Goal: Task Accomplishment & Management: Complete application form

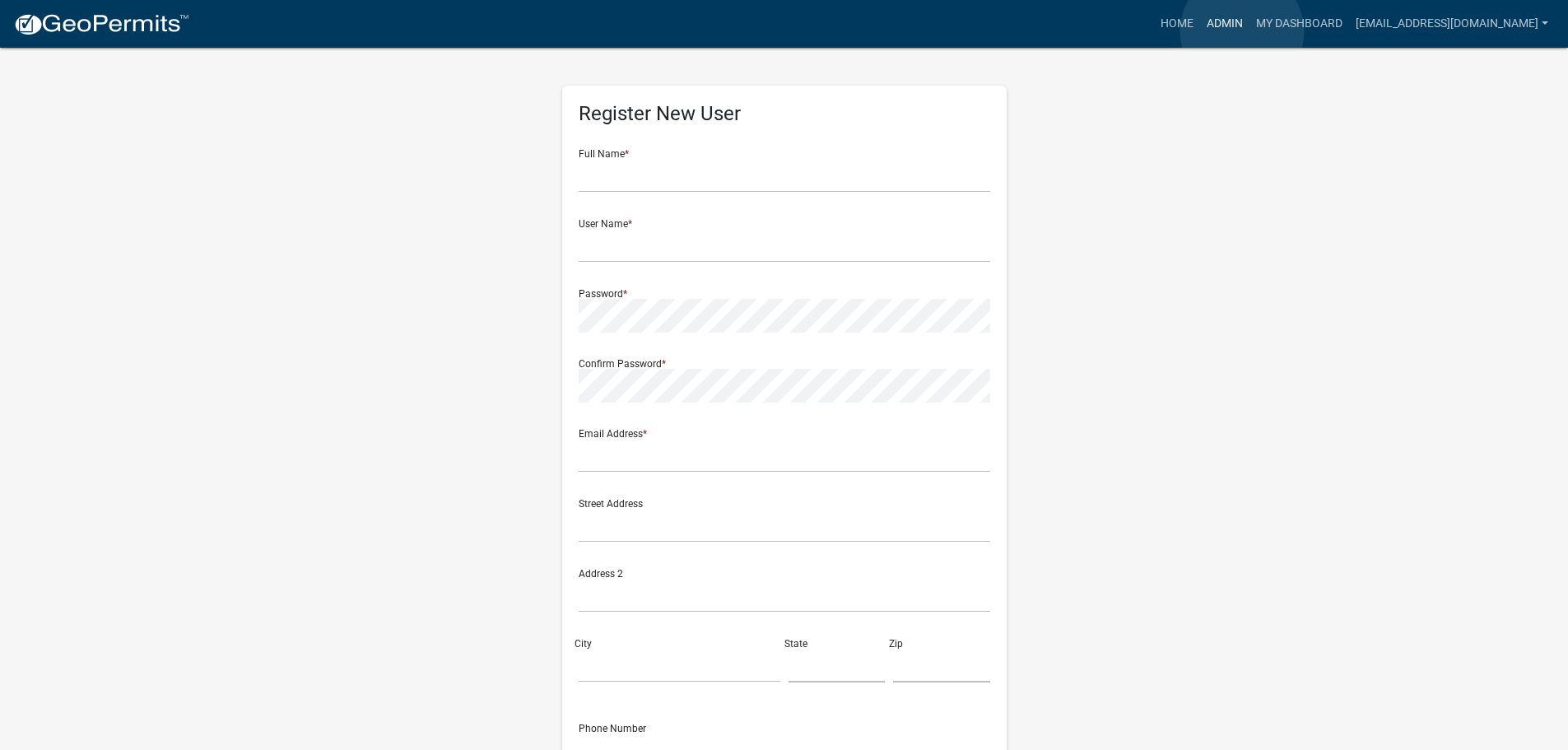
click at [1242, 31] on link "Admin" at bounding box center [1224, 24] width 49 height 31
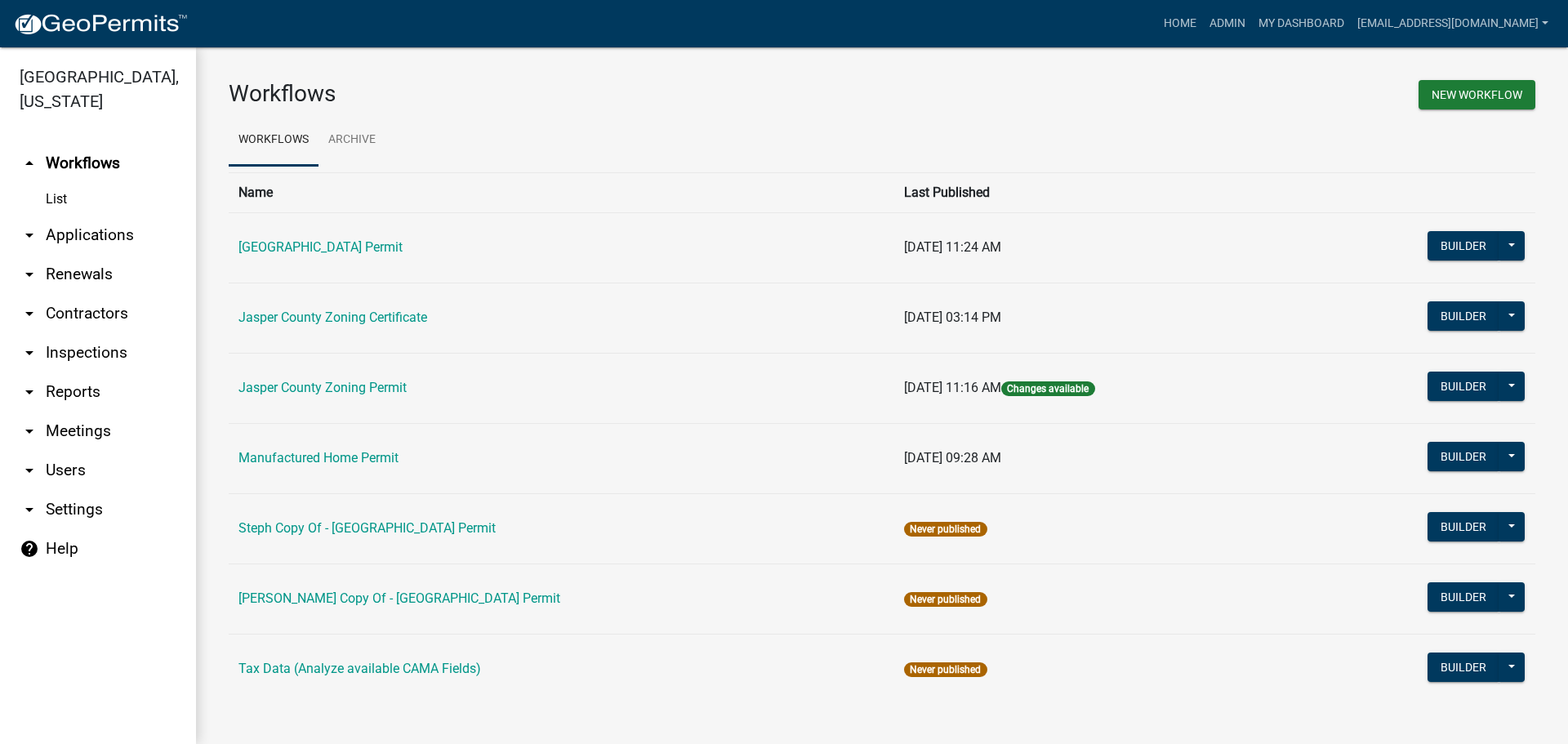
click at [95, 230] on link "arrow_drop_down Applications" at bounding box center [98, 235] width 196 height 39
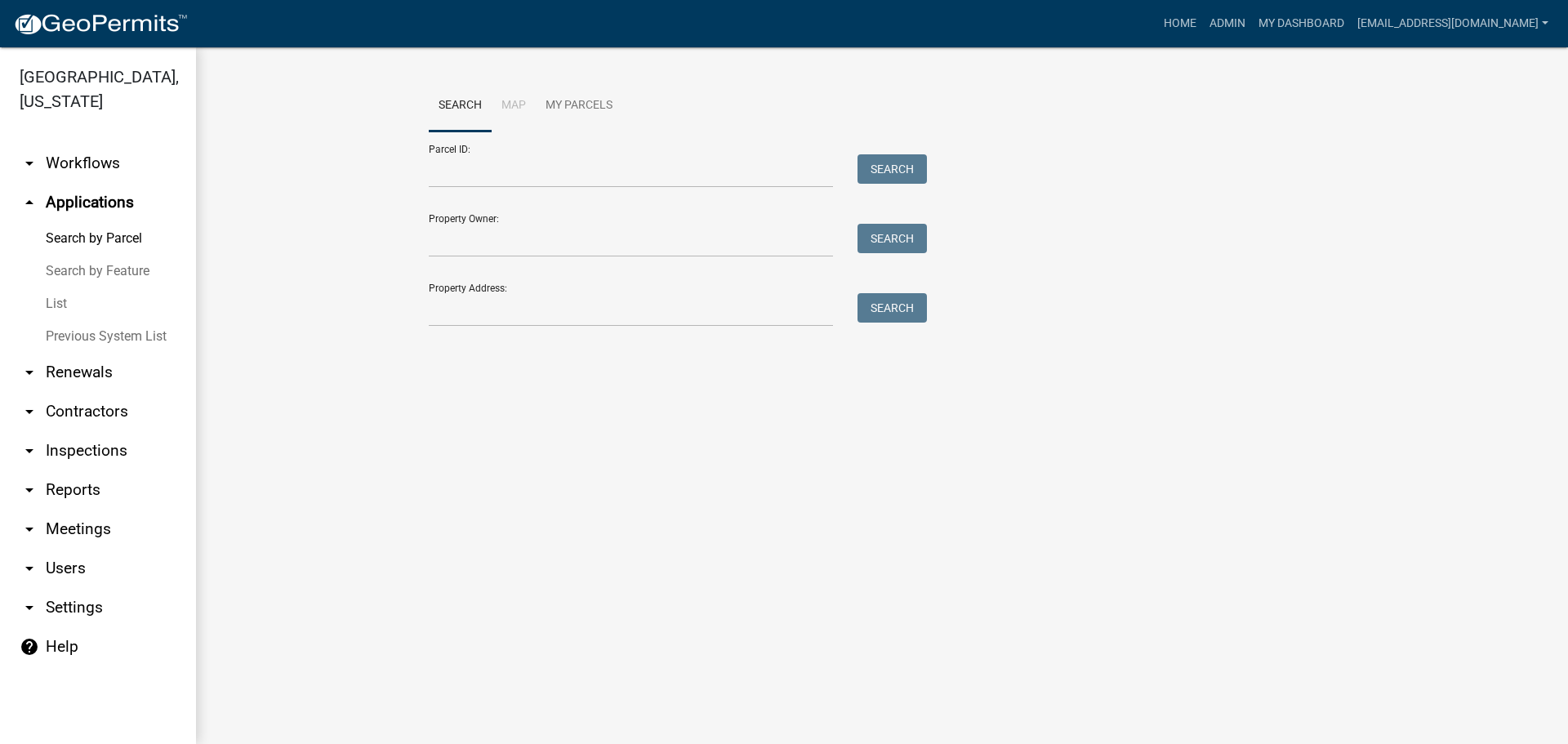
click at [55, 306] on link "List" at bounding box center [98, 303] width 196 height 33
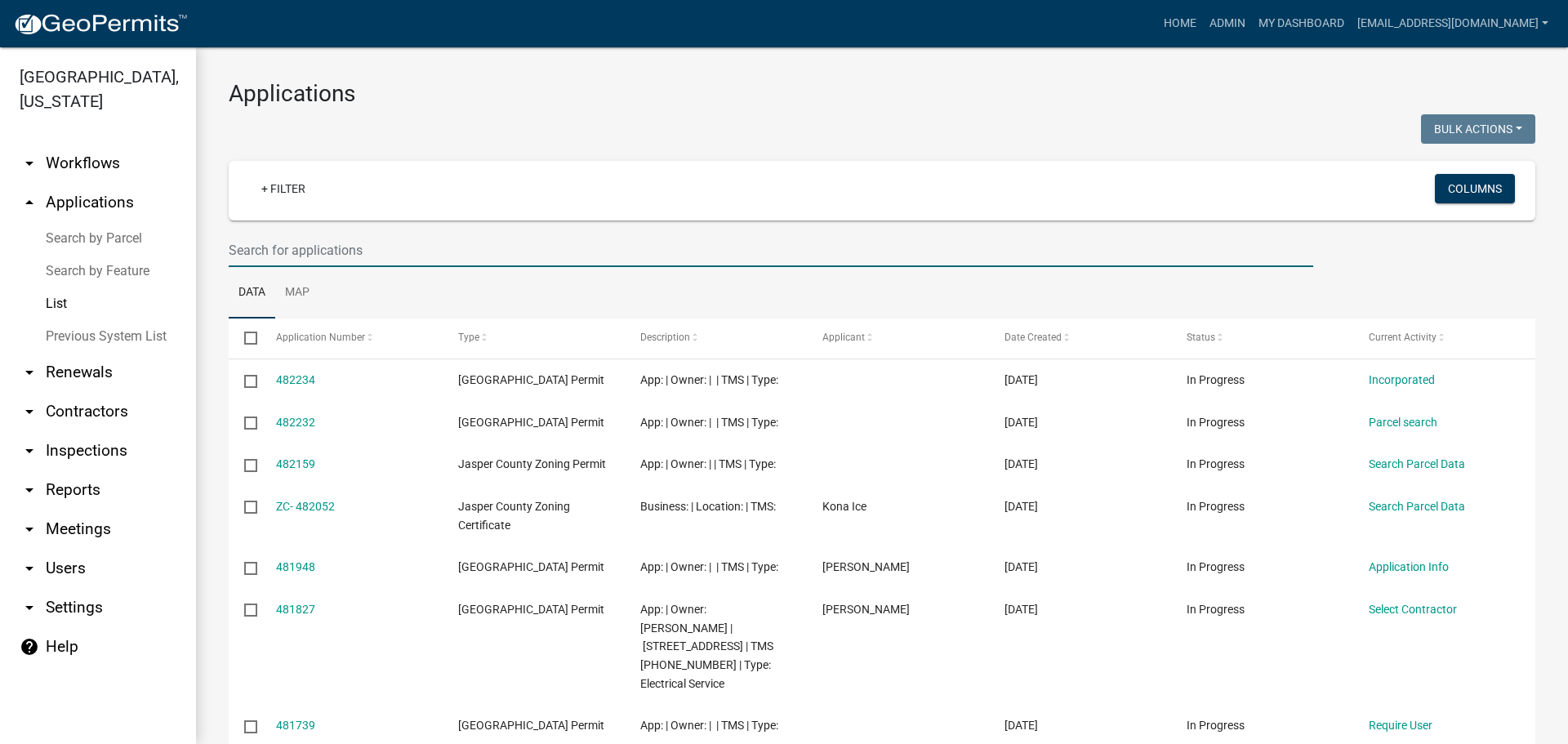
click at [442, 257] on input "text" at bounding box center [771, 251] width 1085 height 34
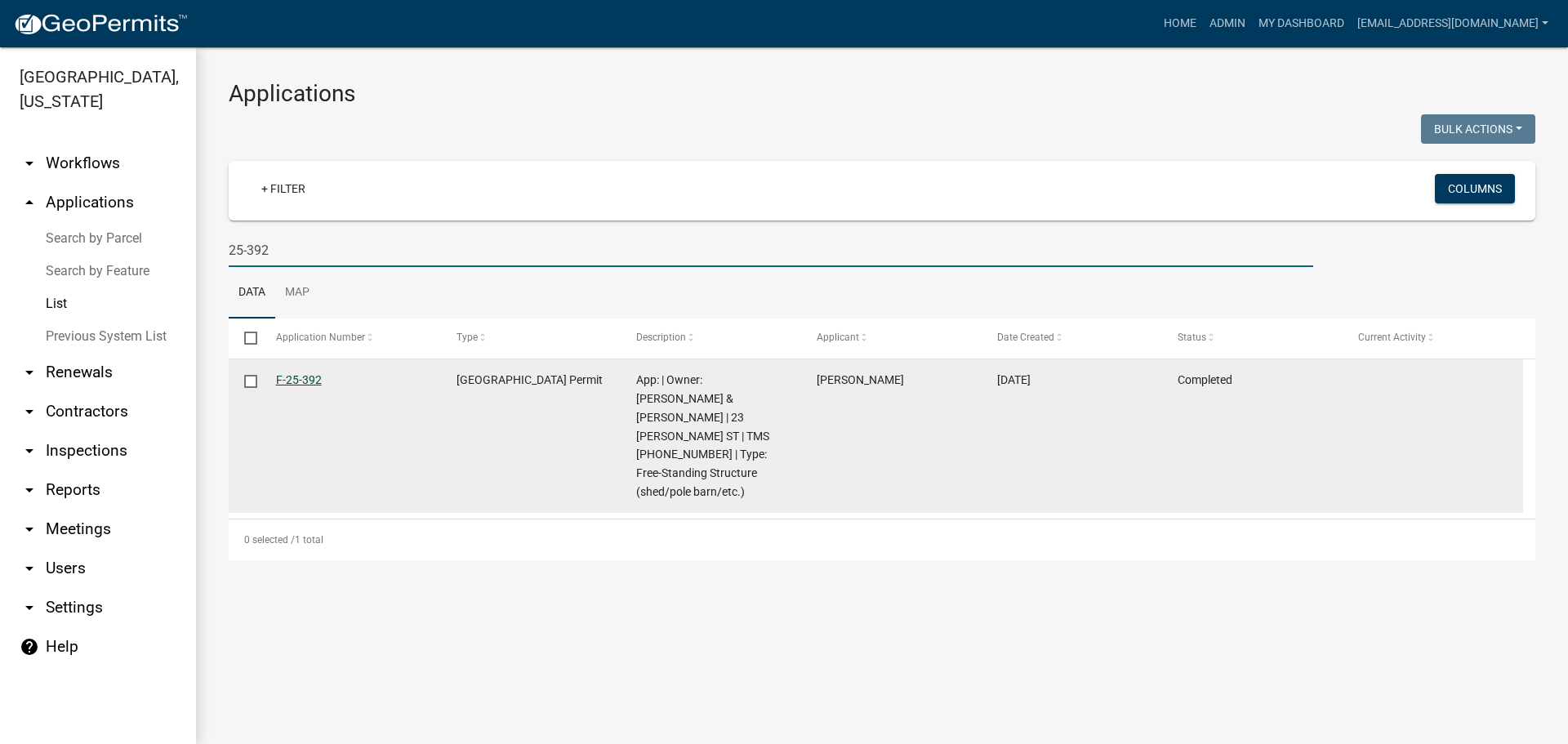
type input "25-392"
click at [306, 377] on link "F-25-392" at bounding box center [299, 379] width 46 height 13
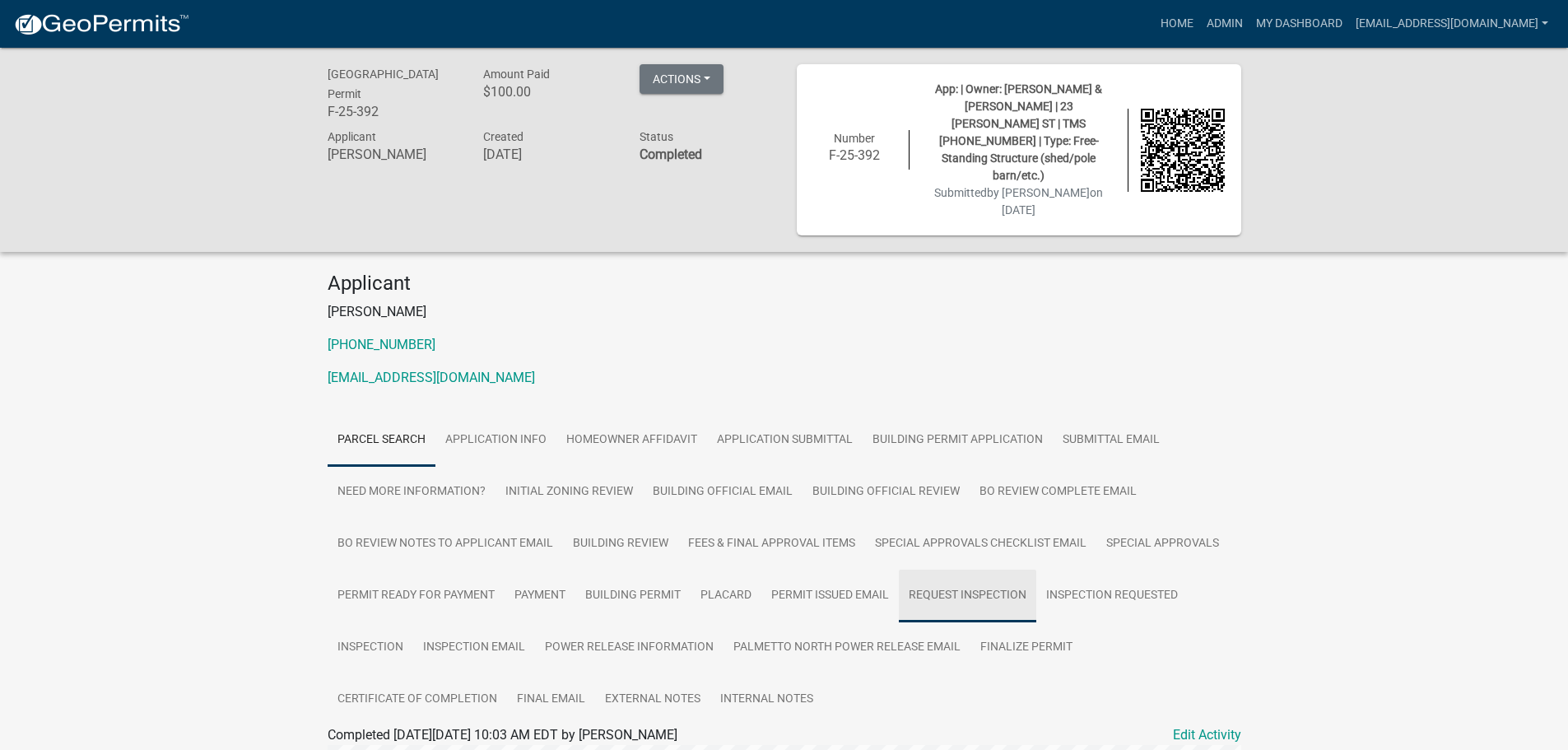
click at [979, 570] on link "Request Inspection" at bounding box center [967, 596] width 138 height 53
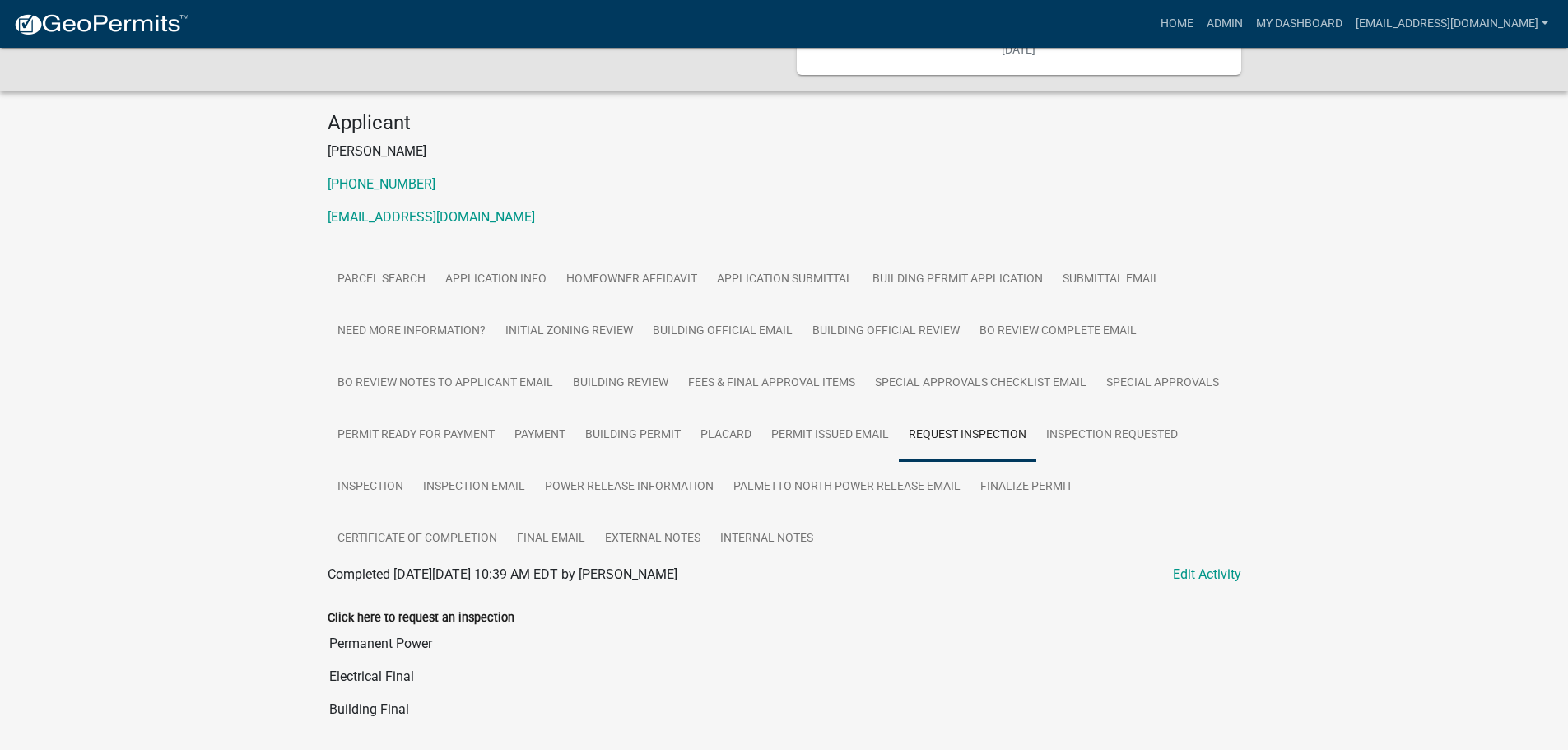
scroll to position [98, 0]
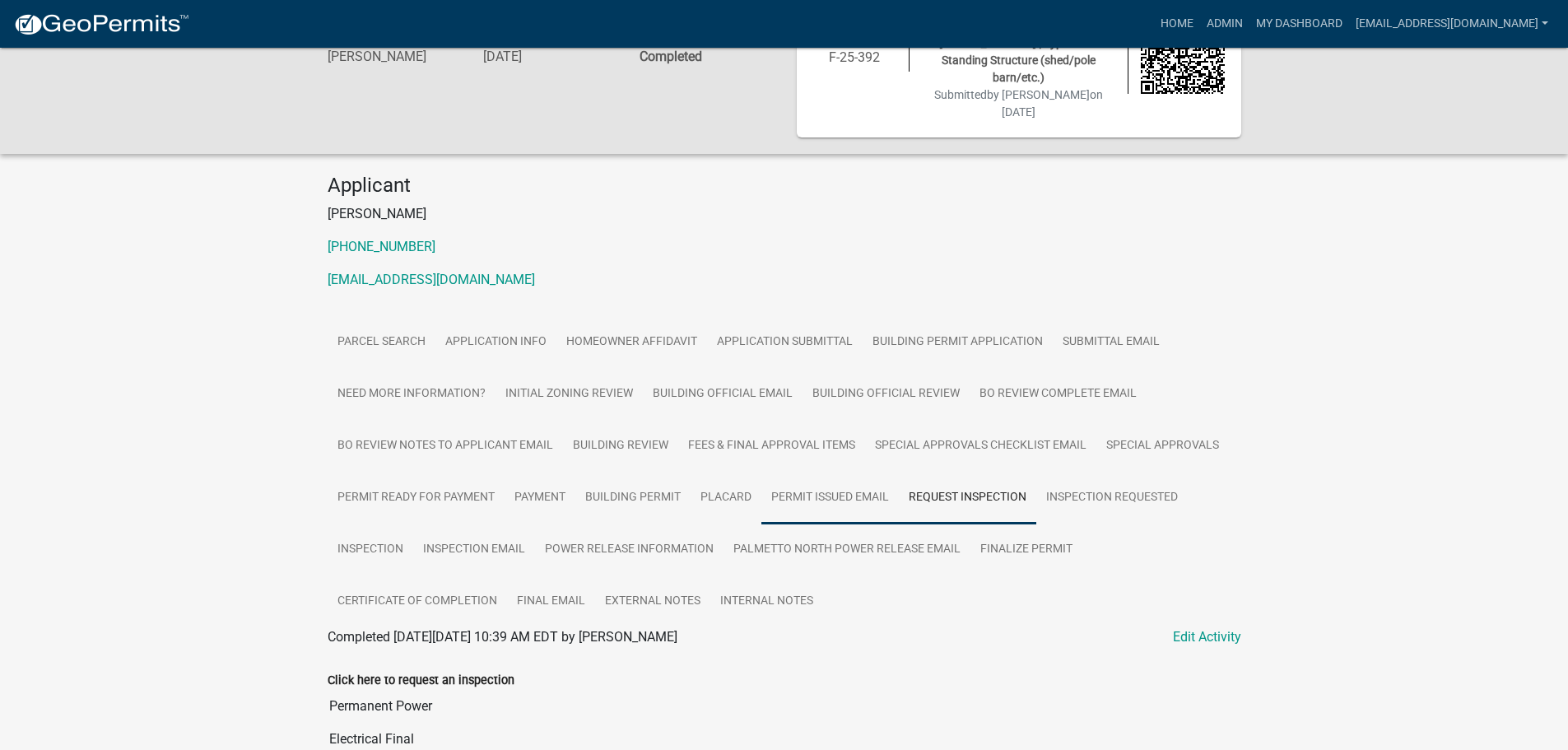
click at [812, 472] on link "Permit Issued Email" at bounding box center [830, 498] width 138 height 53
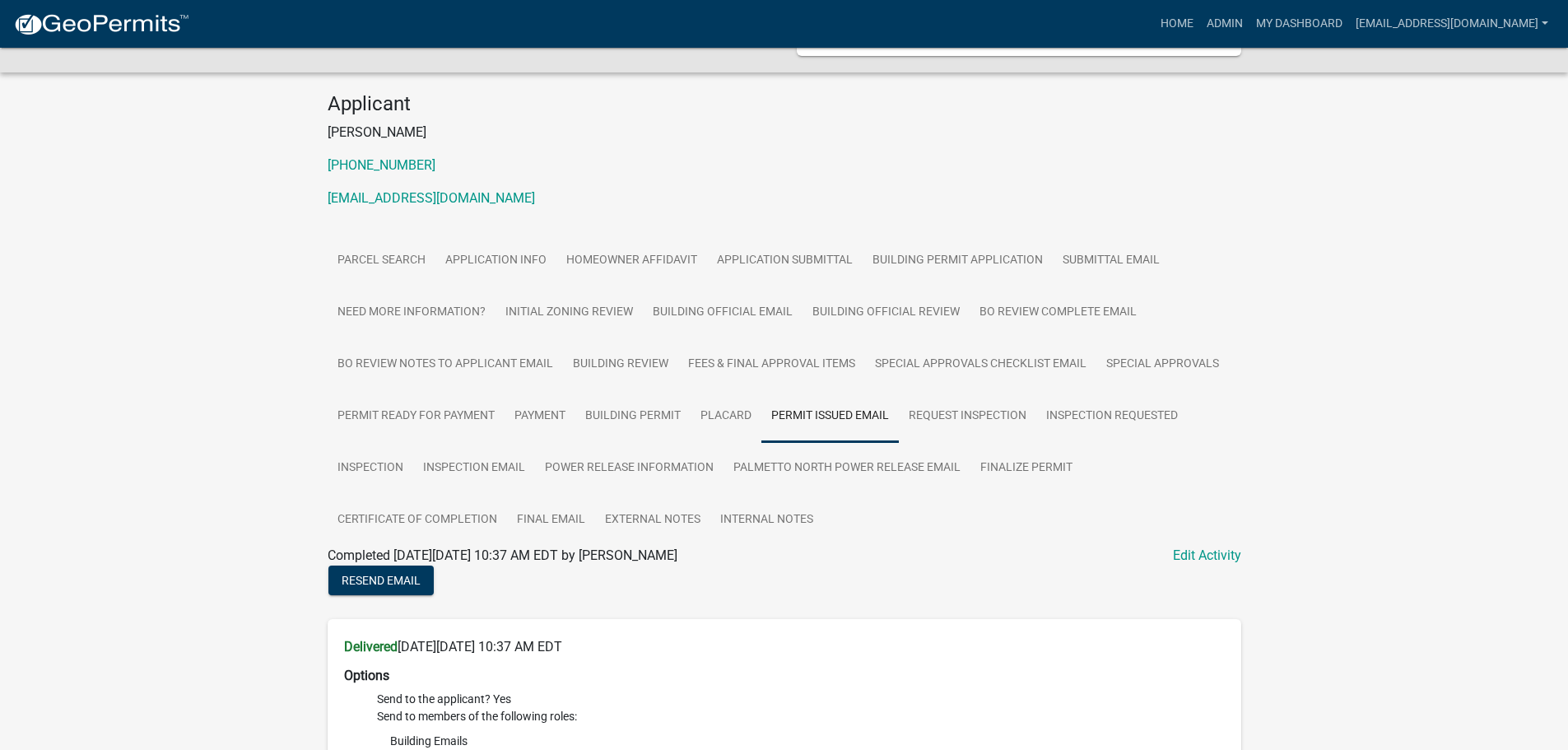
scroll to position [213, 0]
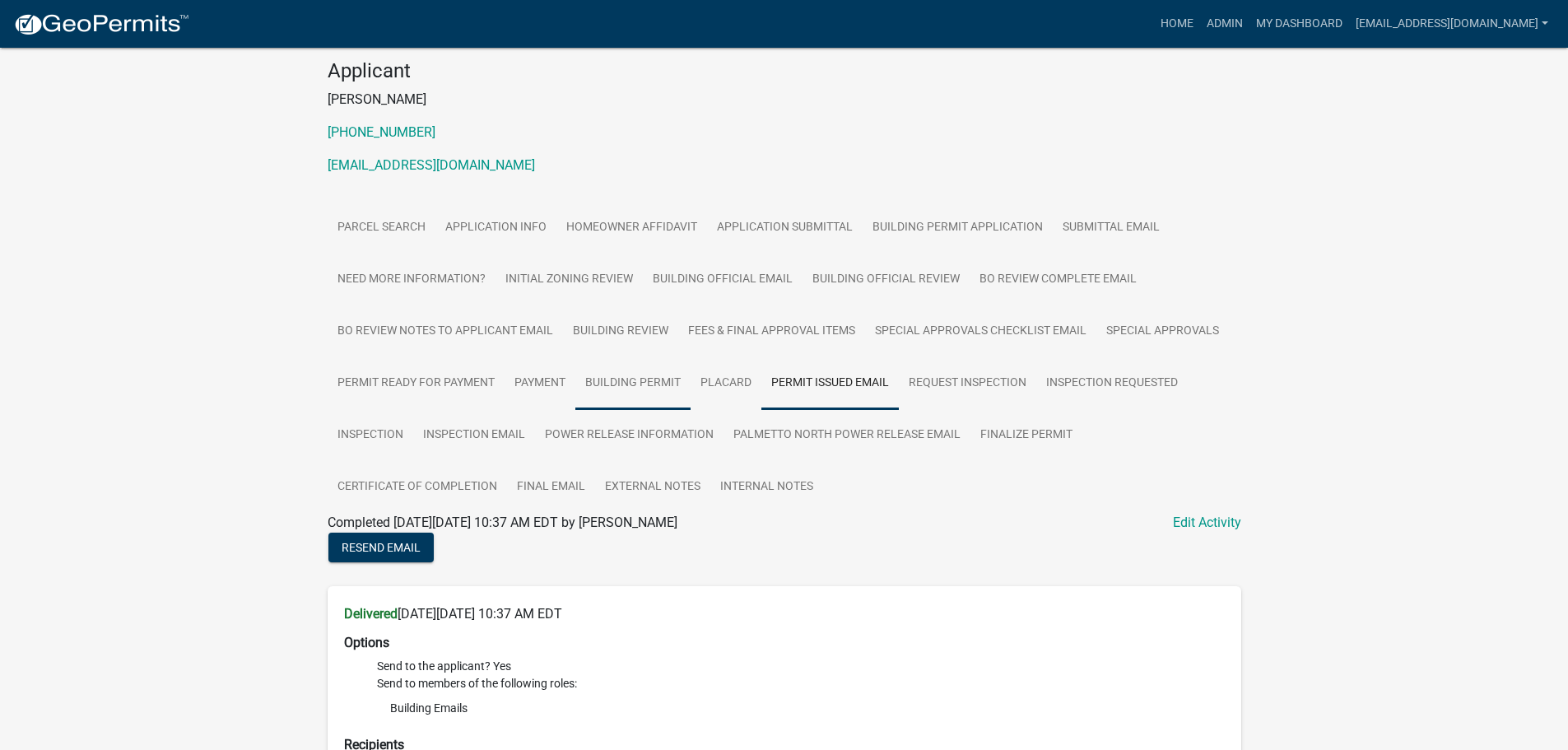
click at [642, 358] on link "Building Permit" at bounding box center [632, 384] width 115 height 53
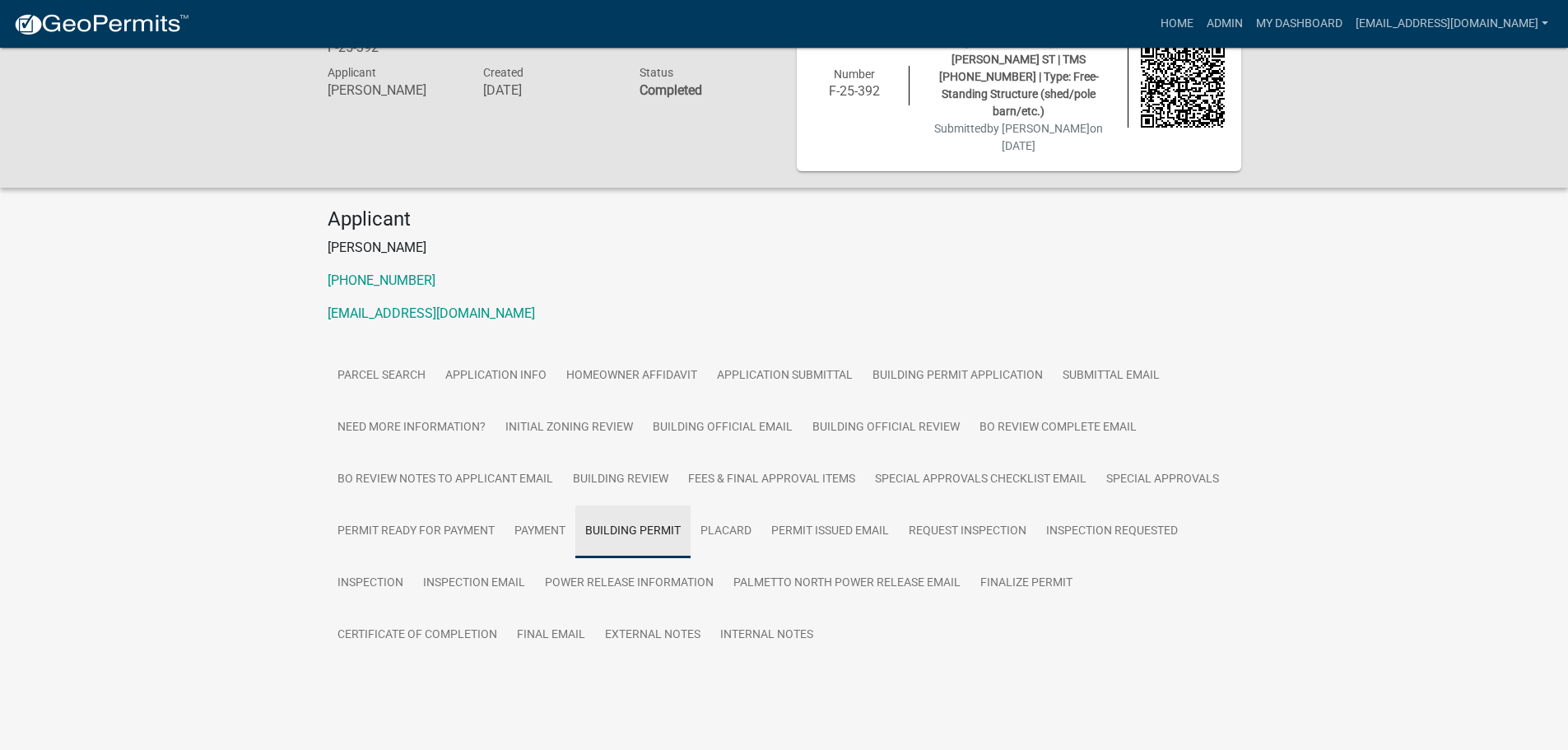
scroll to position [48, 0]
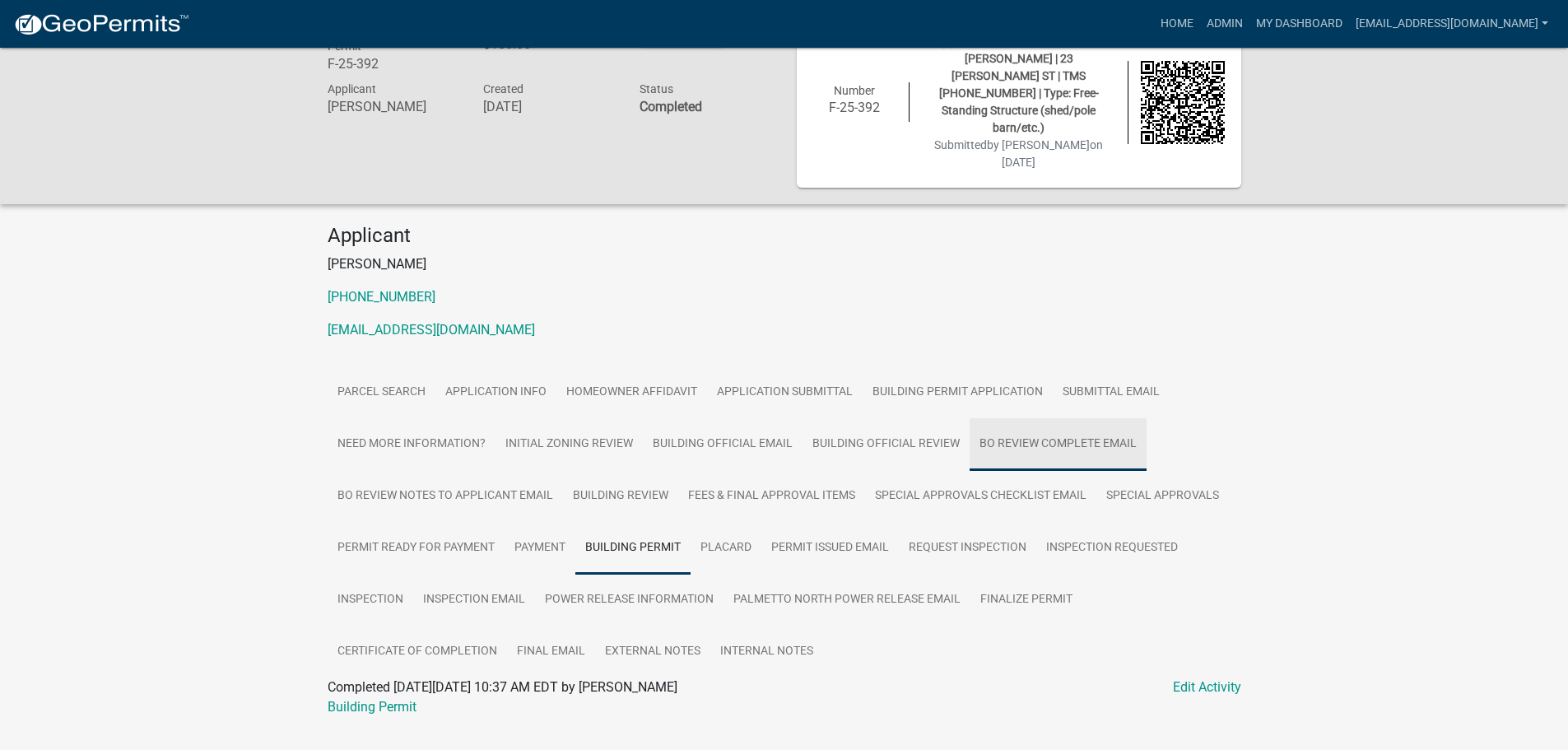
click at [1039, 418] on link "BO Review Complete Email" at bounding box center [1058, 444] width 177 height 53
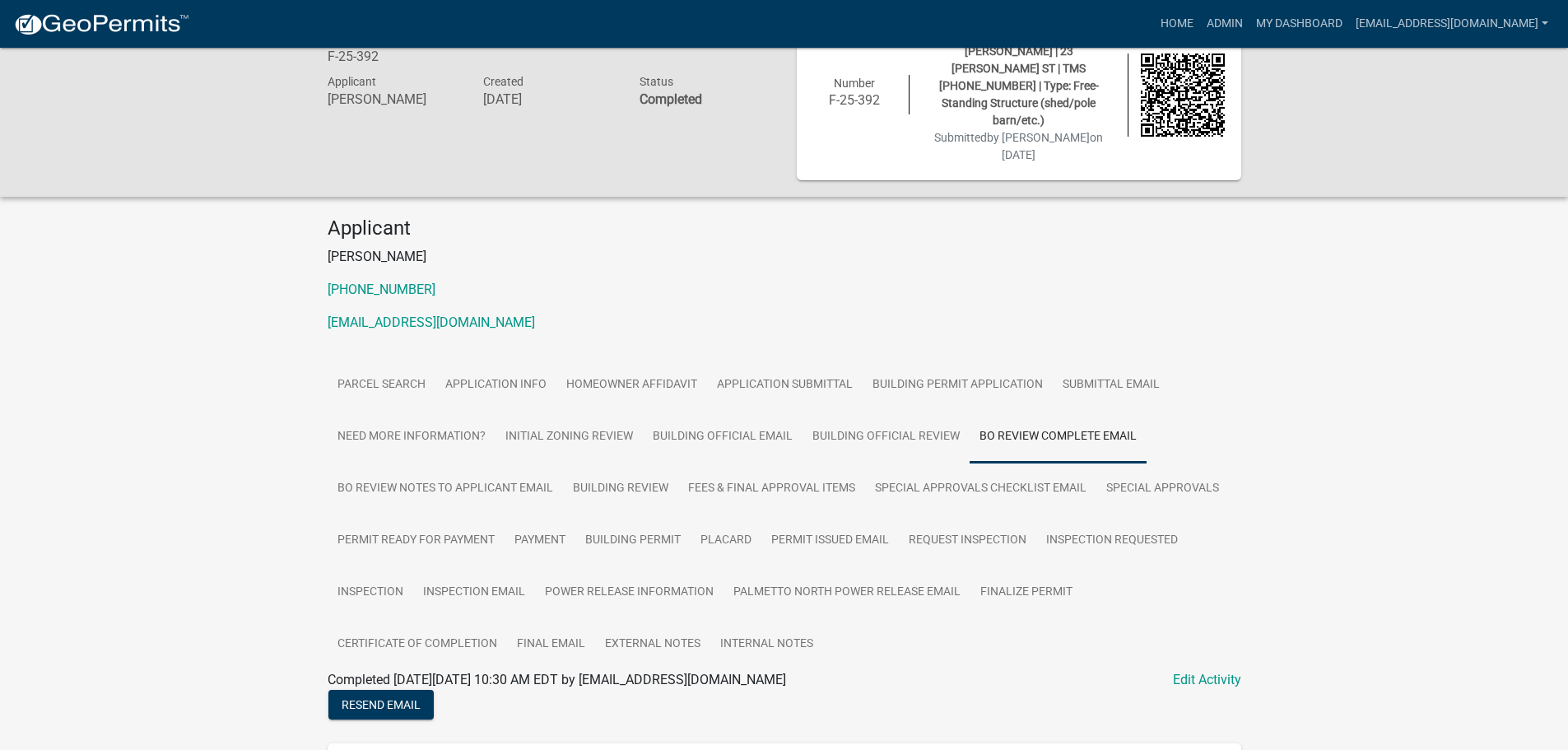
scroll to position [83, 0]
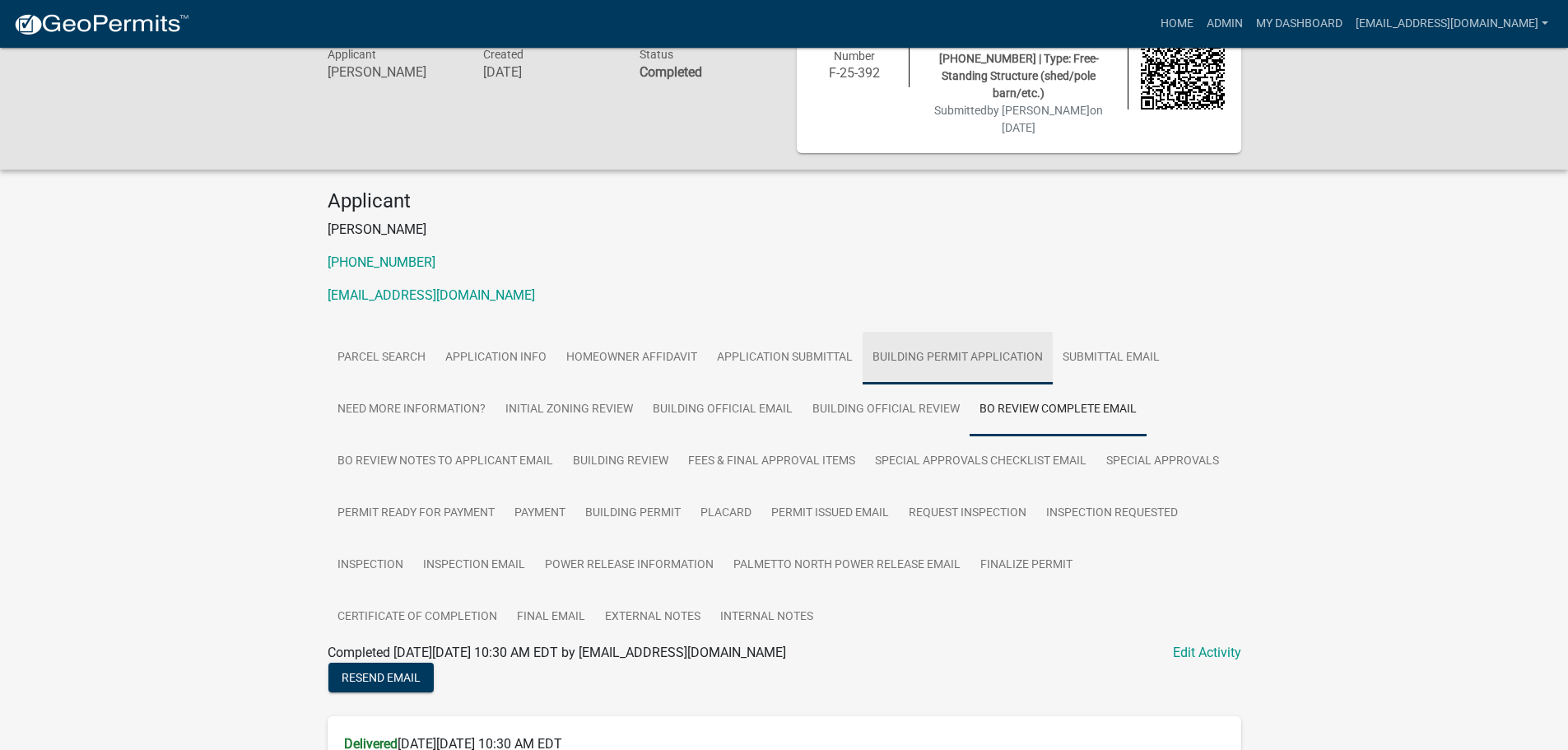
click at [980, 332] on link "Building Permit Application" at bounding box center [957, 358] width 190 height 53
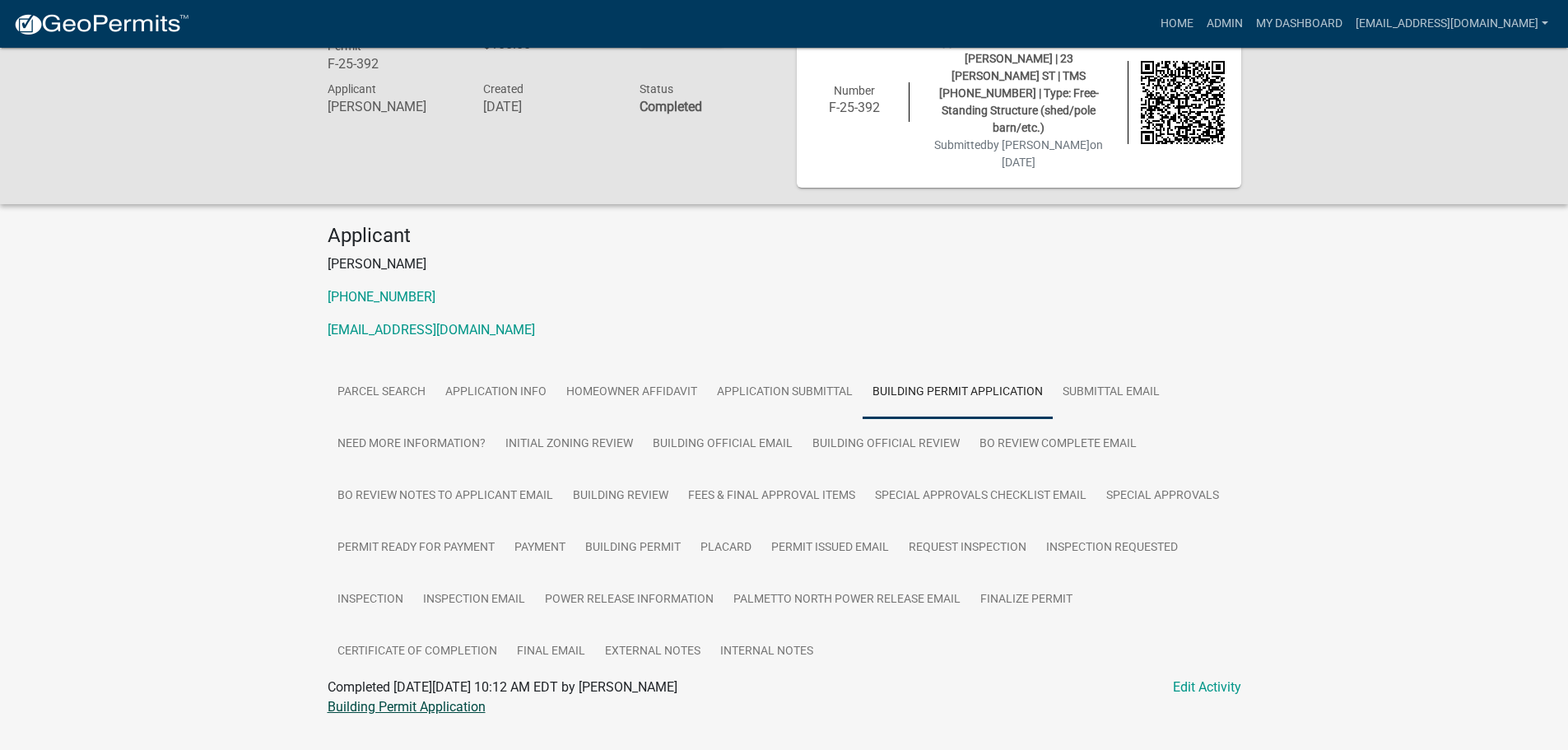
click at [441, 699] on link "Building Permit Application" at bounding box center [407, 707] width 158 height 15
click at [625, 626] on link "External Notes" at bounding box center [652, 652] width 115 height 53
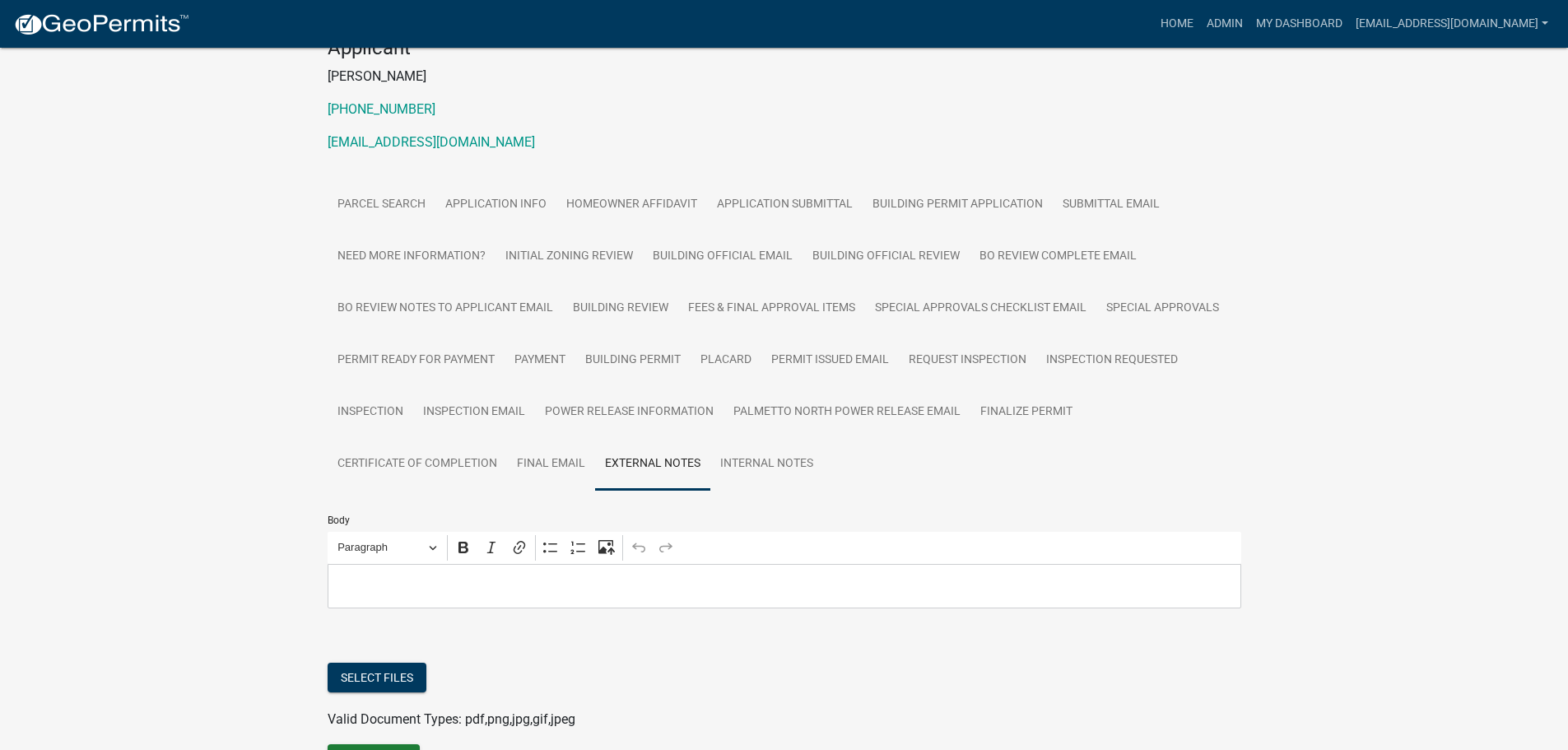
scroll to position [282, 0]
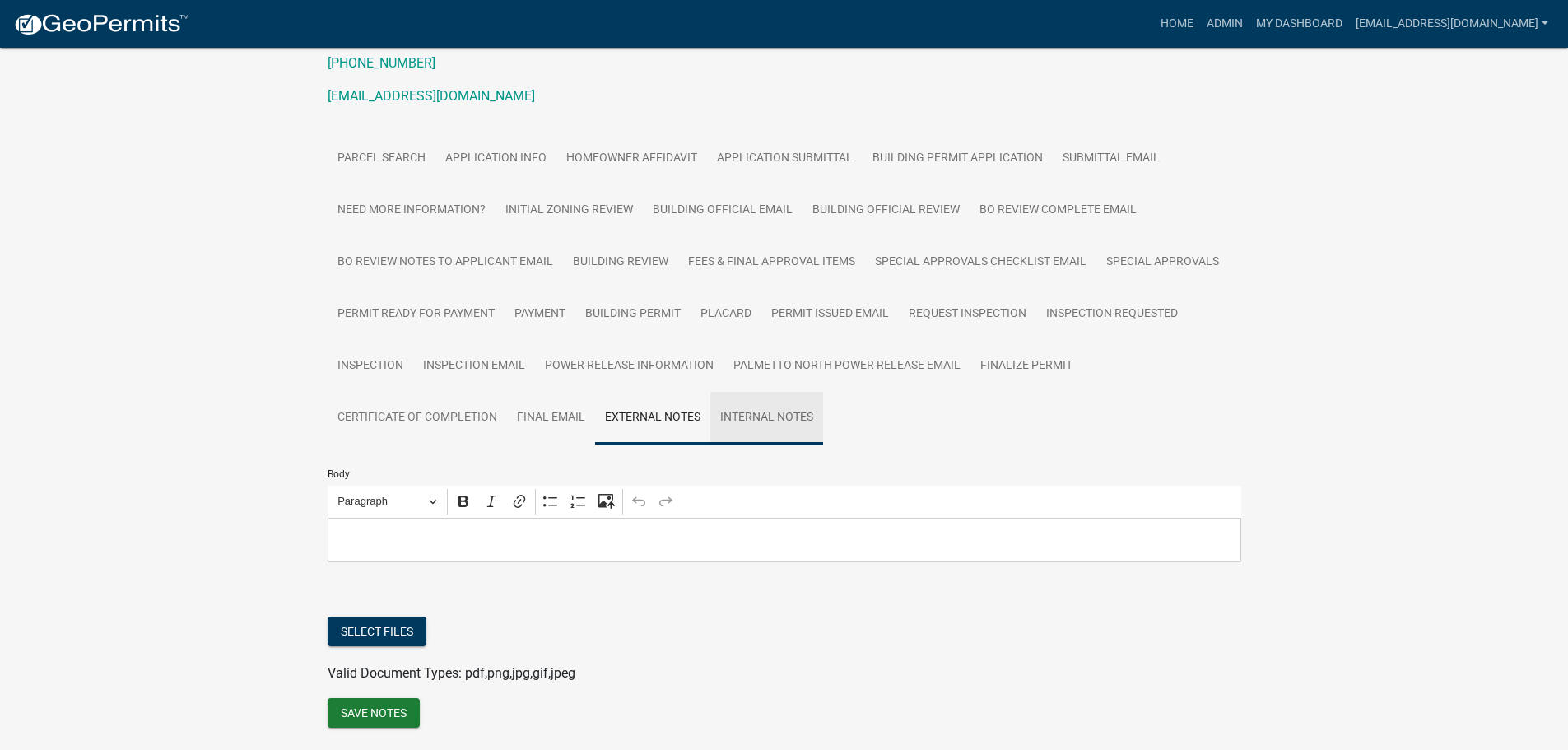
click at [766, 392] on link "Internal Notes" at bounding box center [767, 418] width 113 height 53
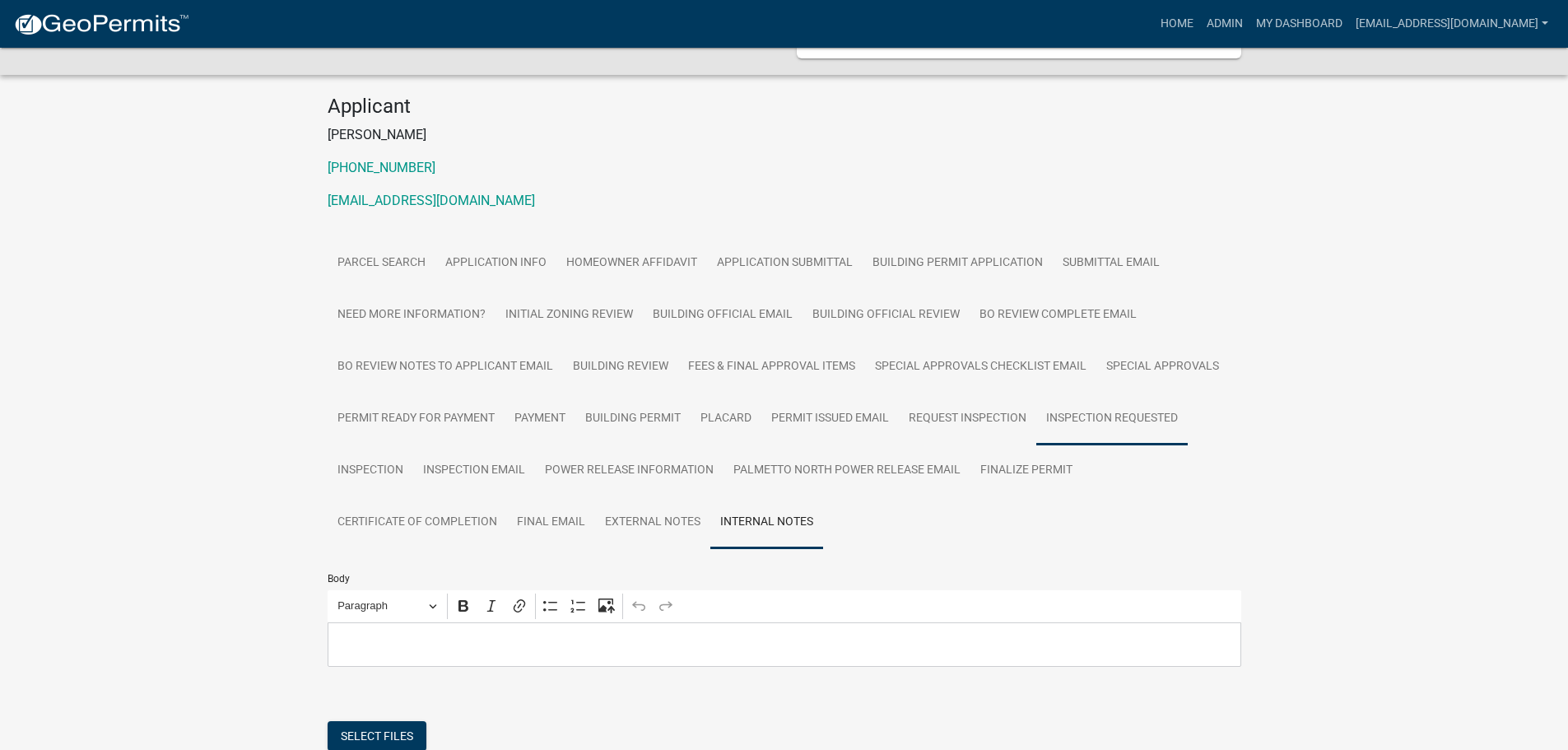
scroll to position [117, 0]
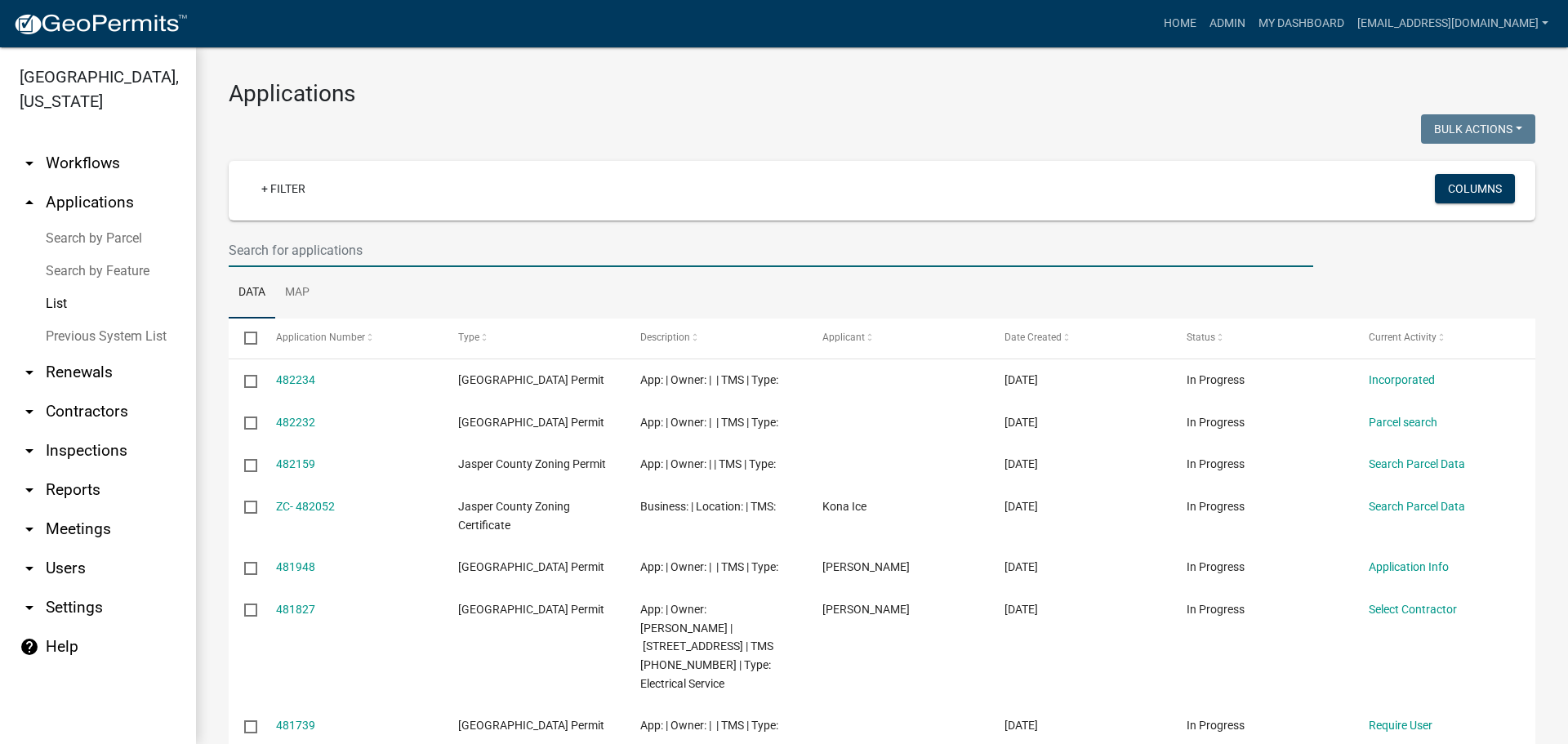
click at [472, 251] on input "text" at bounding box center [771, 251] width 1085 height 34
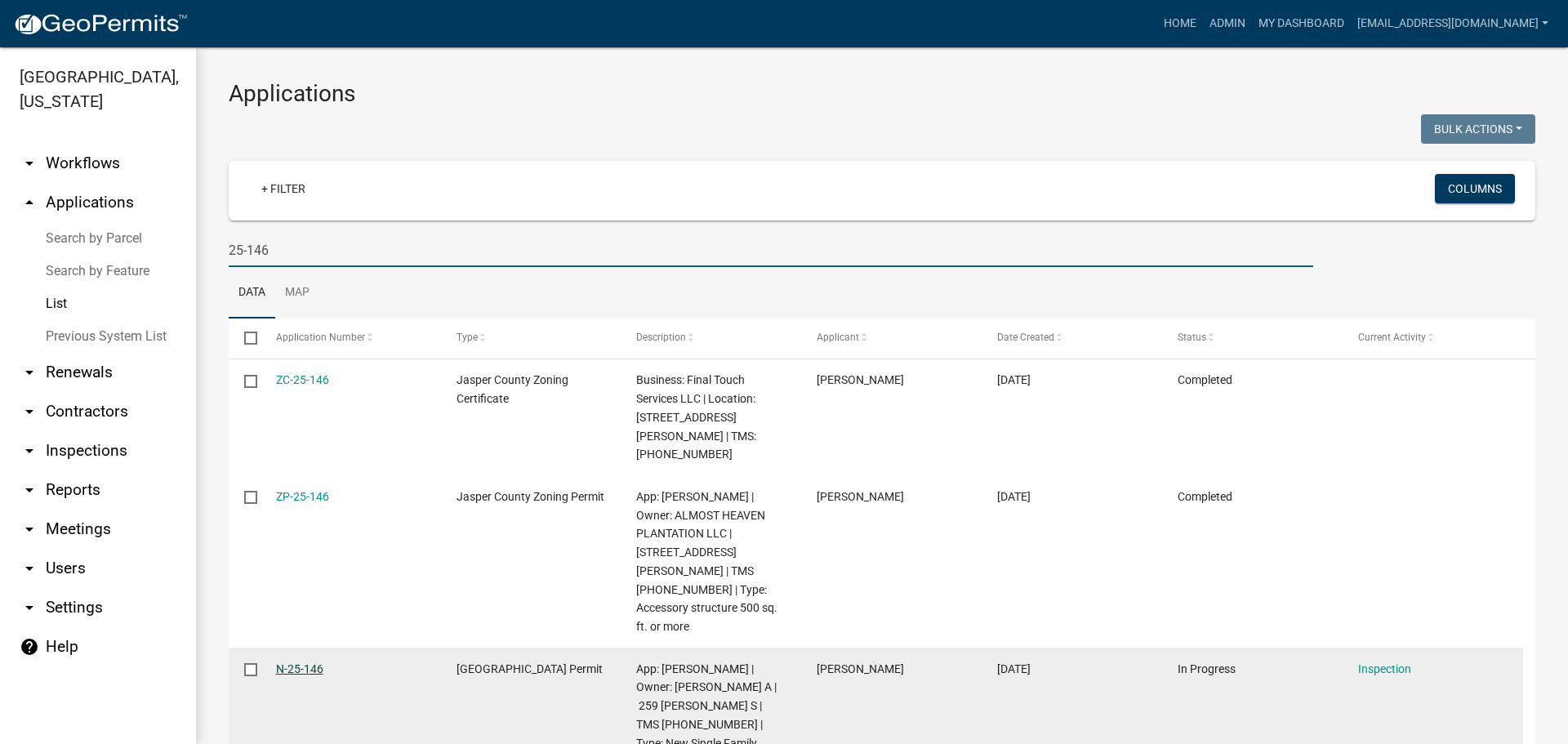
type input "25-146"
click at [295, 662] on link "N-25-146" at bounding box center [300, 668] width 47 height 13
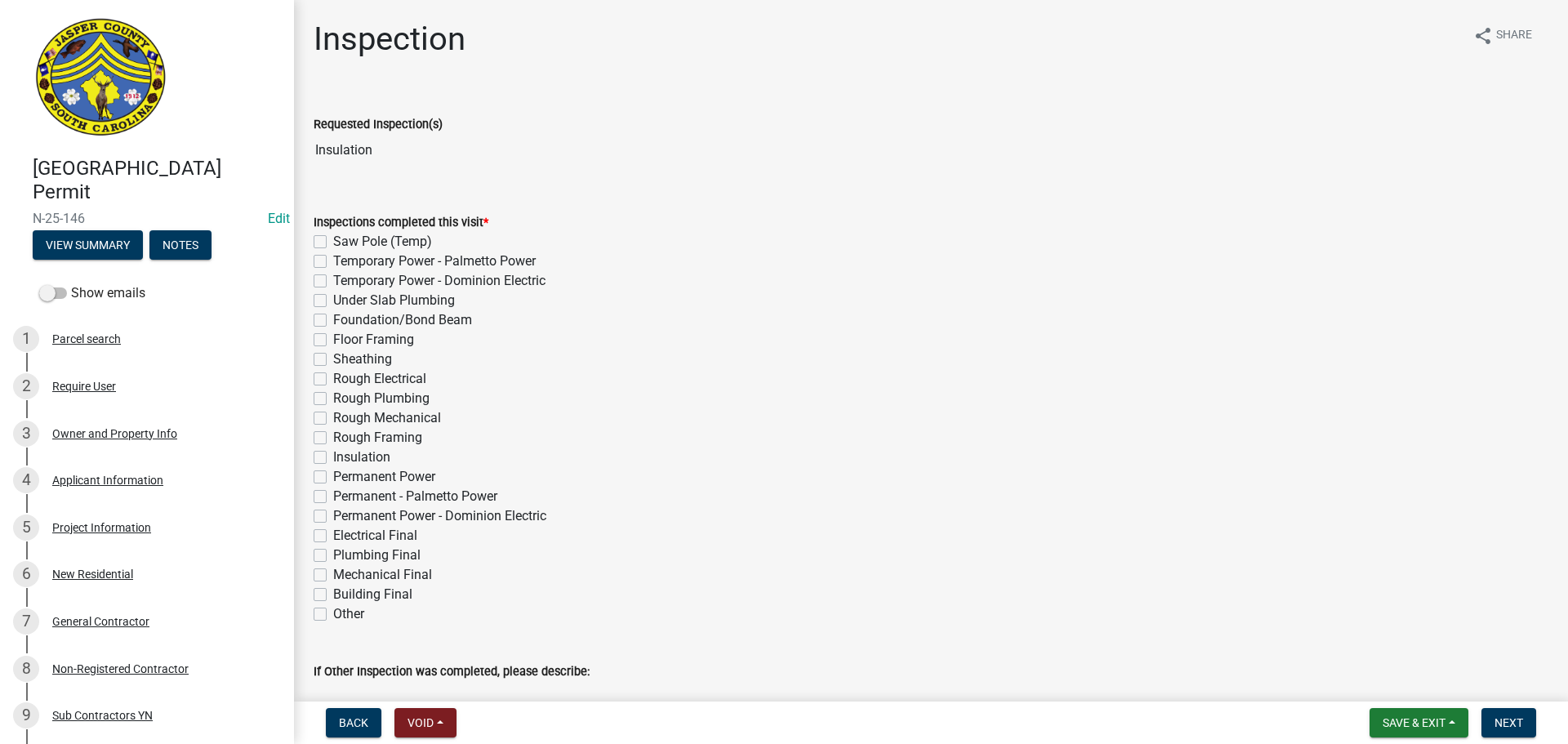
click at [334, 462] on label "Insulation" at bounding box center [362, 457] width 57 height 19
click at [334, 459] on input "Insulation" at bounding box center [339, 453] width 11 height 11
checkbox input "true"
checkbox input "false"
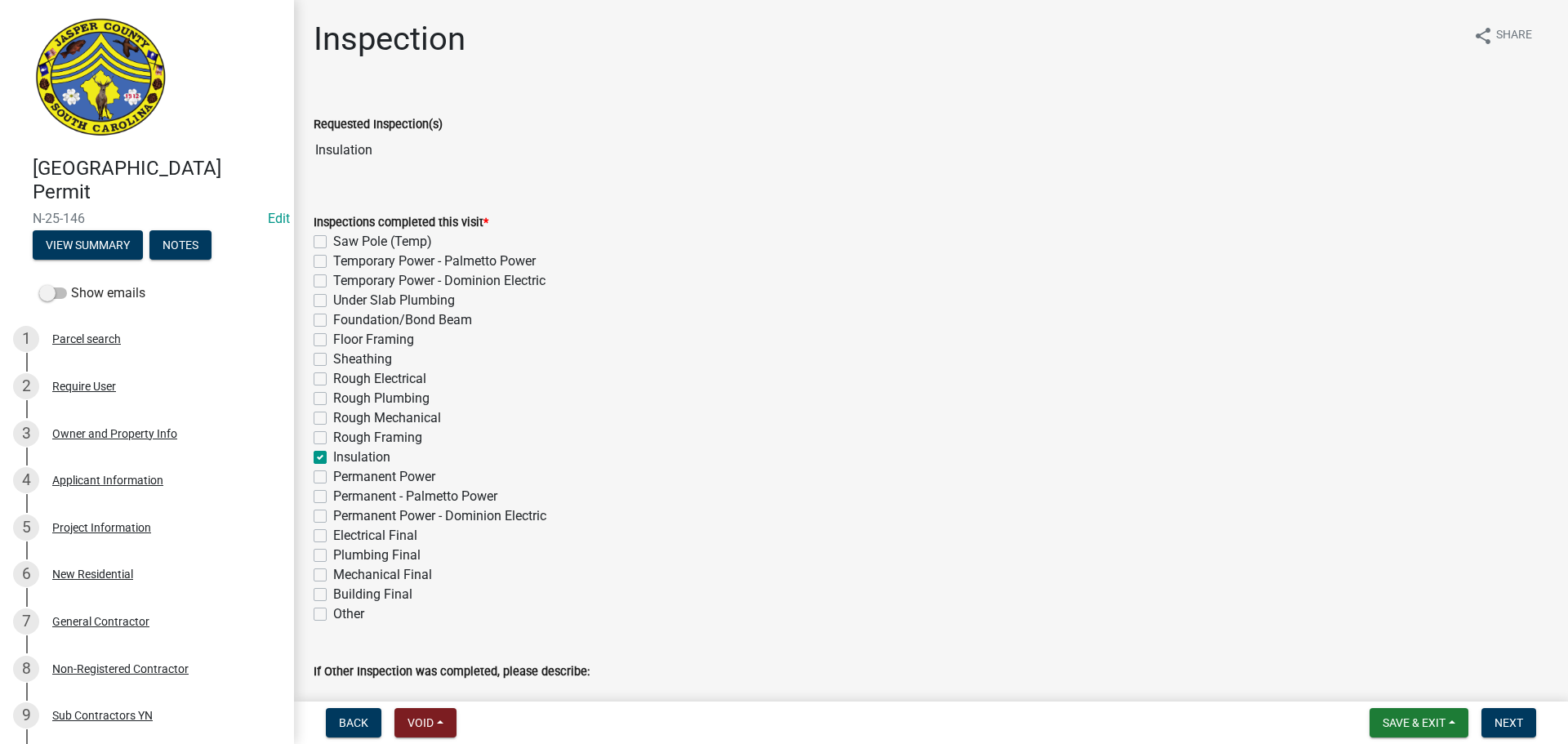
checkbox input "false"
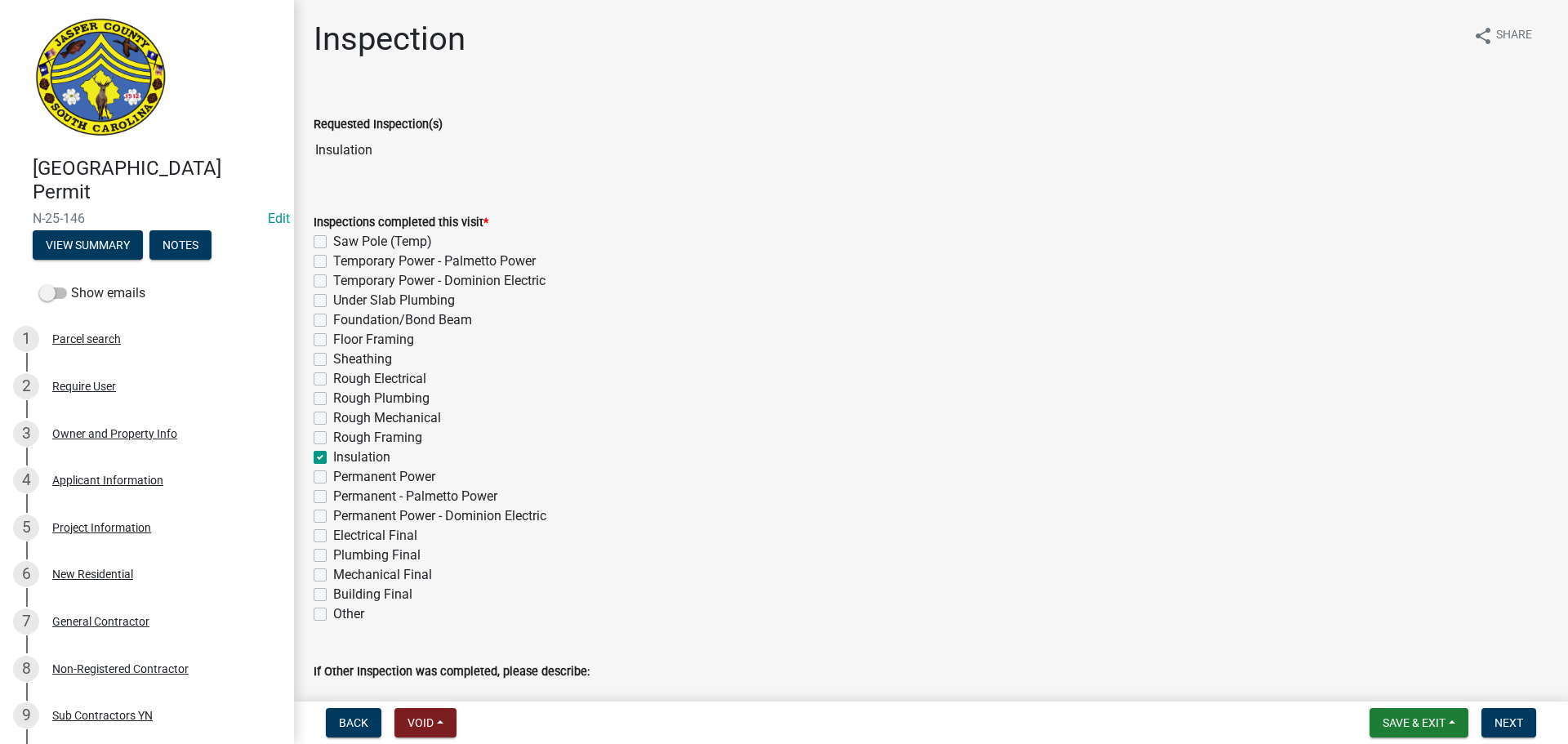
checkbox input "false"
checkbox input "true"
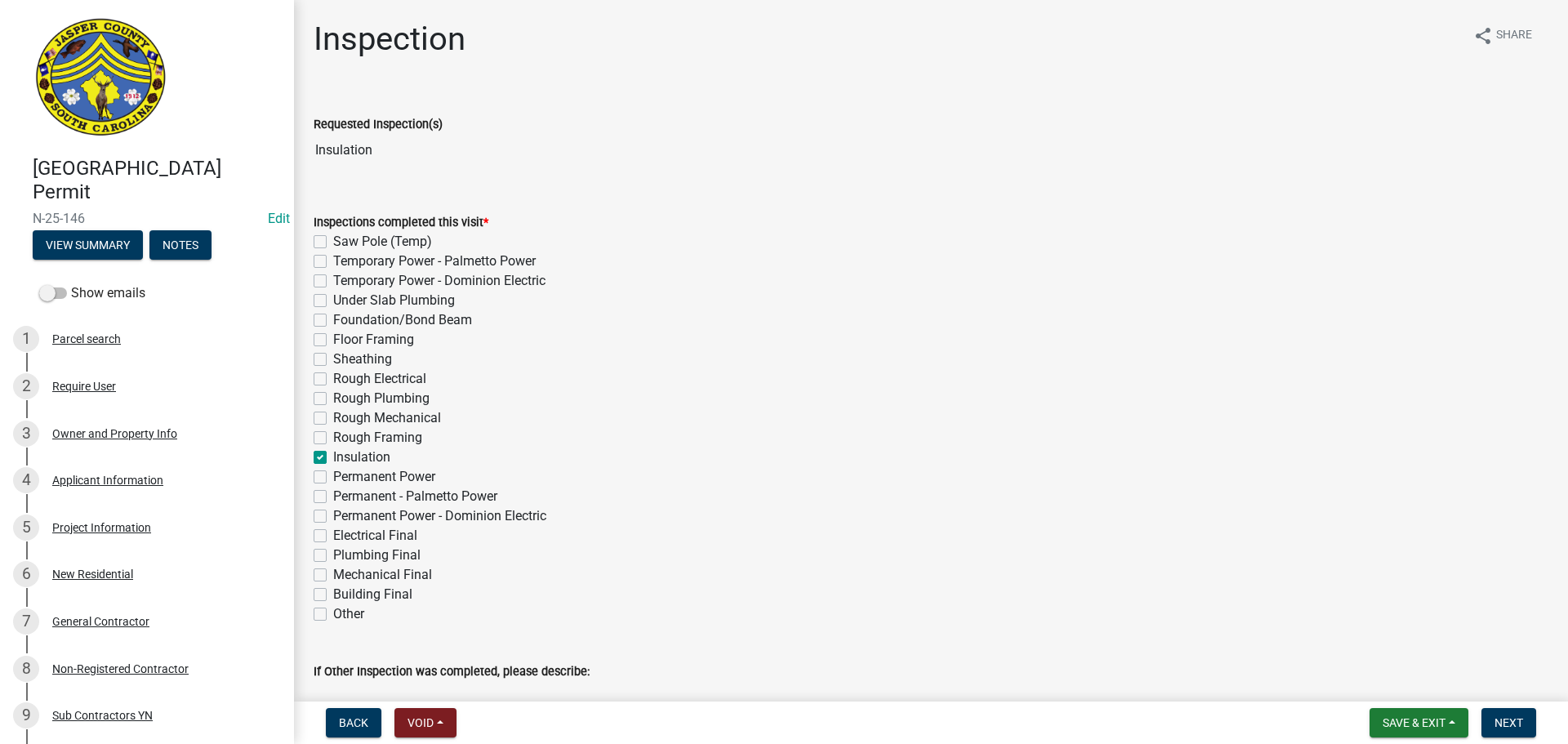
checkbox input "false"
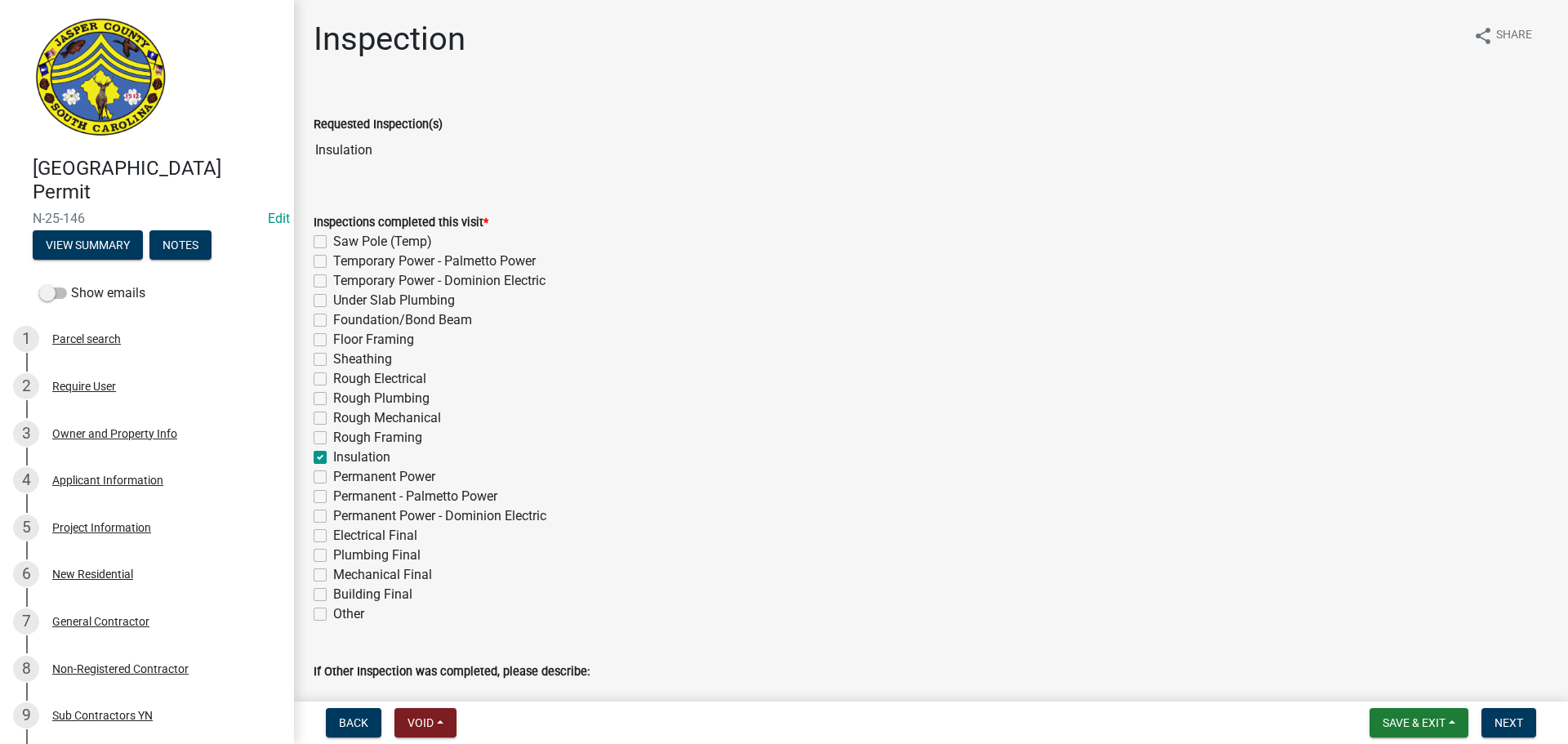
checkbox input "false"
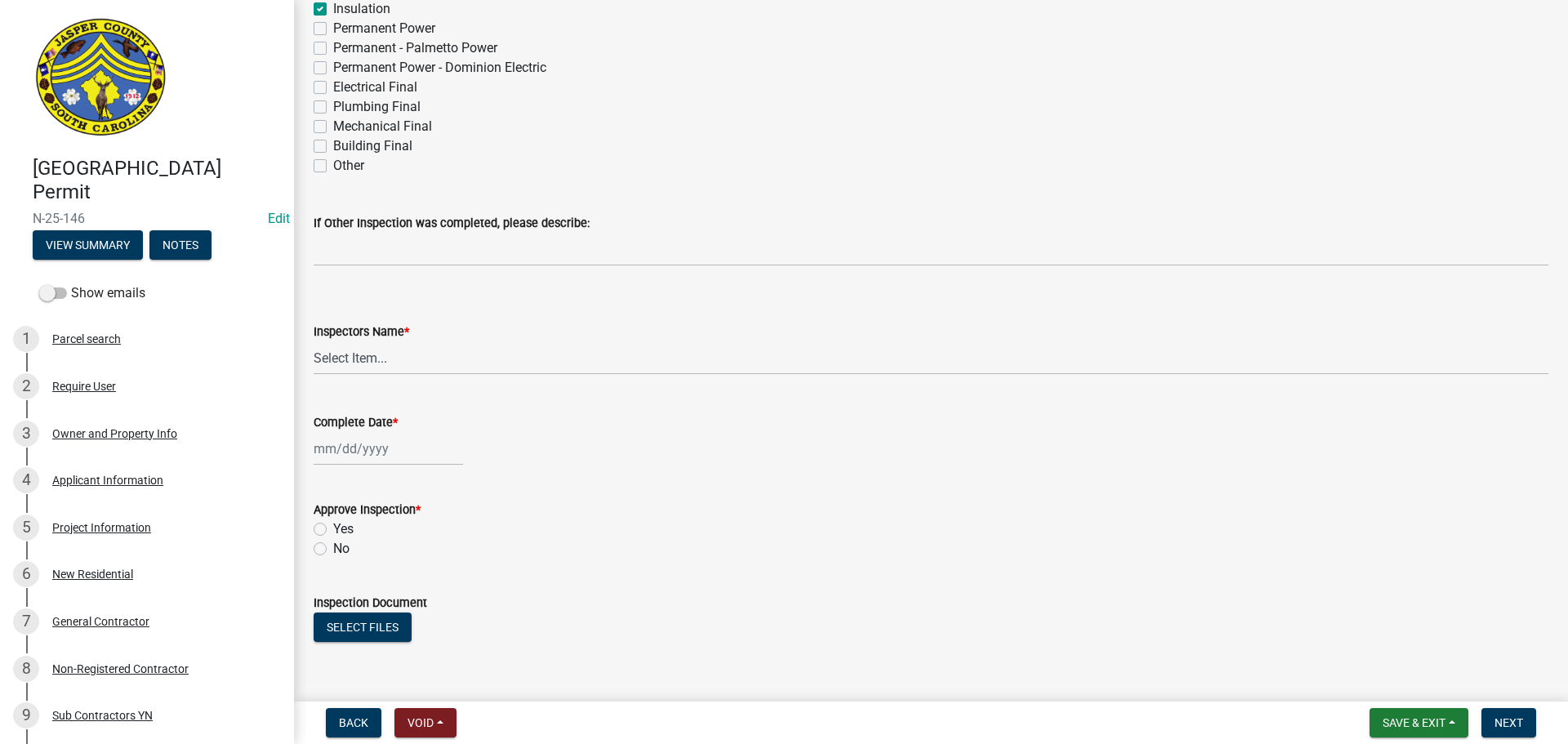
scroll to position [572, 0]
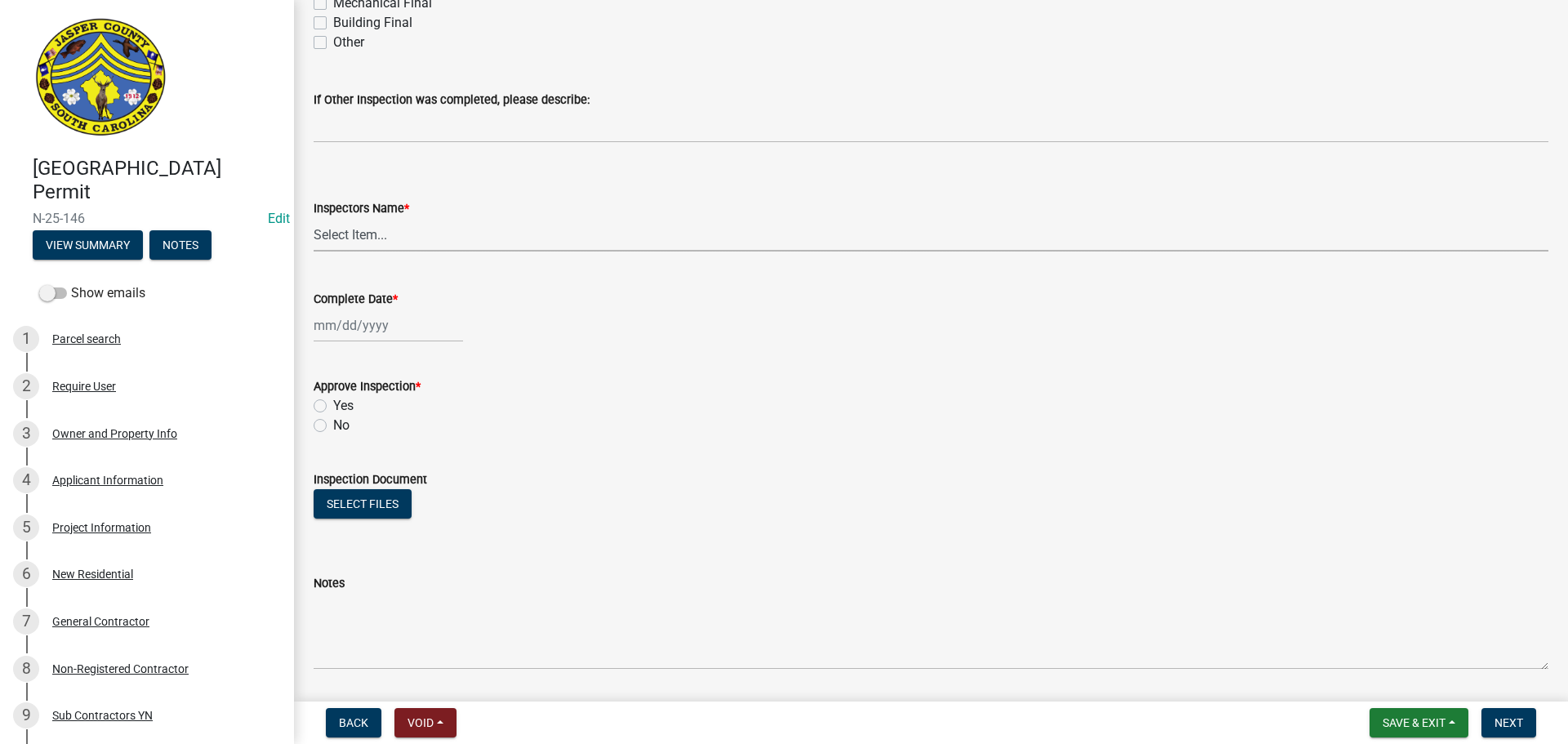
click at [366, 229] on select "Select Item... jcorwin@jaspercounty.gov (John Corwin ) rcampbell (Ryan Campbell)" at bounding box center [930, 235] width 1235 height 34
select select "2d9ba1e5-2fdd-4b15-98d0-073dcbeb5880"
click at [313, 218] on select "Select Item... jcorwin@jaspercounty.gov (John Corwin ) rcampbell (Ryan Campbell)" at bounding box center [930, 235] width 1235 height 34
select select "9"
select select "2025"
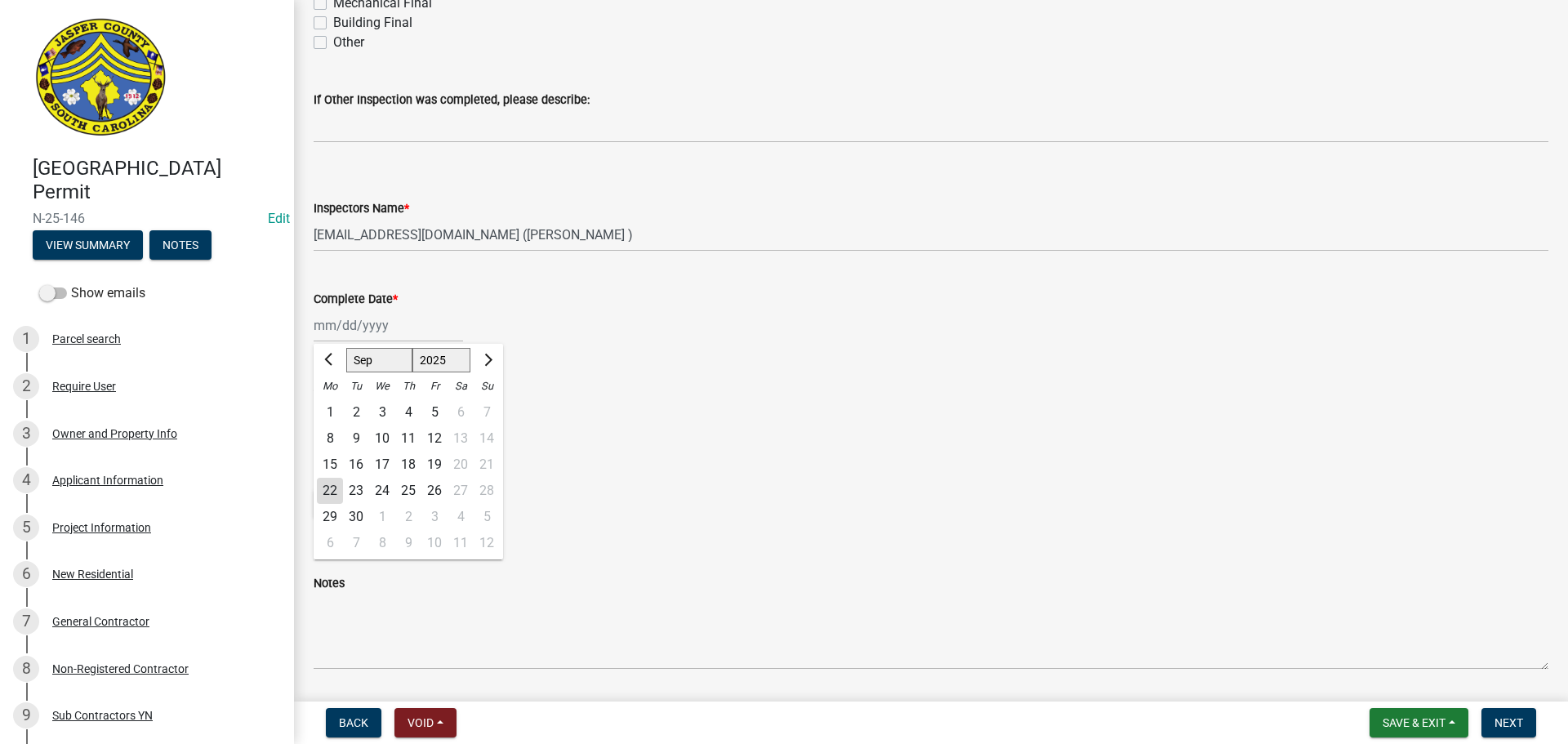
click at [366, 323] on div "[PERSON_NAME] Feb Mar Apr [PERSON_NAME][DATE] Oct Nov [DATE] 1526 1527 1528 152…" at bounding box center [388, 326] width 149 height 34
click at [323, 496] on div "22" at bounding box center [329, 491] width 26 height 26
type input "[DATE]"
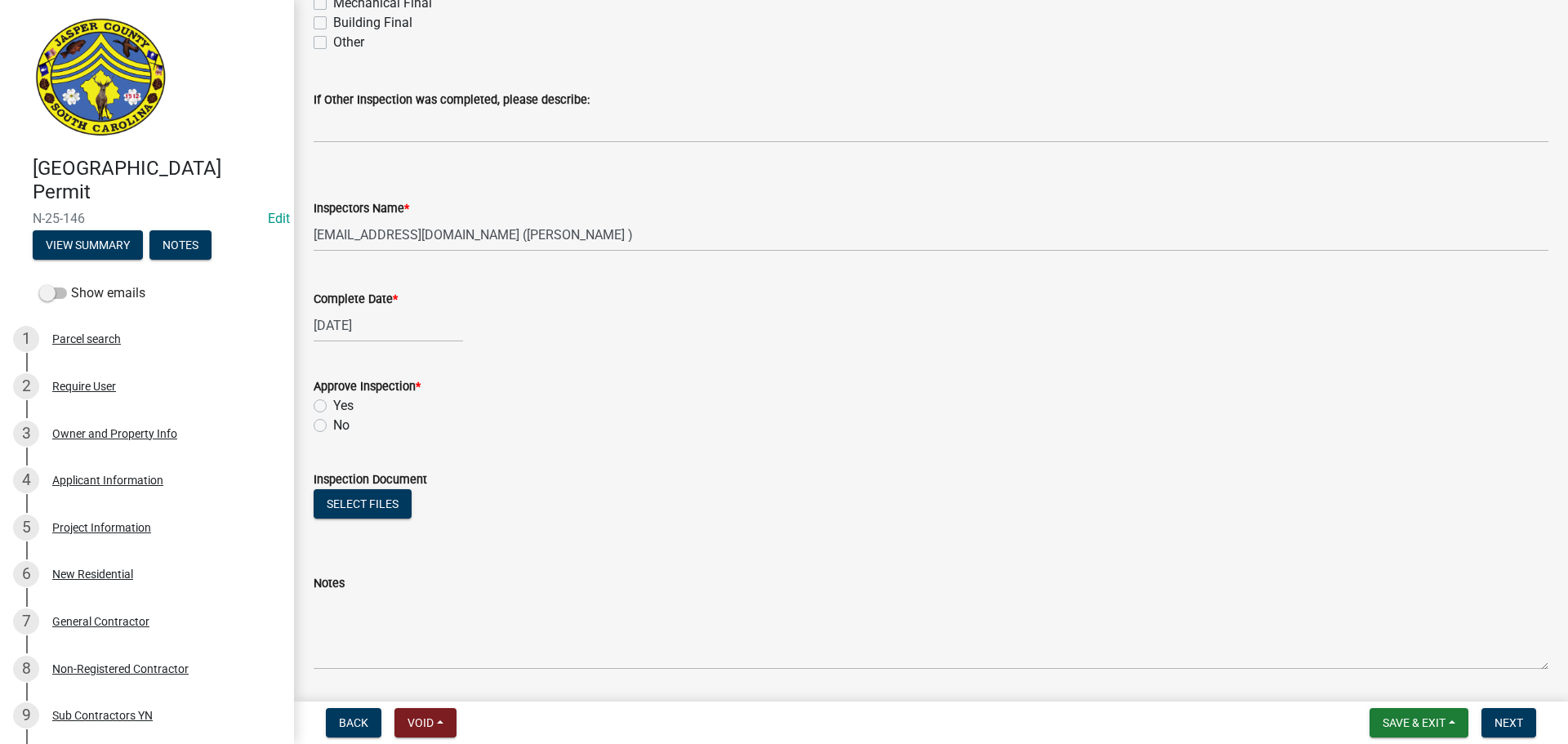
click at [334, 403] on label "Yes" at bounding box center [344, 405] width 20 height 19
click at [334, 403] on input "Yes" at bounding box center [339, 401] width 11 height 11
radio input "true"
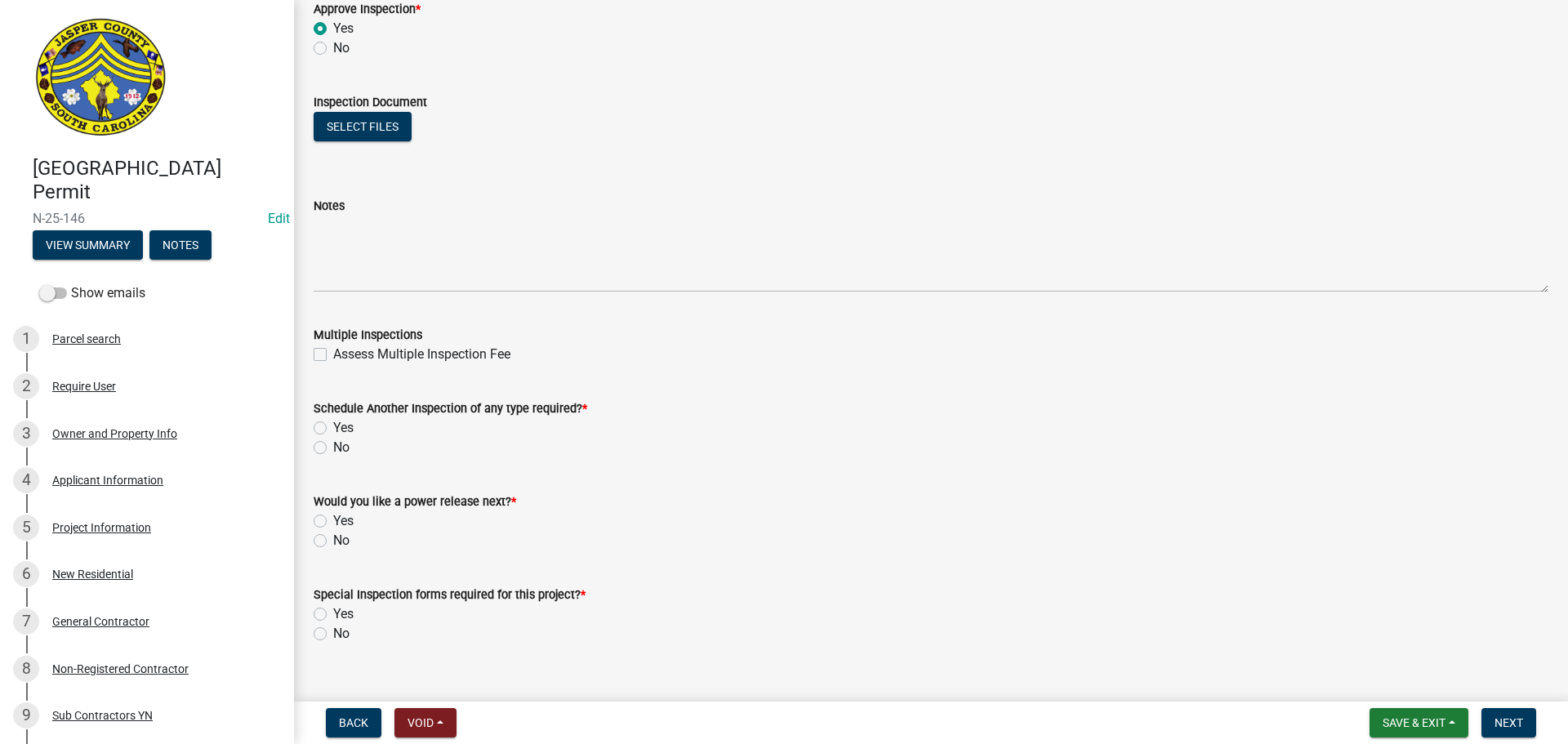
scroll to position [976, 0]
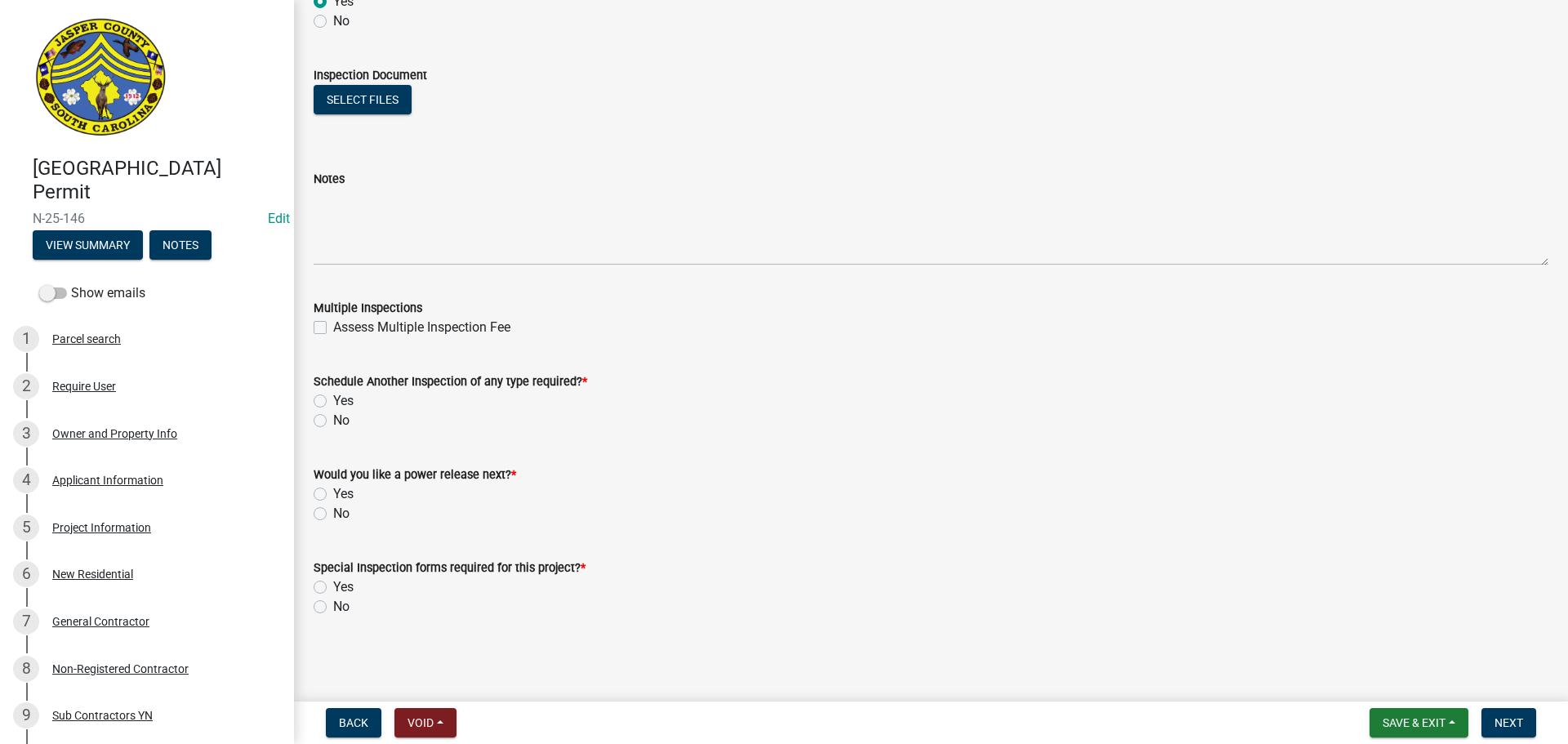
click at [320, 409] on div "Yes" at bounding box center [930, 400] width 1235 height 19
click at [334, 401] on label "Yes" at bounding box center [344, 400] width 20 height 19
click at [334, 401] on input "Yes" at bounding box center [339, 396] width 11 height 11
radio input "true"
click at [334, 514] on label "No" at bounding box center [341, 513] width 16 height 19
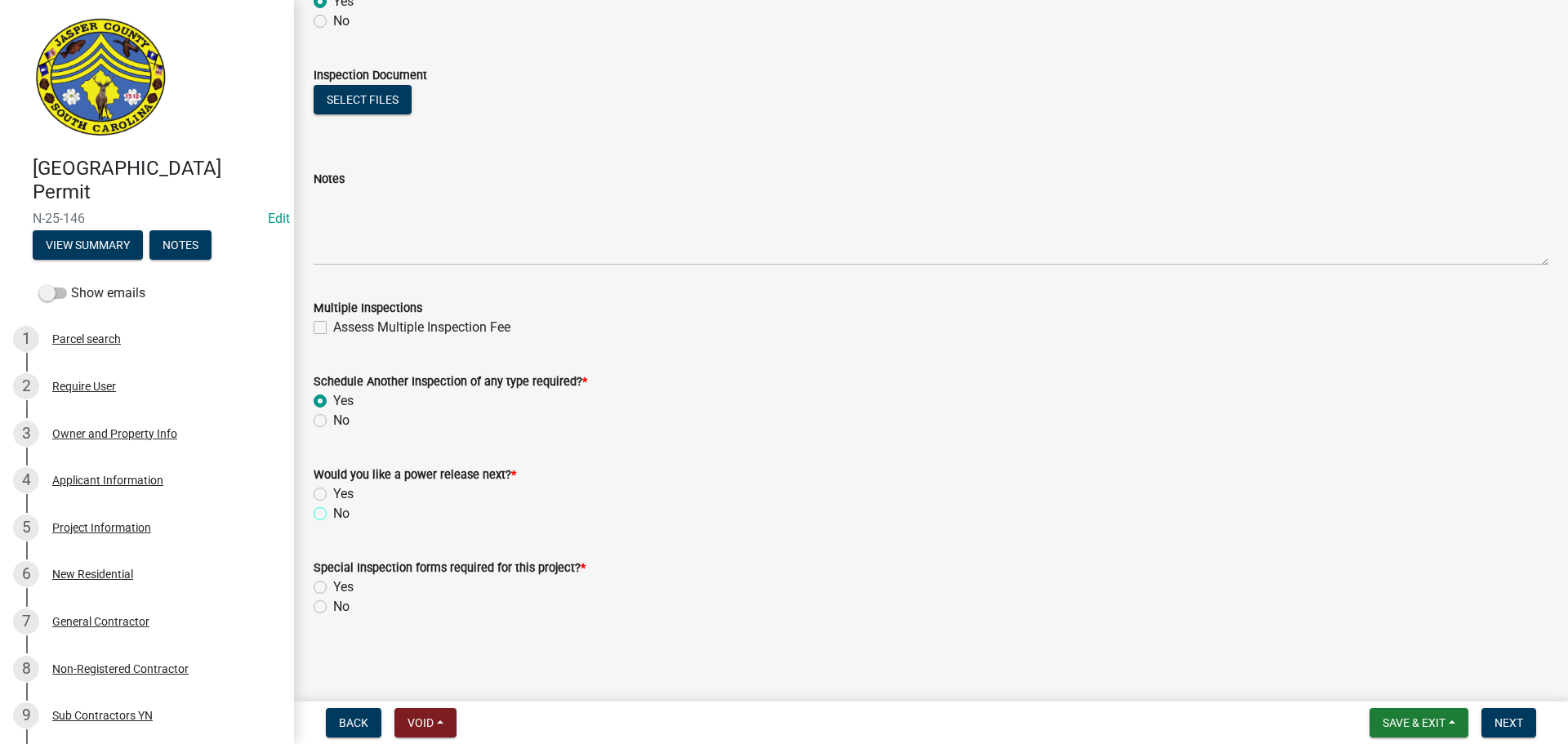
click at [334, 514] on input "No" at bounding box center [339, 509] width 11 height 11
radio input "true"
click at [334, 605] on label "No" at bounding box center [341, 606] width 16 height 19
click at [334, 605] on input "No" at bounding box center [339, 602] width 11 height 11
radio input "true"
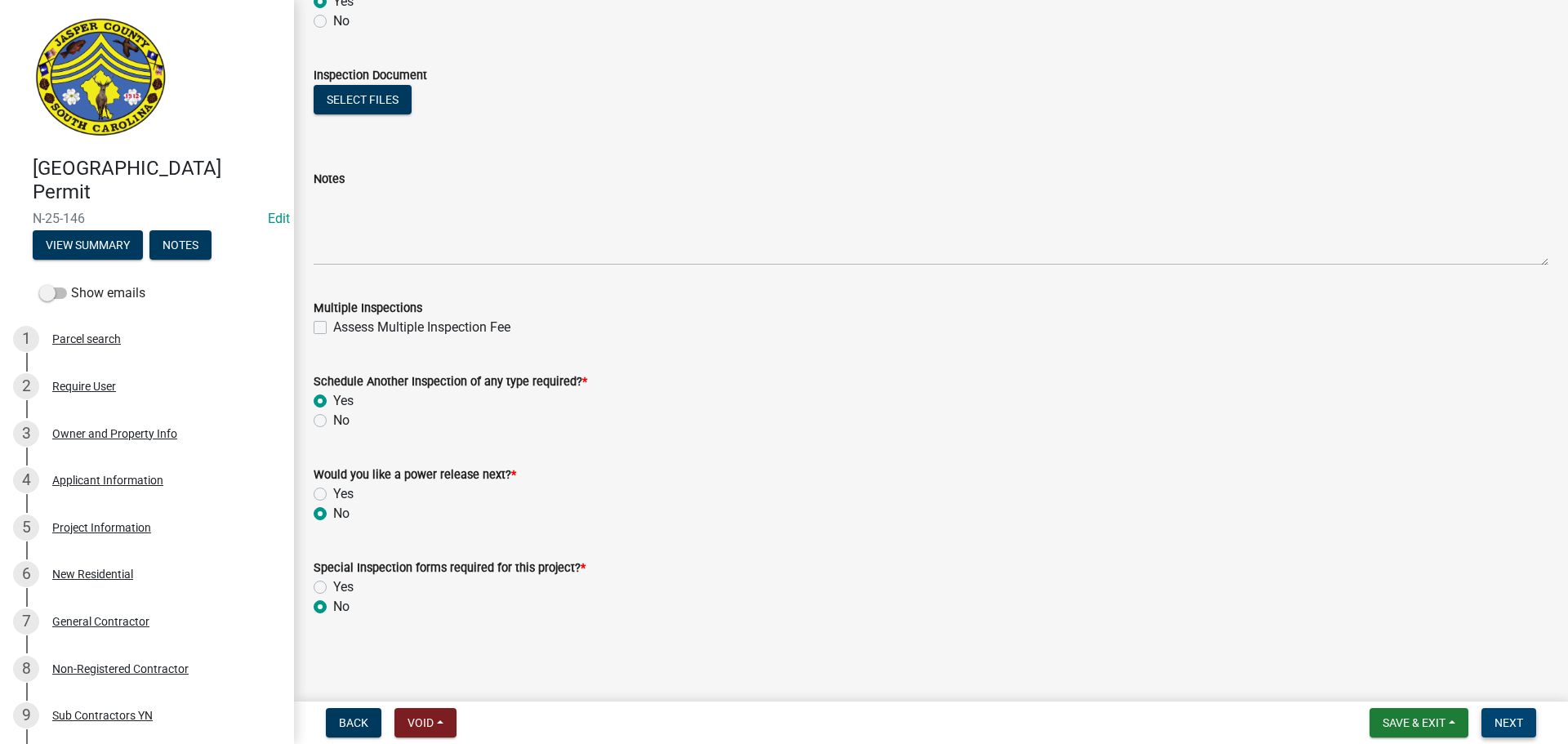
click at [1502, 724] on span "Next" at bounding box center [1509, 722] width 29 height 13
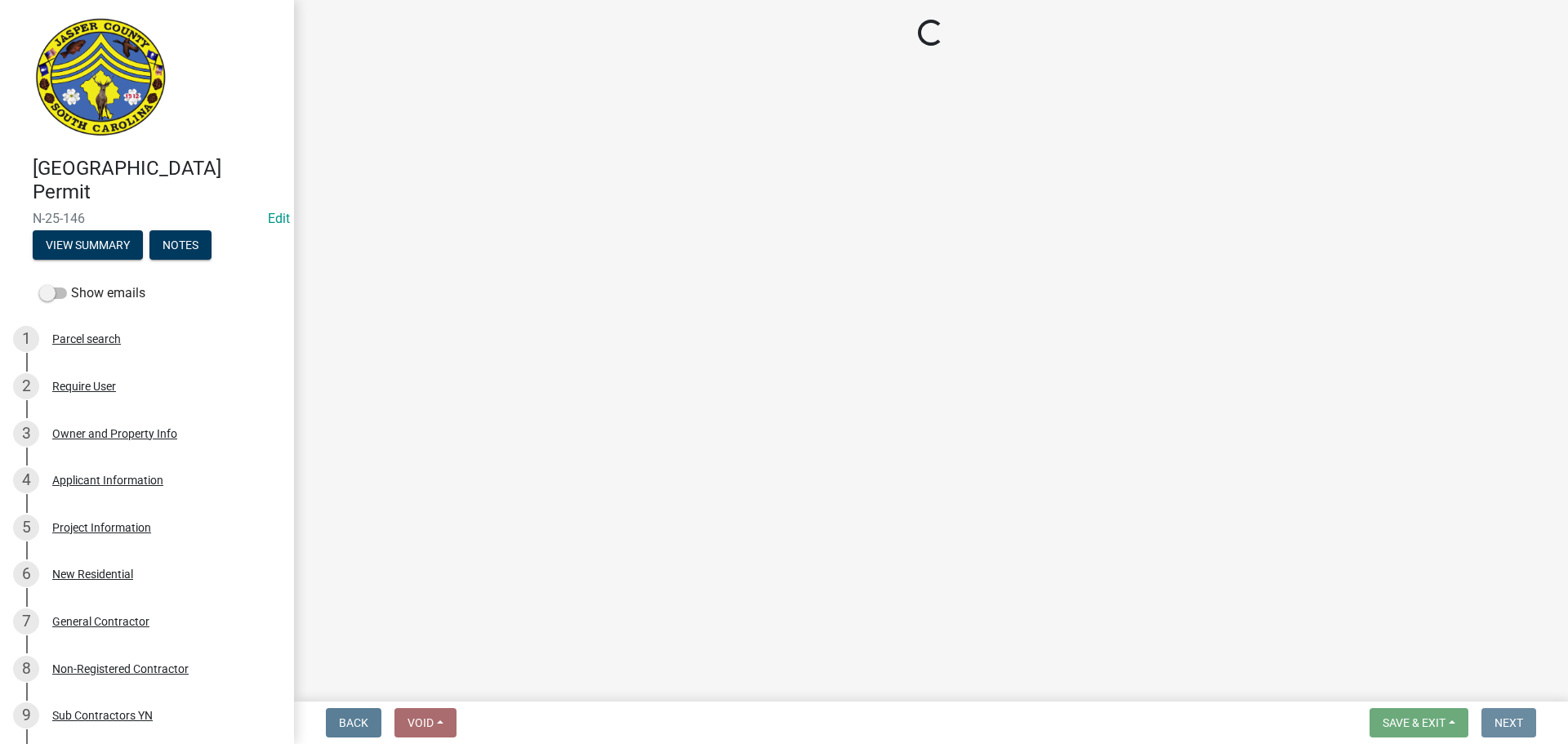
scroll to position [0, 0]
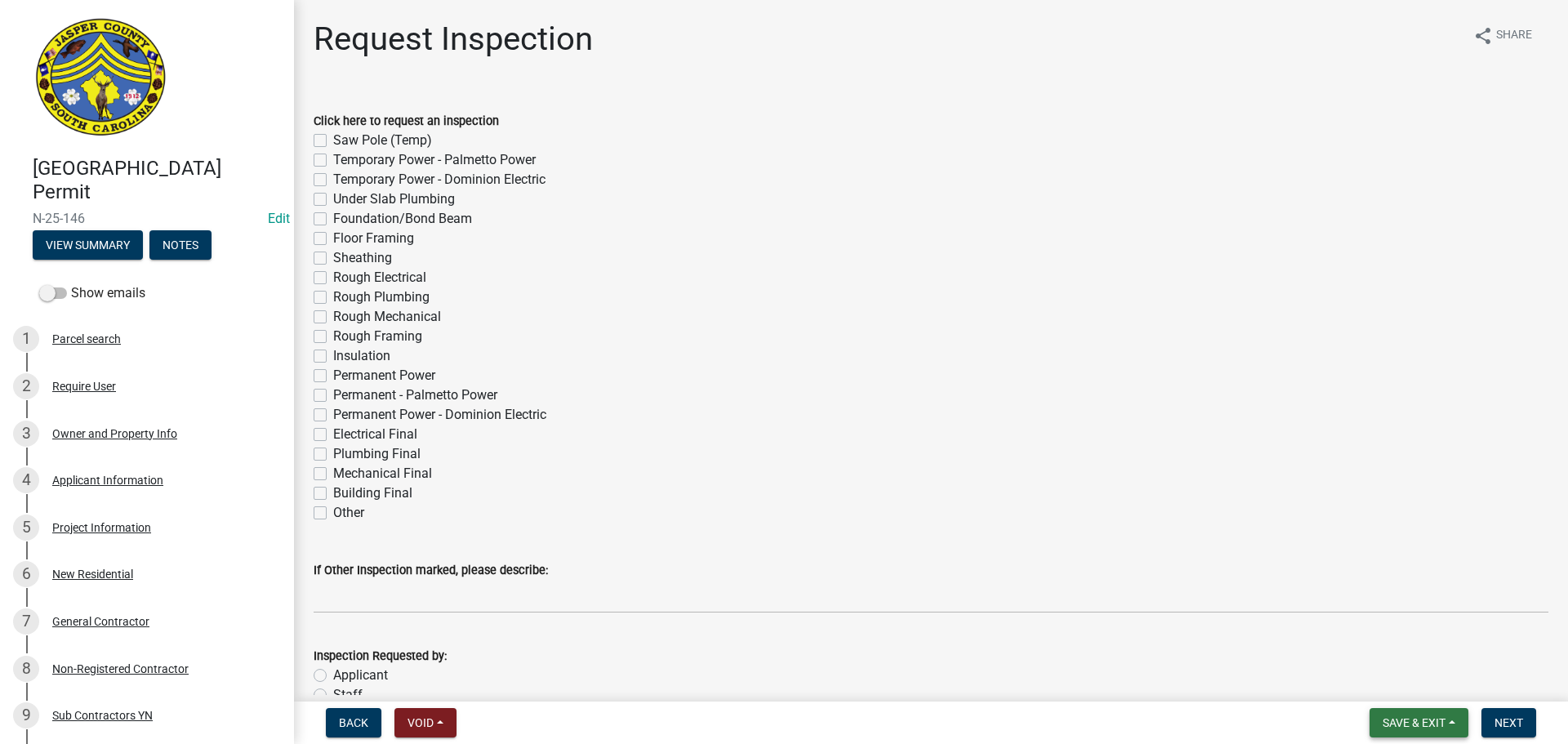
click at [1418, 714] on button "Save & Exit" at bounding box center [1419, 723] width 99 height 30
click at [1392, 683] on button "Save & Exit" at bounding box center [1403, 681] width 131 height 39
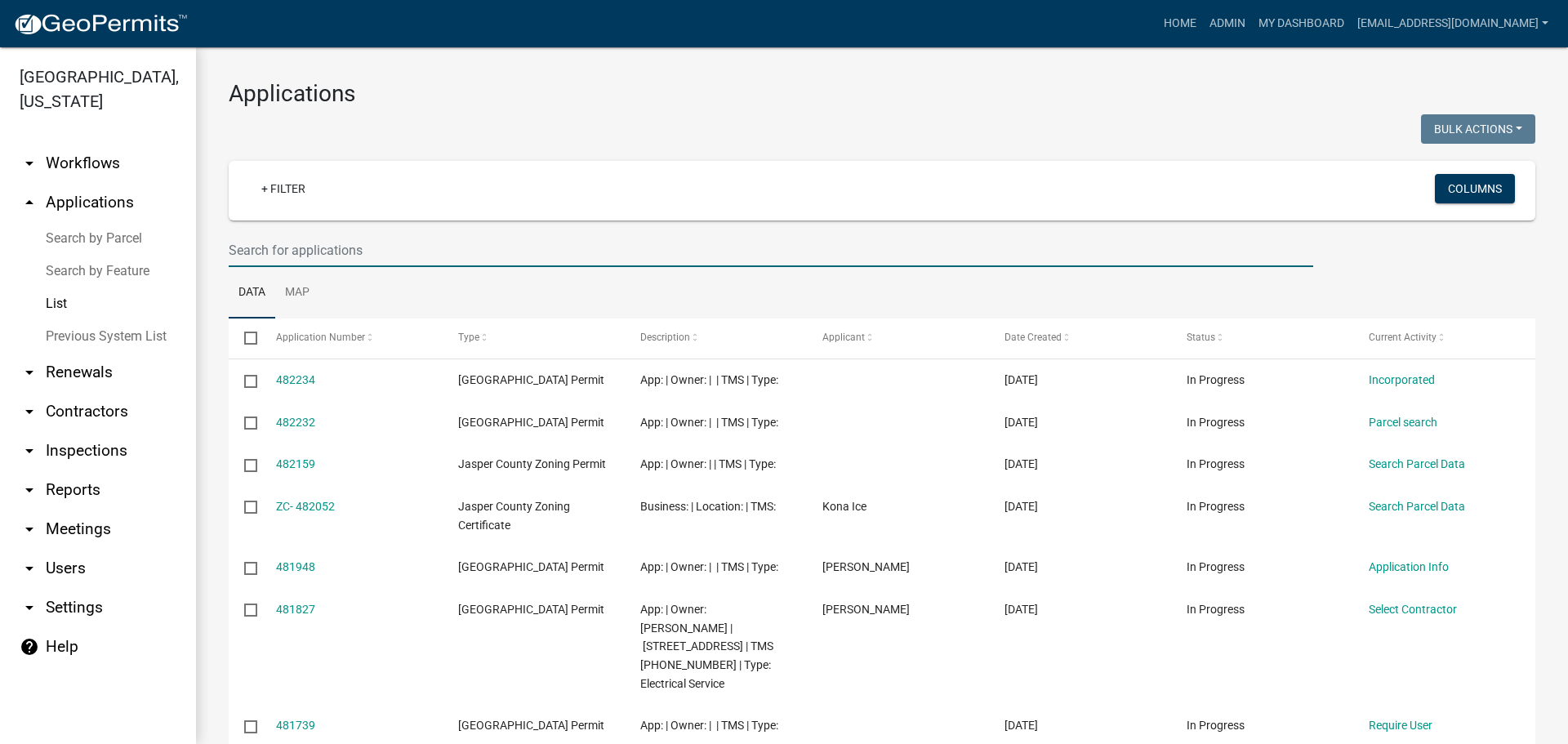
click at [524, 254] on input "text" at bounding box center [771, 251] width 1085 height 34
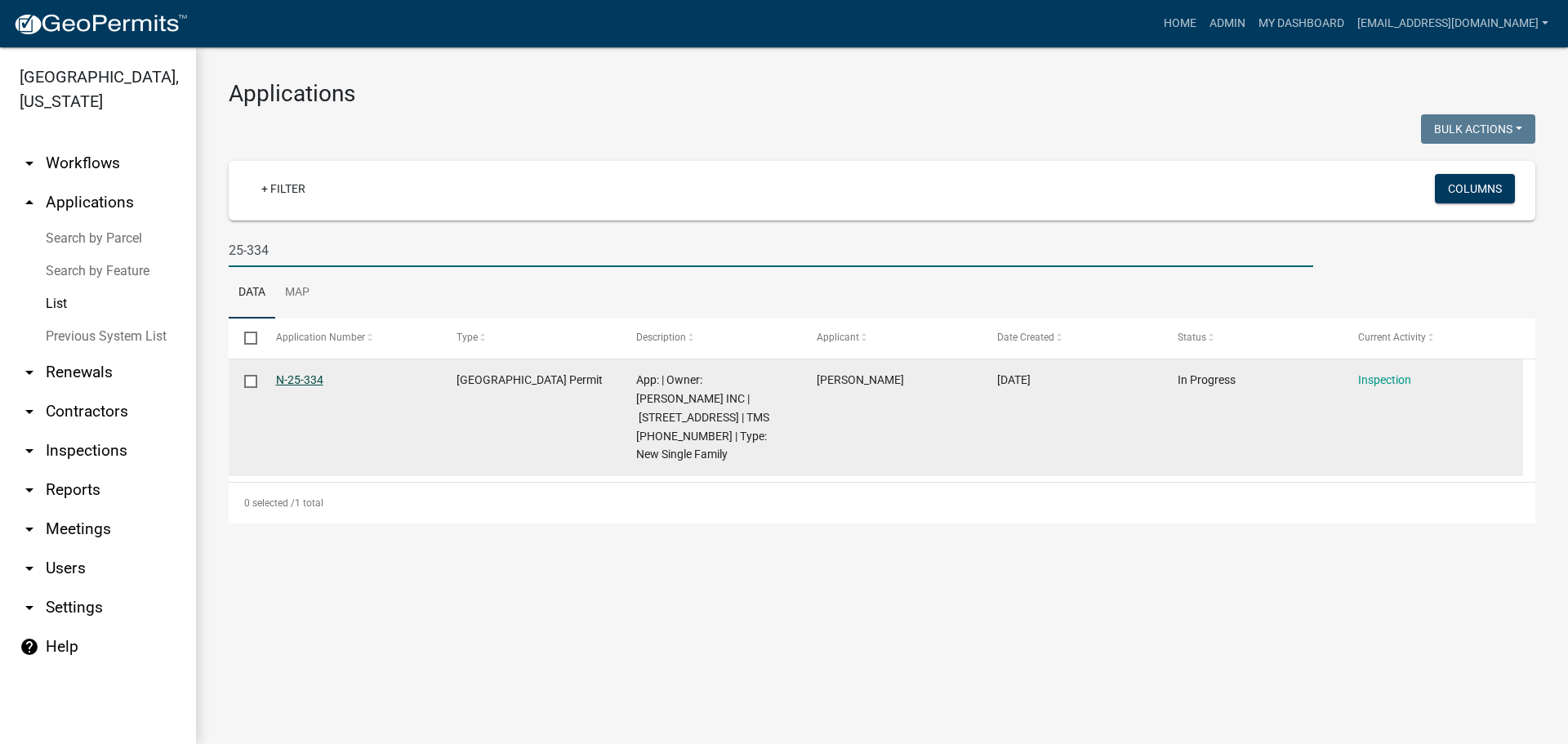
type input "25-334"
click at [308, 385] on link "N-25-334" at bounding box center [300, 379] width 47 height 13
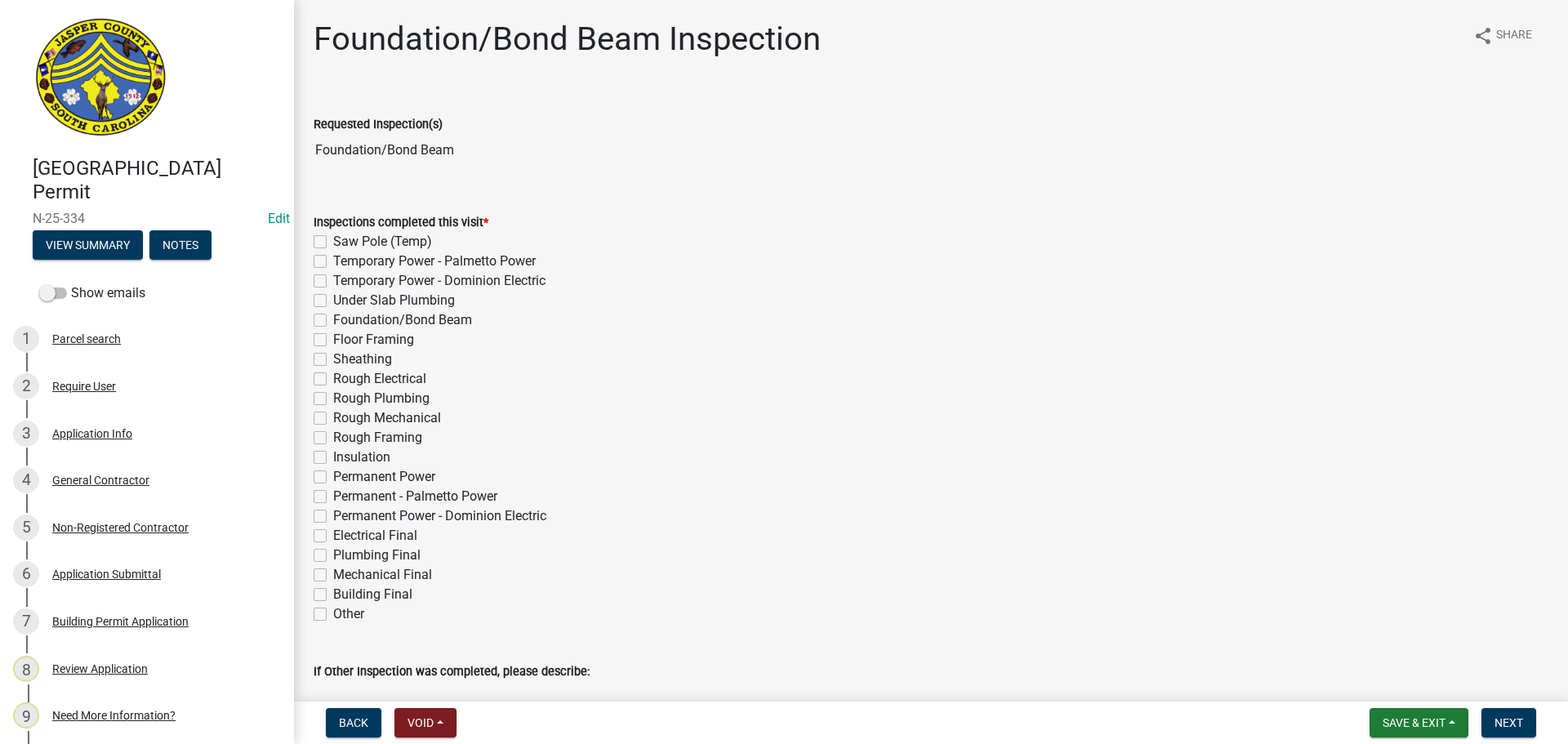
click at [334, 323] on label "Foundation/Bond Beam" at bounding box center [403, 320] width 138 height 19
click at [334, 321] on input "Foundation/Bond Beam" at bounding box center [339, 316] width 11 height 11
checkbox input "true"
checkbox input "false"
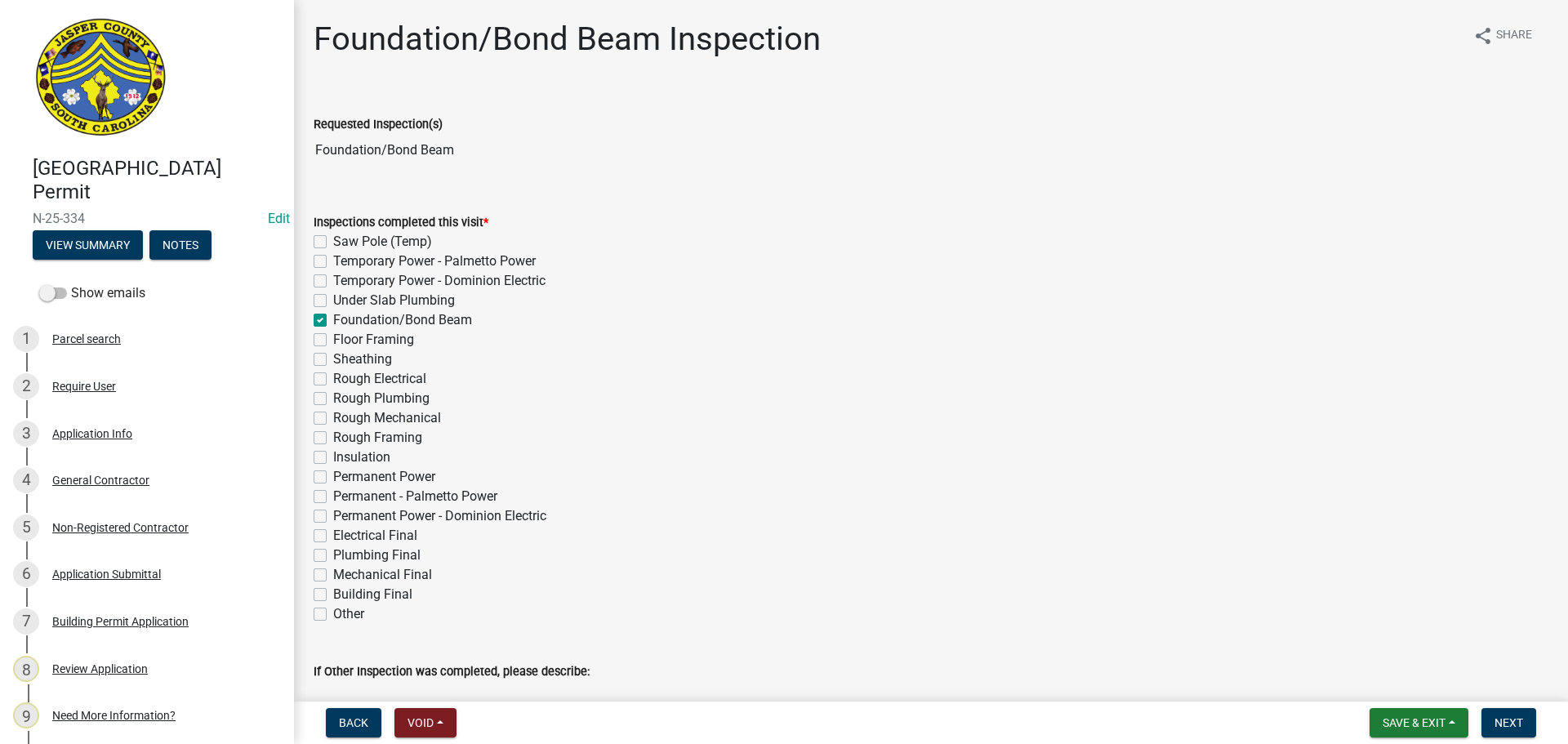
checkbox input "false"
checkbox input "true"
checkbox input "false"
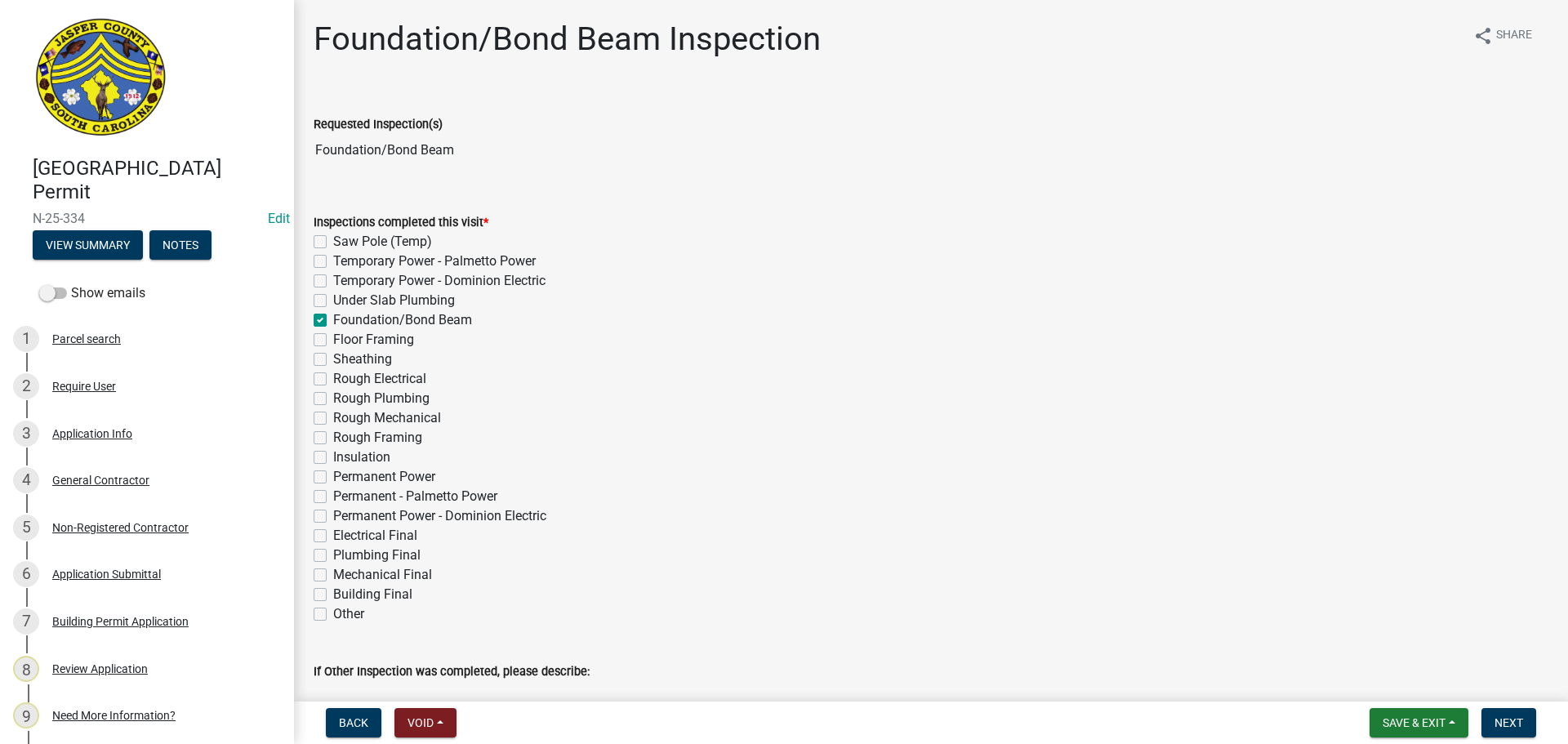
checkbox input "false"
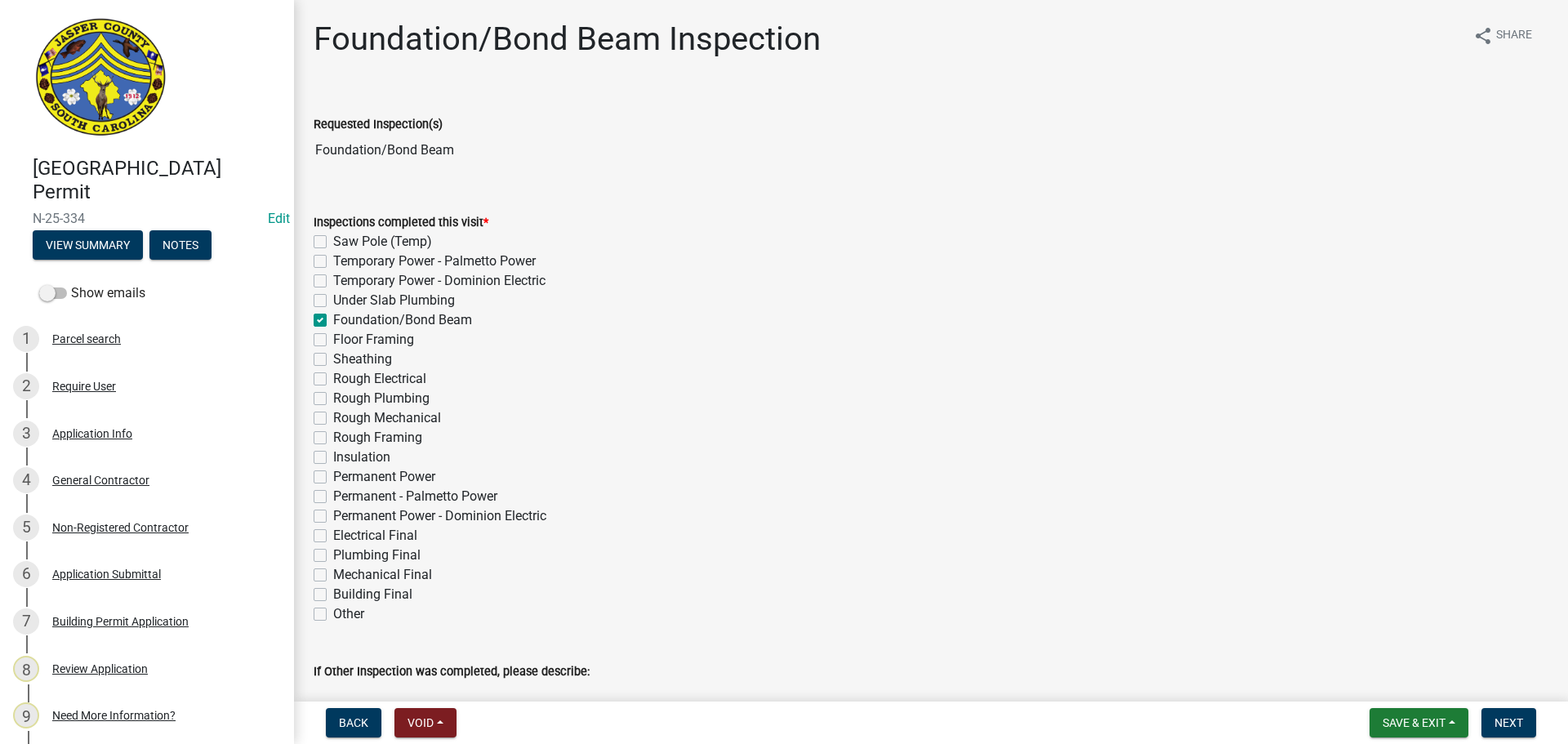
checkbox input "false"
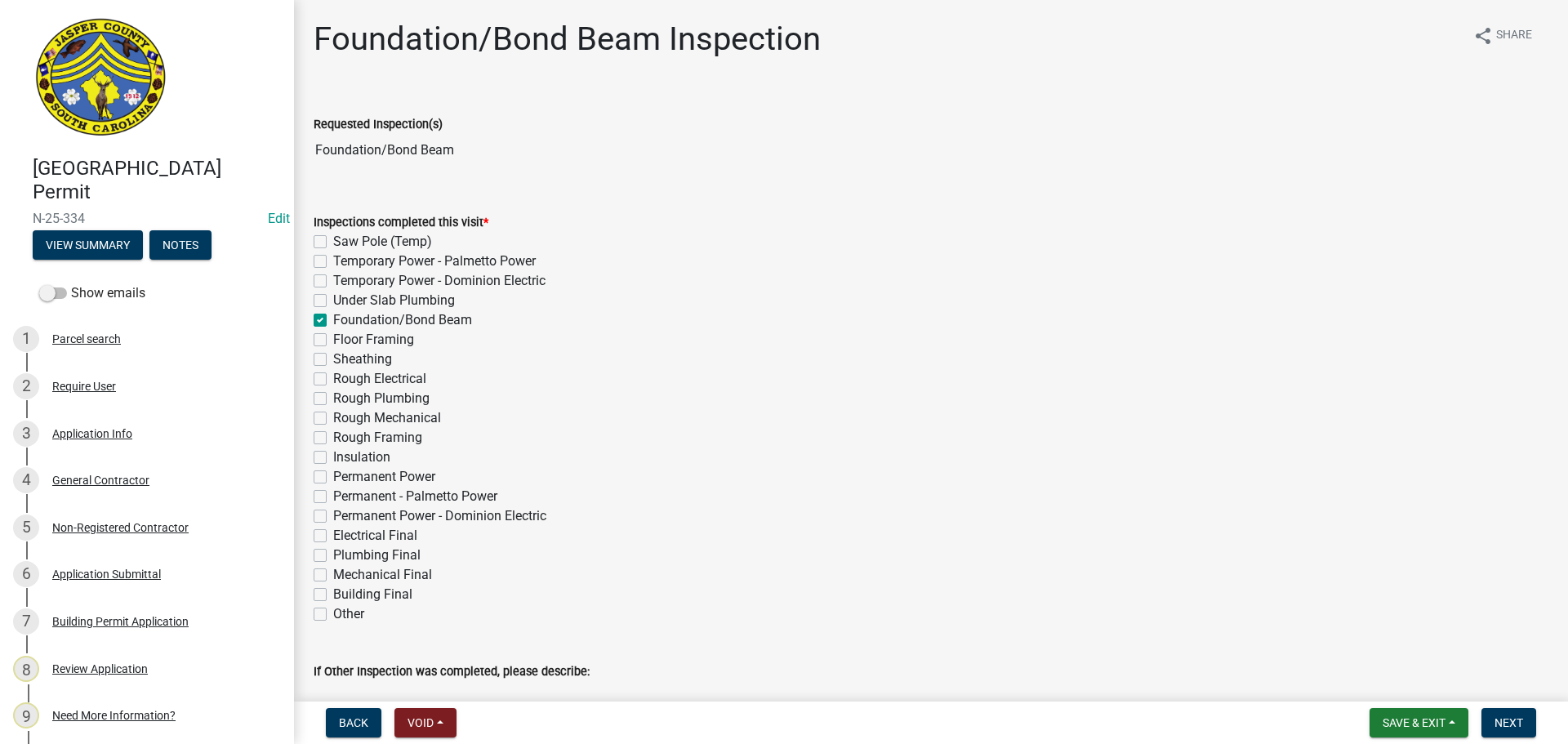
checkbox input "false"
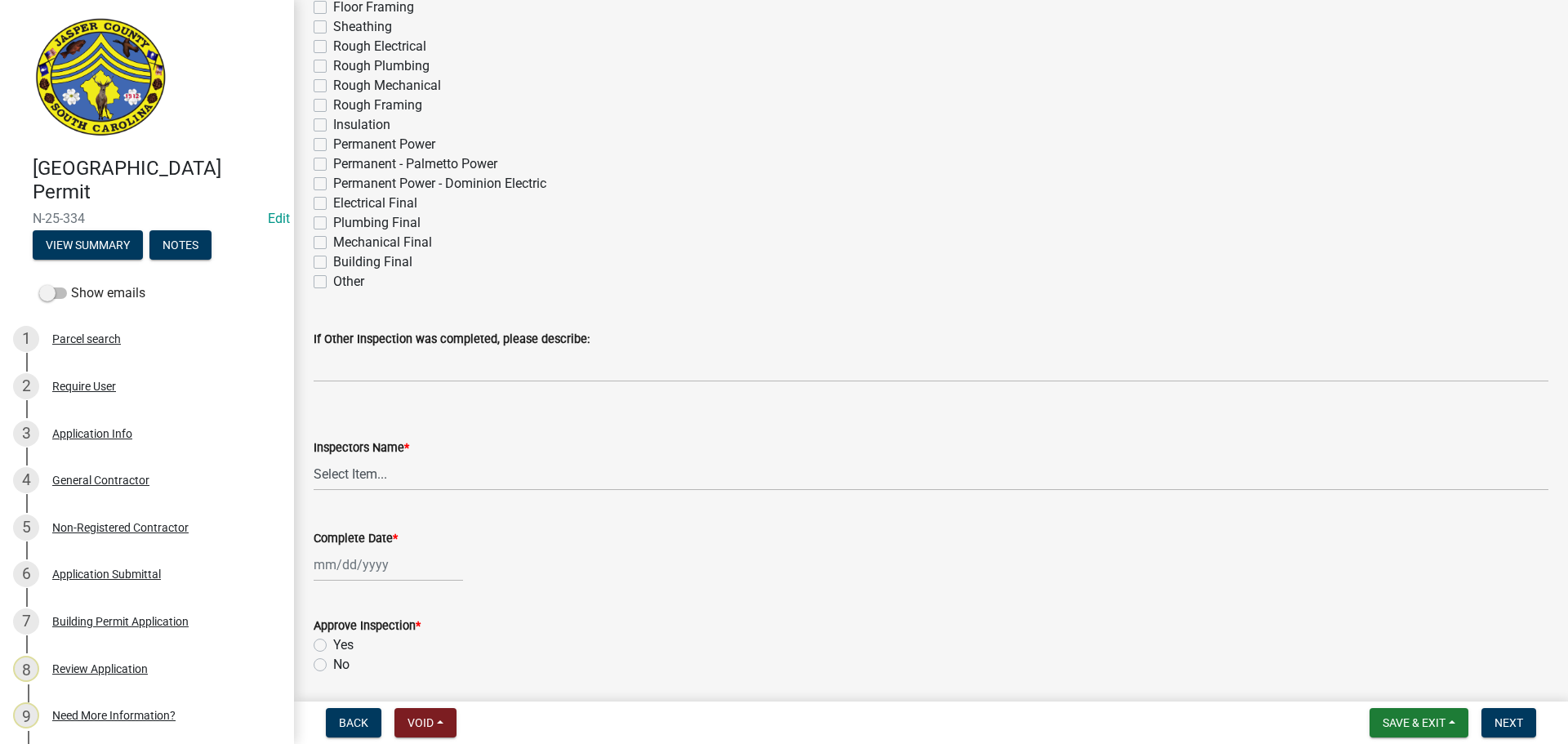
scroll to position [490, 0]
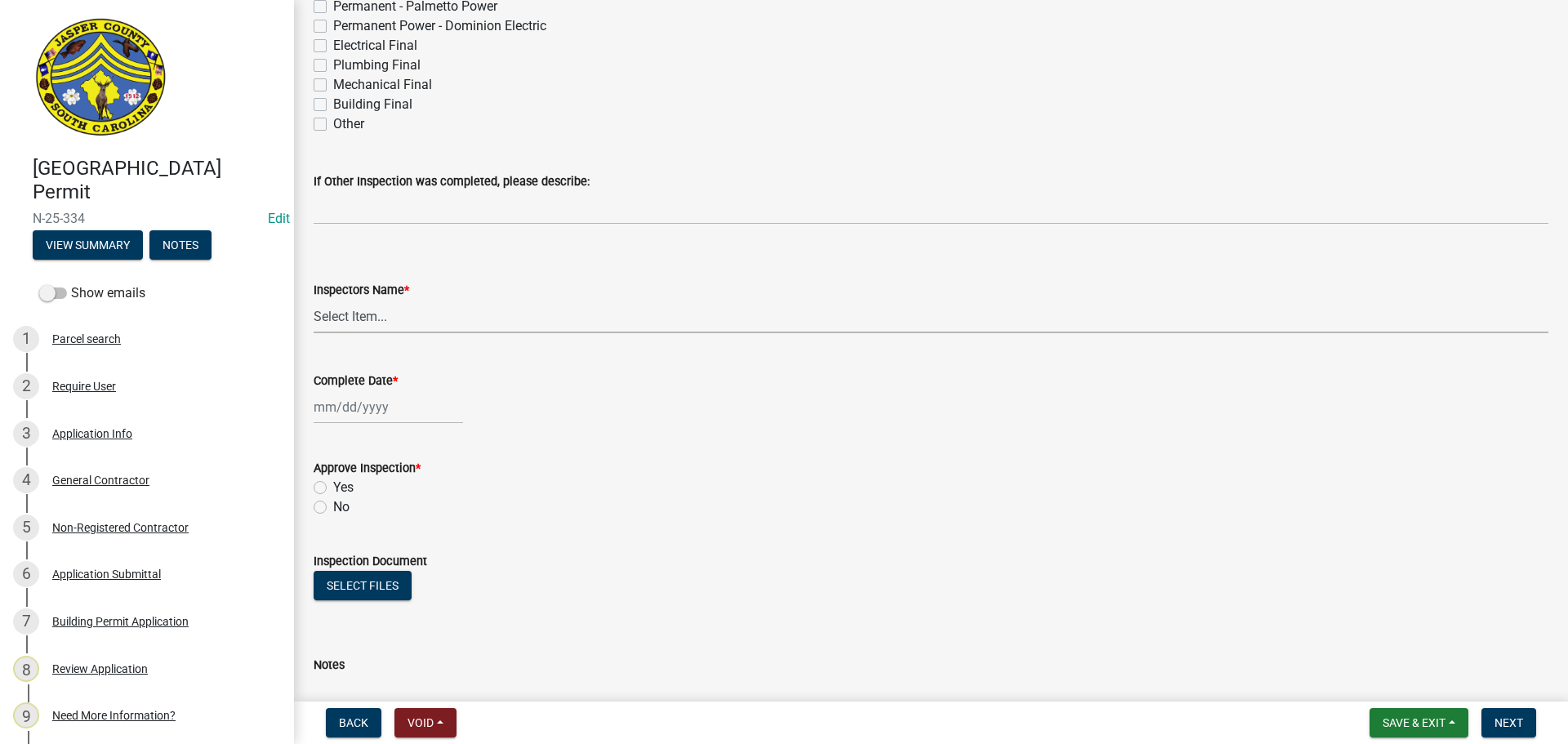
click at [332, 316] on select "Select Item... jcorwin@jaspercounty.gov (John Corwin ) rcampbell (Ryan Campbell)" at bounding box center [930, 317] width 1235 height 34
select select "2d9ba1e5-2fdd-4b15-98d0-073dcbeb5880"
click at [313, 300] on select "Select Item... jcorwin@jaspercounty.gov (John Corwin ) rcampbell (Ryan Campbell)" at bounding box center [930, 317] width 1235 height 34
select select "9"
select select "2025"
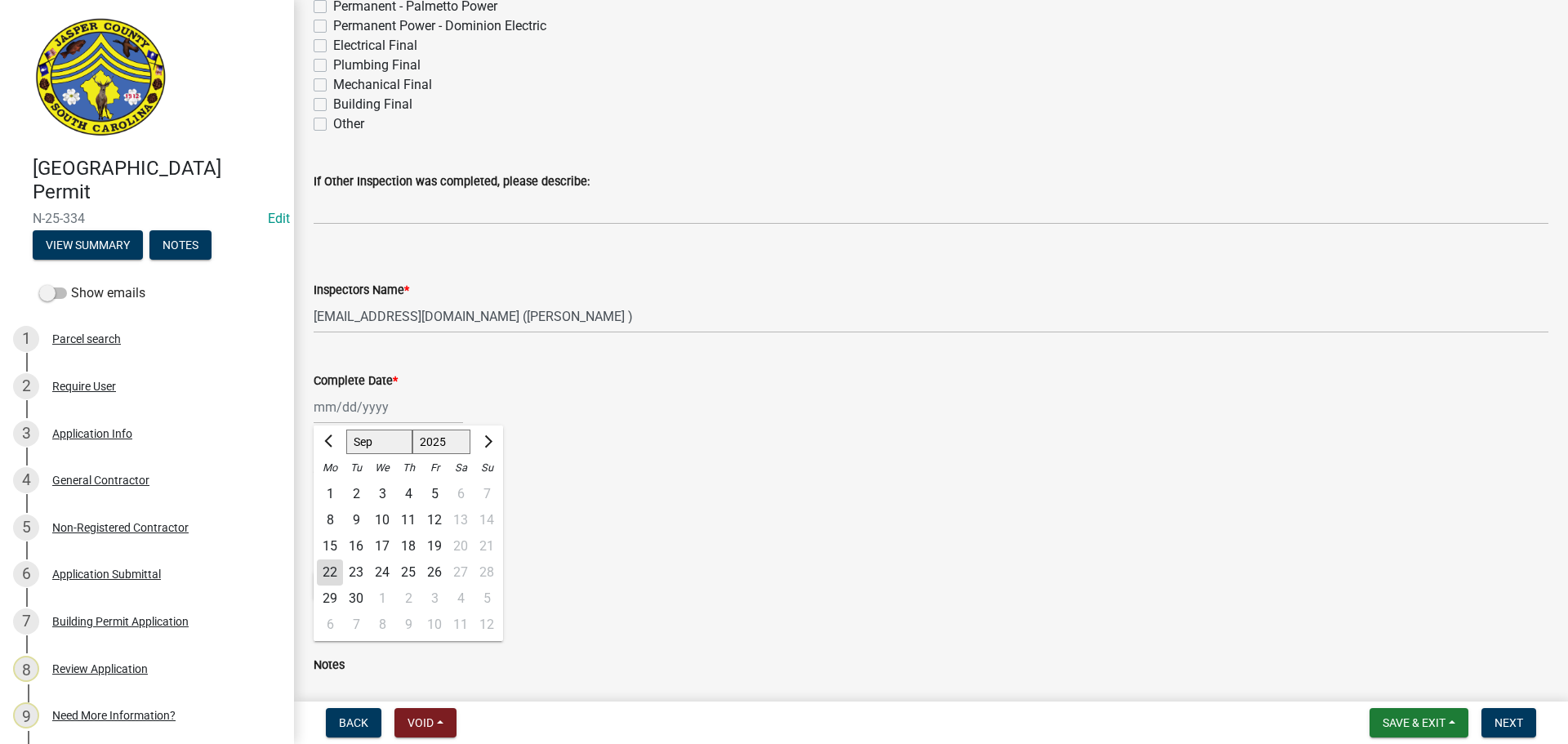
click at [363, 412] on div "[PERSON_NAME] Feb Mar Apr [PERSON_NAME][DATE] Oct Nov [DATE] 1526 1527 1528 152…" at bounding box center [388, 407] width 149 height 34
click at [330, 563] on div "22" at bounding box center [329, 573] width 26 height 26
type input "[DATE]"
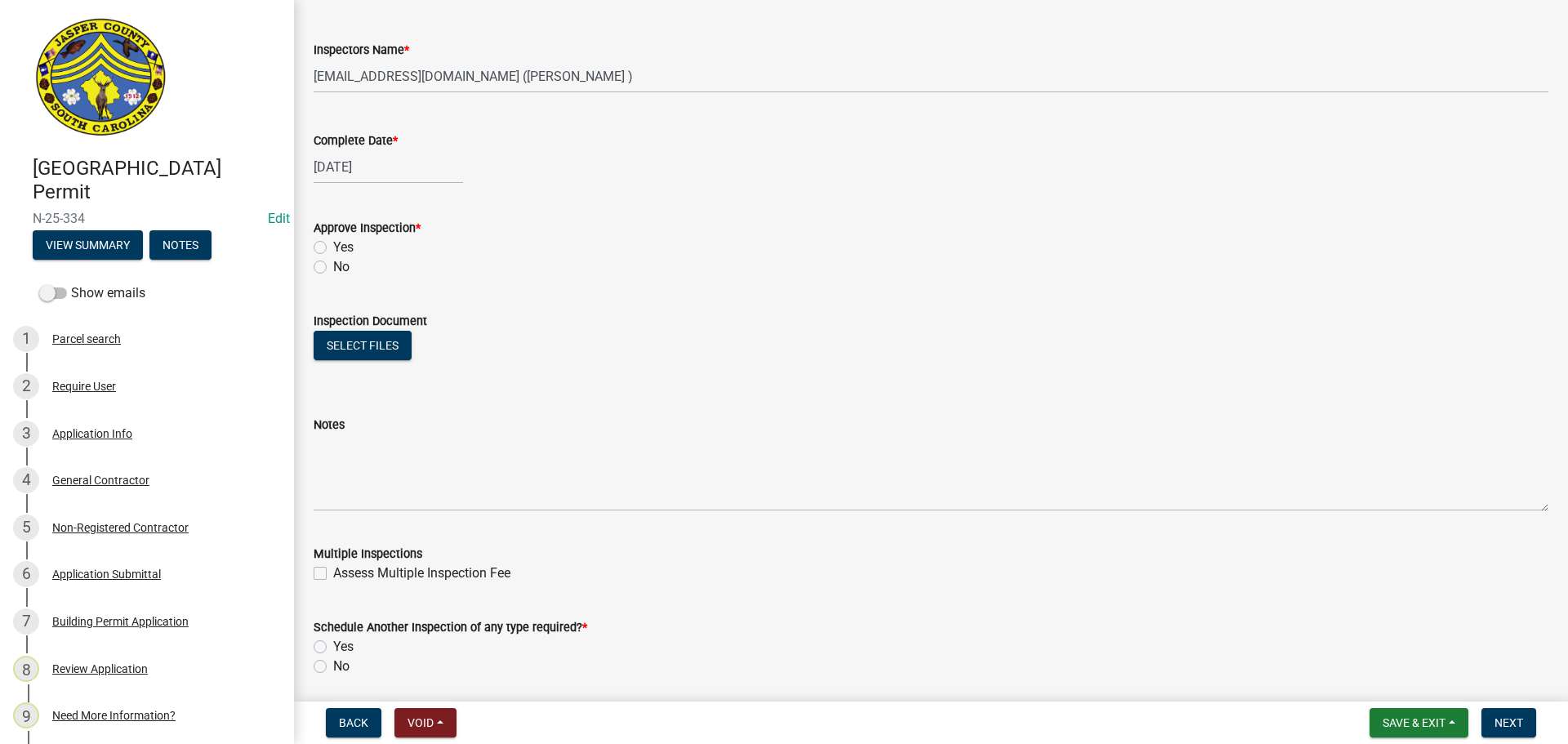
scroll to position [736, 0]
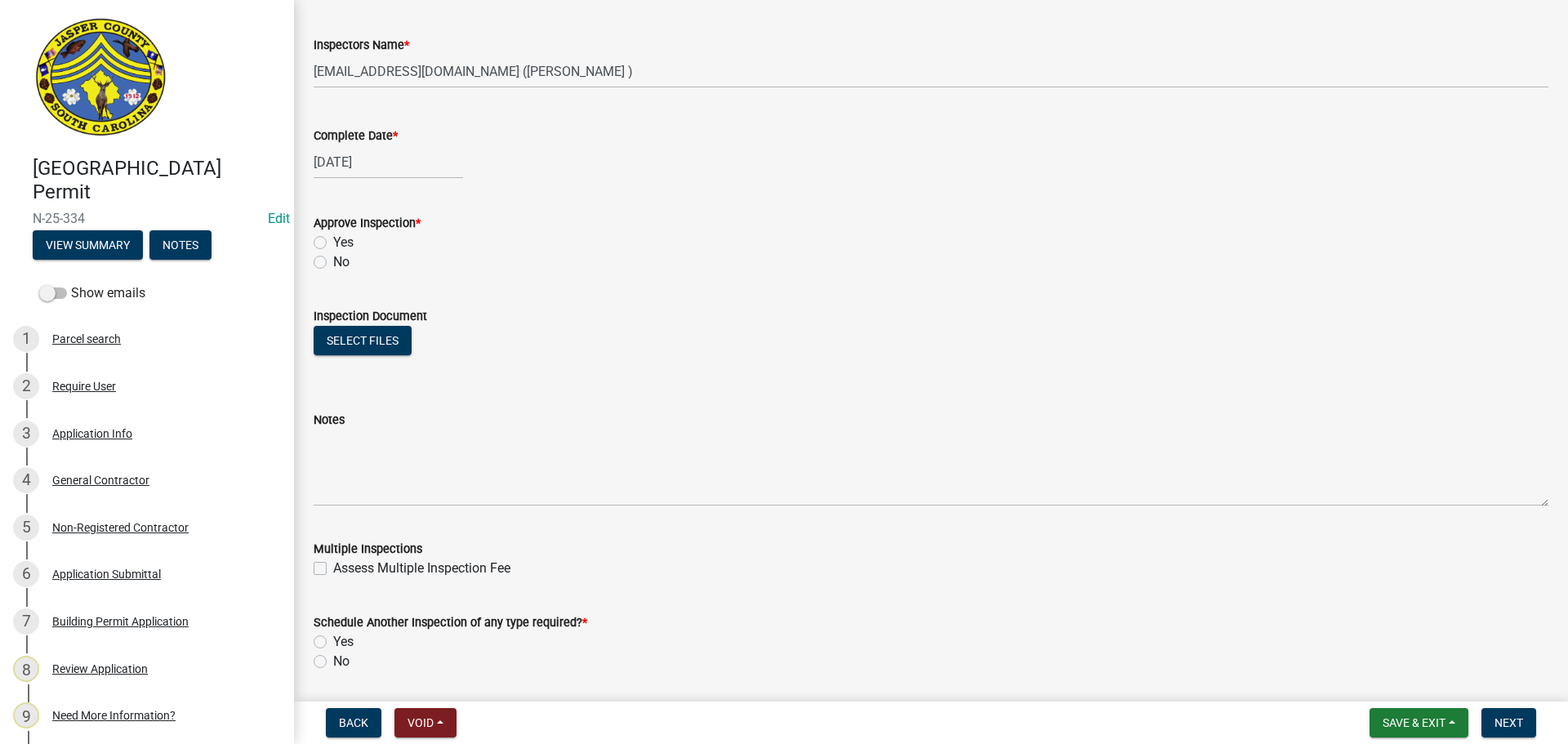
click at [334, 239] on label "Yes" at bounding box center [344, 242] width 20 height 19
click at [334, 239] on input "Yes" at bounding box center [339, 238] width 11 height 11
radio input "true"
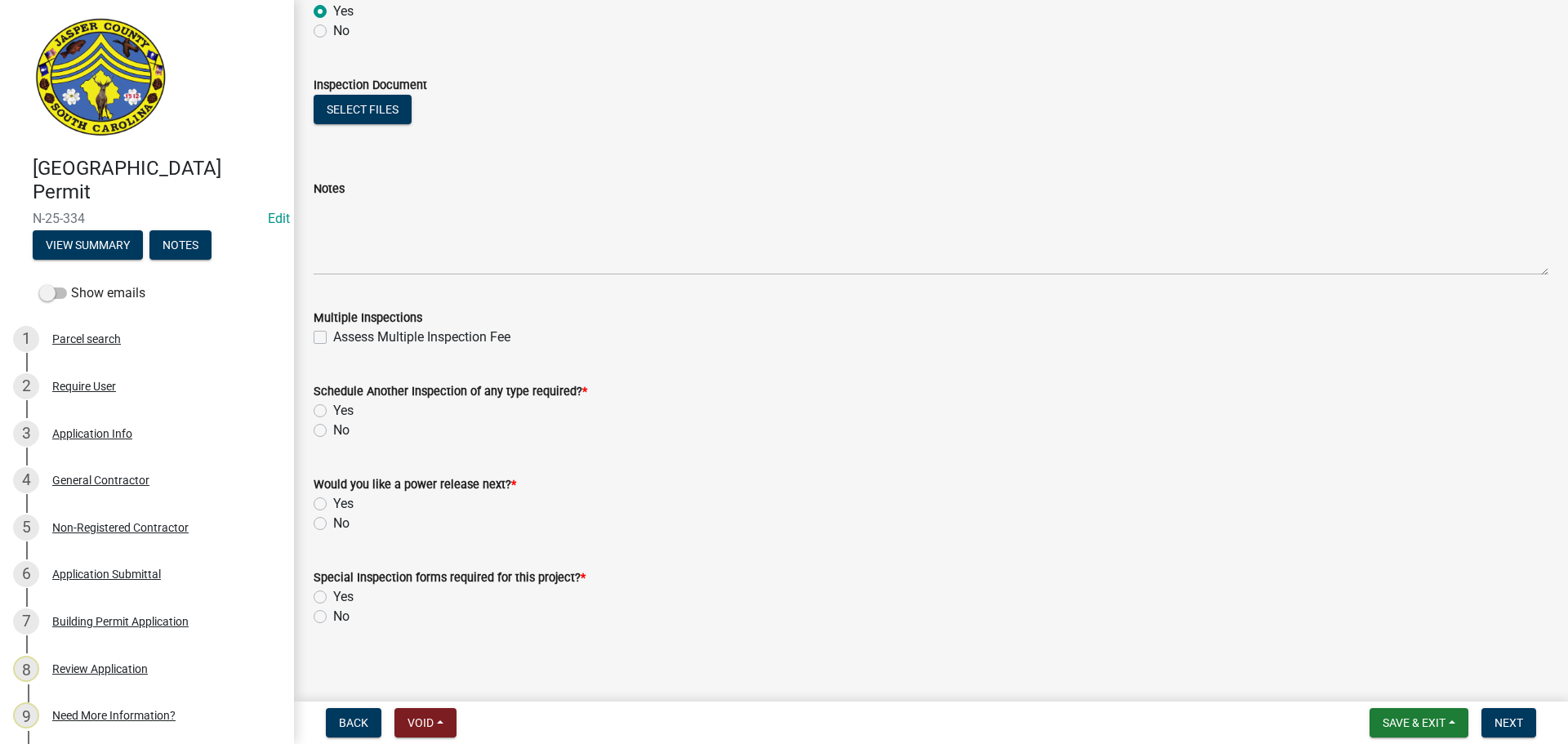
scroll to position [976, 0]
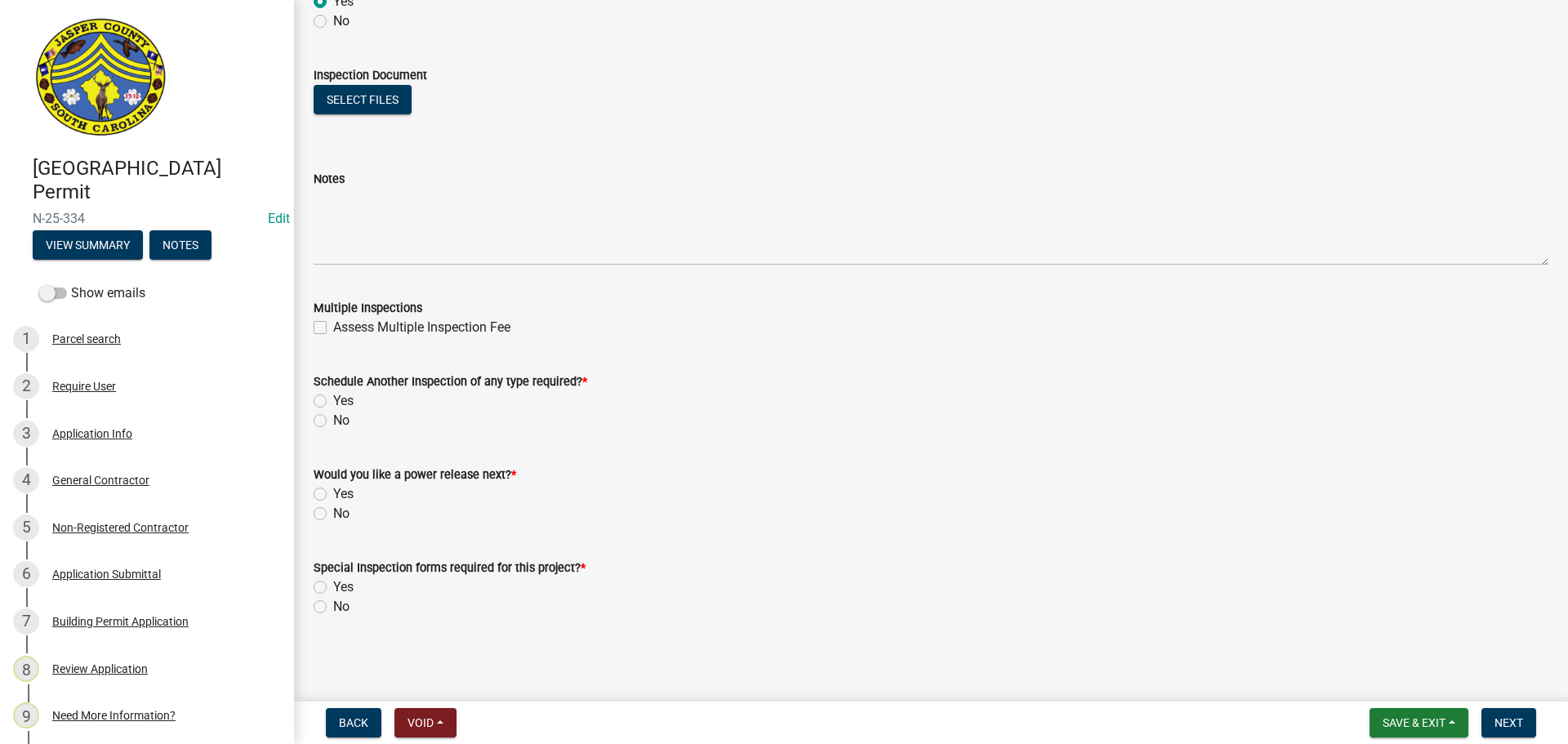
click at [334, 398] on label "Yes" at bounding box center [344, 400] width 20 height 19
click at [334, 398] on input "Yes" at bounding box center [339, 396] width 11 height 11
radio input "true"
click at [334, 516] on label "No" at bounding box center [341, 513] width 16 height 19
click at [334, 514] on input "No" at bounding box center [339, 509] width 11 height 11
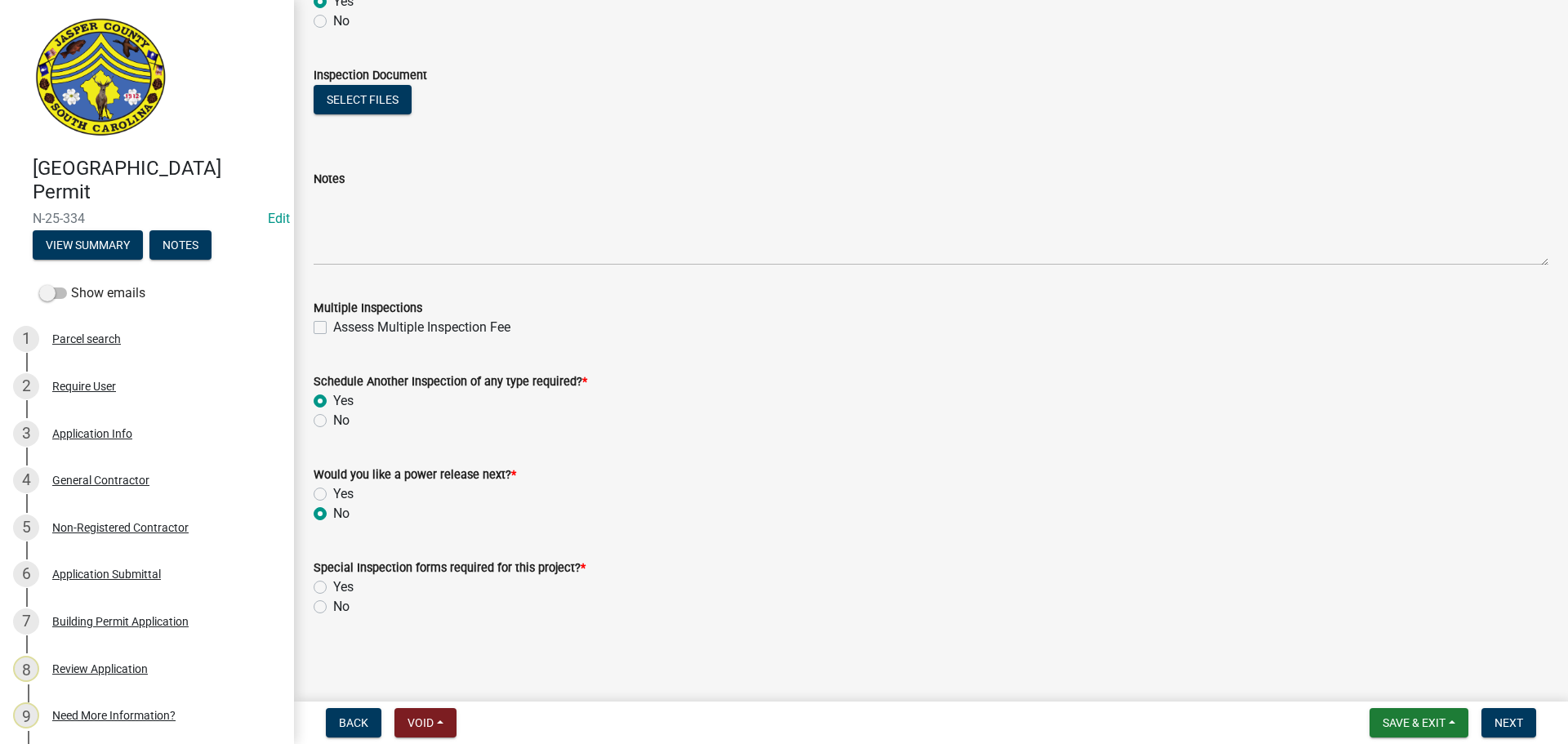
radio input "true"
click at [334, 605] on label "No" at bounding box center [341, 606] width 16 height 19
click at [334, 605] on input "No" at bounding box center [339, 602] width 11 height 11
radio input "true"
click at [1511, 724] on span "Next" at bounding box center [1509, 722] width 29 height 13
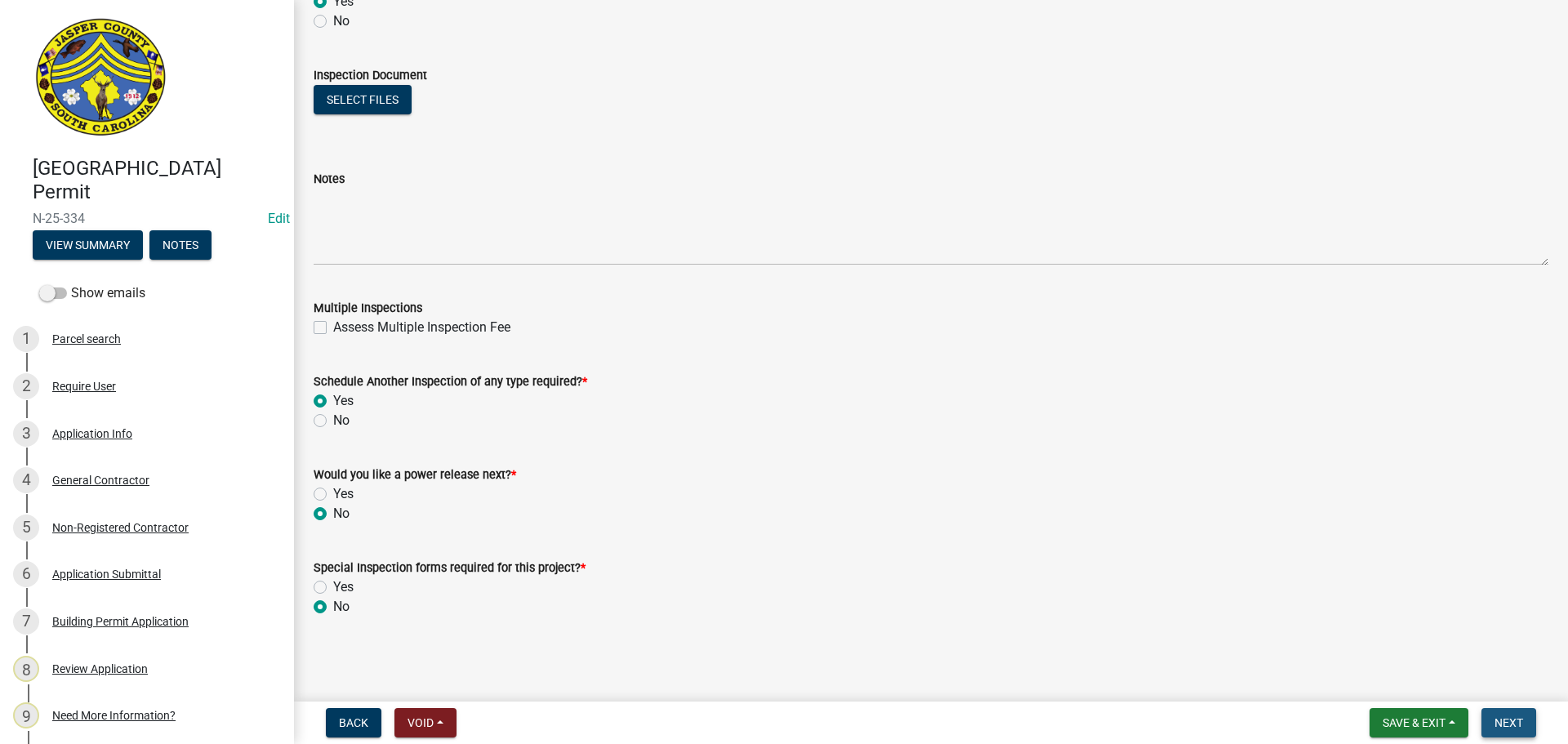
scroll to position [0, 0]
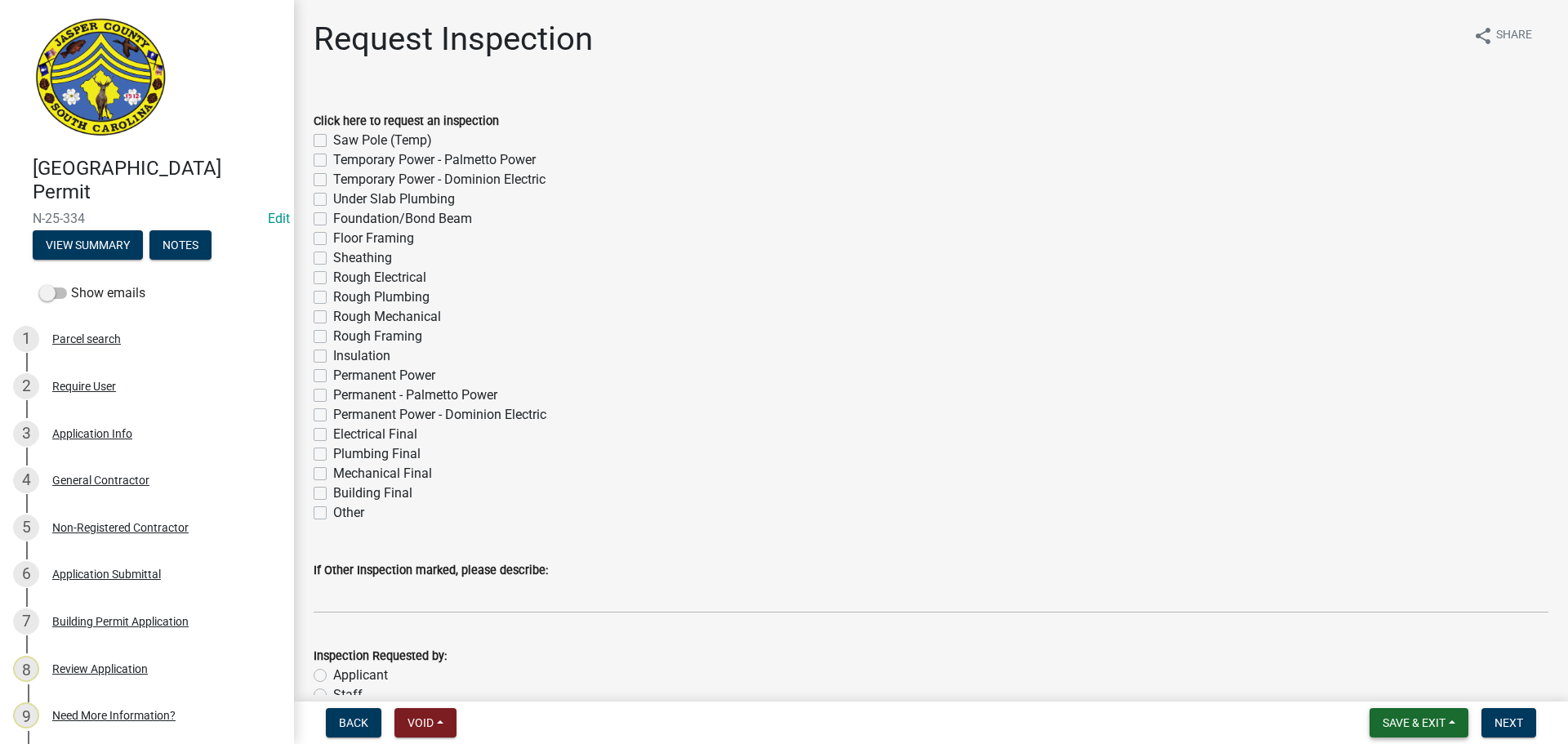
click at [1379, 720] on button "Save & Exit" at bounding box center [1419, 723] width 99 height 30
click at [1381, 687] on button "Save & Exit" at bounding box center [1403, 681] width 131 height 39
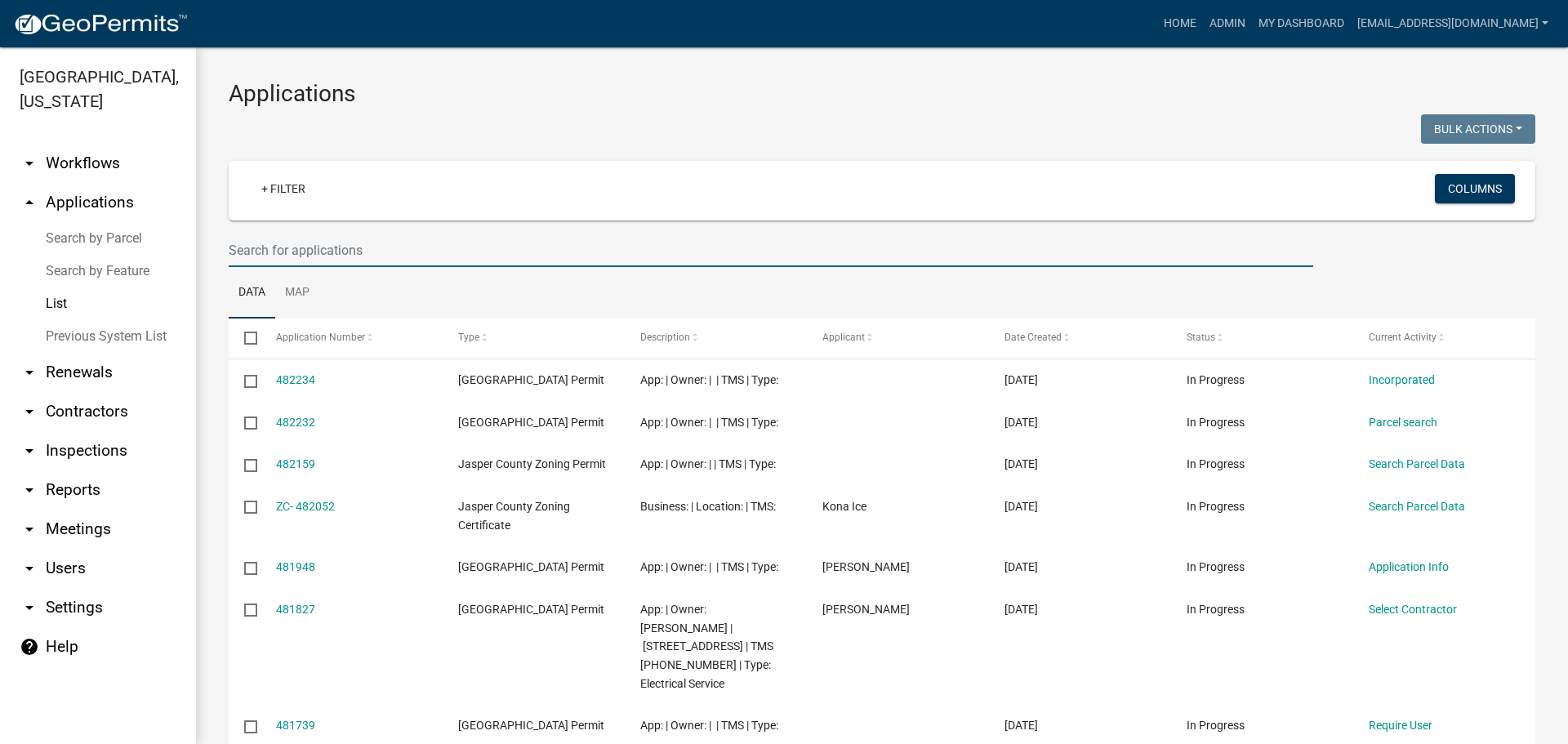
click at [588, 236] on input "text" at bounding box center [771, 251] width 1085 height 34
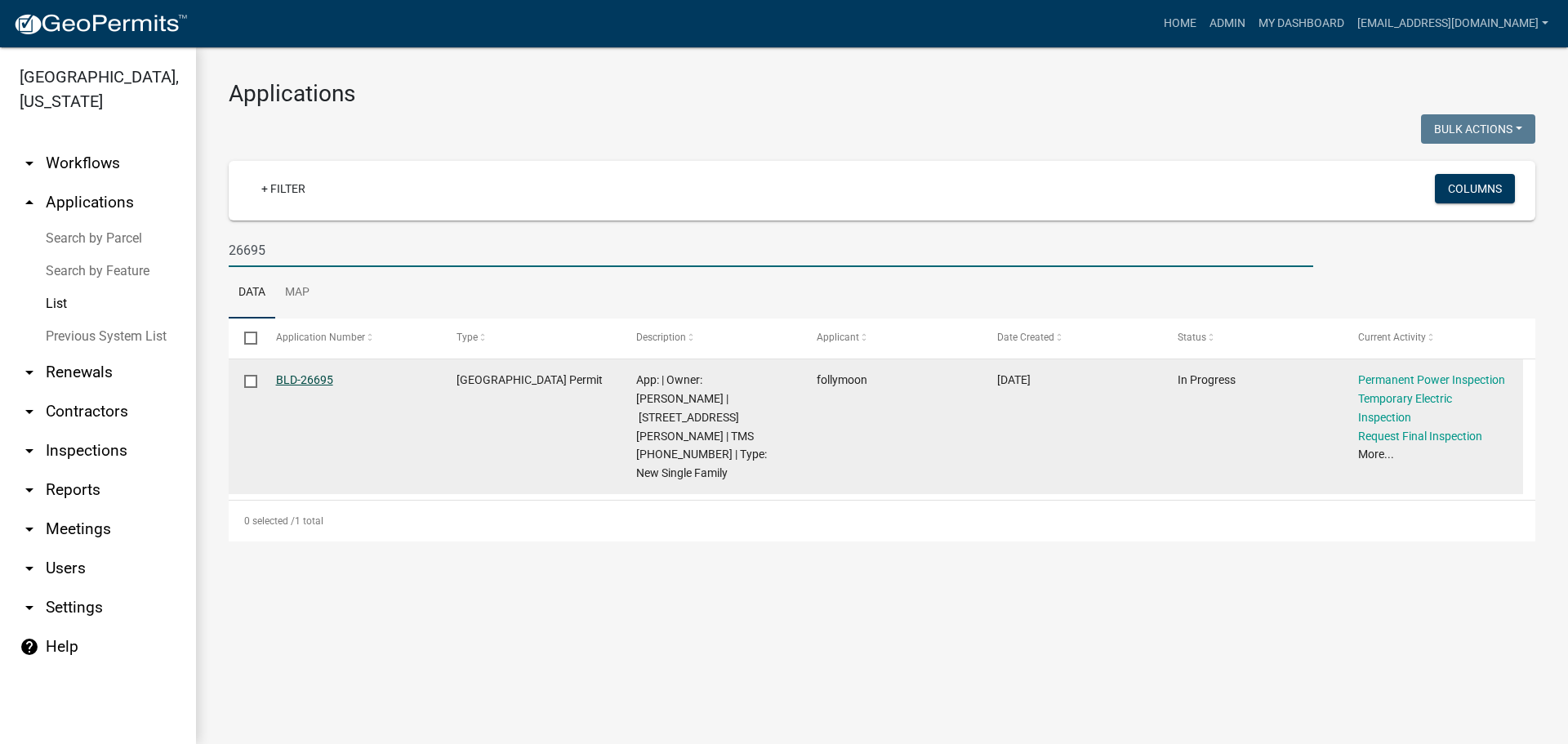
type input "26695"
click at [290, 383] on link "BLD-26695" at bounding box center [305, 379] width 57 height 13
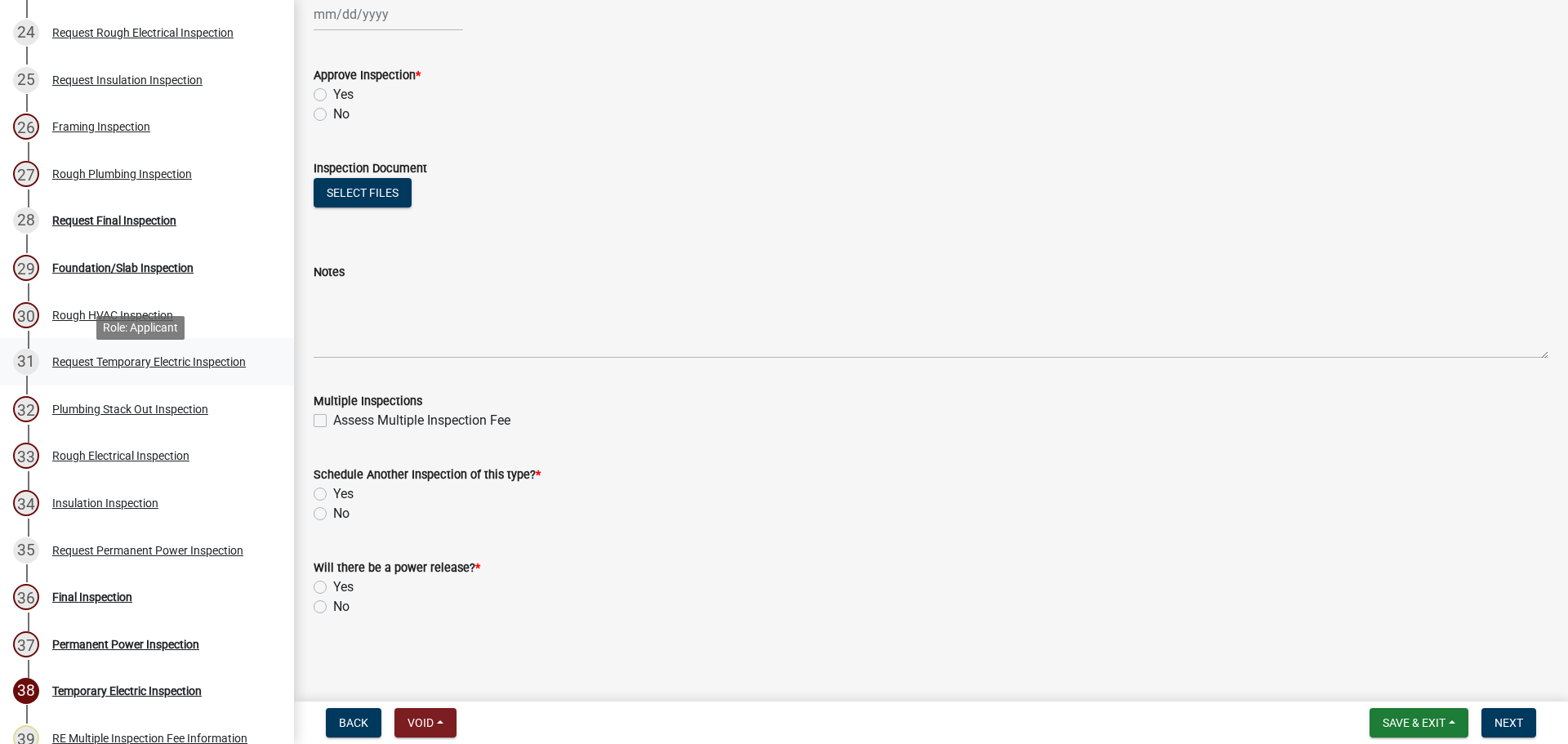
scroll to position [1307, 0]
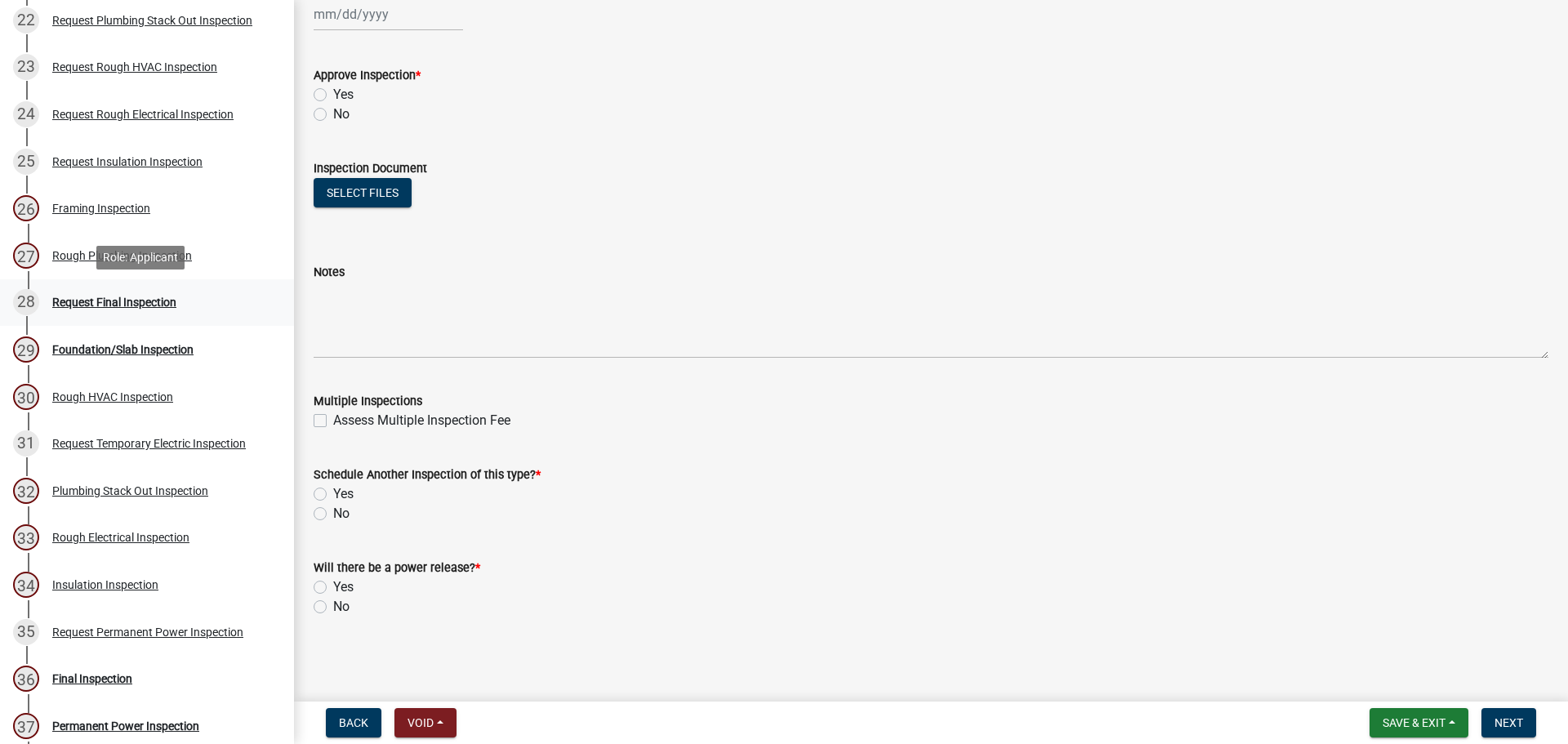
click at [143, 305] on div "Request Final Inspection" at bounding box center [114, 302] width 124 height 12
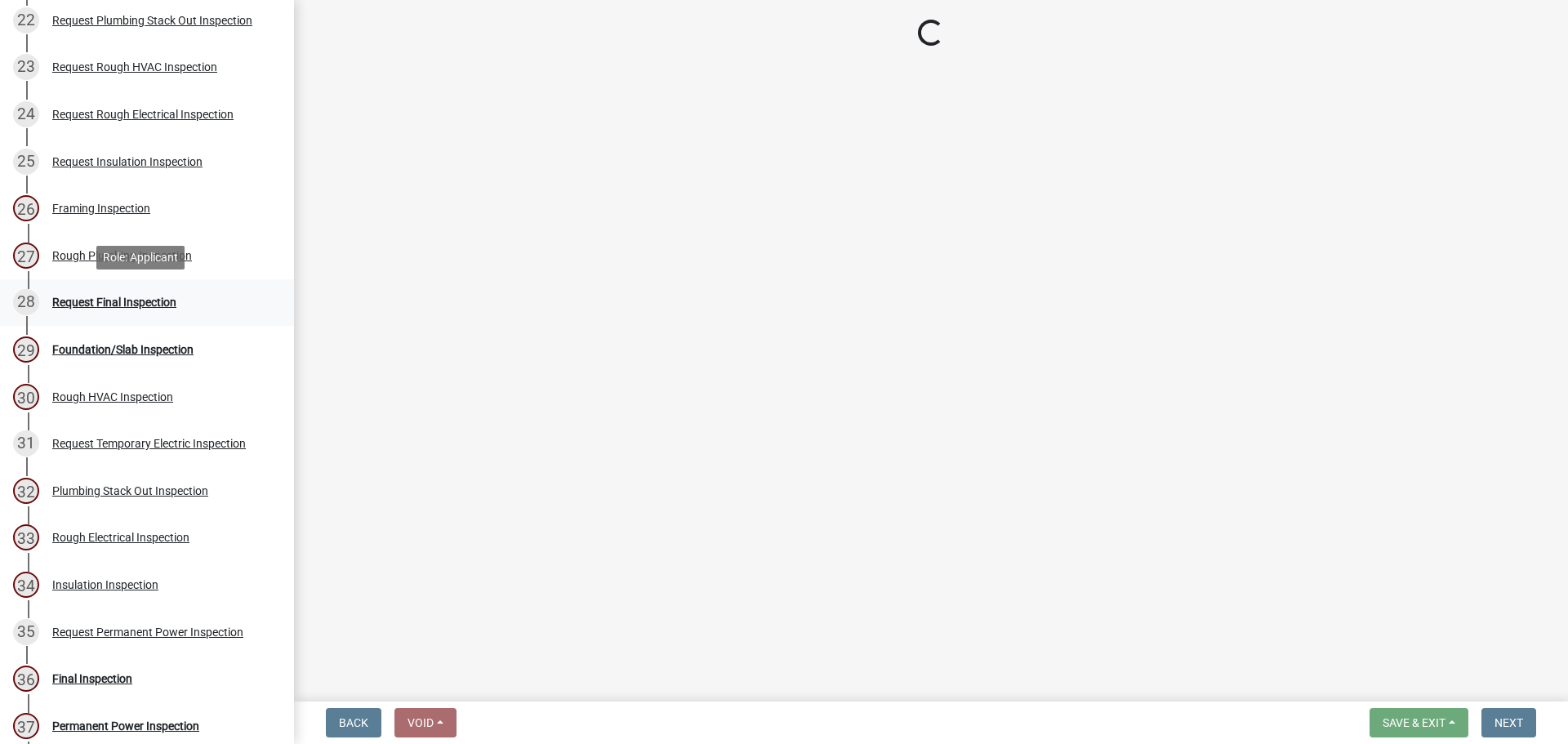
scroll to position [0, 0]
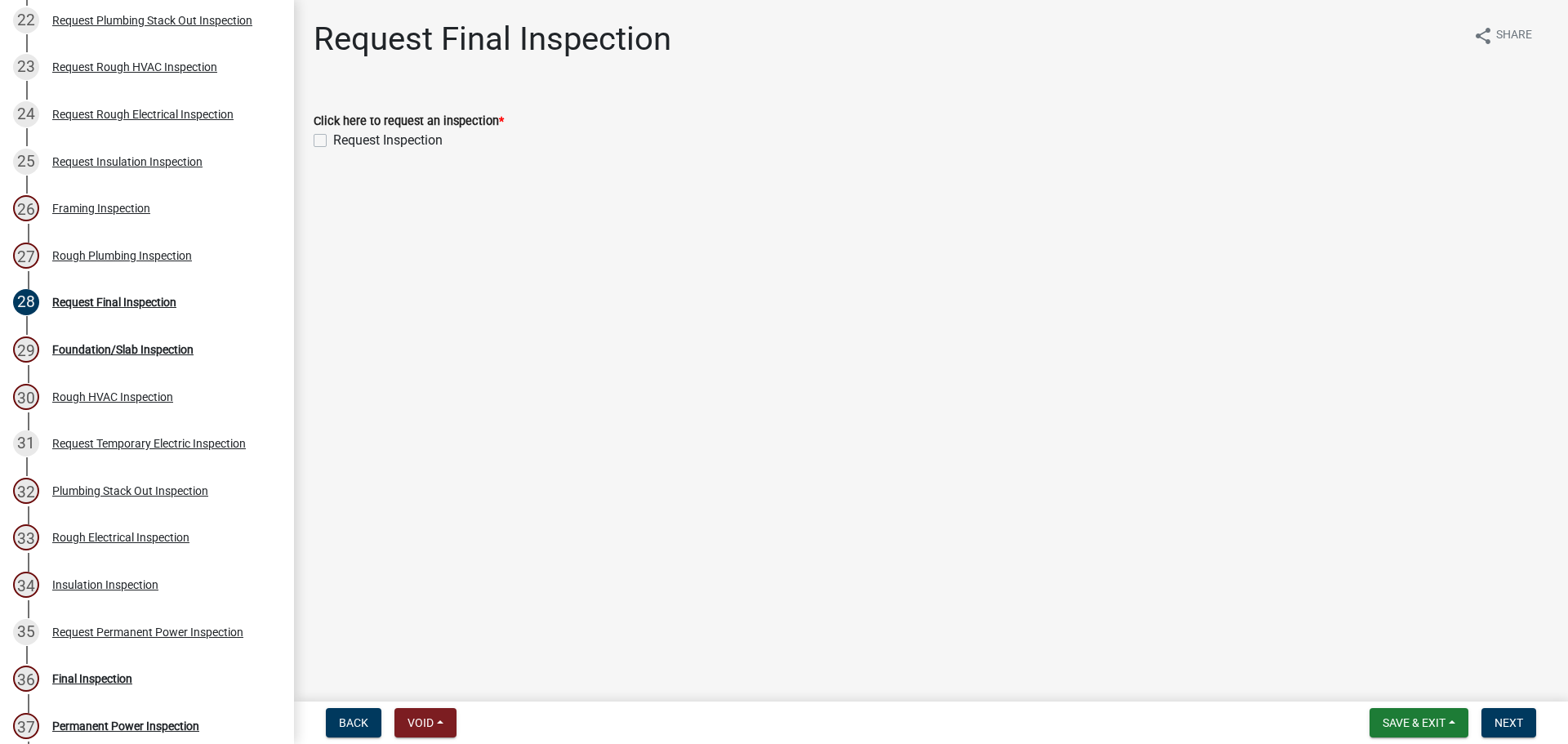
click at [334, 138] on label "Request Inspection" at bounding box center [388, 140] width 110 height 19
click at [334, 138] on input "Request Inspection" at bounding box center [339, 136] width 11 height 11
checkbox input "true"
click at [1498, 720] on span "Next" at bounding box center [1509, 722] width 29 height 13
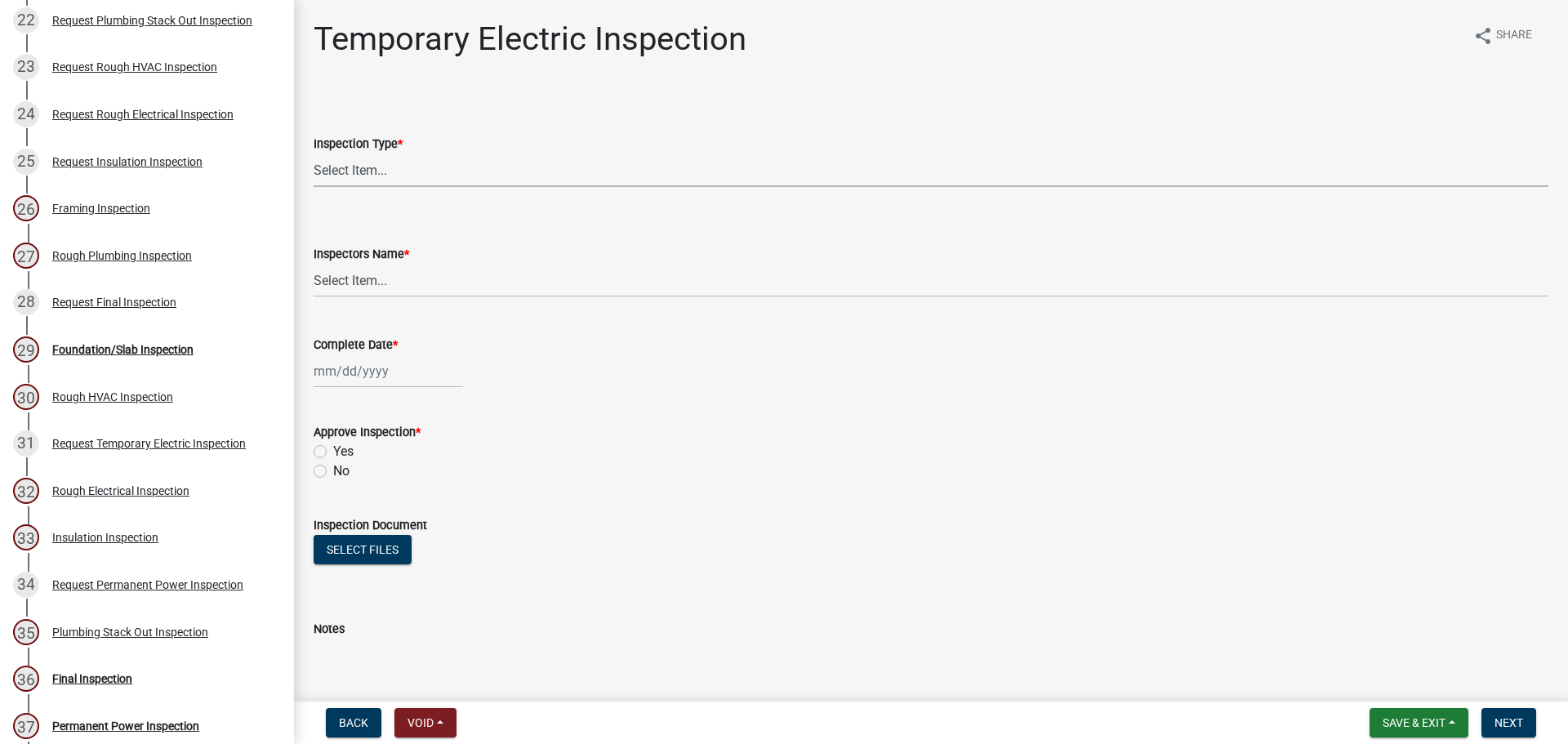
click at [355, 169] on select "Select Item... Temporary Electric" at bounding box center [930, 171] width 1235 height 34
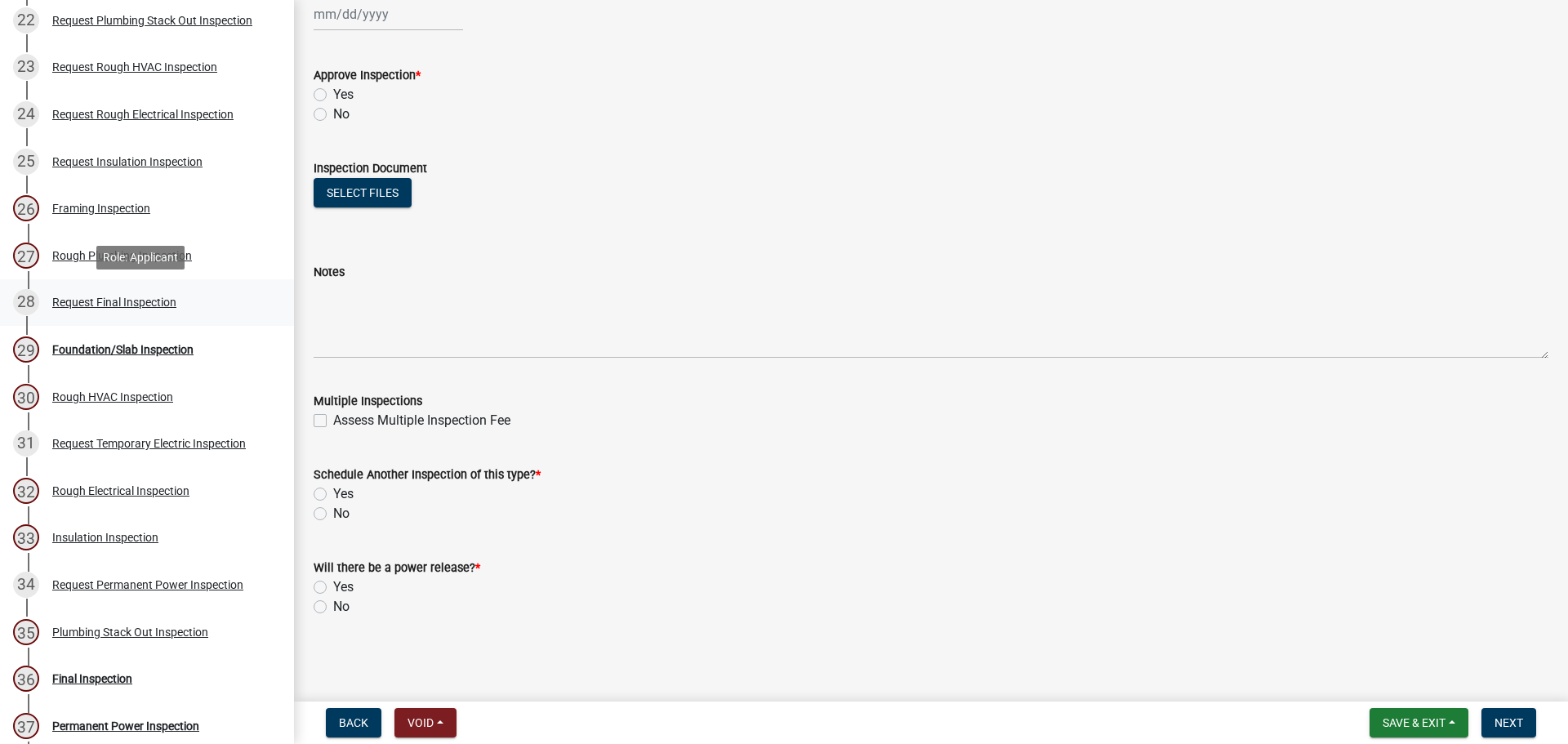
scroll to position [389, 0]
click at [138, 305] on div "Request Final Inspection" at bounding box center [114, 302] width 124 height 12
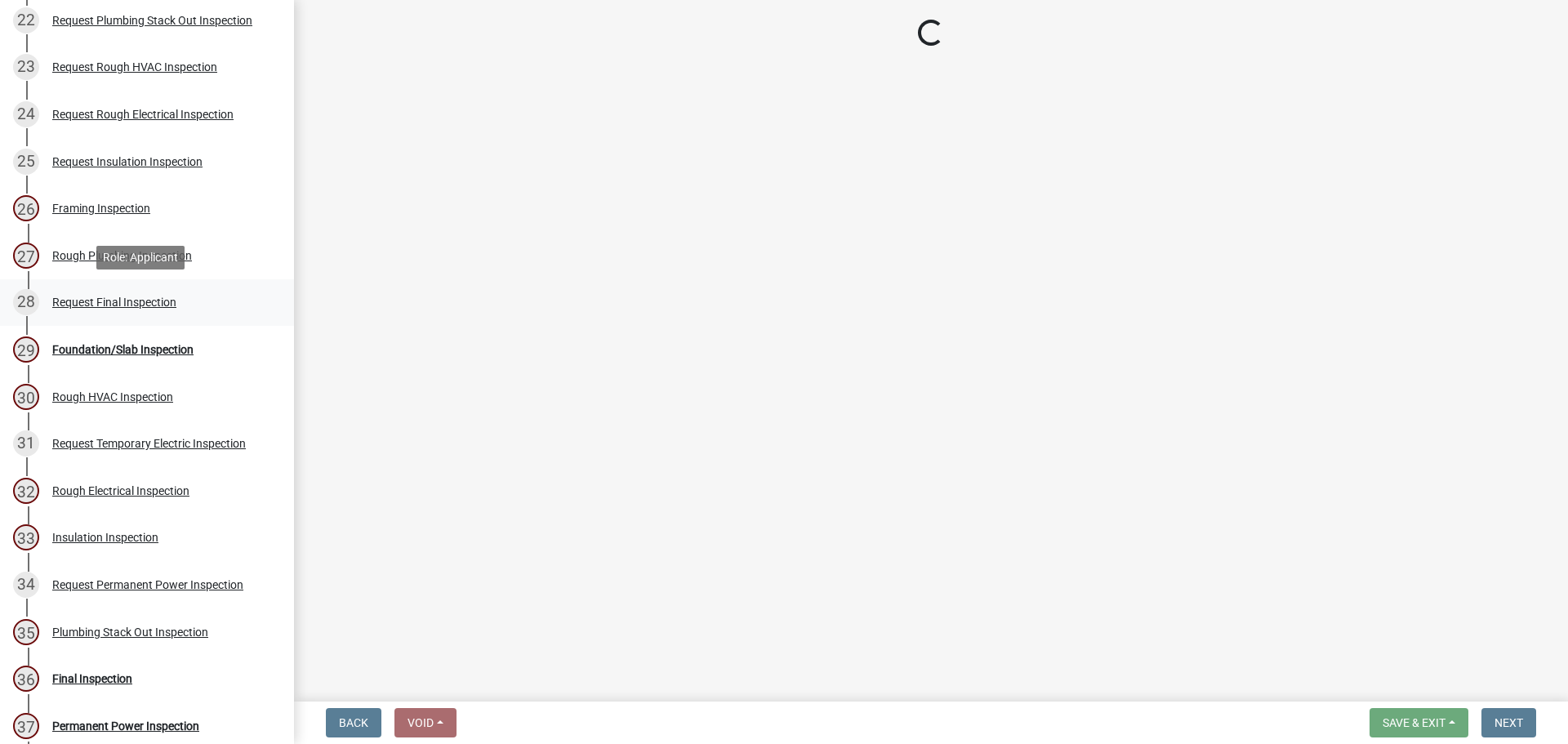
scroll to position [0, 0]
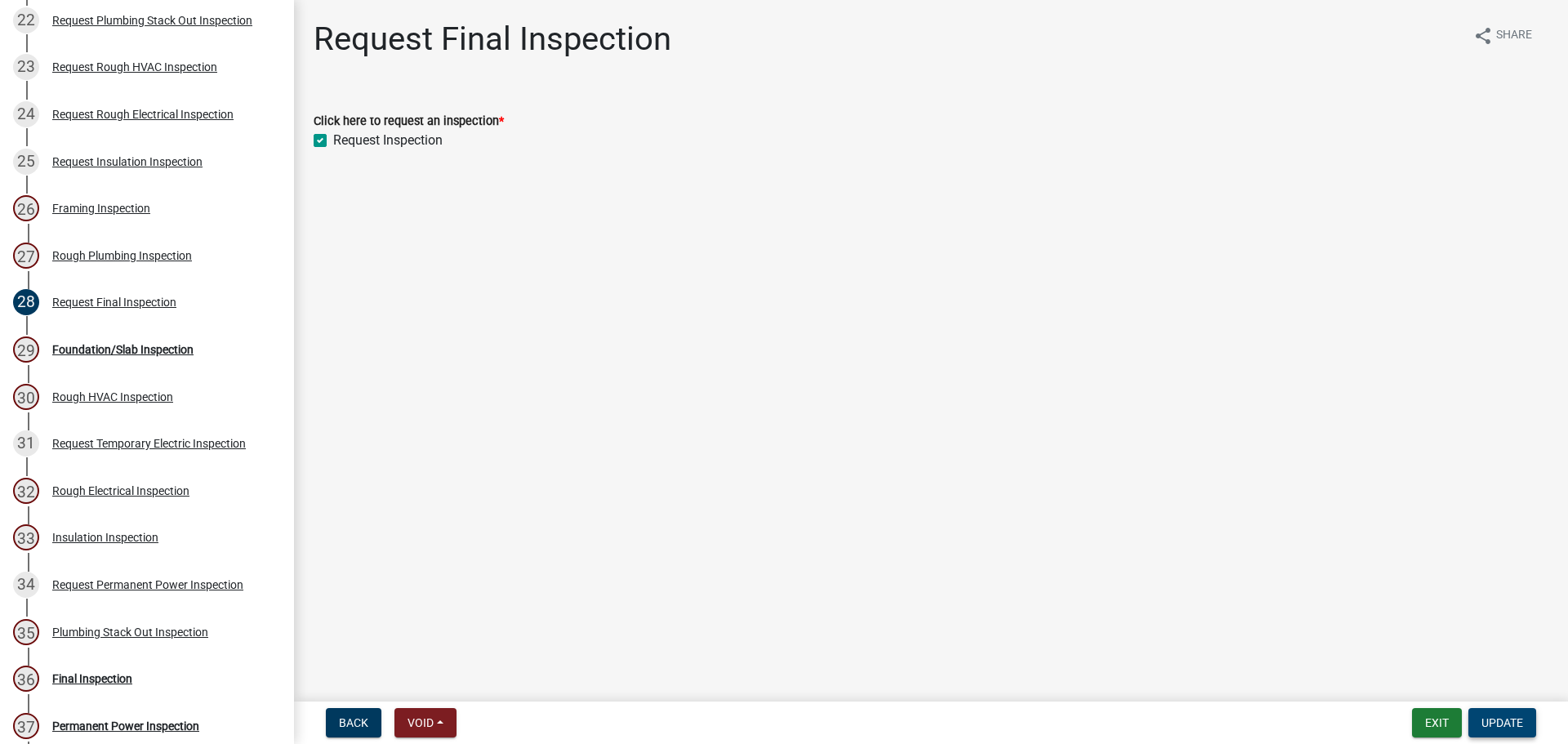
click at [1497, 721] on span "Update" at bounding box center [1502, 722] width 41 height 13
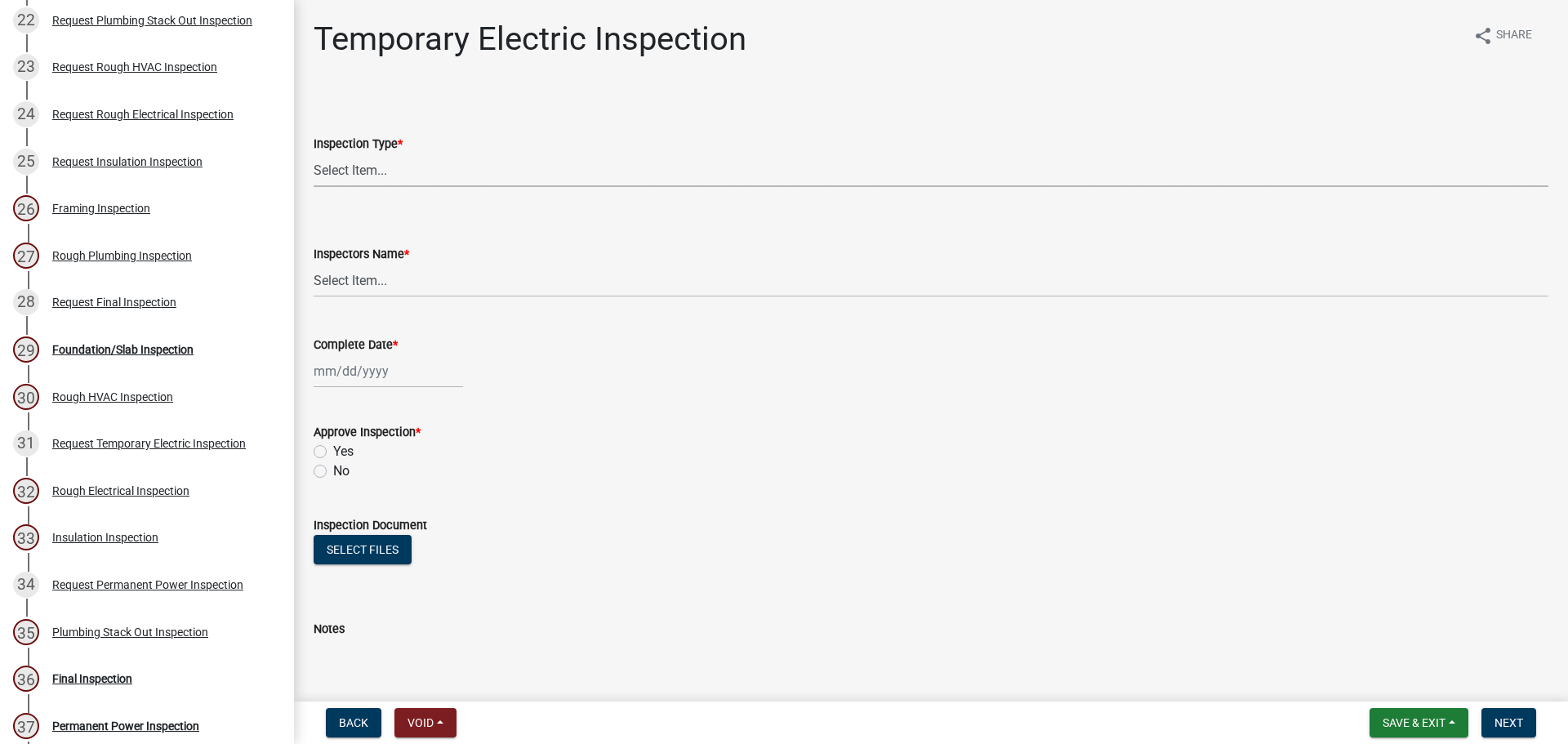
click at [374, 171] on select "Select Item... Temporary Electric" at bounding box center [930, 171] width 1235 height 34
click at [313, 154] on select "Select Item... Temporary Electric" at bounding box center [930, 171] width 1235 height 34
select select "788dfa49-efd1-4c92-a774-d8ad6982e6e1"
click at [371, 281] on select "Select Item... jcorwin@jaspercounty.gov (John Corwin ) rcampbell (Ryan Campbell)" at bounding box center [930, 280] width 1235 height 34
select select "2d9ba1e5-2fdd-4b15-98d0-073dcbeb5880"
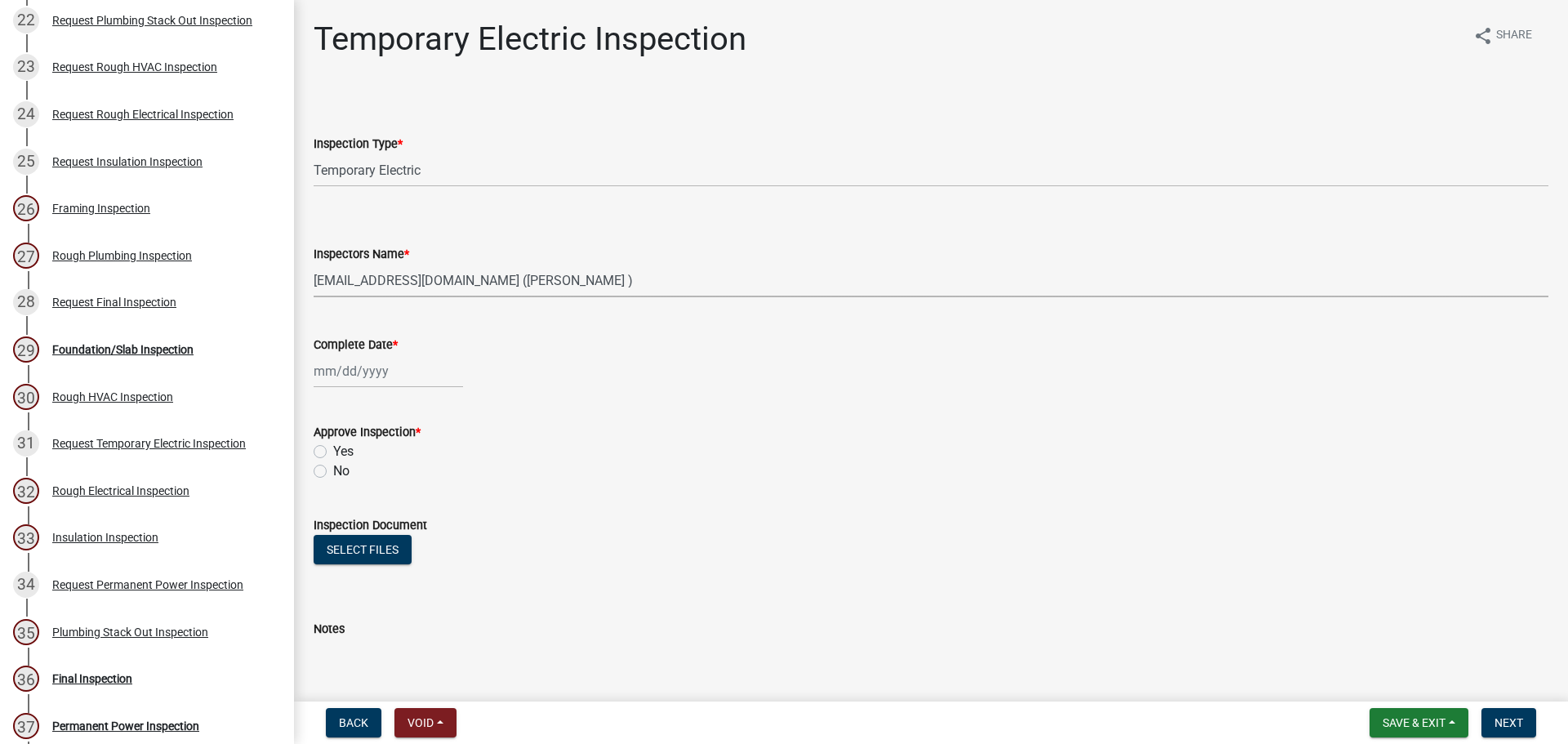
click at [313, 263] on select "Select Item... jcorwin@jaspercounty.gov (John Corwin ) rcampbell (Ryan Campbell)" at bounding box center [930, 280] width 1235 height 34
select select "9"
select select "2025"
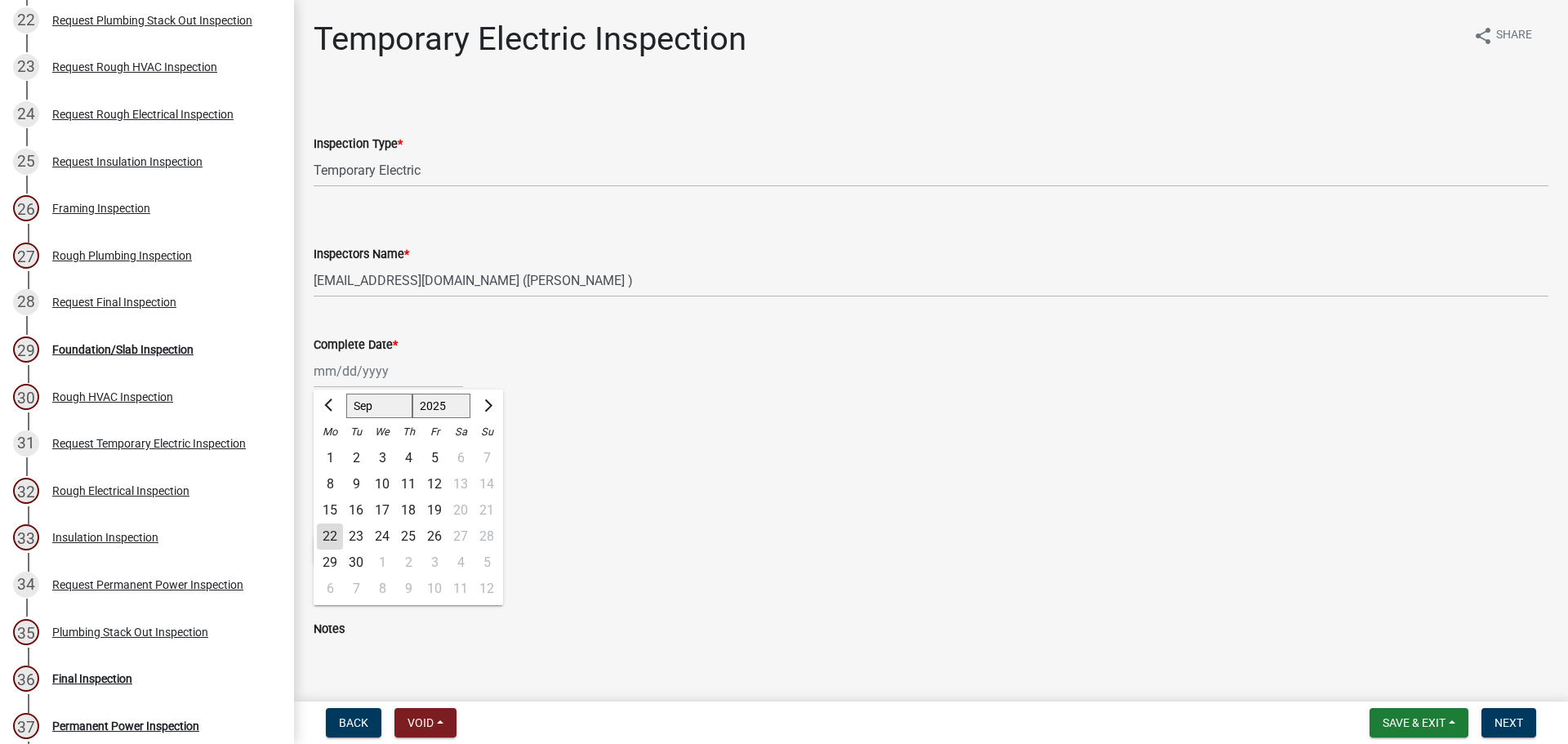
click at [383, 377] on div "[PERSON_NAME] Feb Mar Apr [PERSON_NAME][DATE] Oct Nov [DATE] 1526 1527 1528 152…" at bounding box center [388, 372] width 149 height 34
click at [323, 530] on div "22" at bounding box center [329, 536] width 26 height 26
type input "[DATE]"
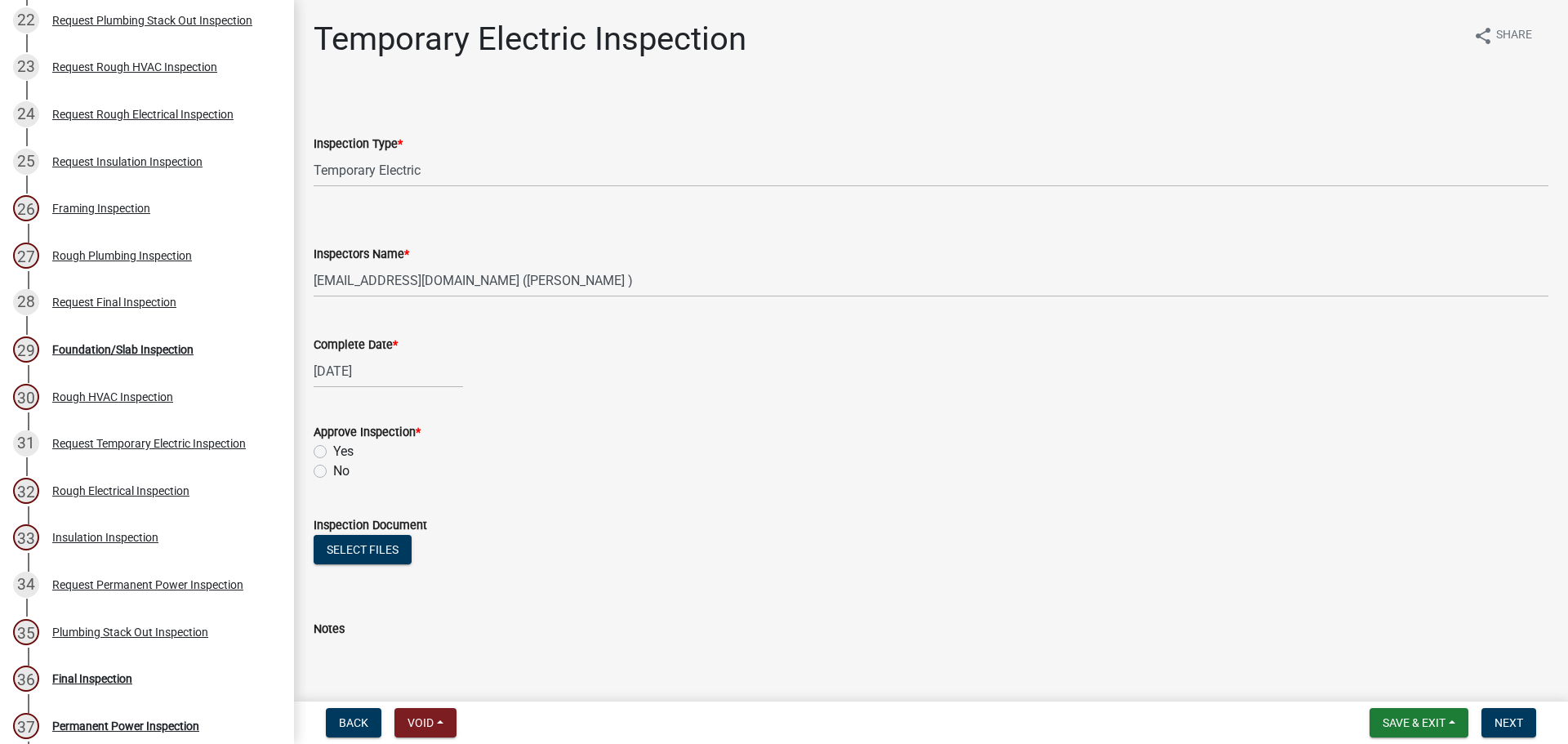
click at [334, 448] on label "Yes" at bounding box center [344, 451] width 20 height 19
click at [334, 448] on input "Yes" at bounding box center [339, 447] width 11 height 11
radio input "true"
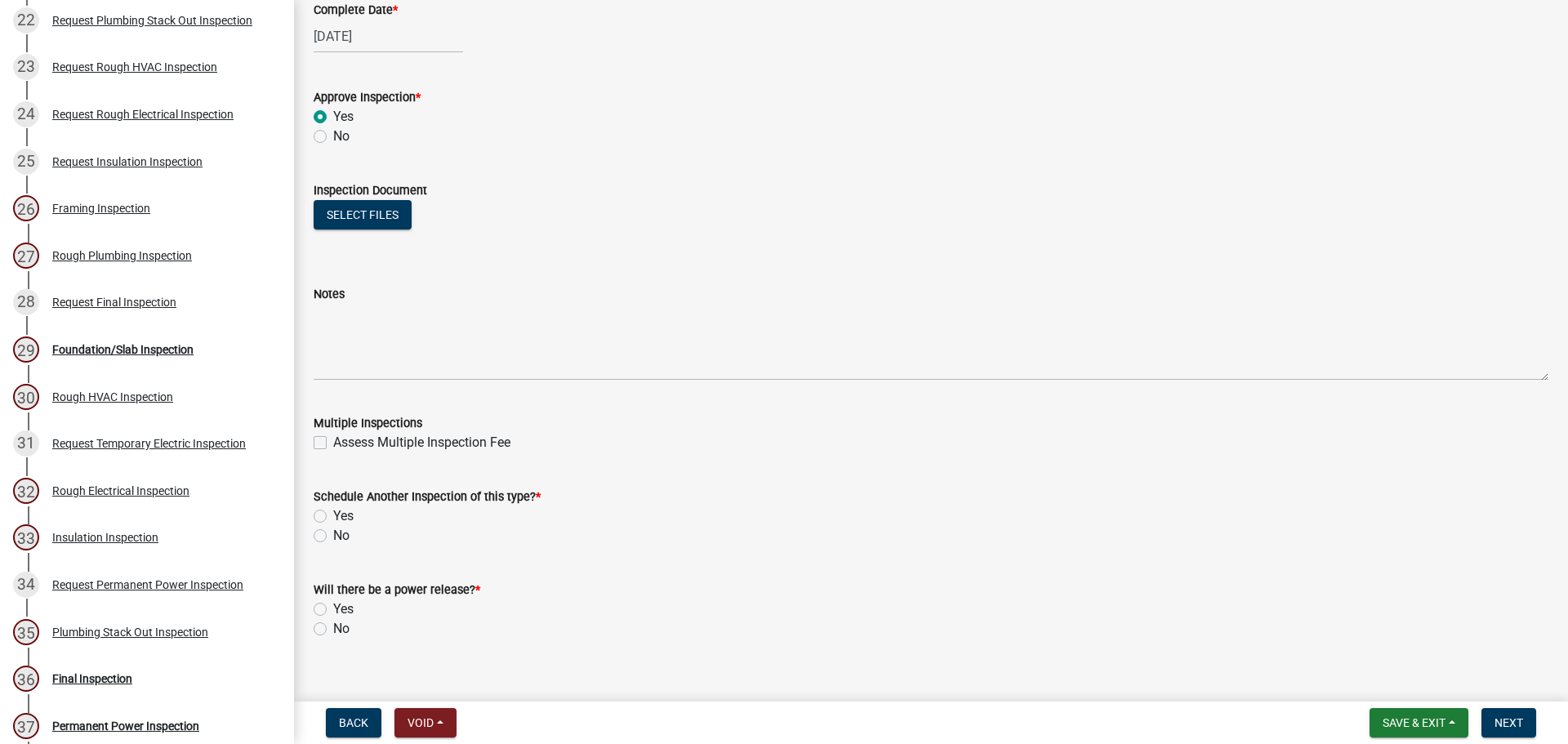
scroll to position [357, 0]
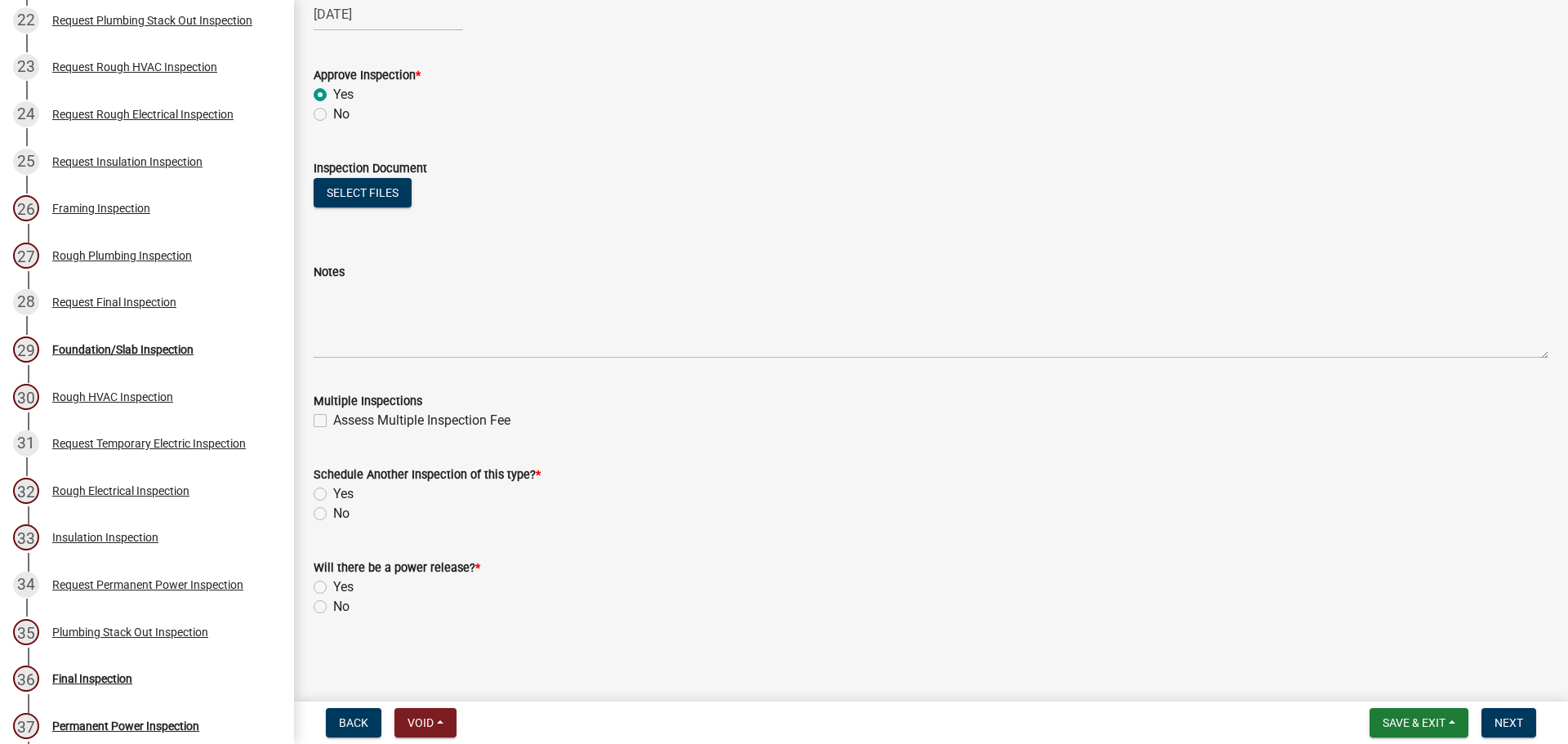
click at [334, 518] on label "No" at bounding box center [341, 513] width 16 height 19
click at [334, 514] on input "No" at bounding box center [339, 509] width 11 height 11
radio input "true"
click at [334, 609] on label "No" at bounding box center [341, 606] width 16 height 19
click at [334, 608] on input "No" at bounding box center [339, 602] width 11 height 11
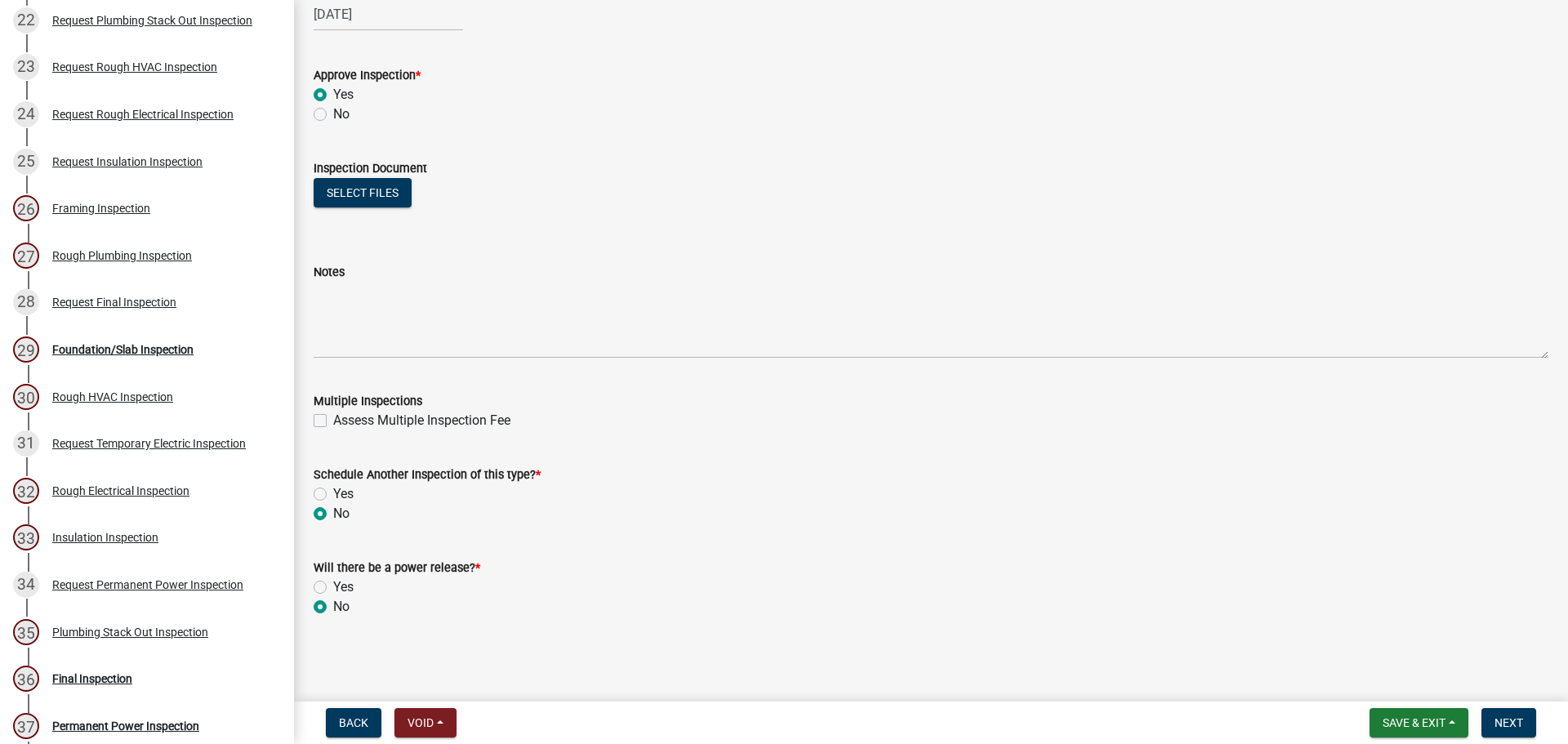
radio input "true"
click at [1504, 711] on button "Next" at bounding box center [1509, 723] width 55 height 30
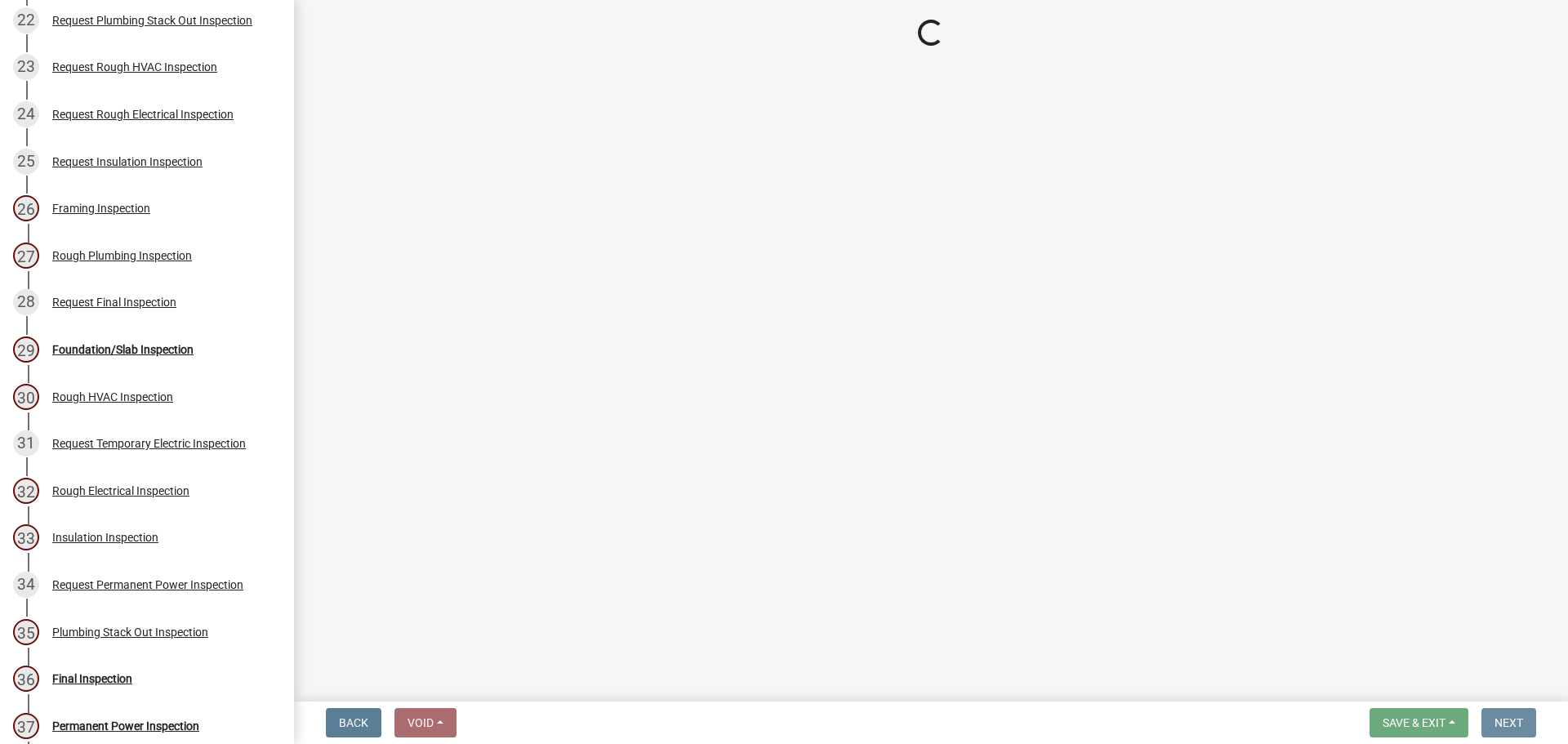
scroll to position [0, 0]
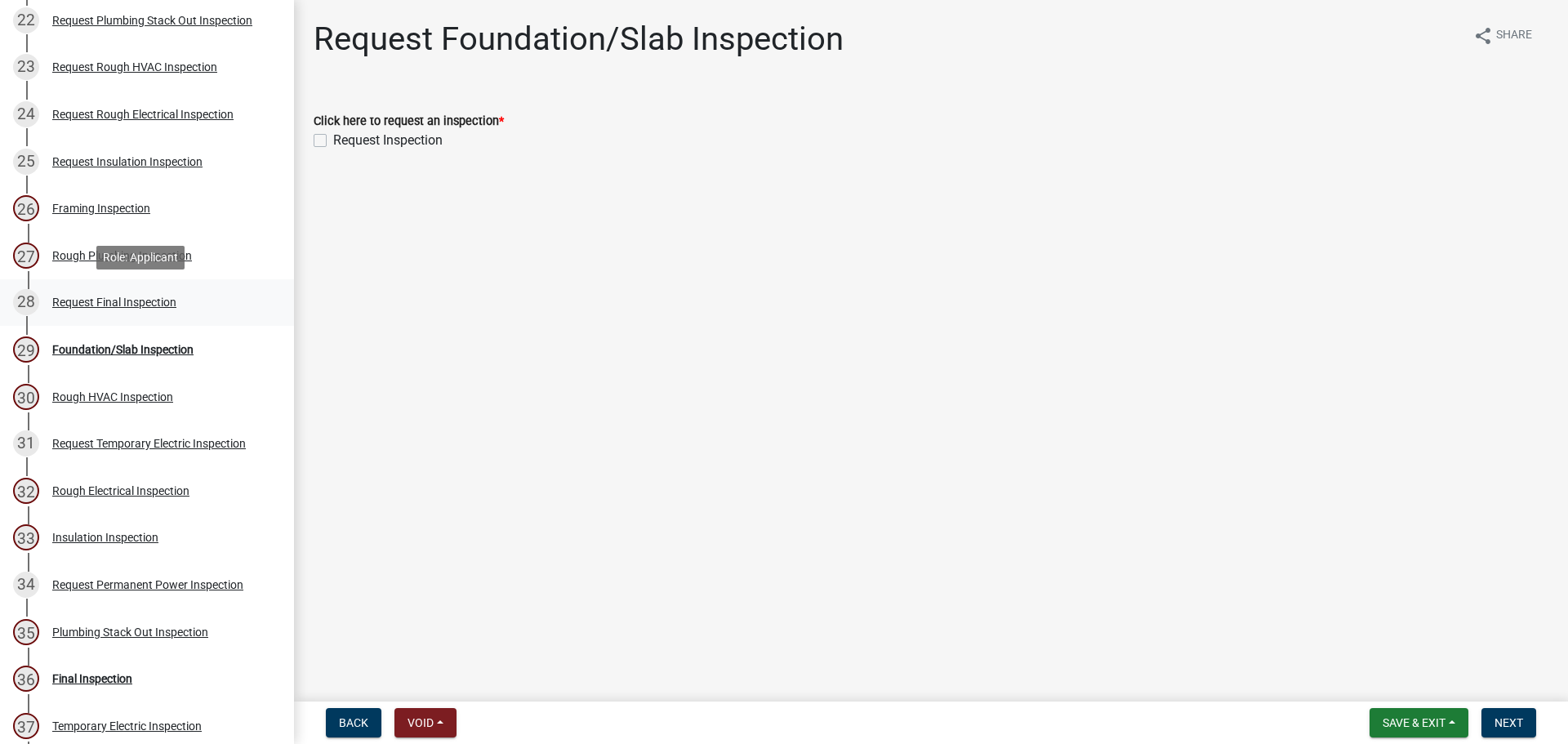
click at [158, 303] on div "Request Final Inspection" at bounding box center [114, 302] width 124 height 12
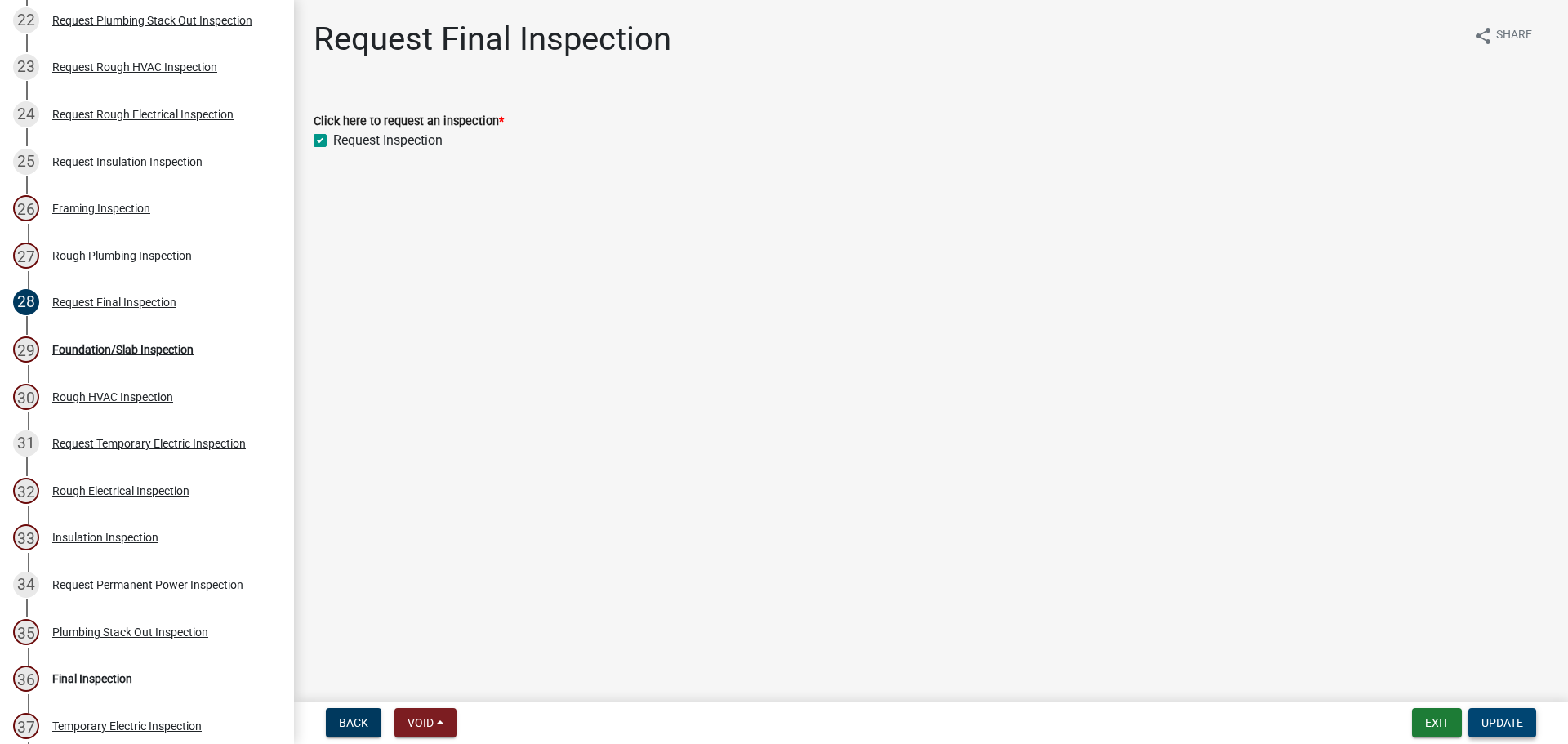
click at [1480, 713] on button "Update" at bounding box center [1502, 723] width 68 height 30
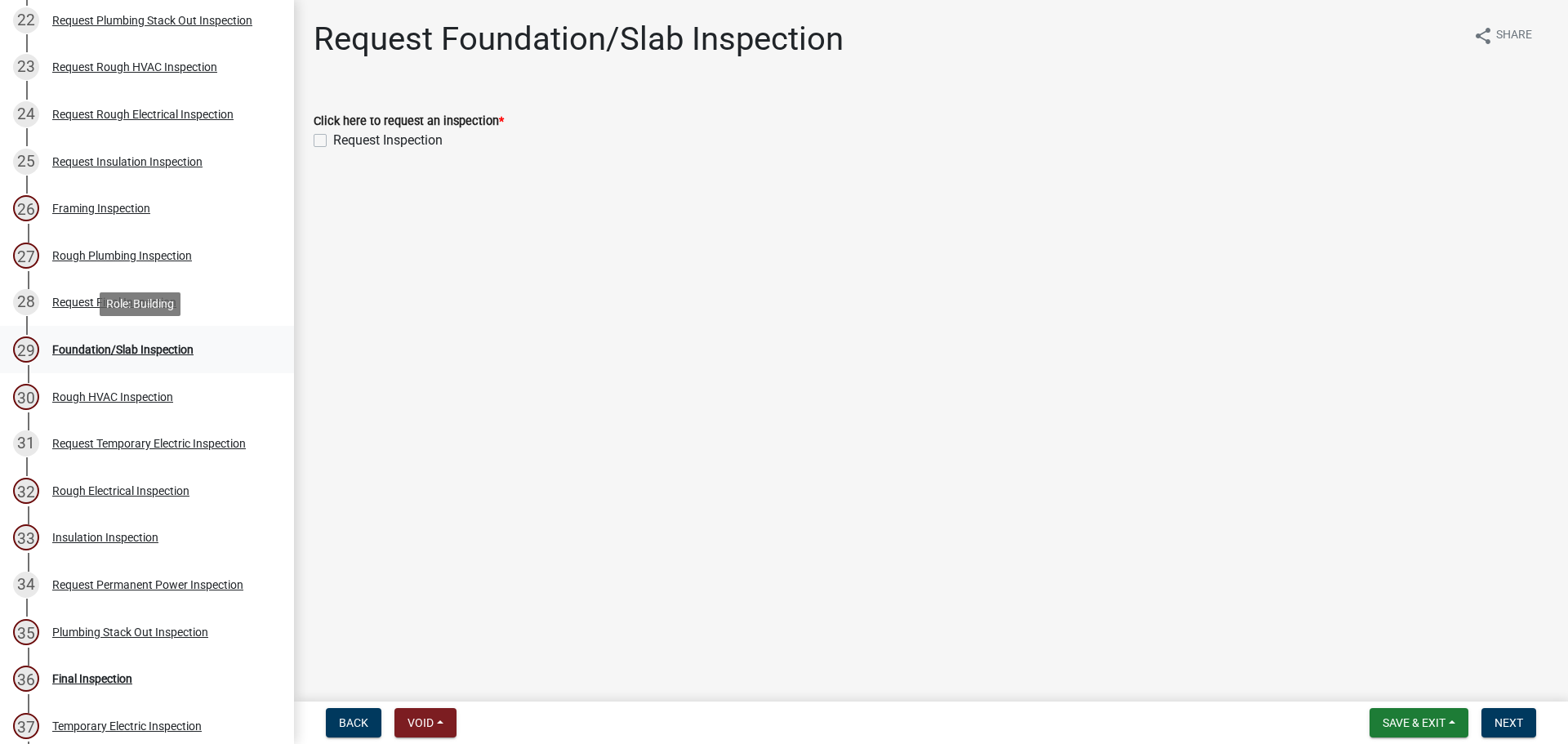
click at [106, 352] on div "Foundation/Slab Inspection" at bounding box center [122, 350] width 141 height 12
click at [334, 140] on label "Request Inspection" at bounding box center [388, 140] width 110 height 19
click at [334, 140] on input "Request Inspection" at bounding box center [339, 136] width 11 height 11
checkbox input "true"
click at [1501, 713] on button "Next" at bounding box center [1509, 723] width 55 height 30
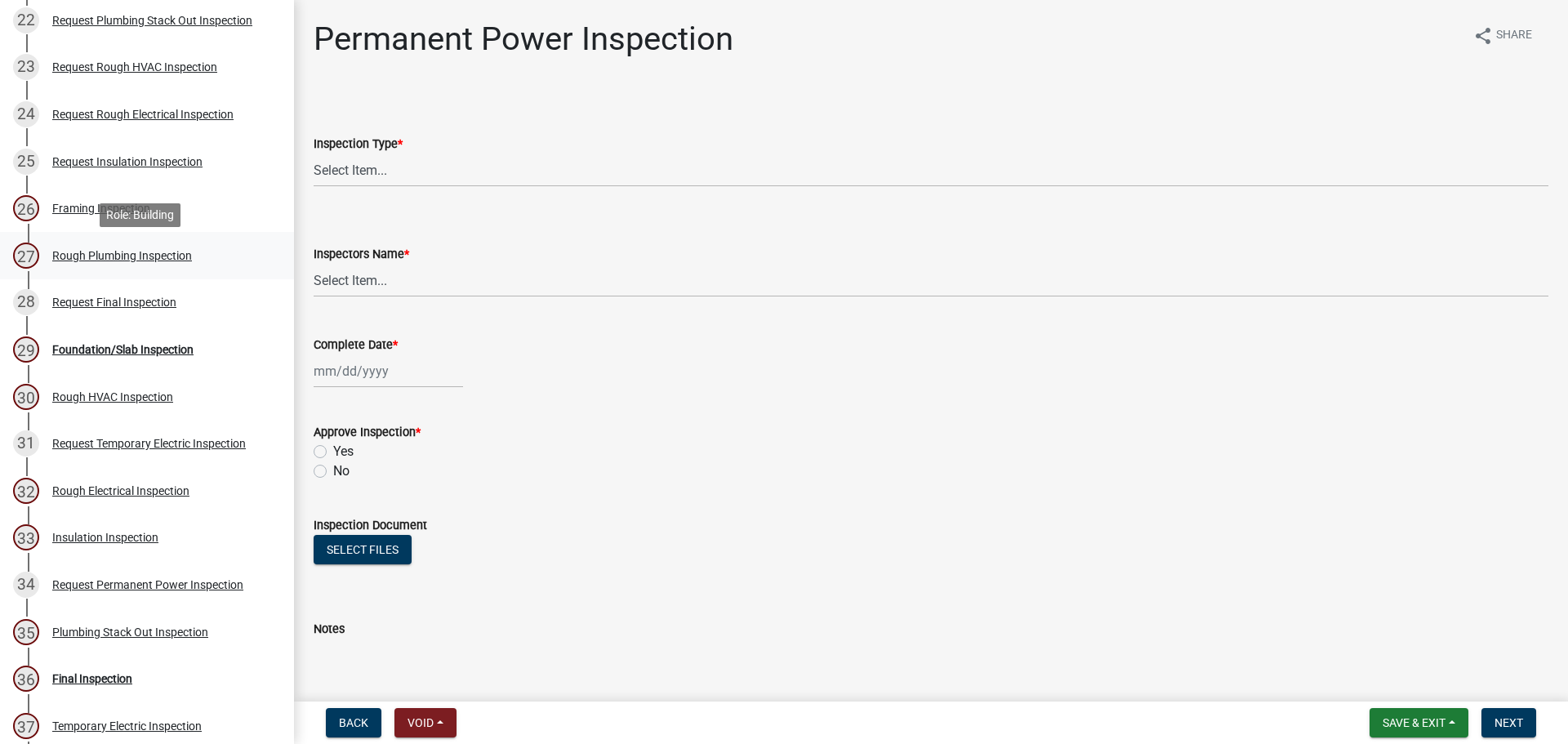
scroll to position [1225, 0]
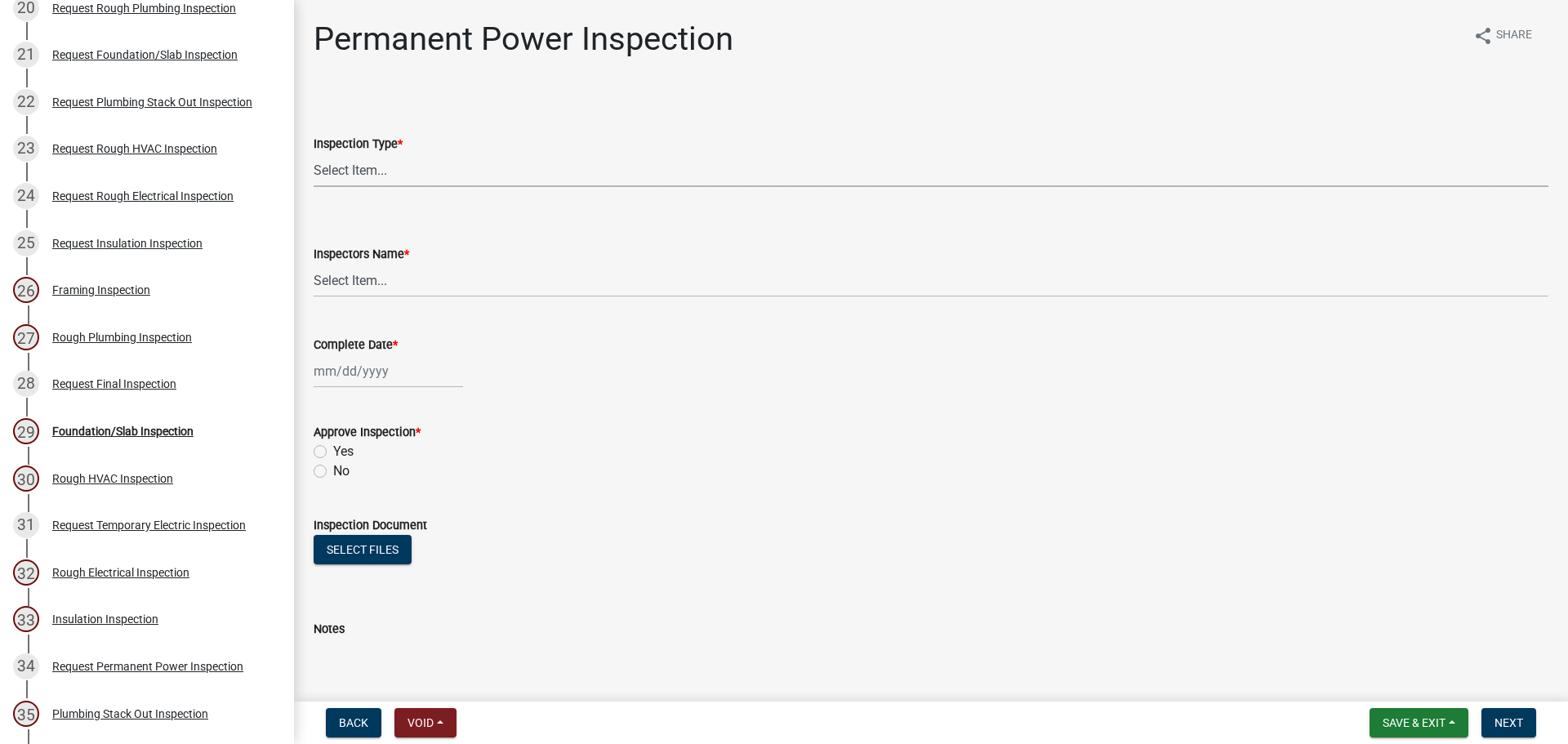
click at [371, 169] on select "Select Item... Permanent Power" at bounding box center [930, 171] width 1235 height 34
click at [313, 154] on select "Select Item... Permanent Power" at bounding box center [930, 171] width 1235 height 34
select select "4abb0fdf-c685-45f2-819b-efd1038f0ef0"
click at [362, 283] on select "Select Item... jcorwin@jaspercounty.gov (John Corwin ) rcampbell (Ryan Campbell)" at bounding box center [930, 280] width 1235 height 34
select select "2d9ba1e5-2fdd-4b15-98d0-073dcbeb5880"
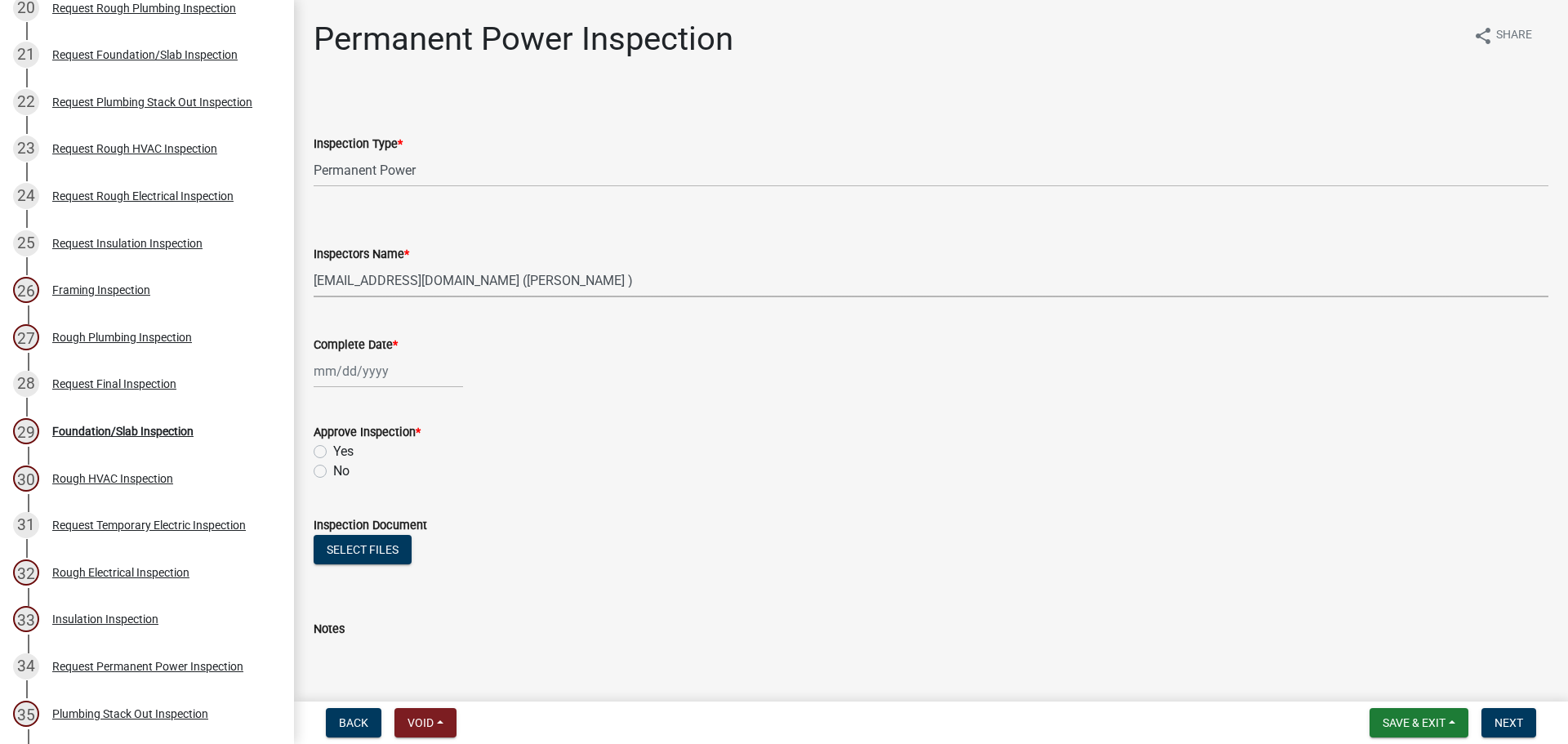
click at [313, 263] on select "Select Item... jcorwin@jaspercounty.gov (John Corwin ) rcampbell (Ryan Campbell)" at bounding box center [930, 280] width 1235 height 34
select select "9"
select select "2025"
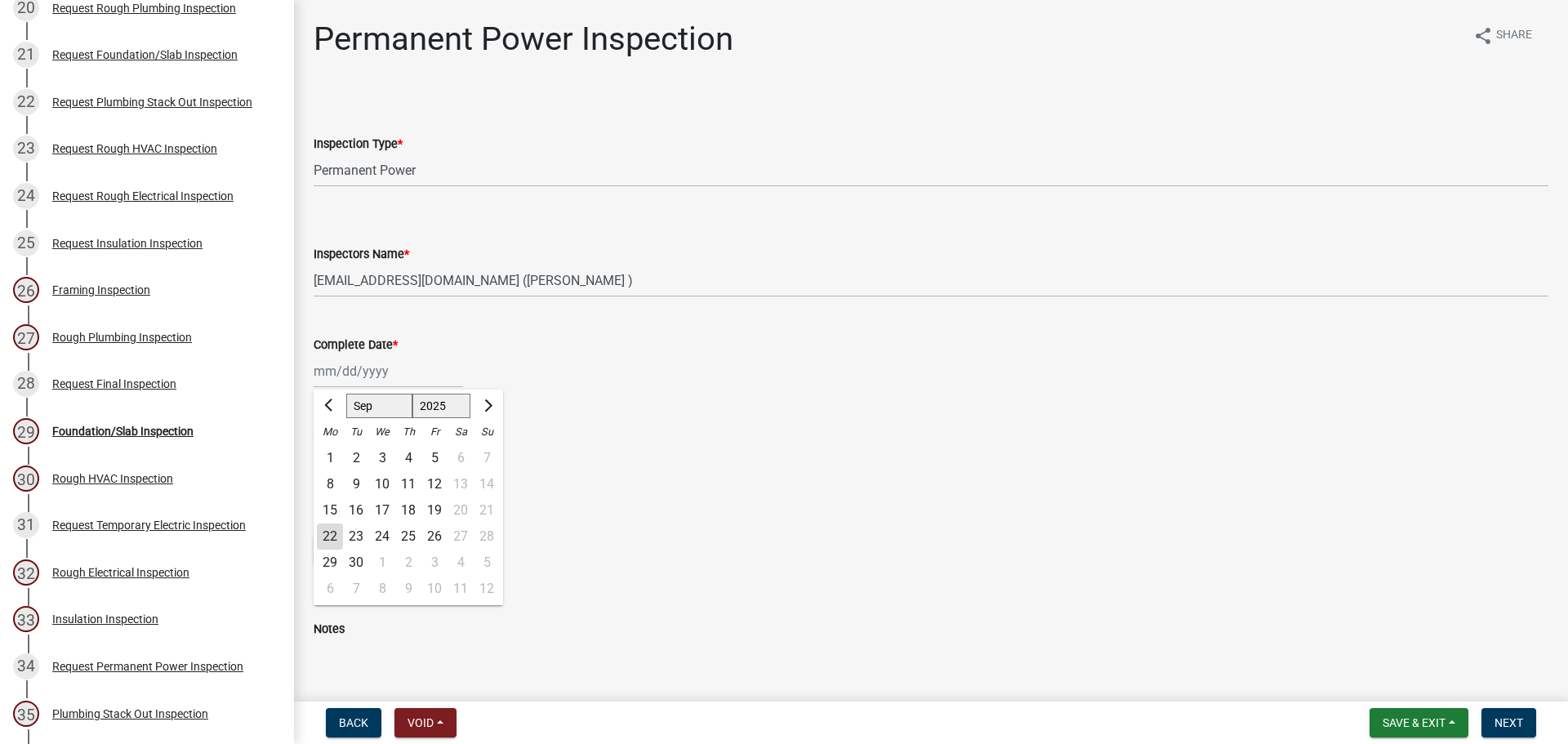
click at [362, 376] on div "[PERSON_NAME] Feb Mar Apr [PERSON_NAME][DATE] Oct Nov [DATE] 1526 1527 1528 152…" at bounding box center [388, 372] width 149 height 34
click at [320, 537] on div "22" at bounding box center [329, 536] width 26 height 26
type input "[DATE]"
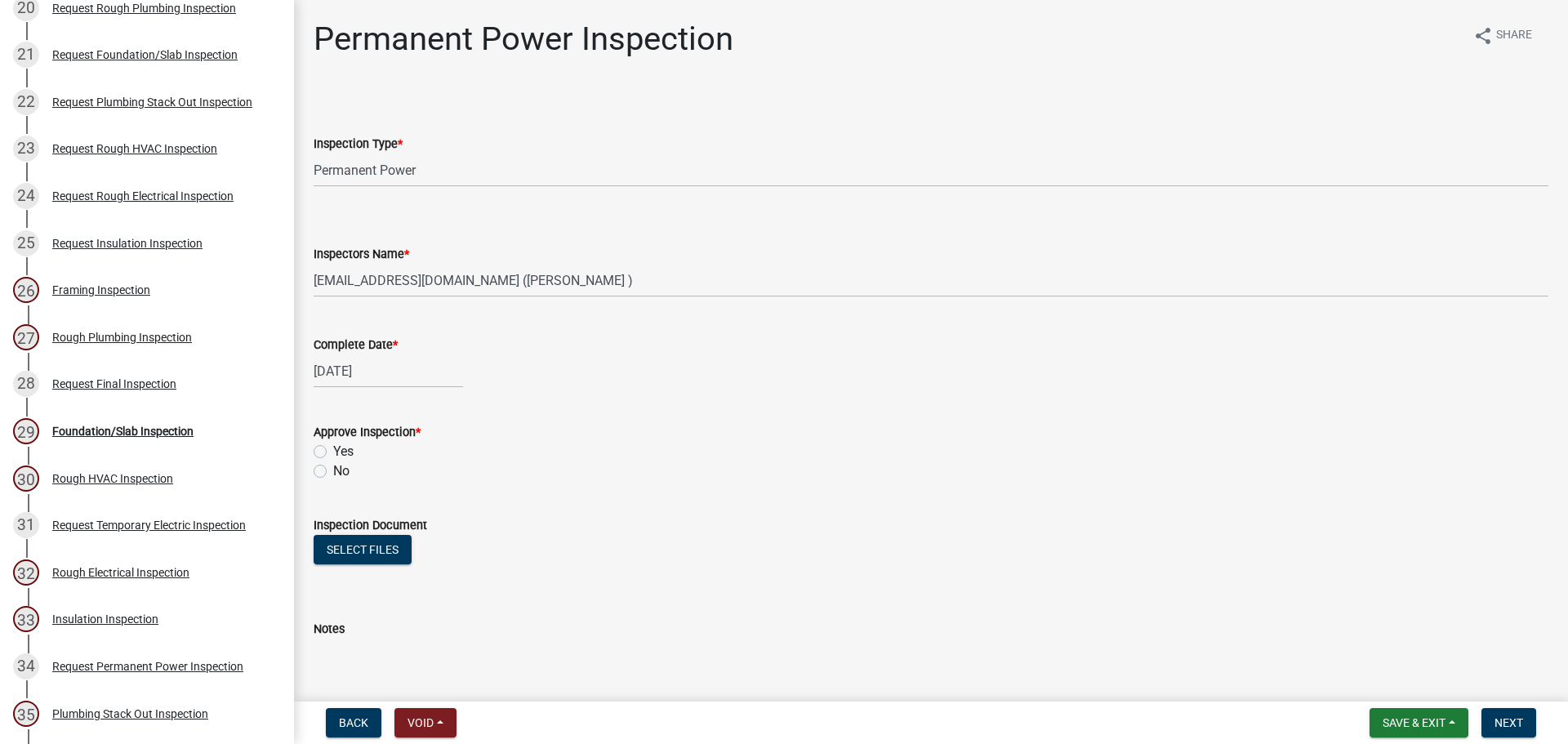
click at [334, 455] on label "Yes" at bounding box center [344, 451] width 20 height 19
click at [334, 453] on input "Yes" at bounding box center [339, 447] width 11 height 11
radio input "true"
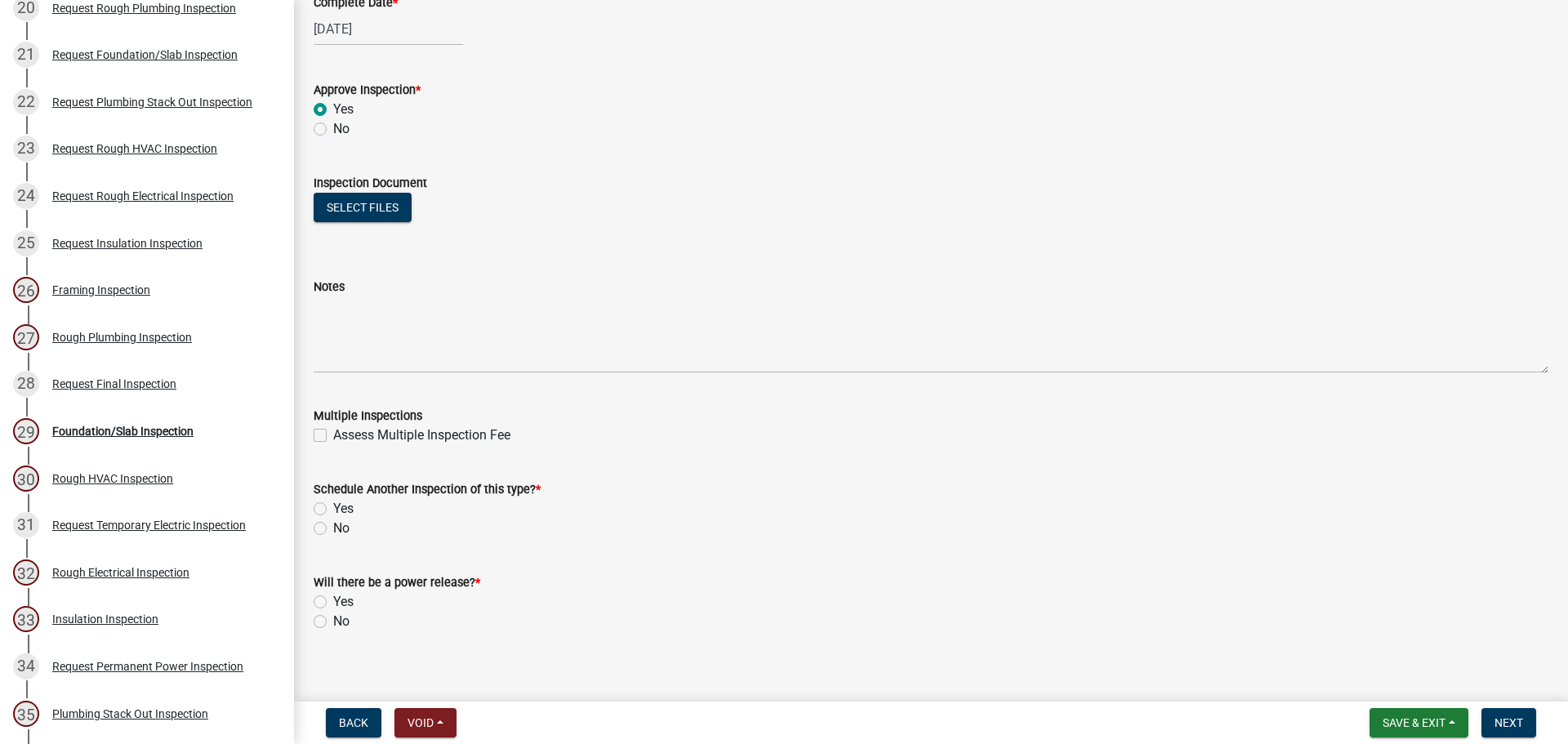
scroll to position [357, 0]
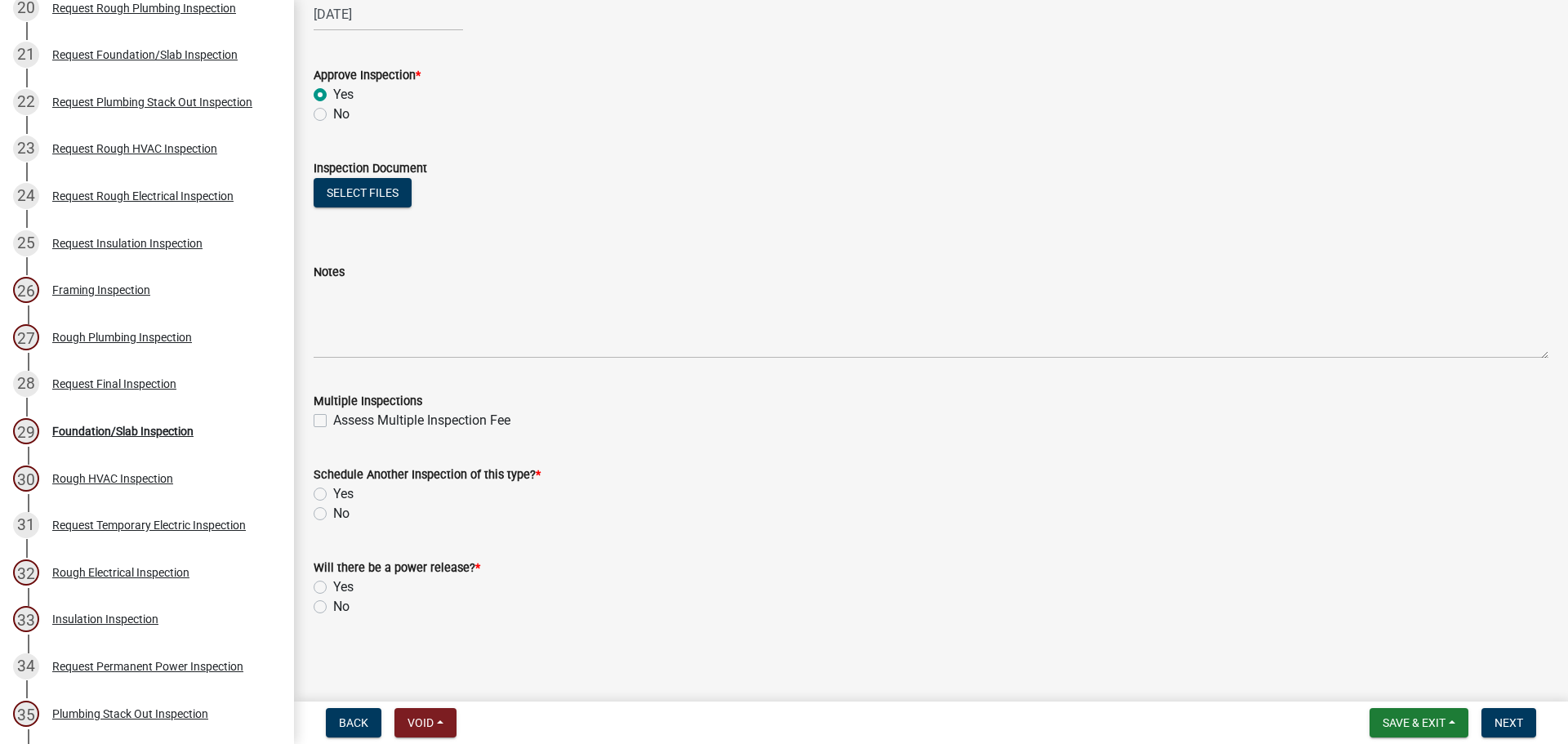
click at [334, 513] on label "No" at bounding box center [341, 513] width 16 height 19
click at [334, 513] on input "No" at bounding box center [339, 509] width 11 height 11
radio input "true"
click at [334, 604] on label "No" at bounding box center [341, 606] width 16 height 19
click at [334, 604] on input "No" at bounding box center [339, 602] width 11 height 11
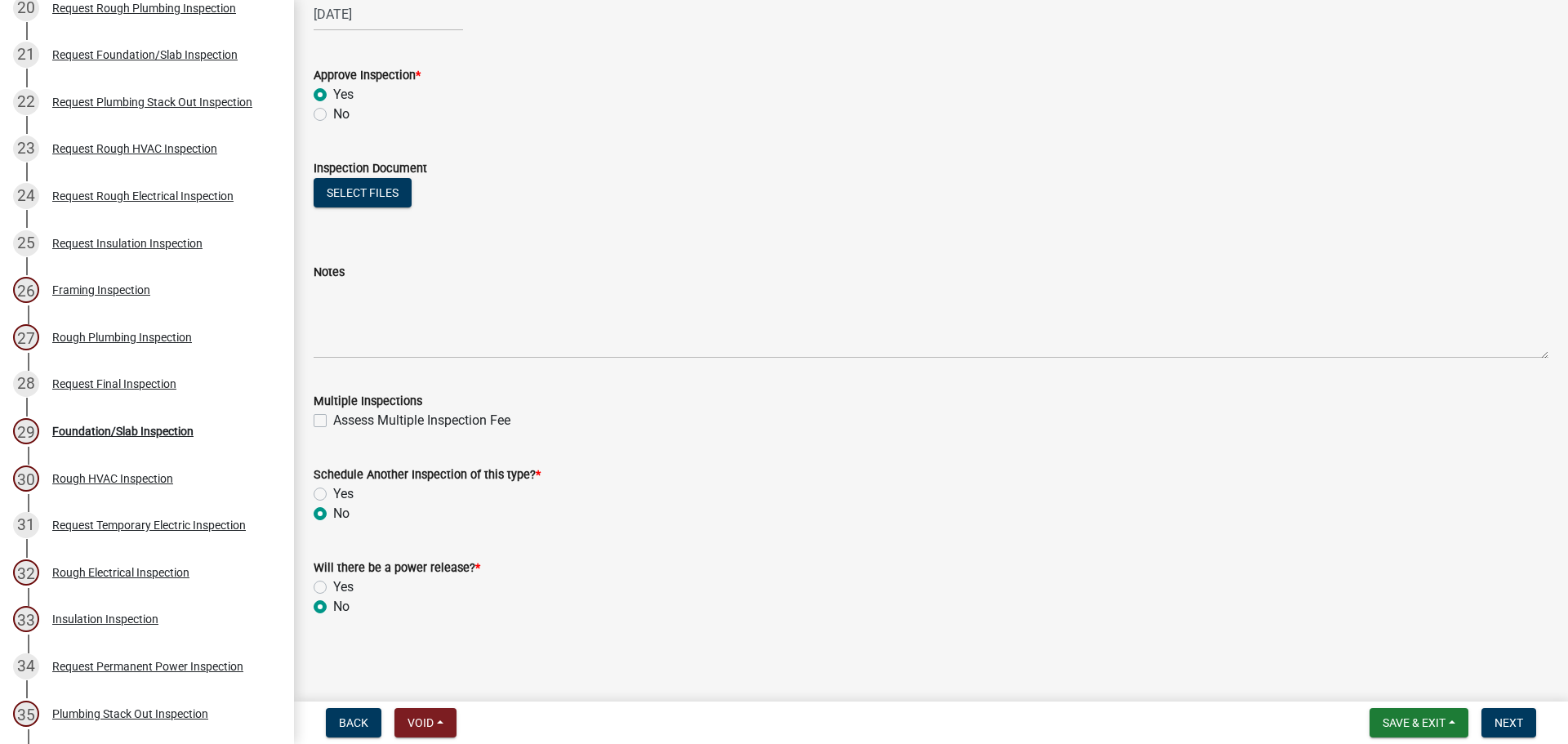
radio input "true"
click at [1515, 720] on span "Next" at bounding box center [1509, 722] width 29 height 13
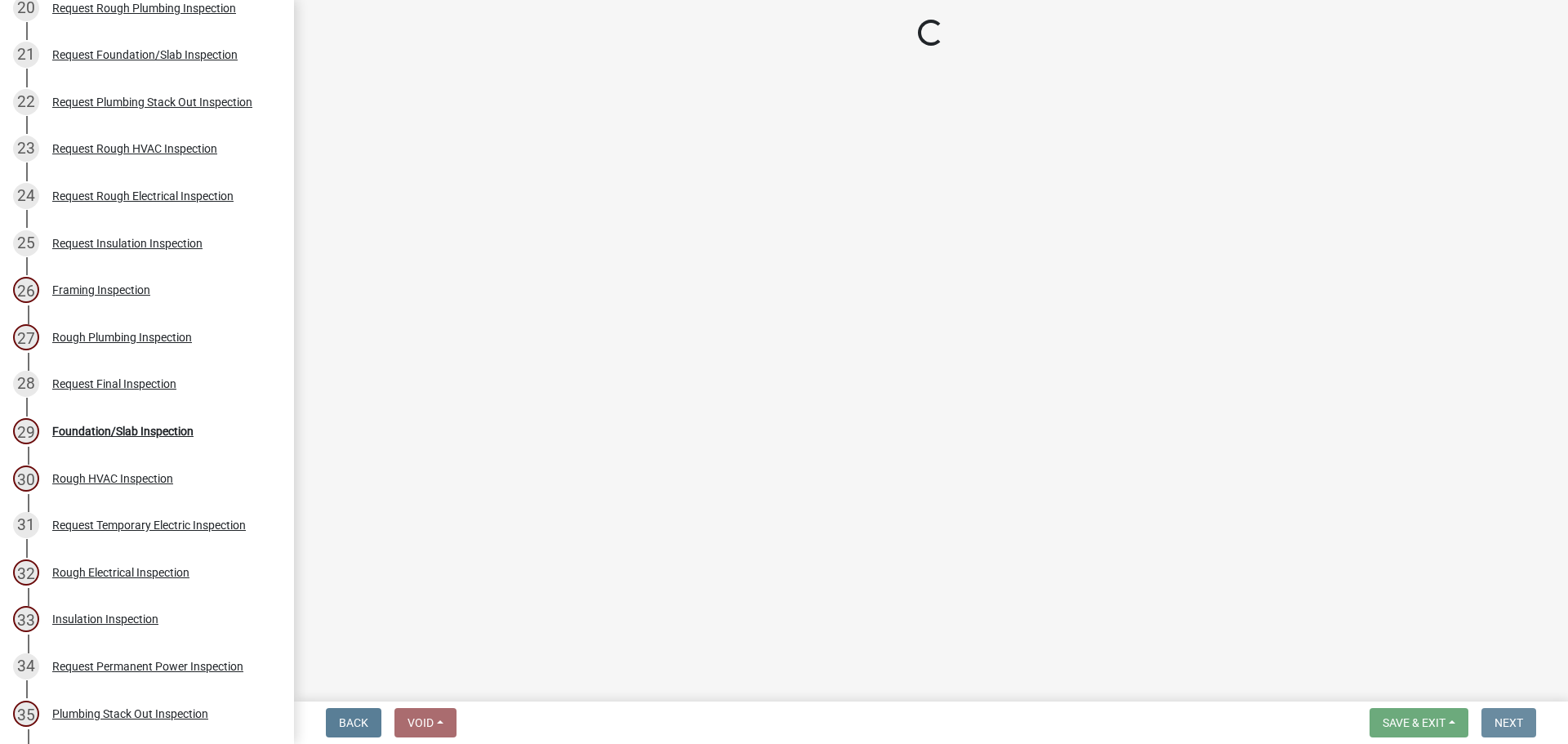
scroll to position [0, 0]
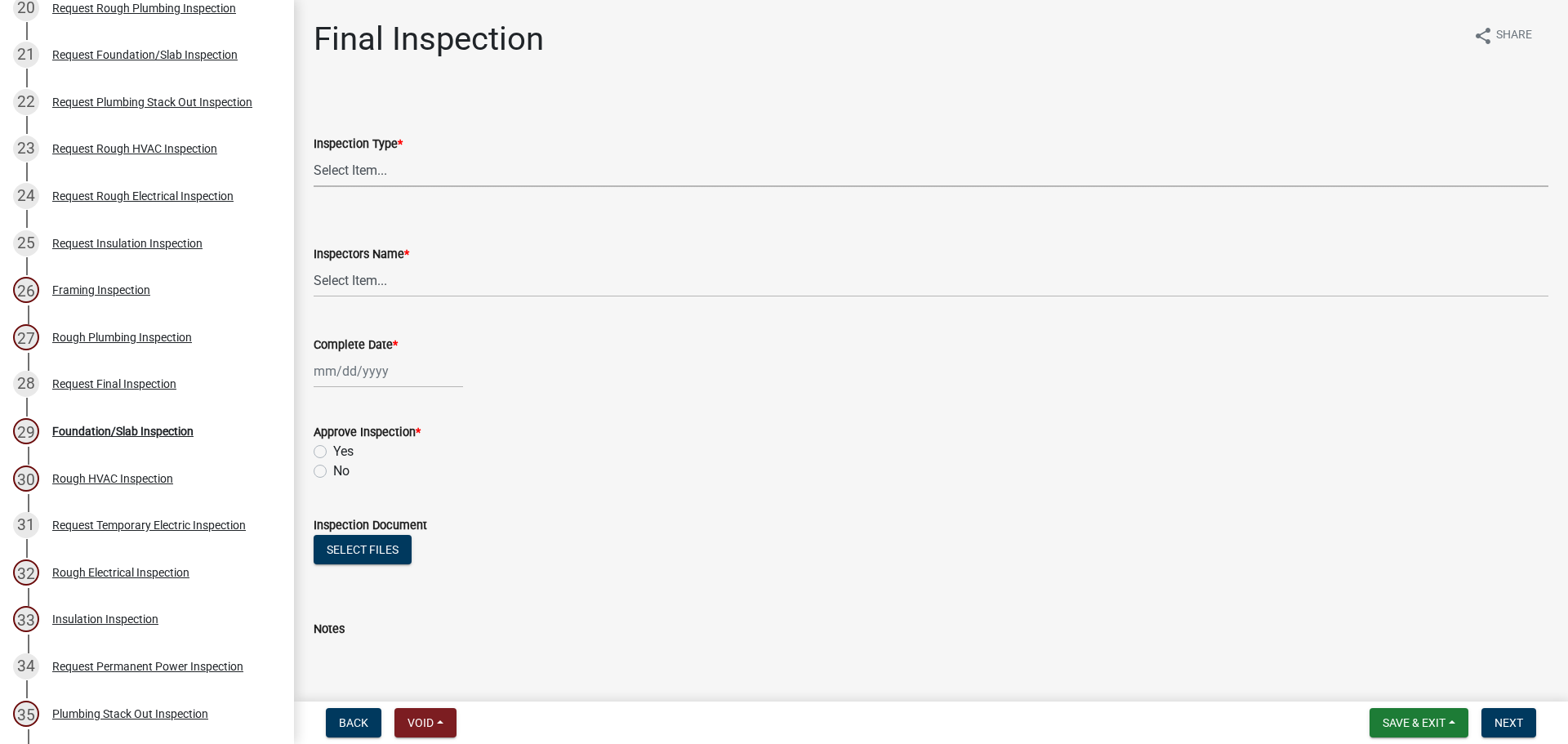
click at [371, 165] on select "Select Item... Final" at bounding box center [930, 171] width 1235 height 34
click at [313, 154] on select "Select Item... Final" at bounding box center [930, 171] width 1235 height 34
select select "4c5828e3-2326-4733-b5e4-c8c597b0397b"
click at [375, 281] on select "Select Item... jcorwin@jaspercounty.gov (John Corwin ) rcampbell (Ryan Campbell)" at bounding box center [930, 280] width 1235 height 34
select select "2d9ba1e5-2fdd-4b15-98d0-073dcbeb5880"
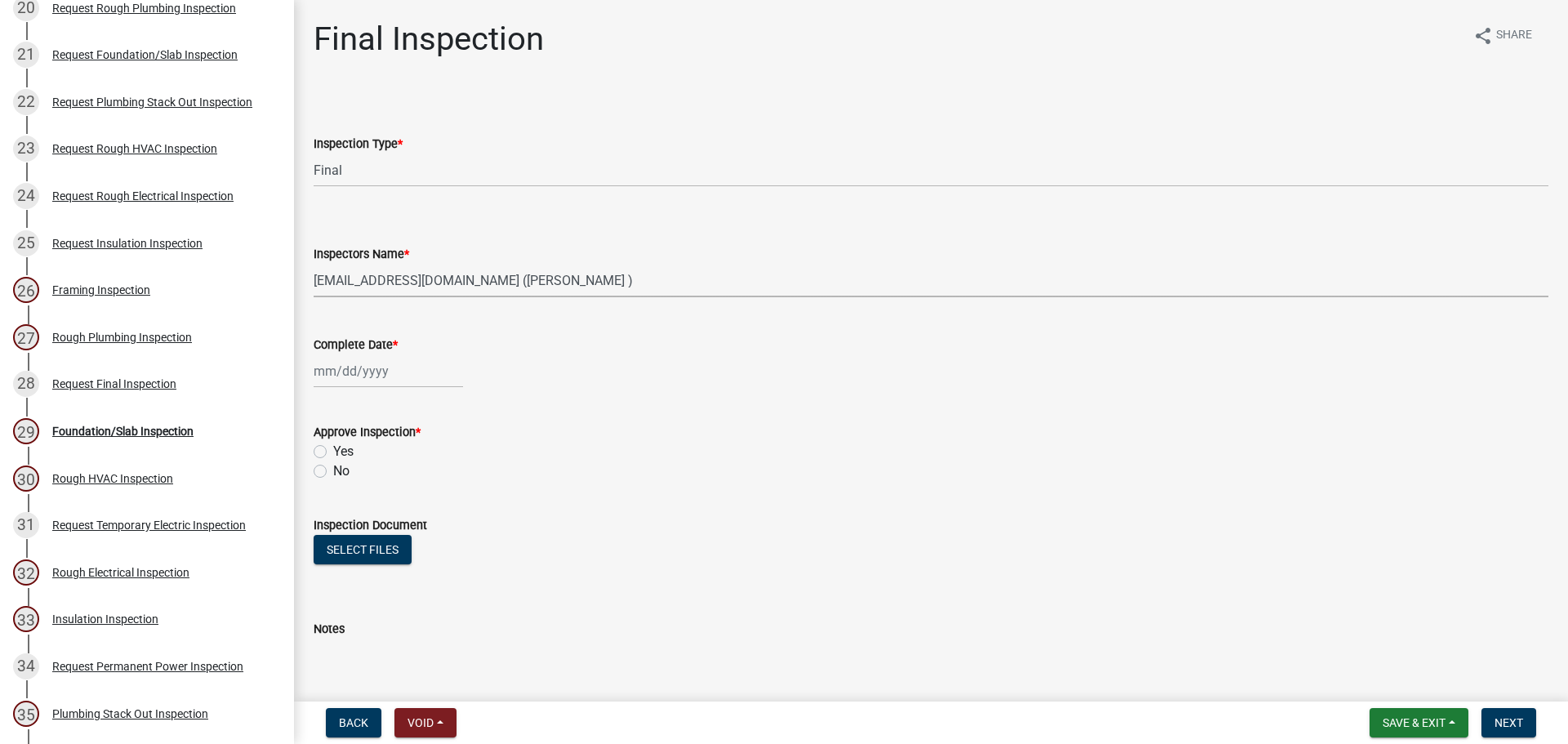
click at [313, 263] on select "Select Item... jcorwin@jaspercounty.gov (John Corwin ) rcampbell (Ryan Campbell)" at bounding box center [930, 280] width 1235 height 34
click at [375, 377] on div at bounding box center [388, 372] width 149 height 34
select select "9"
select select "2025"
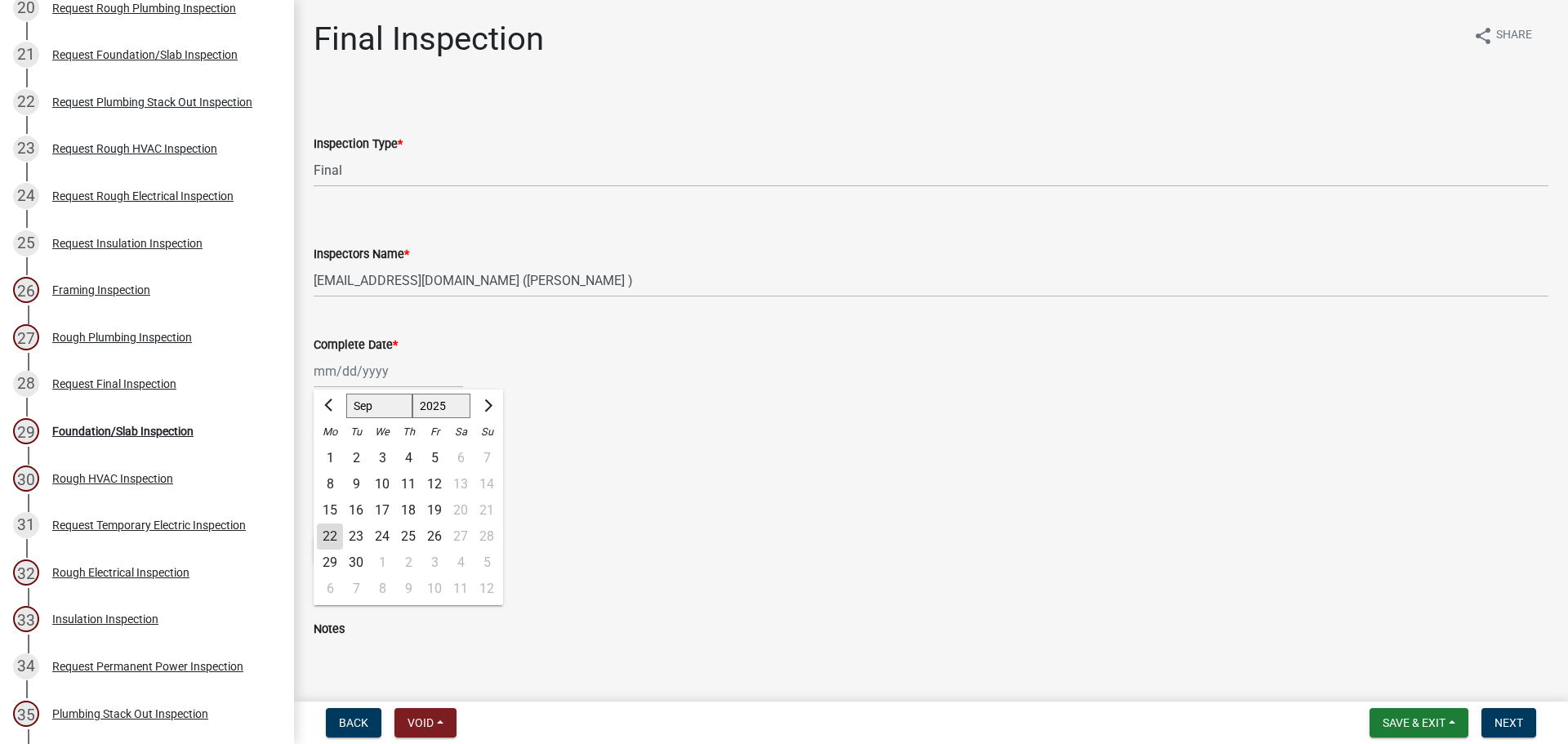
click at [327, 525] on div "22" at bounding box center [329, 536] width 26 height 26
type input "[DATE]"
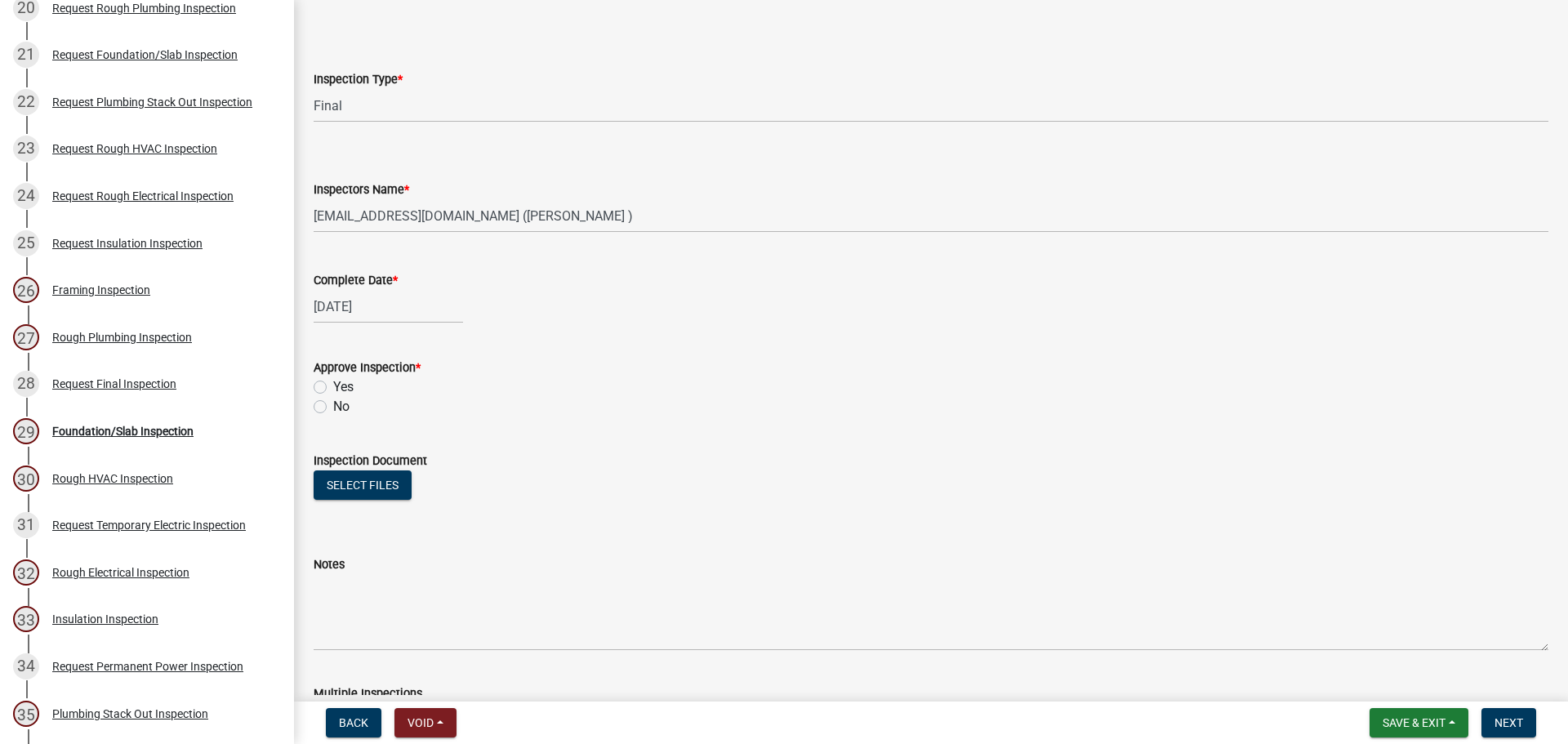
scroll to position [245, 0]
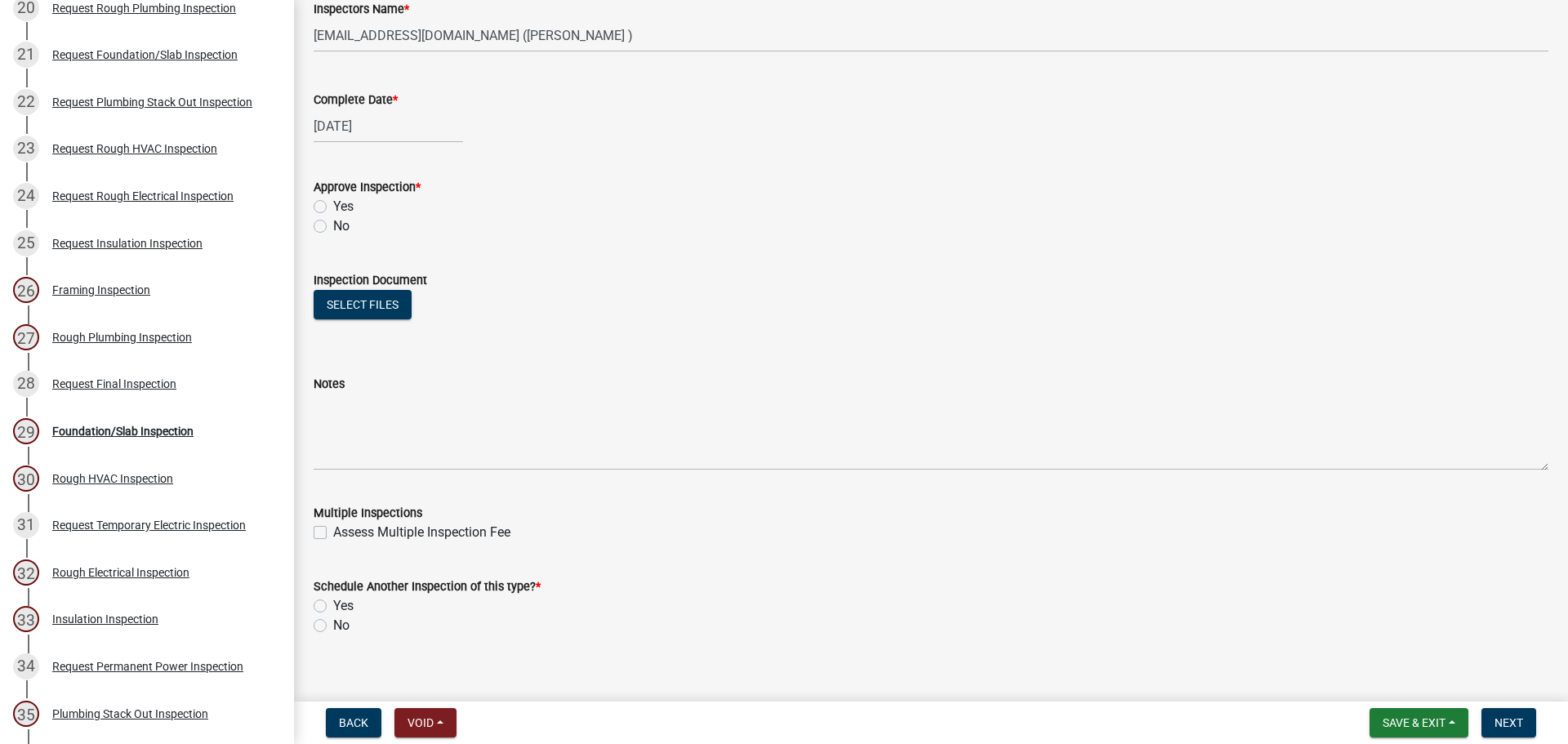
click at [334, 228] on label "No" at bounding box center [341, 225] width 16 height 19
click at [334, 227] on input "No" at bounding box center [339, 221] width 11 height 11
radio input "true"
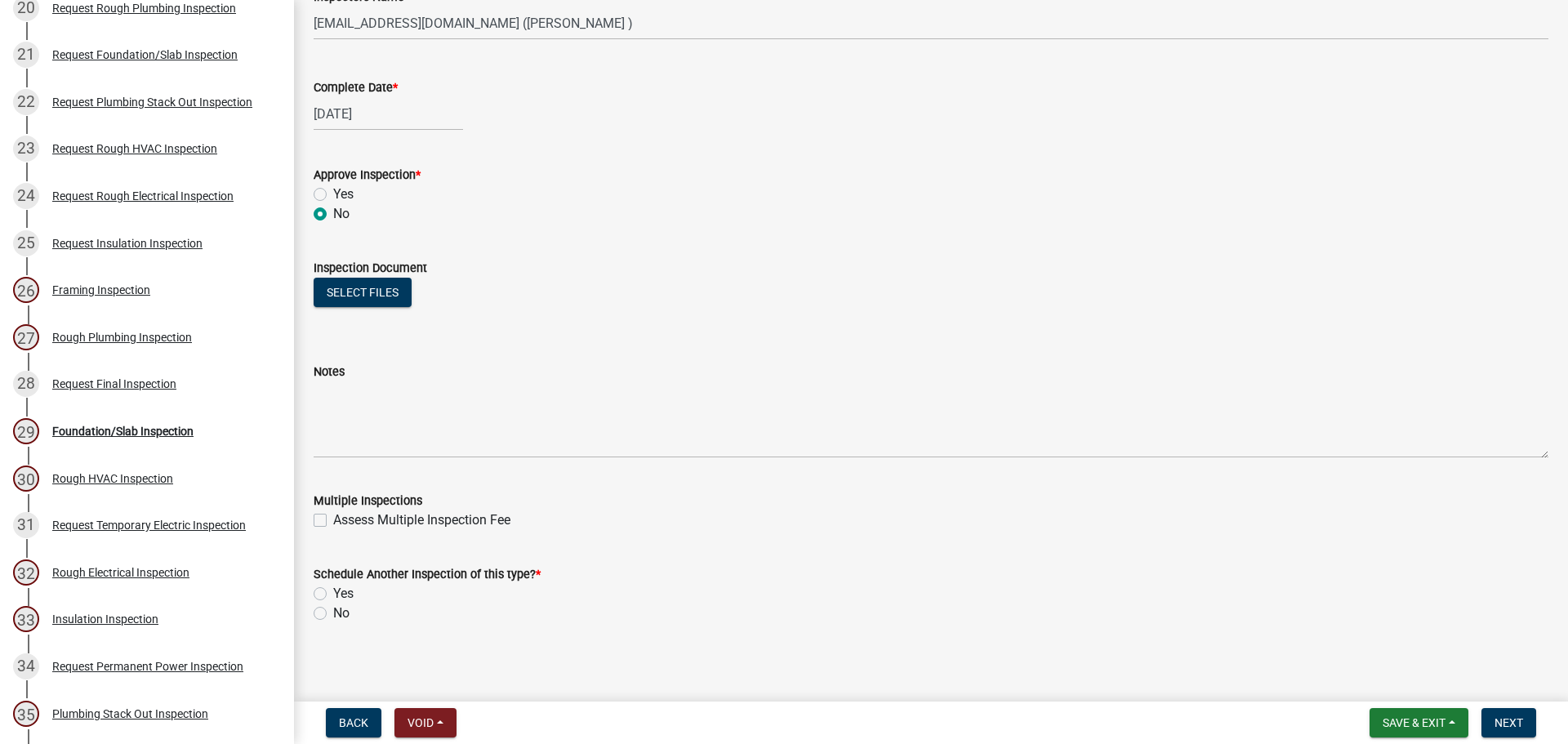
scroll to position [263, 0]
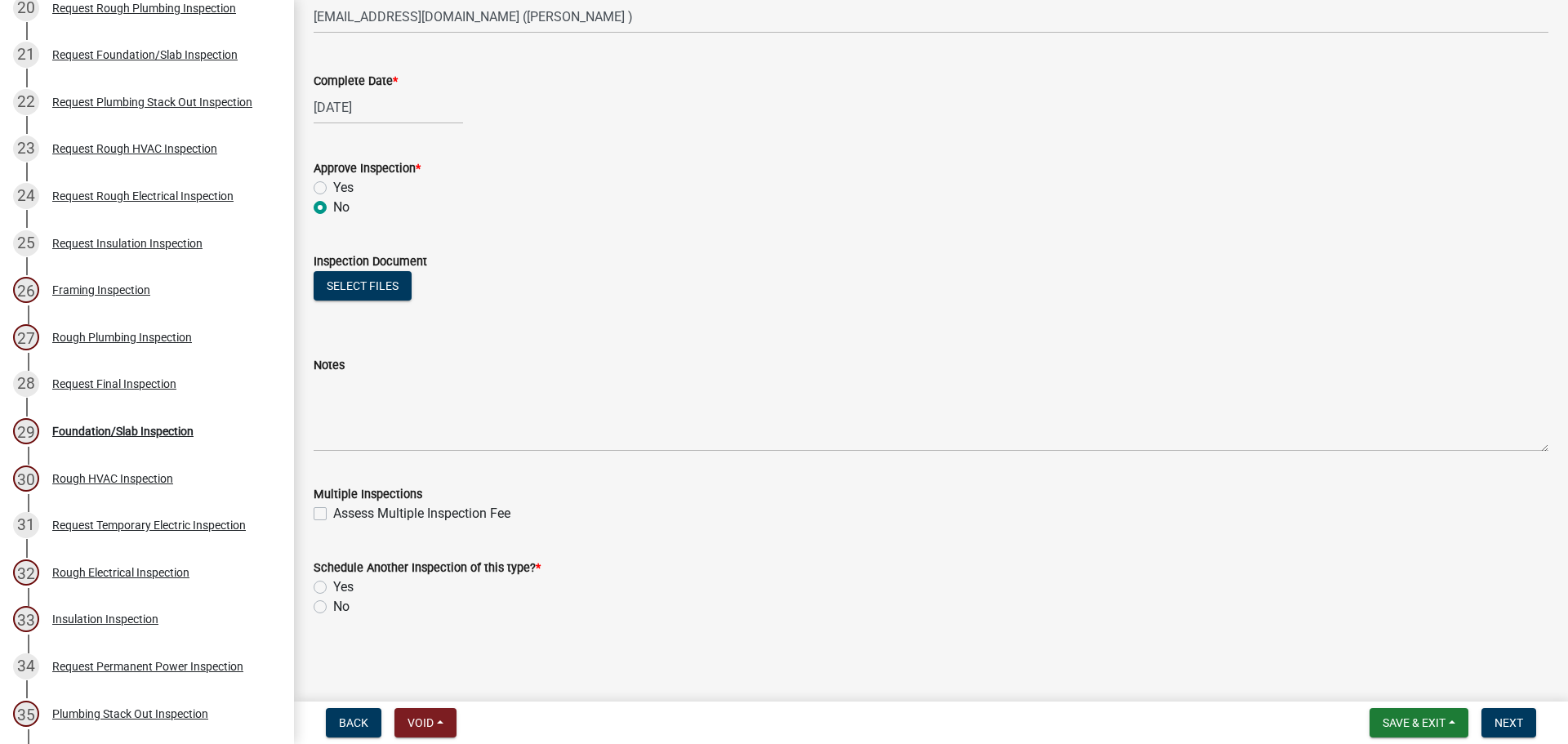
click at [334, 586] on label "Yes" at bounding box center [344, 587] width 20 height 19
click at [334, 586] on input "Yes" at bounding box center [339, 583] width 11 height 11
radio input "true"
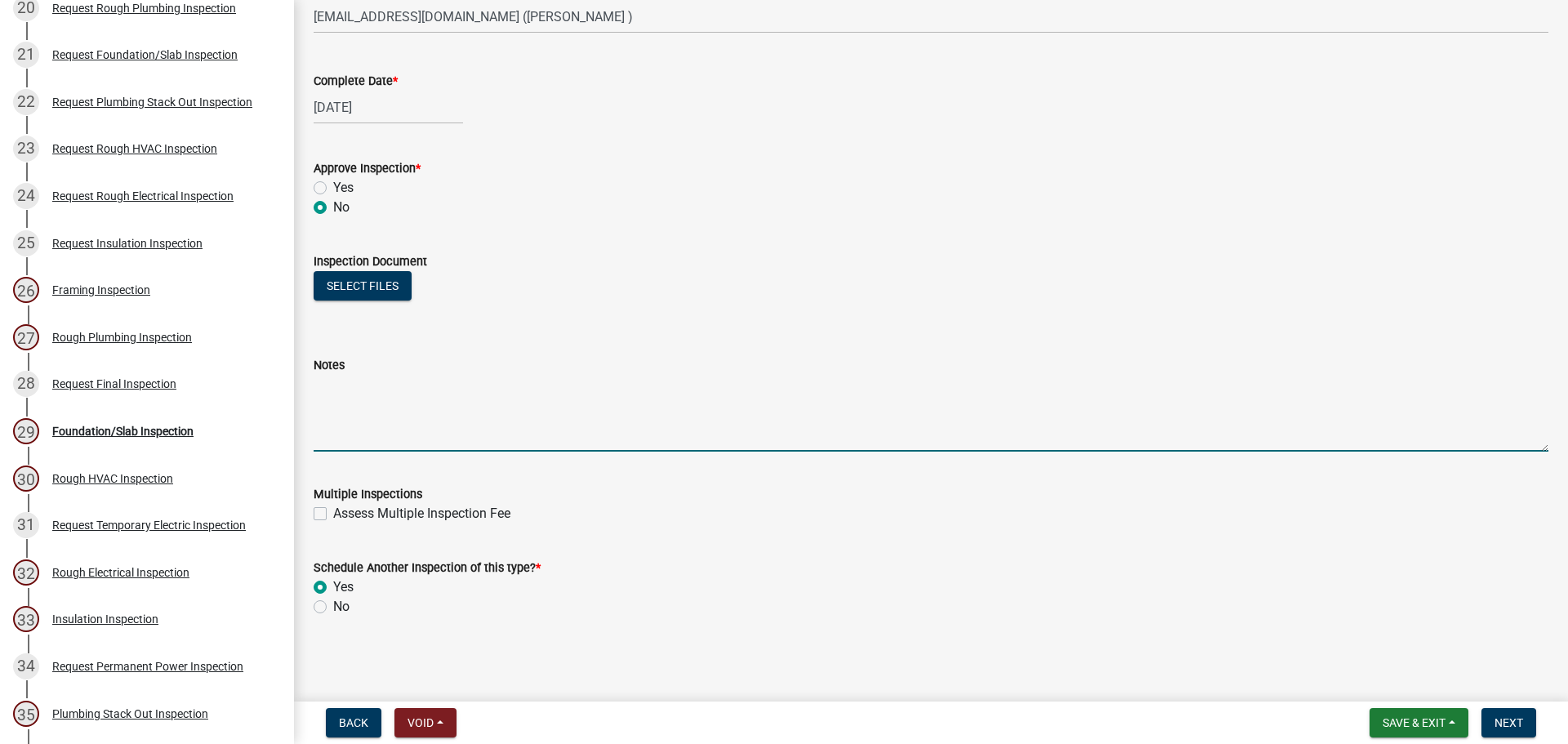
click at [401, 413] on textarea "Notes" at bounding box center [930, 413] width 1235 height 77
type textarea "GFI protection where required Finish upstairs Finish all work"
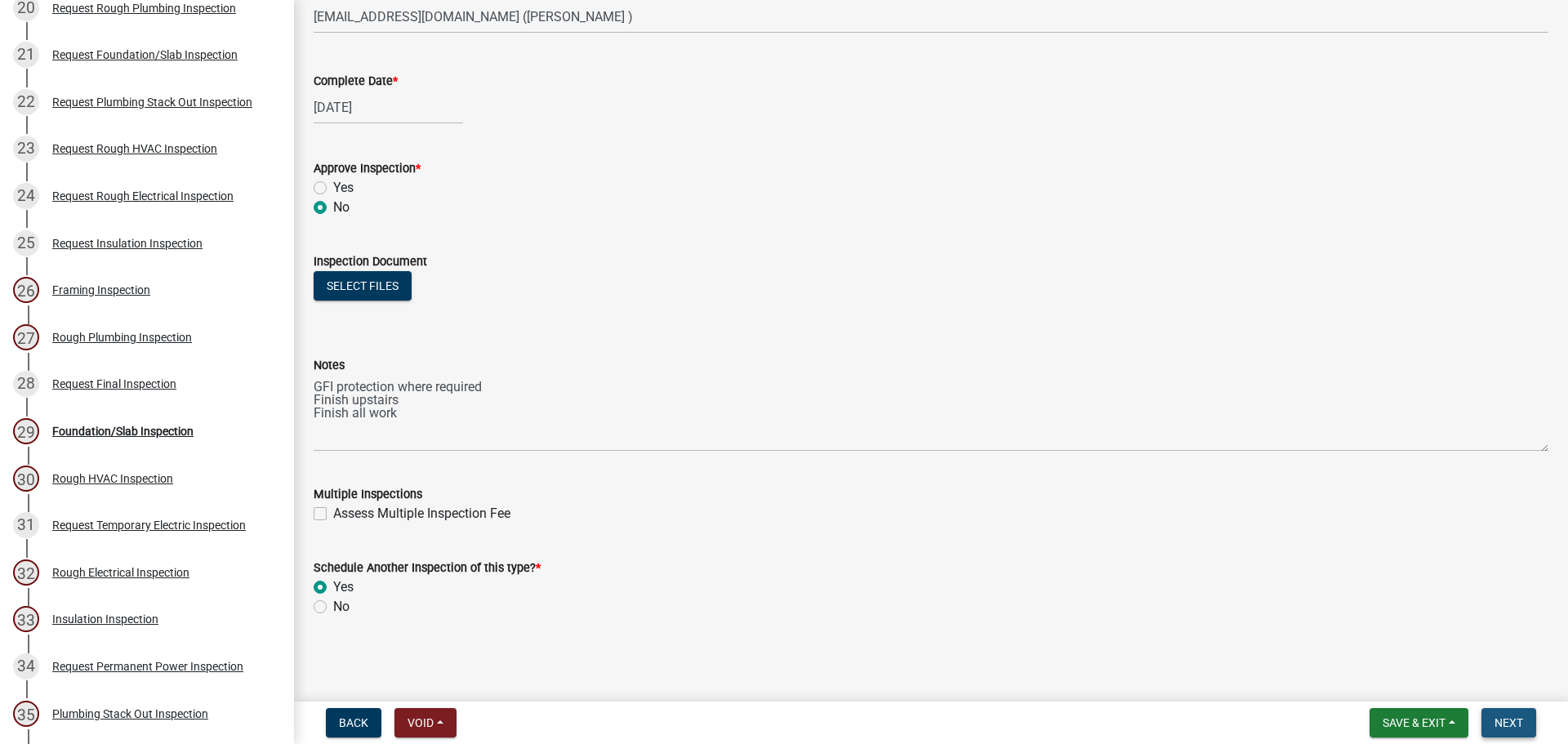
click at [1513, 723] on span "Next" at bounding box center [1509, 722] width 29 height 13
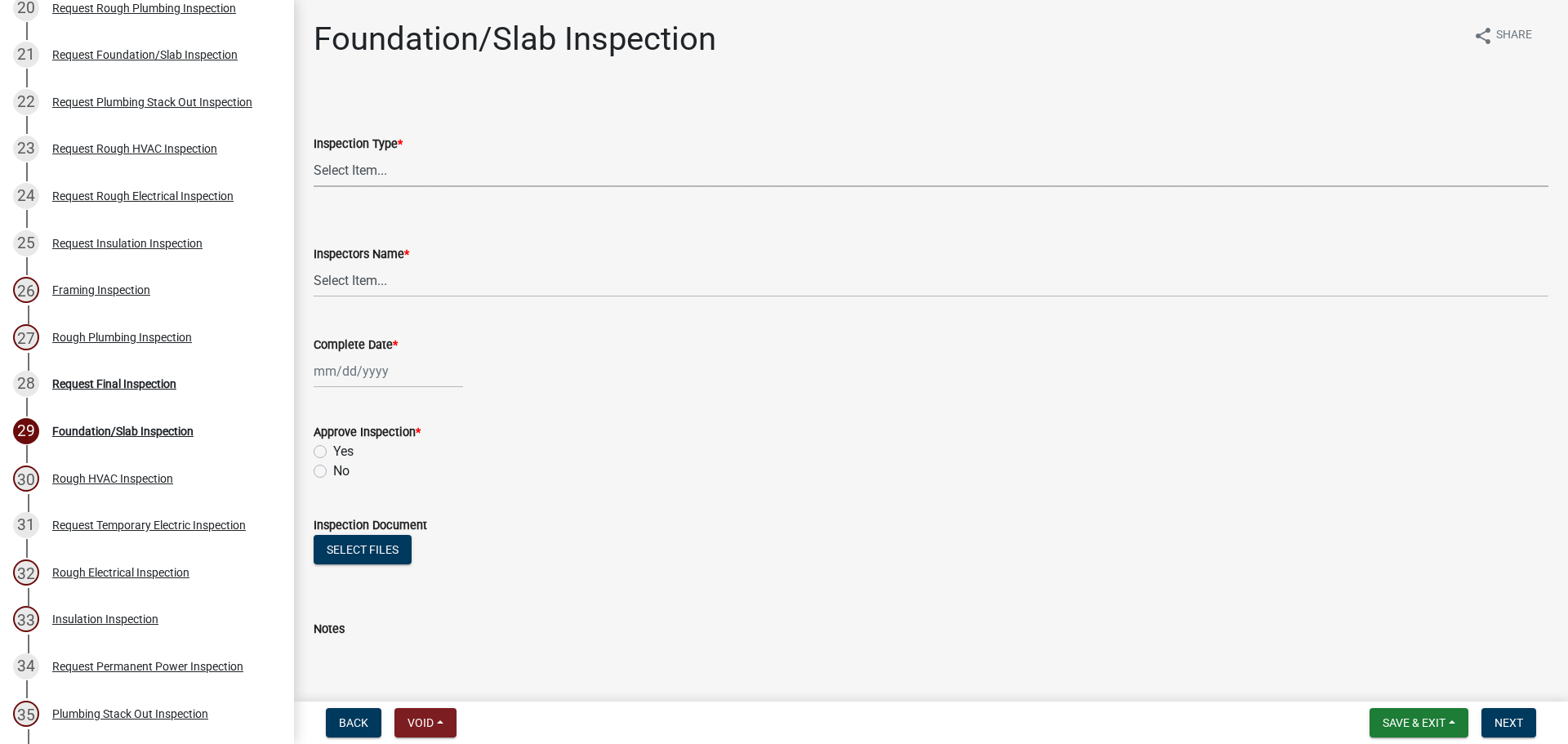
click at [372, 171] on select "Select Item... Foundation/Slab" at bounding box center [930, 171] width 1235 height 34
click at [313, 154] on select "Select Item... Foundation/Slab" at bounding box center [930, 171] width 1235 height 34
select select "b21df908-00f1-4027-802b-4dff4ffa382e"
click at [367, 283] on select "Select Item... jcorwin@jaspercounty.gov (John Corwin ) rcampbell (Ryan Campbell)" at bounding box center [930, 280] width 1235 height 34
select select "2d9ba1e5-2fdd-4b15-98d0-073dcbeb5880"
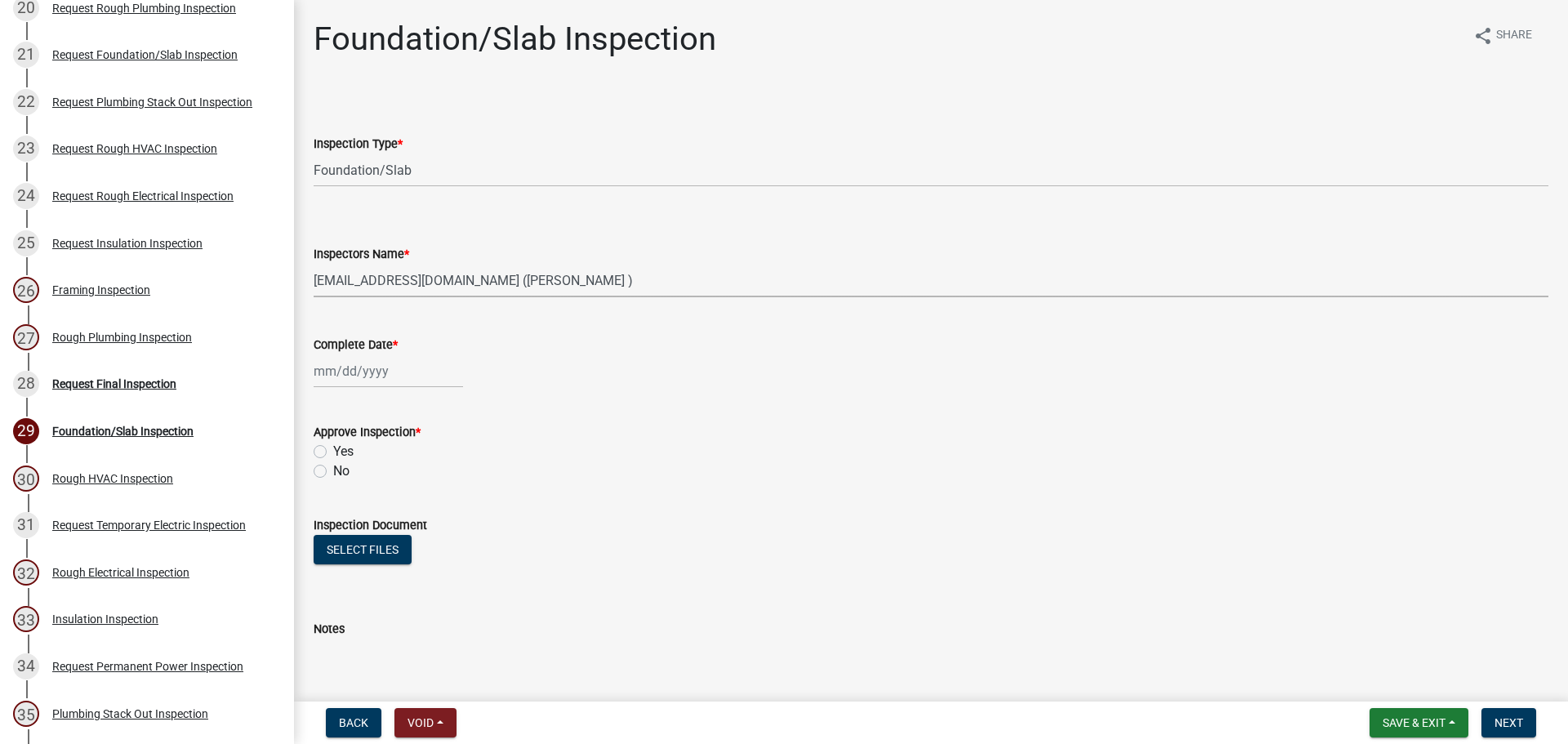
click at [313, 263] on select "Select Item... jcorwin@jaspercounty.gov (John Corwin ) rcampbell (Ryan Campbell)" at bounding box center [930, 280] width 1235 height 34
click at [334, 452] on label "Yes" at bounding box center [344, 451] width 20 height 19
click at [334, 452] on input "Yes" at bounding box center [339, 447] width 11 height 11
radio input "true"
click at [366, 364] on div at bounding box center [388, 372] width 149 height 34
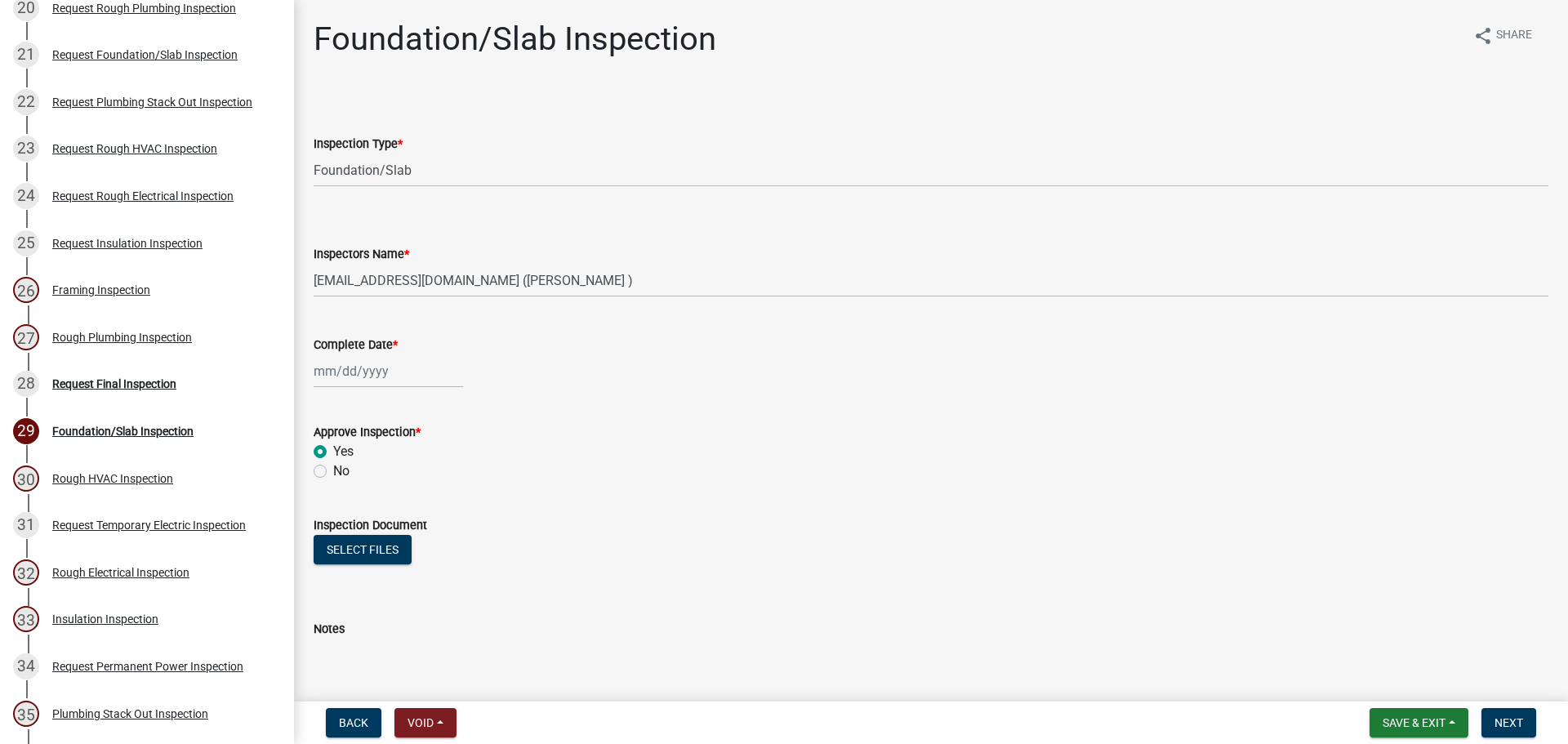
select select "9"
select select "2025"
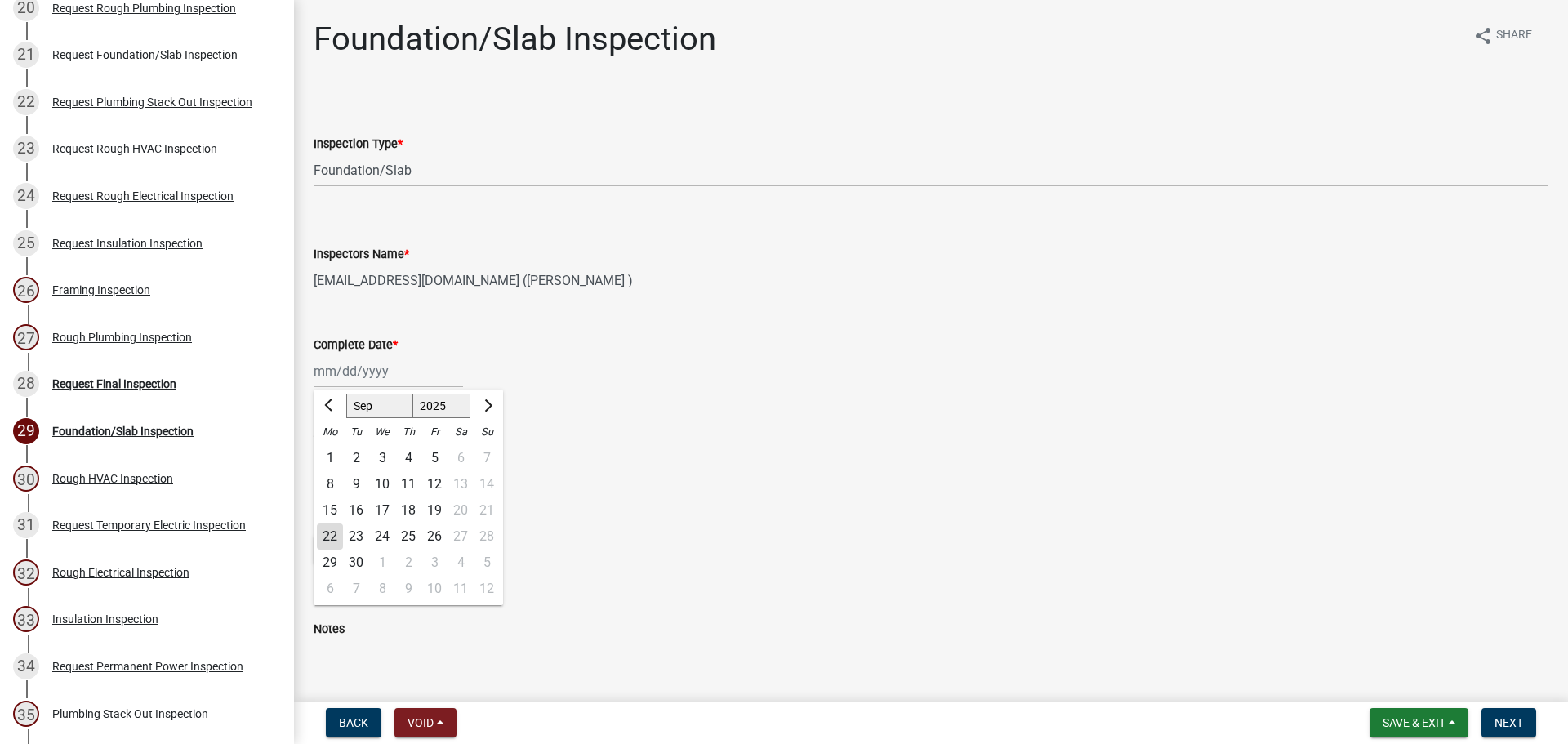
click at [337, 540] on div "22" at bounding box center [329, 536] width 26 height 26
type input "[DATE]"
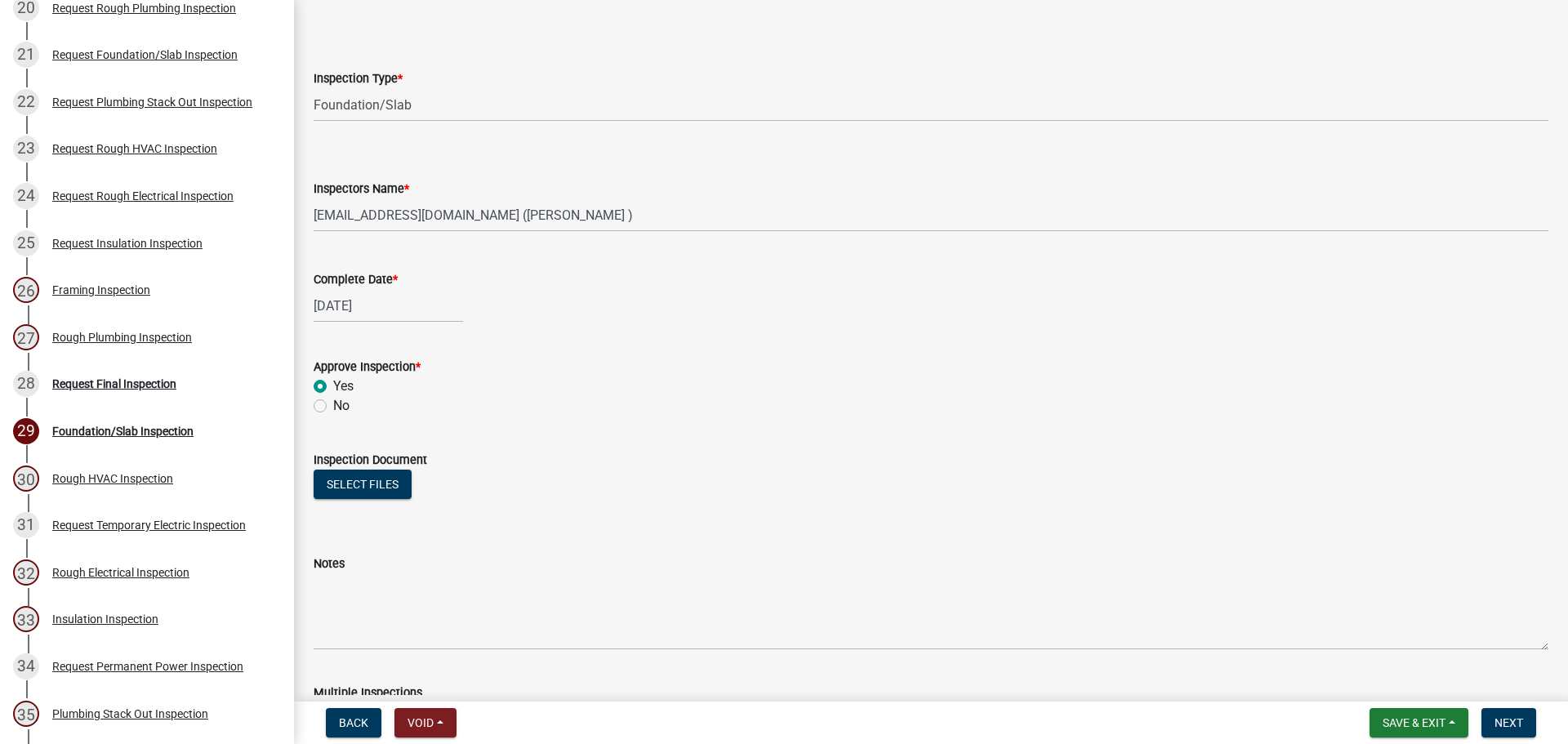
scroll to position [263, 0]
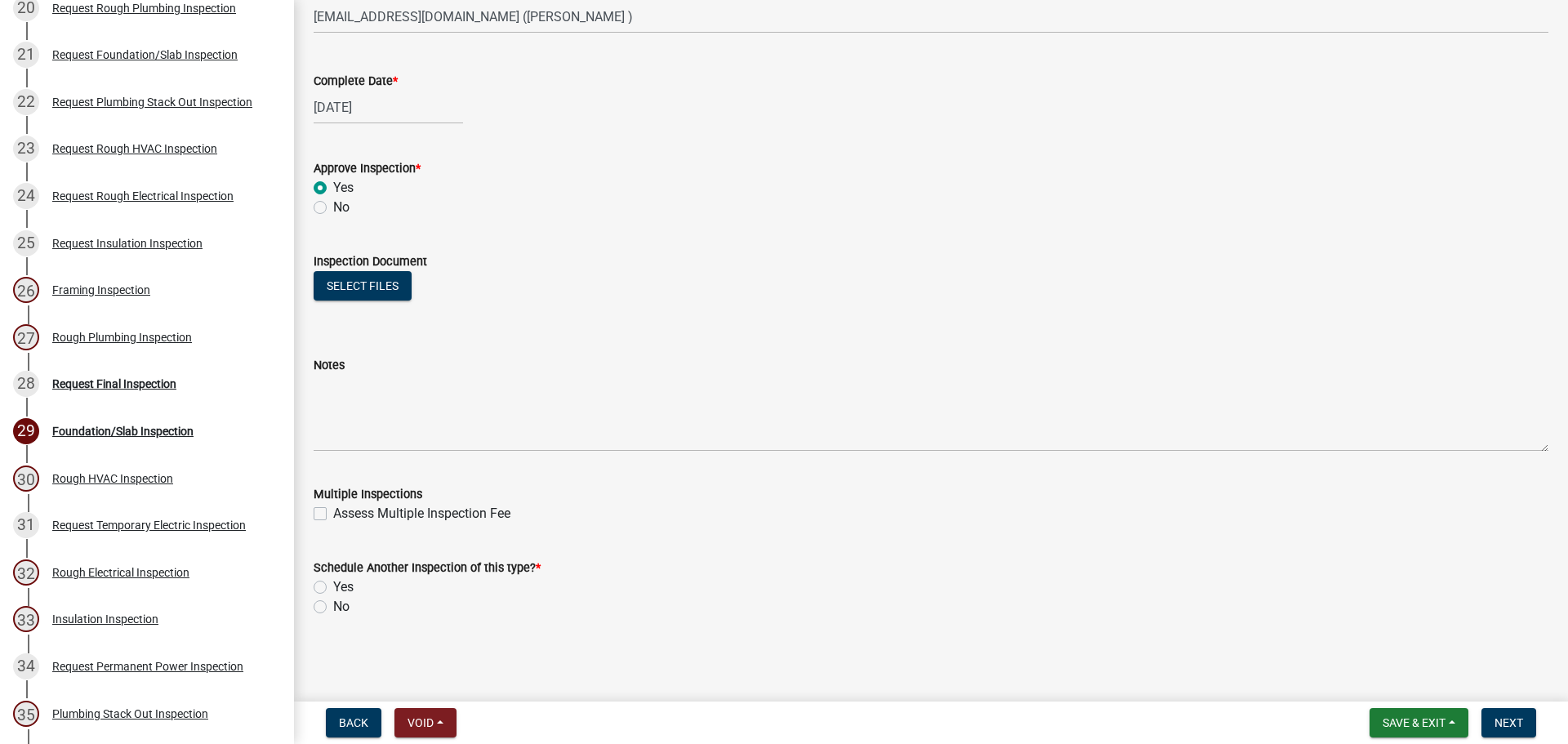
click at [334, 606] on label "No" at bounding box center [341, 606] width 16 height 19
click at [334, 606] on input "No" at bounding box center [339, 602] width 11 height 11
radio input "true"
click at [1487, 719] on button "Next" at bounding box center [1509, 723] width 55 height 30
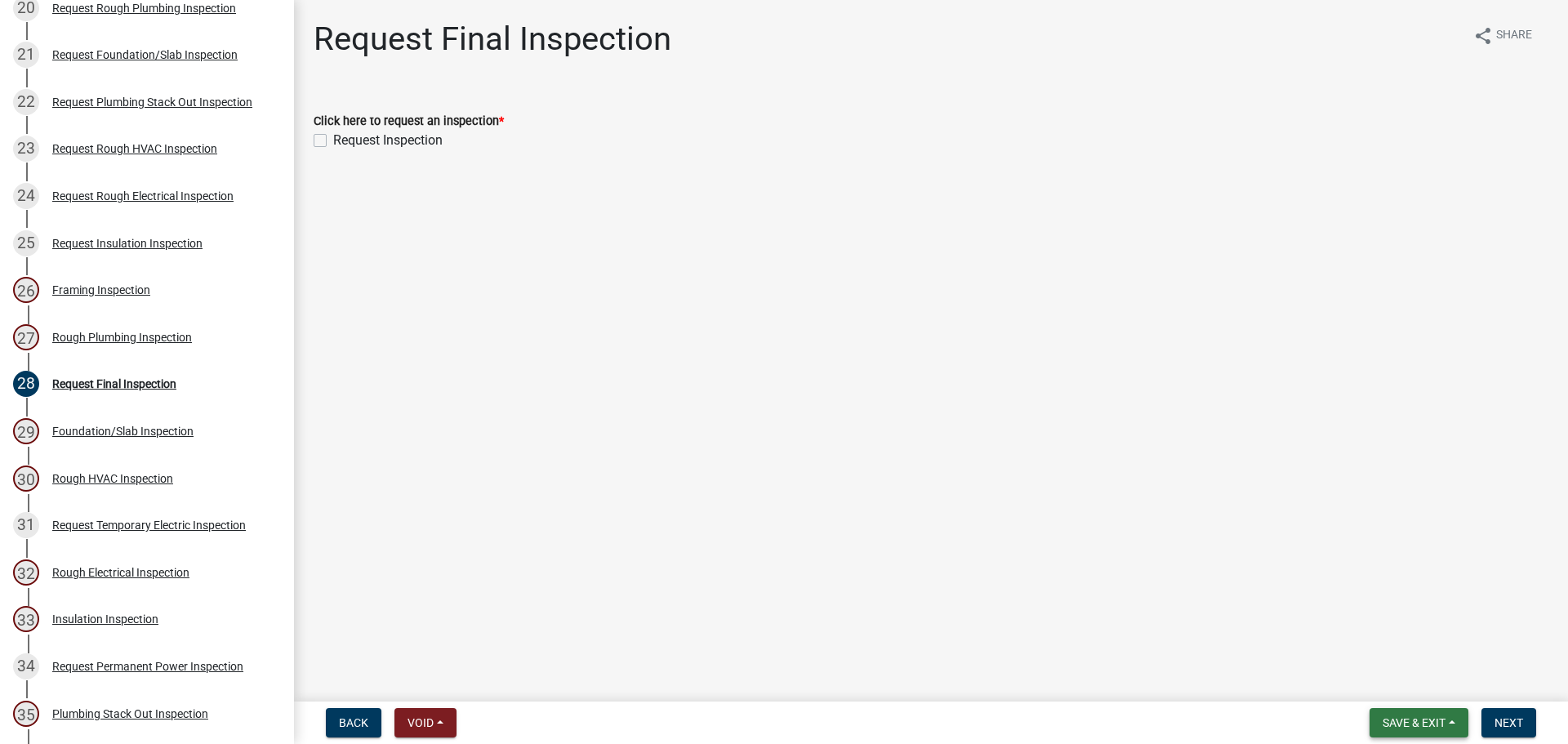
click at [1417, 714] on button "Save & Exit" at bounding box center [1419, 723] width 99 height 30
click at [1391, 682] on button "Save & Exit" at bounding box center [1403, 681] width 131 height 39
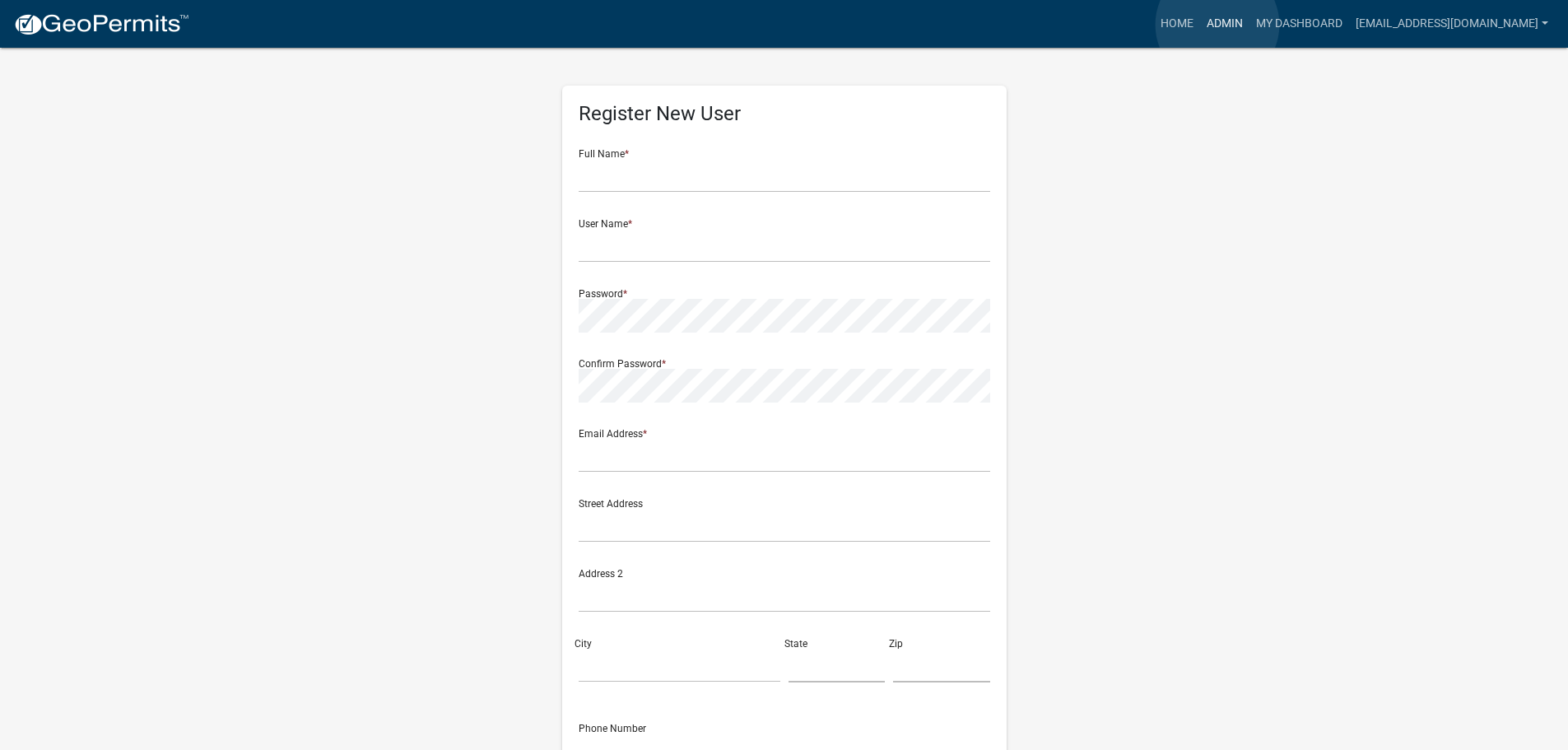
click at [1217, 25] on link "Admin" at bounding box center [1224, 24] width 49 height 31
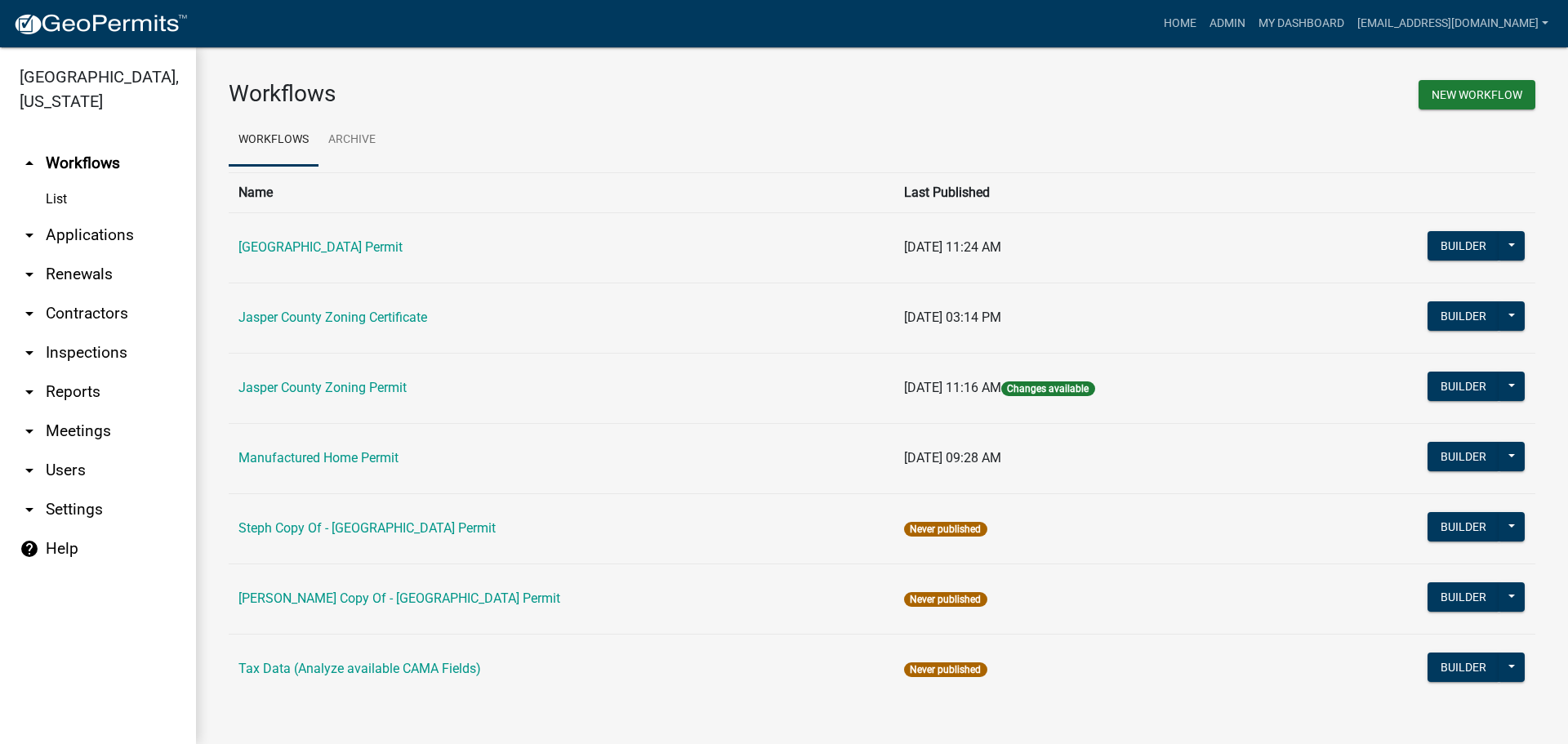
click at [62, 235] on link "arrow_drop_down Applications" at bounding box center [98, 235] width 196 height 39
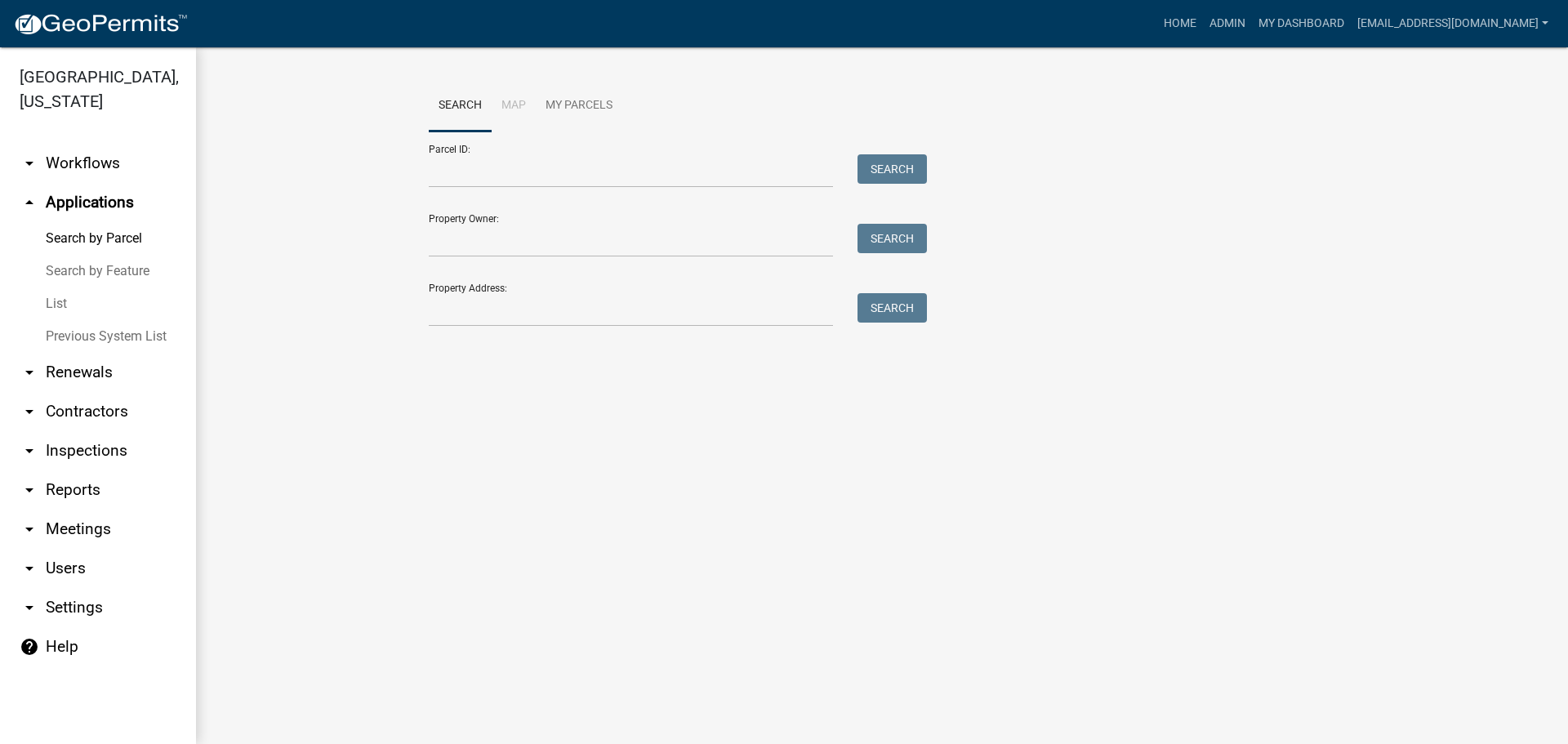
click at [57, 309] on link "List" at bounding box center [98, 303] width 196 height 33
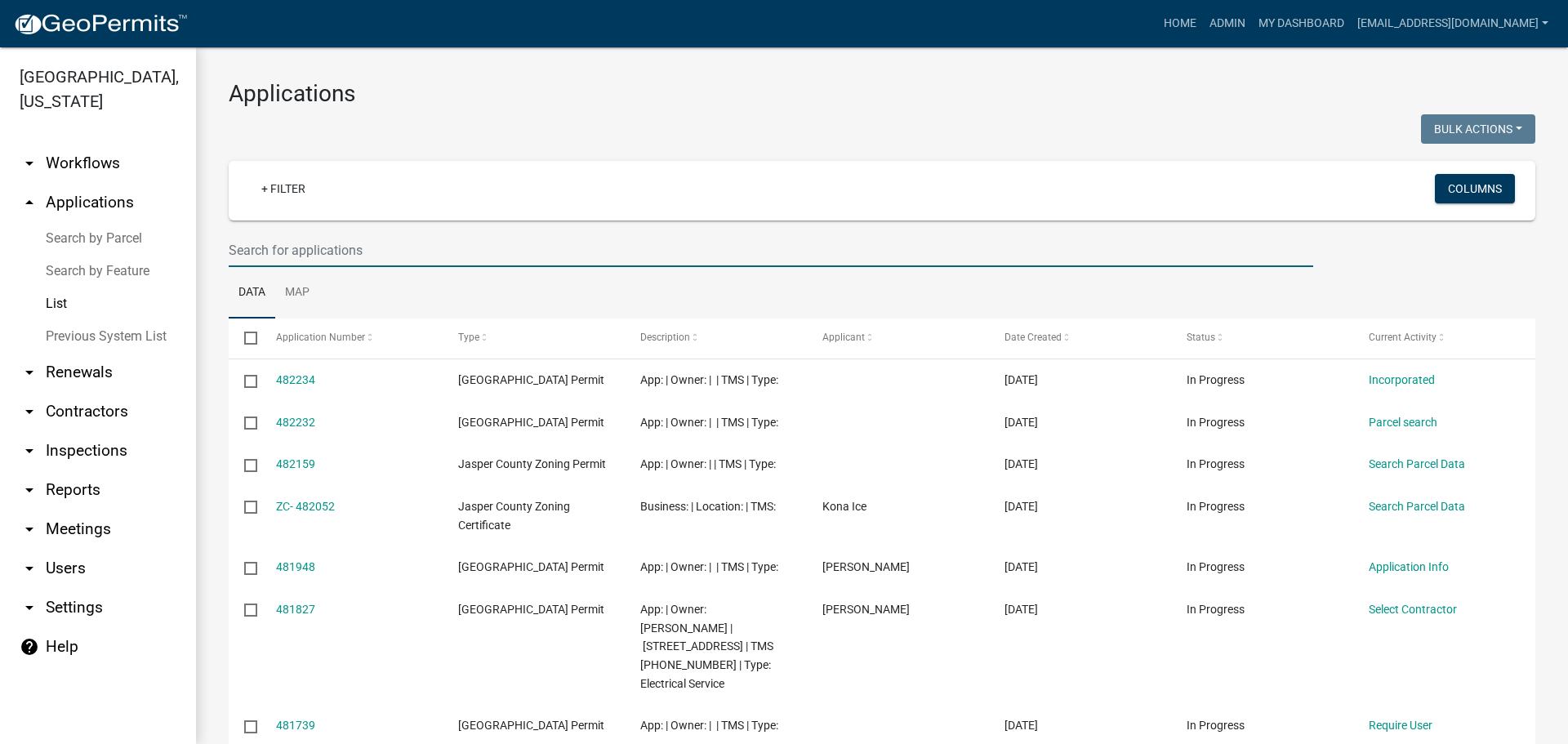
click at [415, 254] on input "text" at bounding box center [771, 251] width 1085 height 34
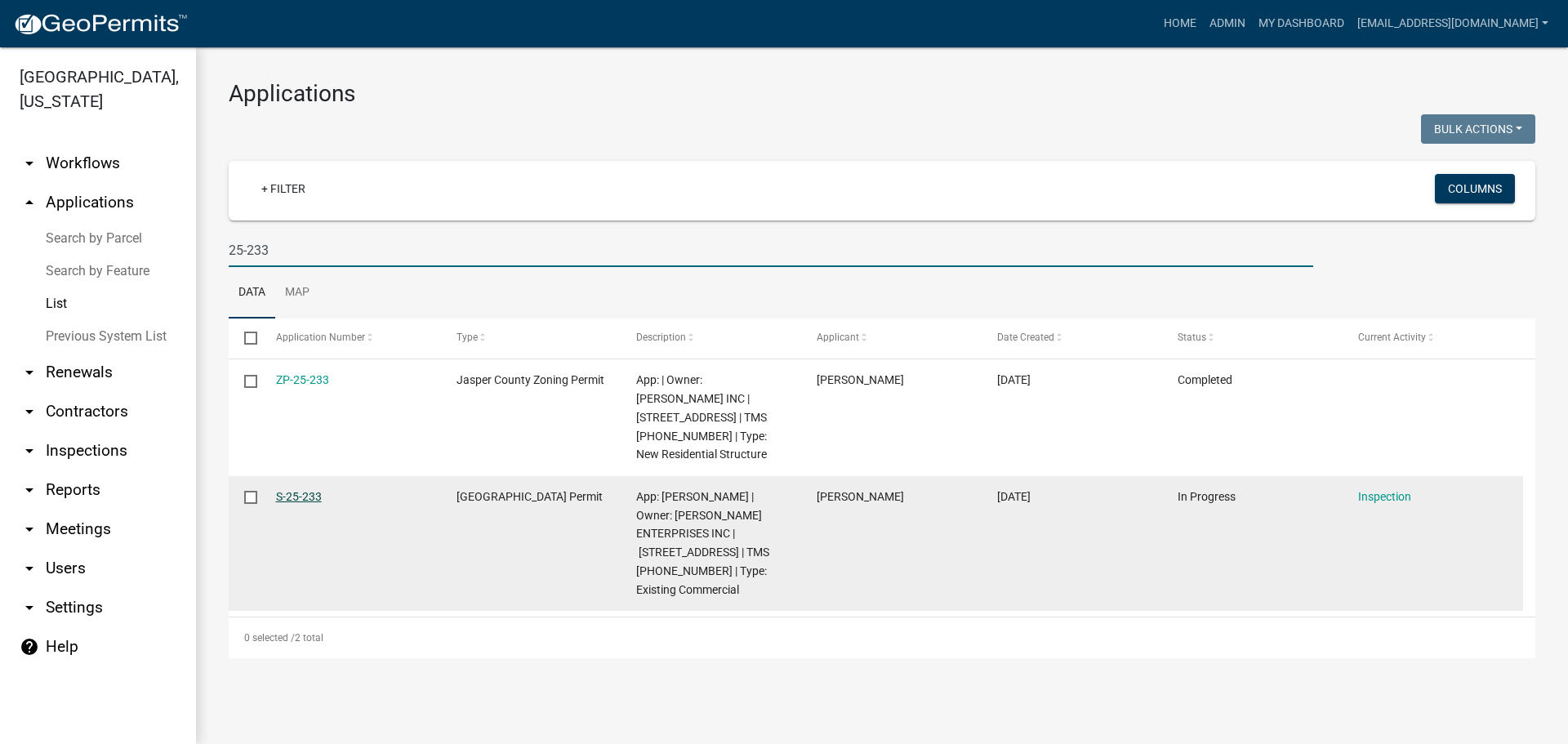
type input "25-233"
click at [290, 490] on link "S-25-233" at bounding box center [299, 496] width 46 height 13
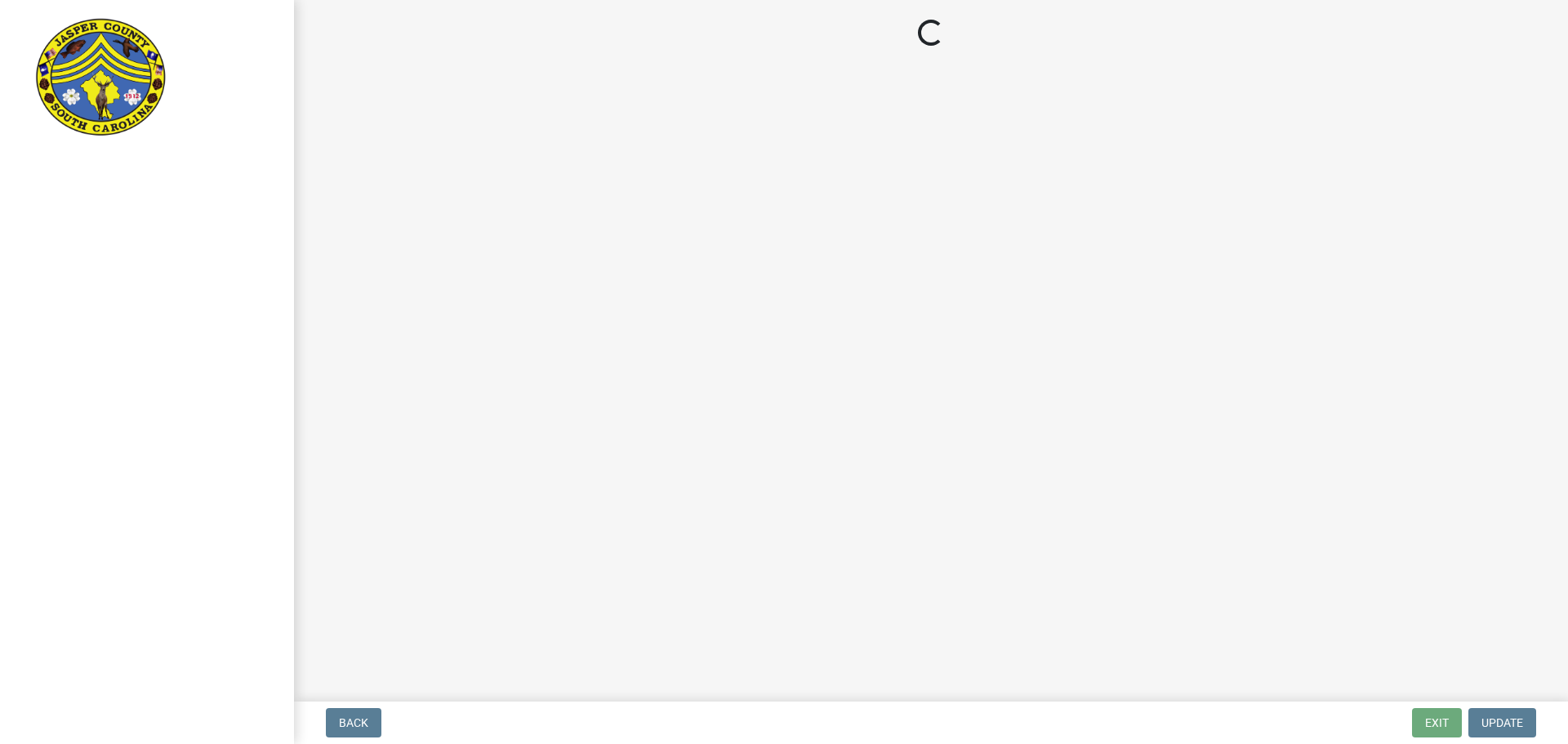
select select "2d9ba1e5-2fdd-4b15-98d0-073dcbeb5880"
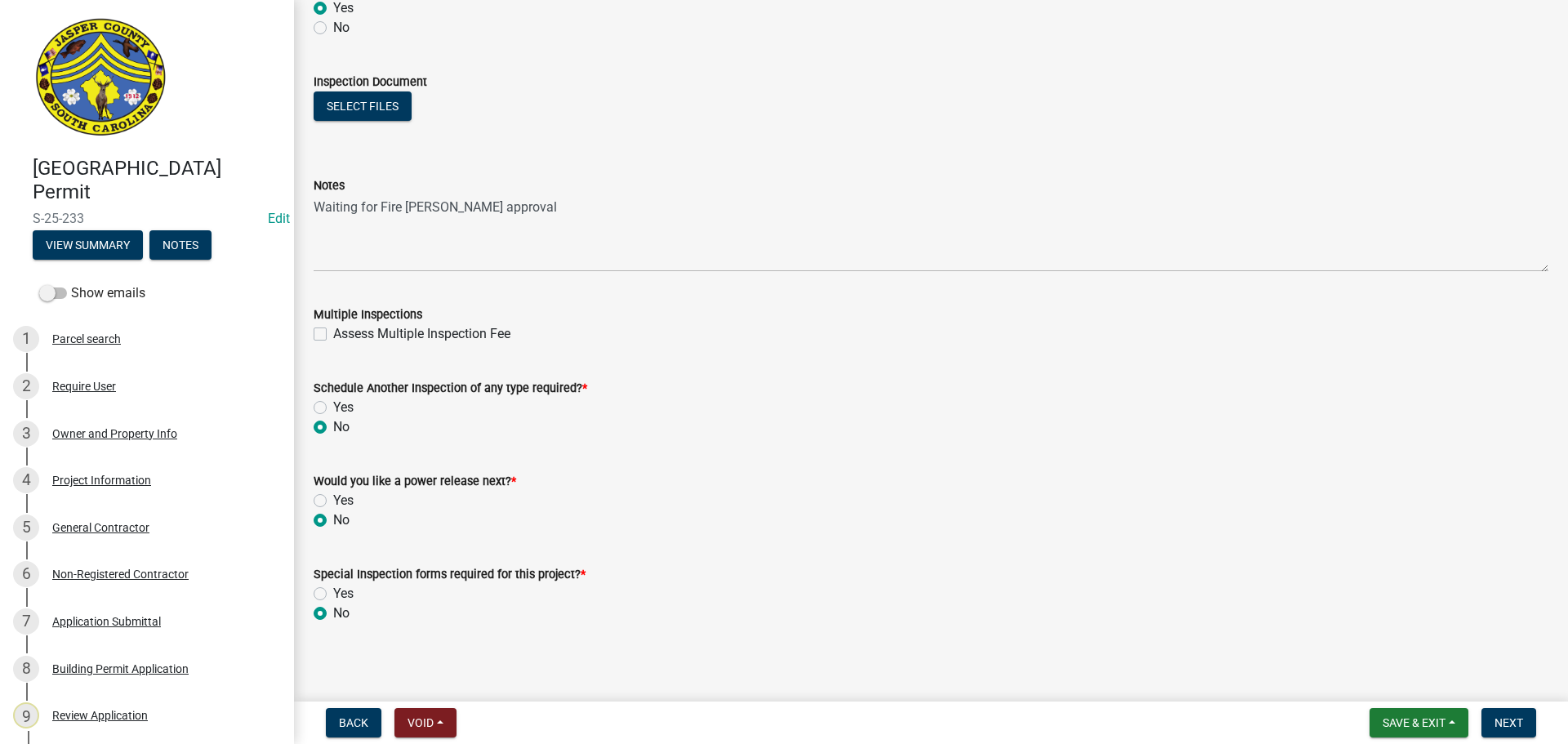
scroll to position [1009, 0]
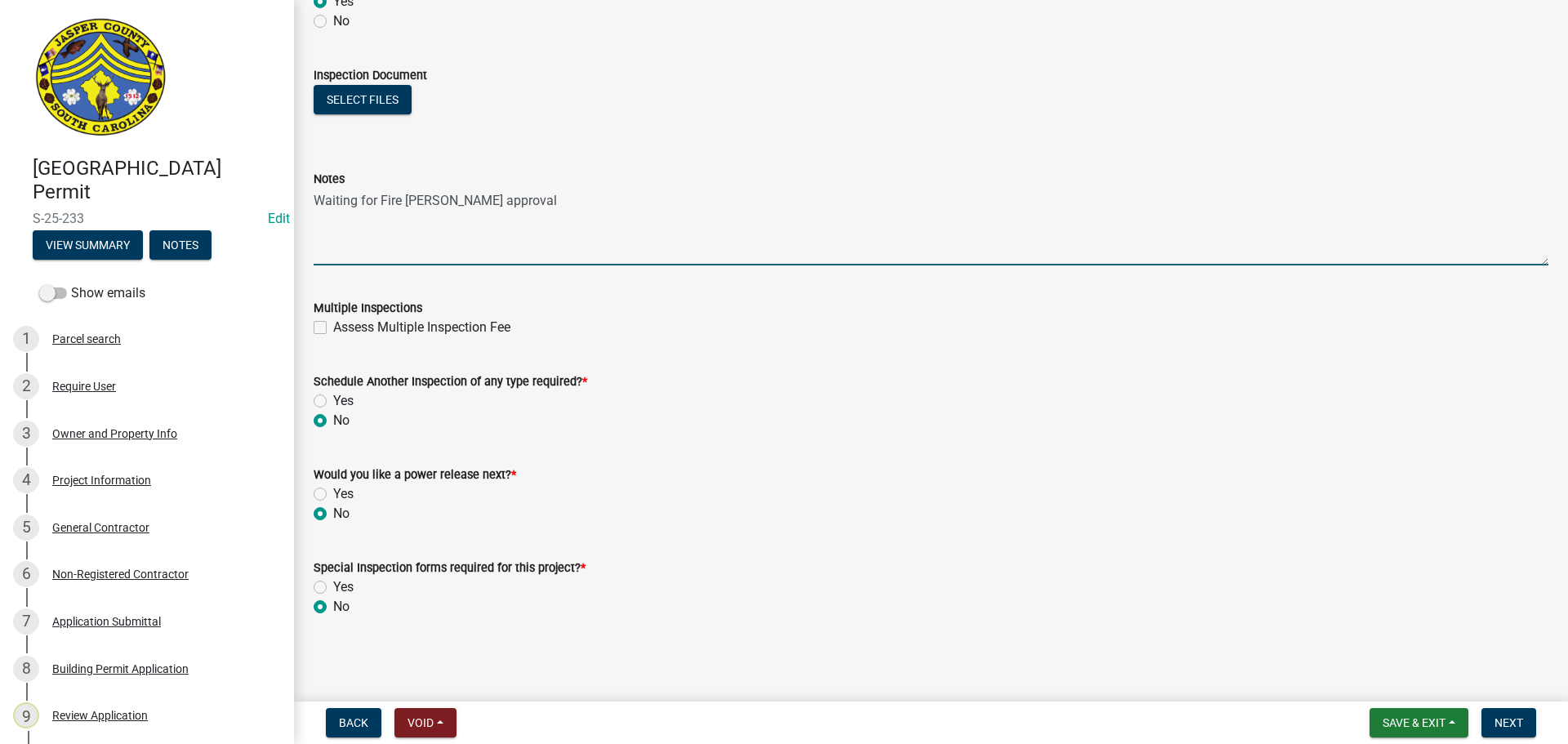
click at [512, 202] on textarea "Waiting for Fire [PERSON_NAME] approval" at bounding box center [930, 226] width 1235 height 77
type textarea "W"
click at [1505, 722] on span "Next" at bounding box center [1509, 722] width 29 height 13
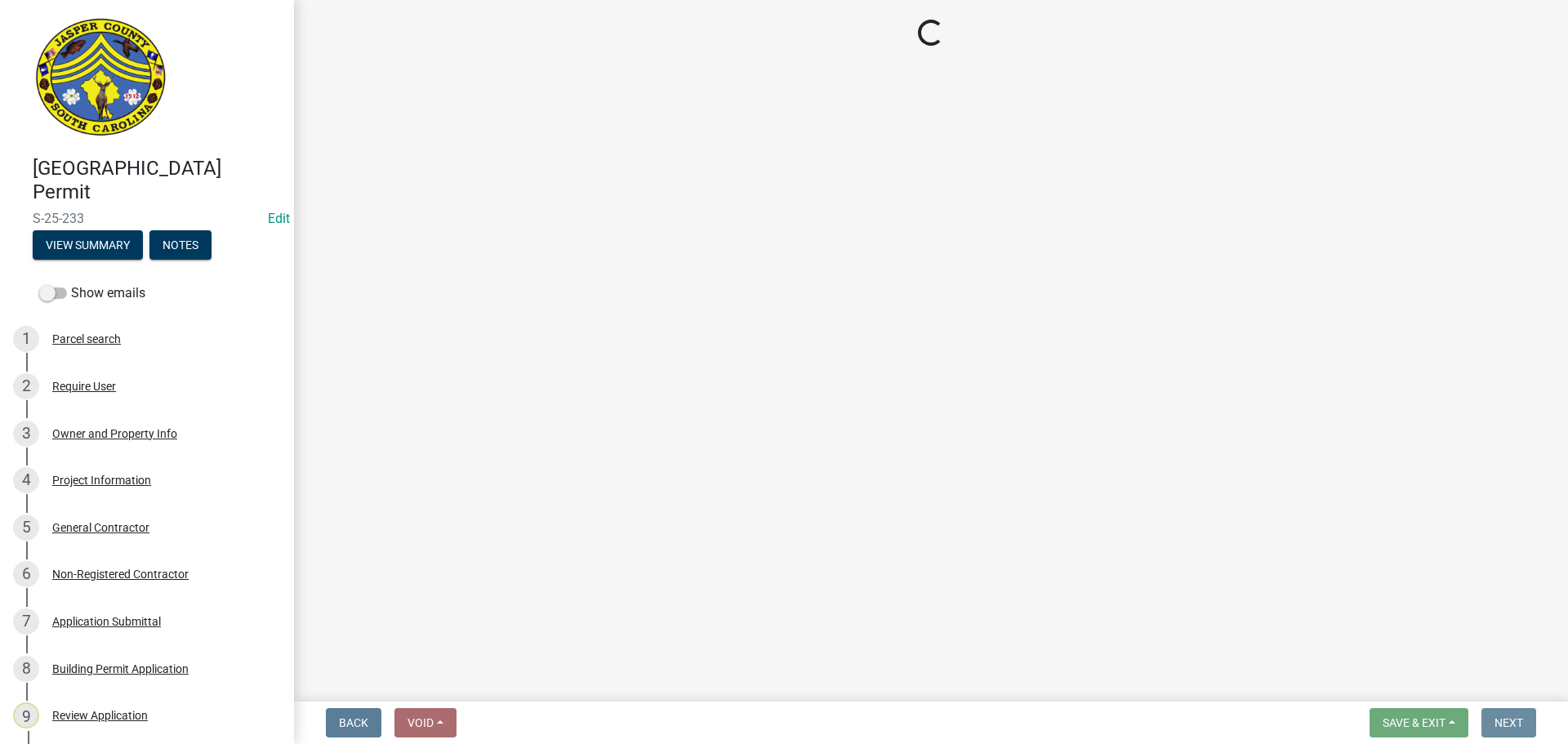
scroll to position [0, 0]
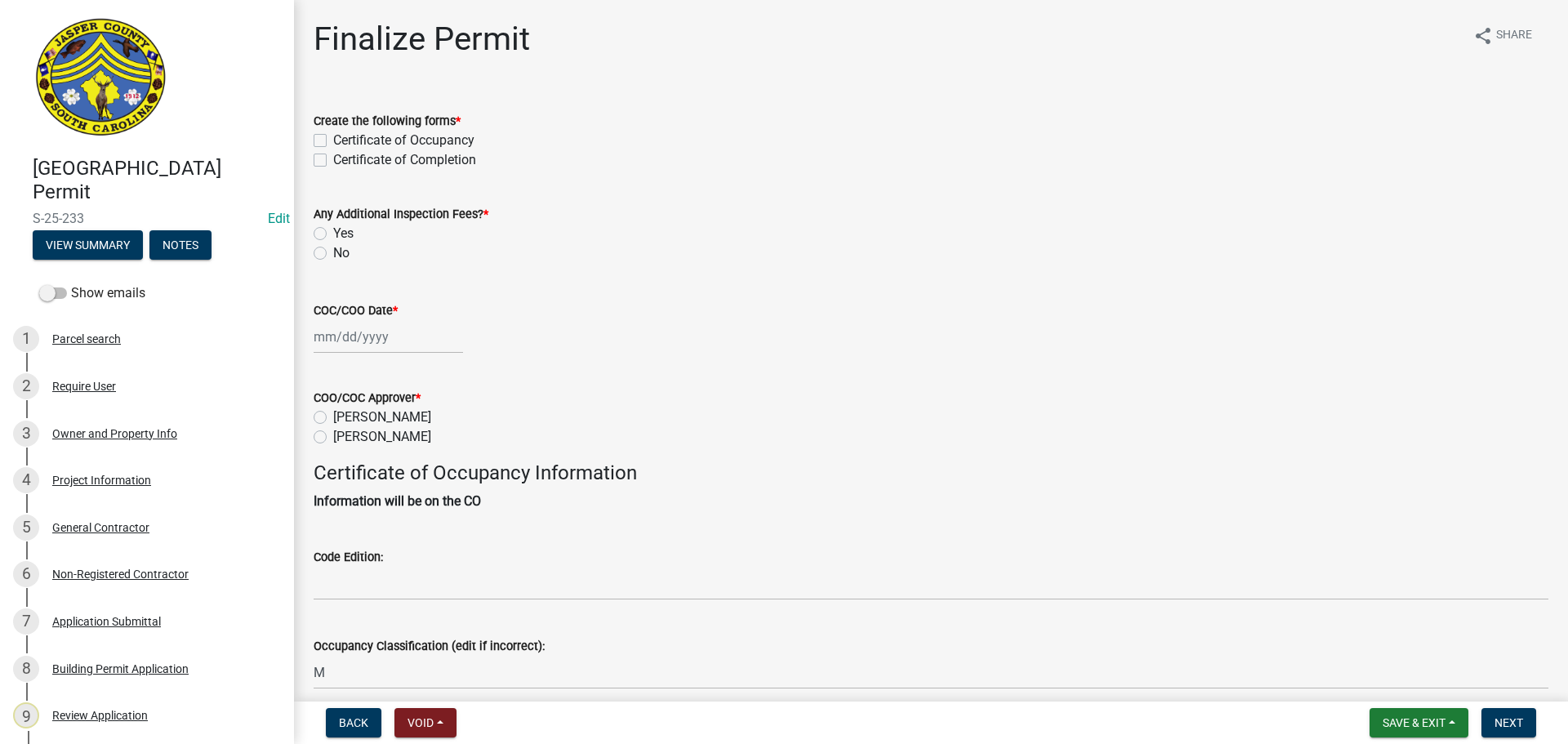
click at [334, 163] on label "Certificate of Completion" at bounding box center [404, 160] width 143 height 19
click at [334, 161] on input "Certificate of Completion" at bounding box center [339, 155] width 11 height 11
checkbox input "true"
checkbox input "false"
checkbox input "true"
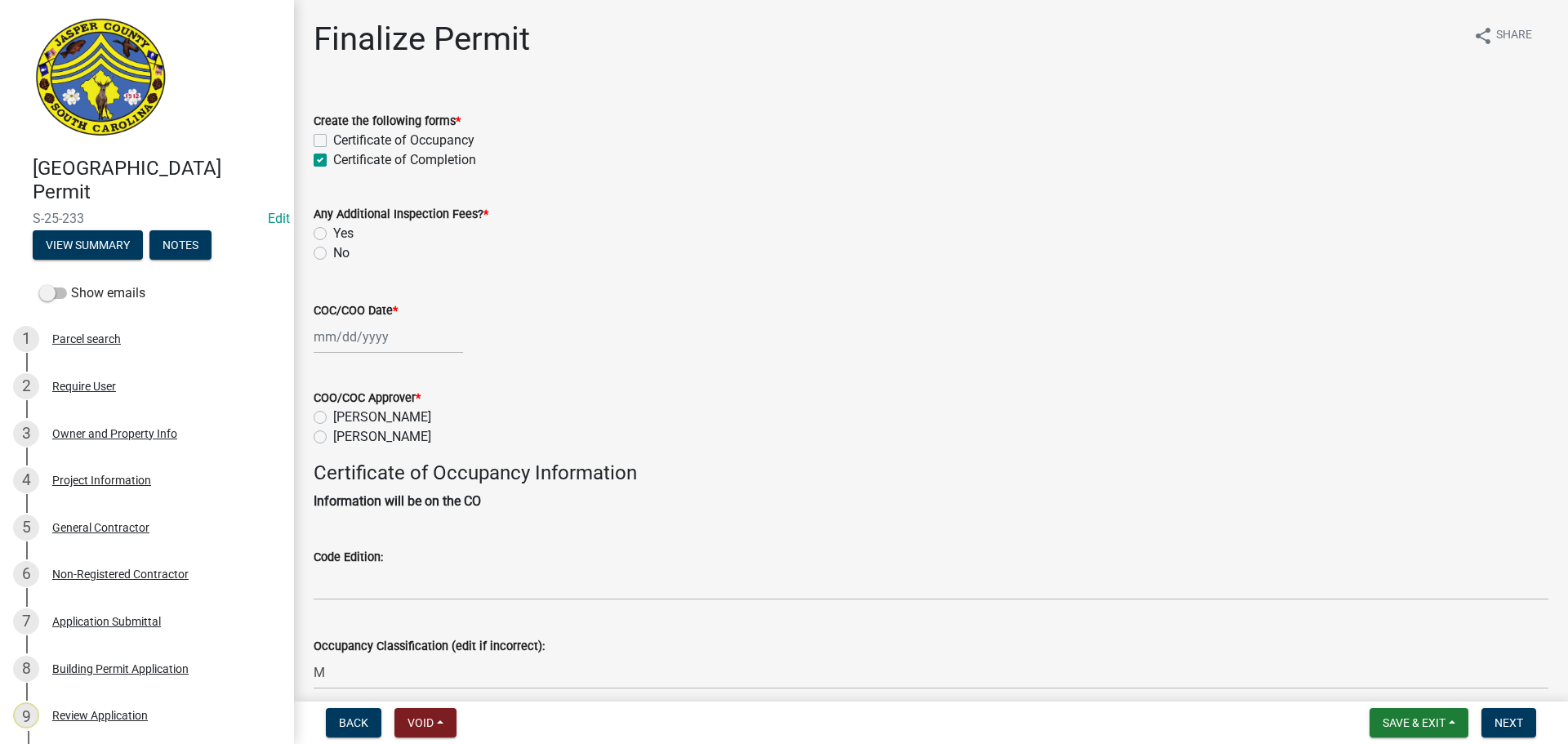
click at [334, 253] on label "No" at bounding box center [341, 253] width 16 height 19
click at [334, 253] on input "No" at bounding box center [339, 248] width 11 height 11
radio input "true"
select select "9"
select select "2025"
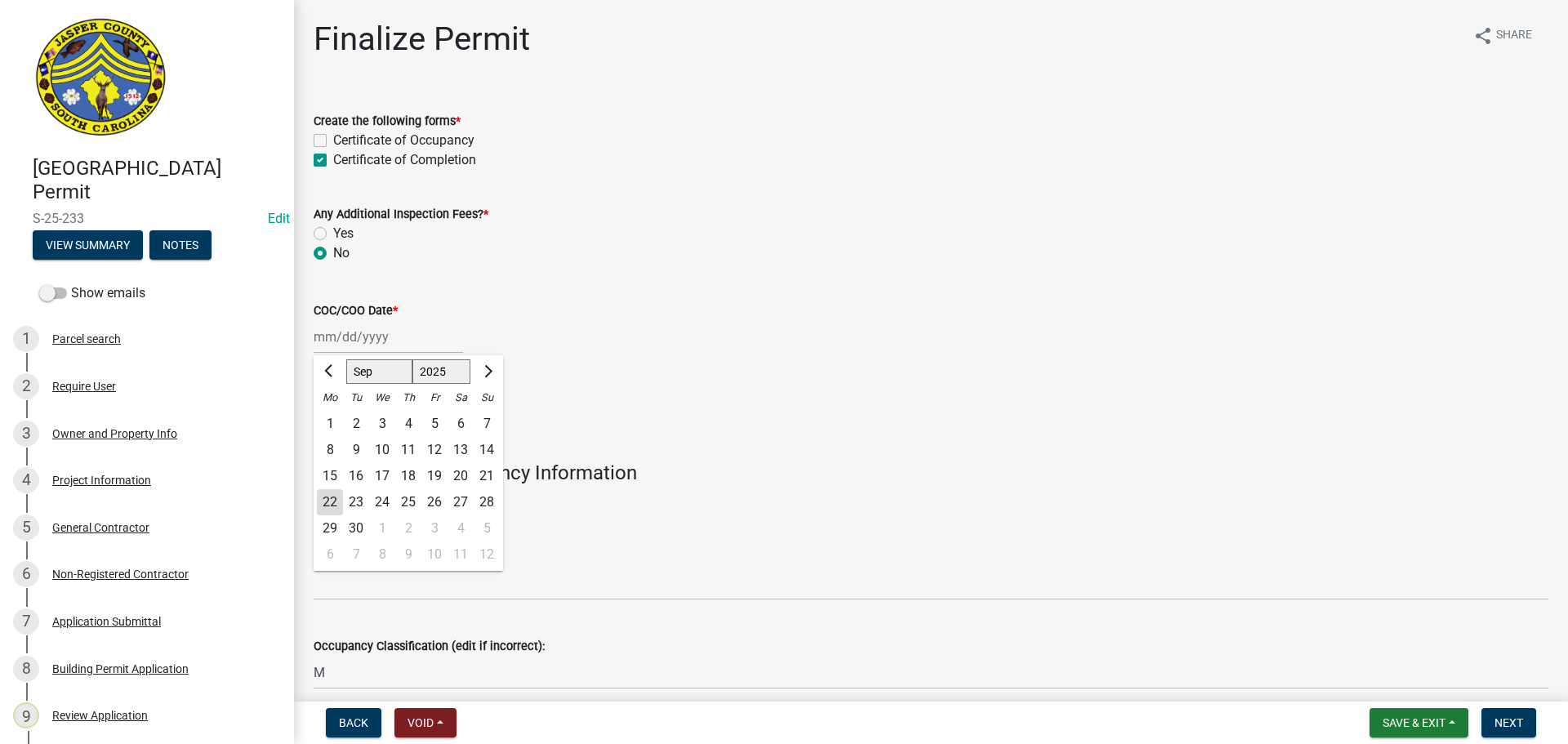
click at [350, 341] on div "[PERSON_NAME] Feb Mar Apr [PERSON_NAME][DATE] Oct Nov [DATE] 1526 1527 1528 152…" at bounding box center [388, 337] width 149 height 34
click at [335, 504] on div "22" at bounding box center [329, 502] width 26 height 26
type input "[DATE]"
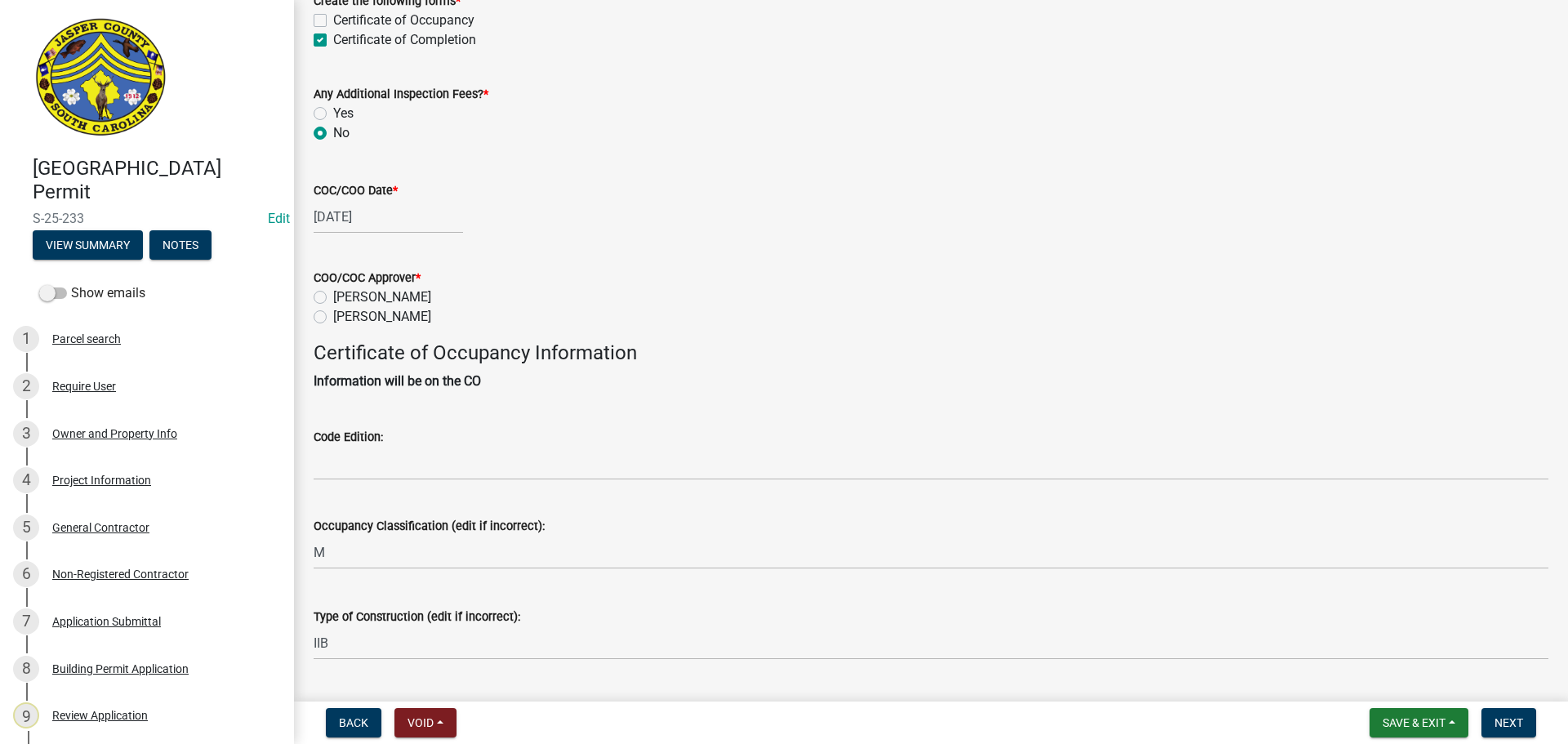
scroll to position [163, 0]
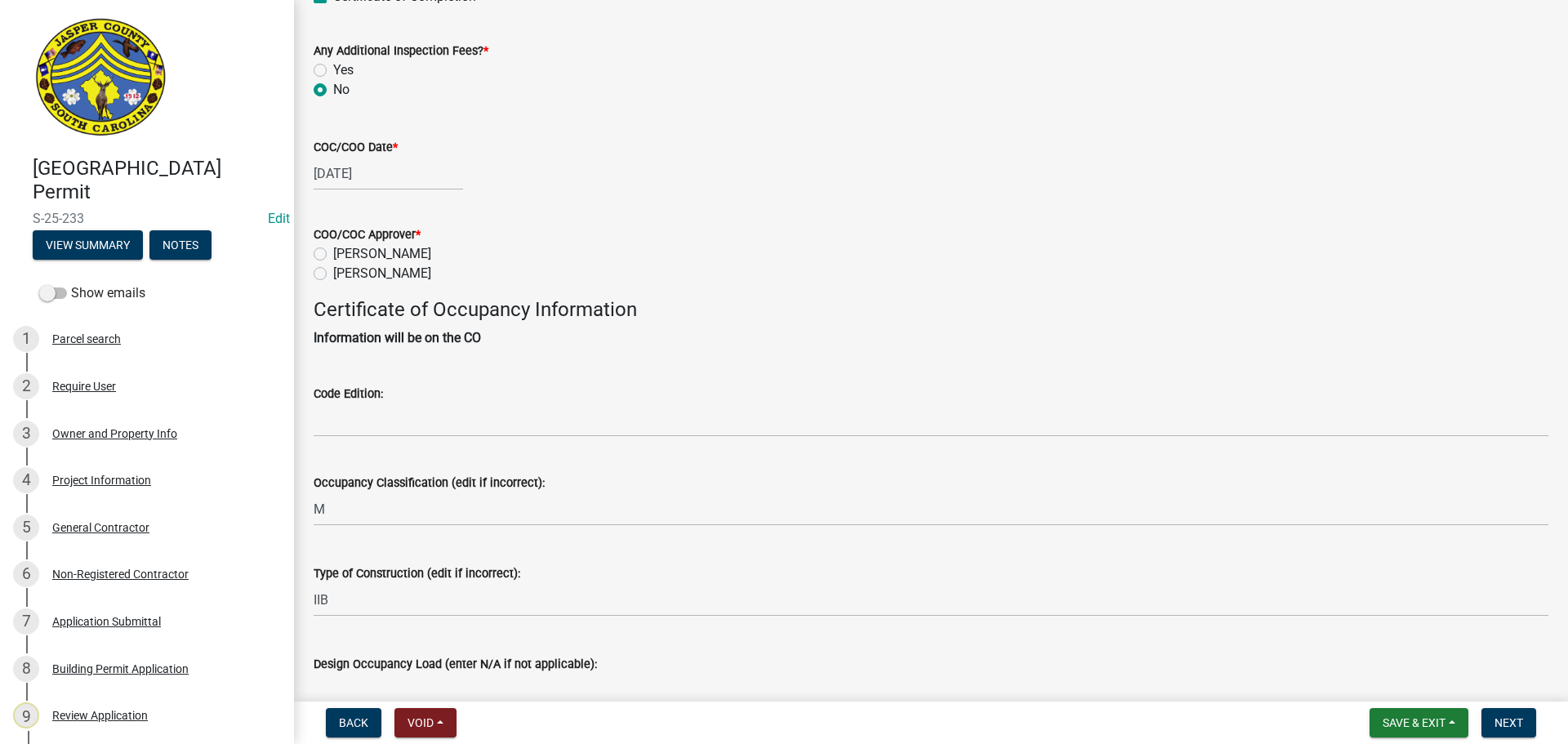
click at [334, 278] on label "[PERSON_NAME]" at bounding box center [383, 273] width 98 height 19
click at [334, 274] on input "[PERSON_NAME]" at bounding box center [339, 269] width 11 height 11
radio input "true"
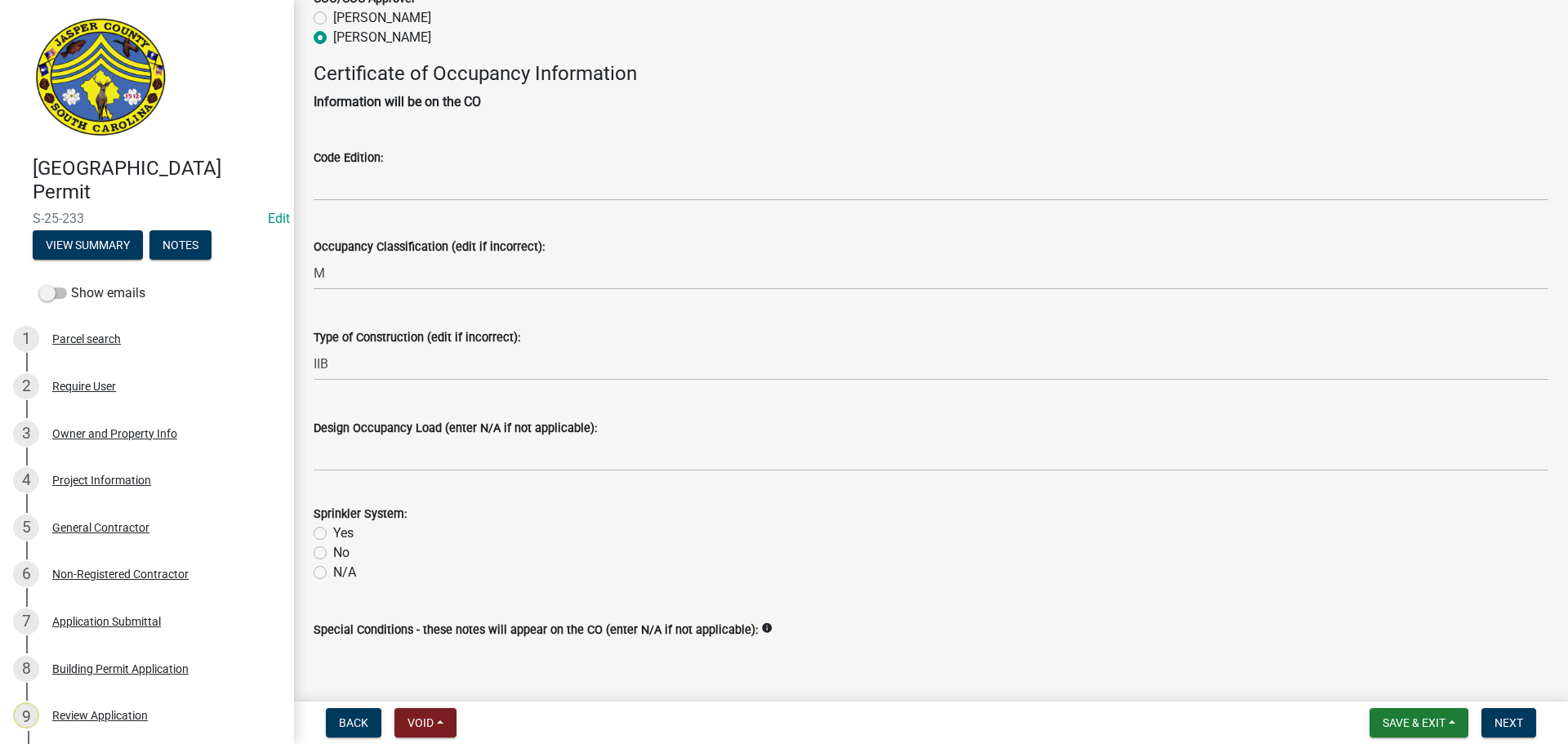
scroll to position [409, 0]
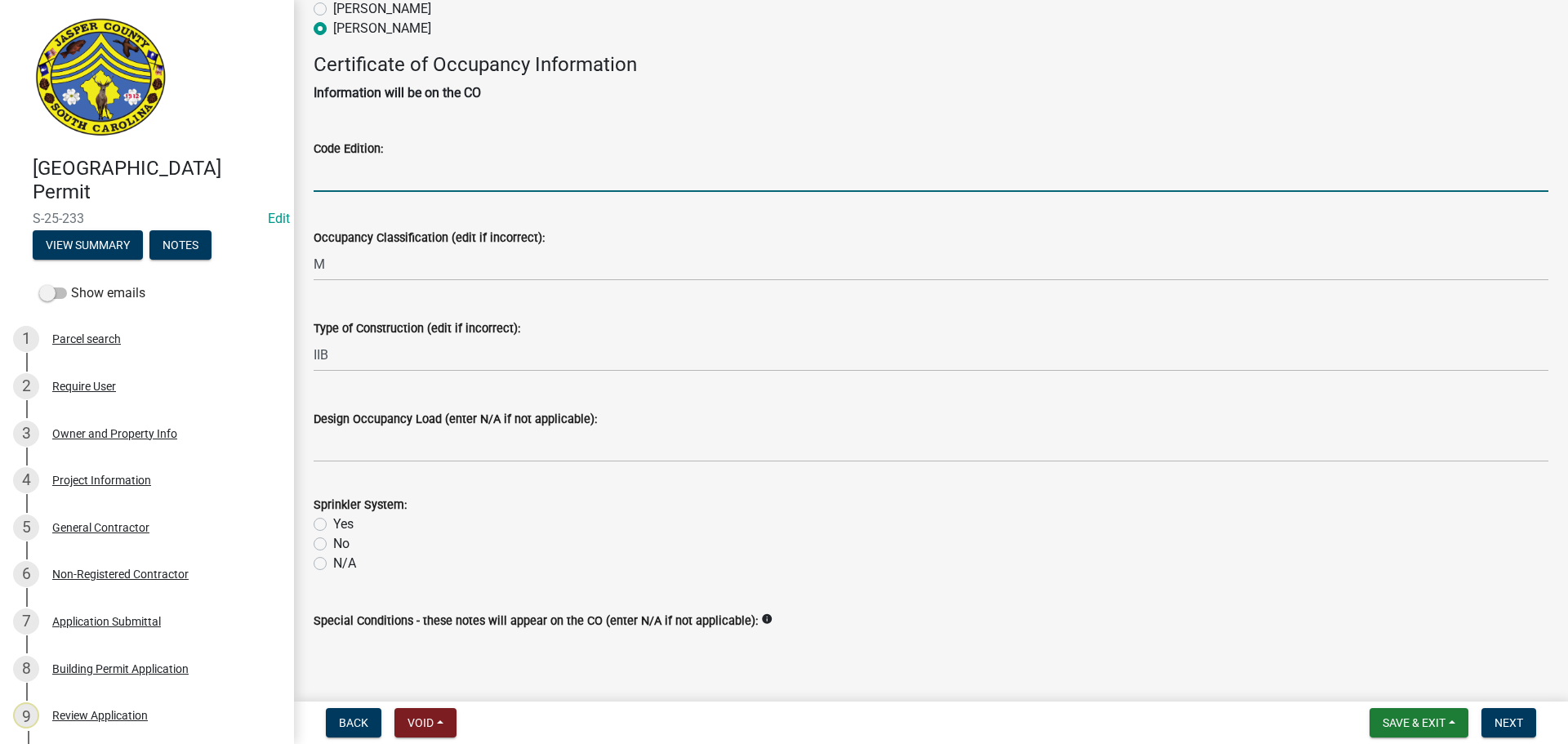
click at [375, 176] on input "Code Edition:" at bounding box center [930, 176] width 1235 height 34
type input "2021"
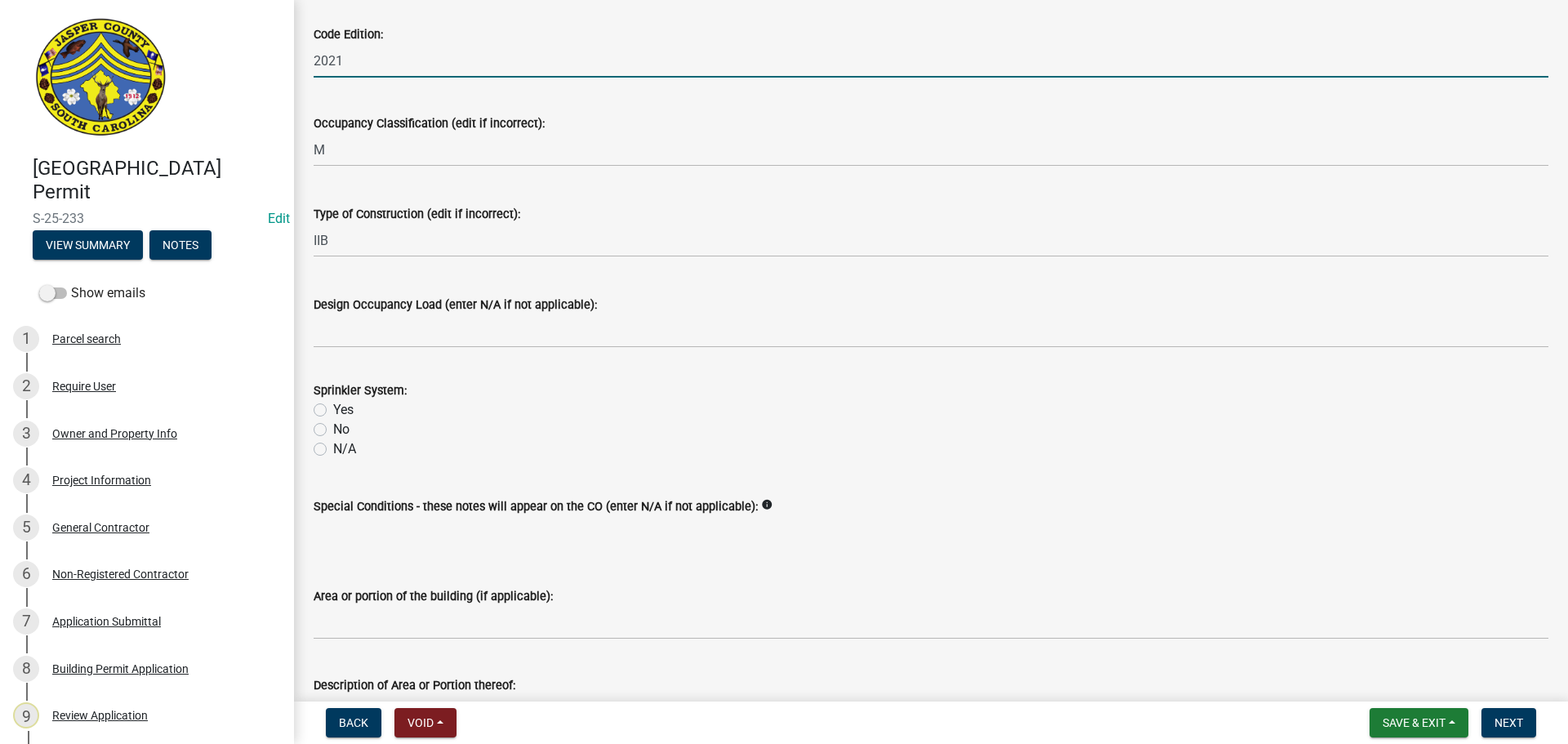
scroll to position [633, 0]
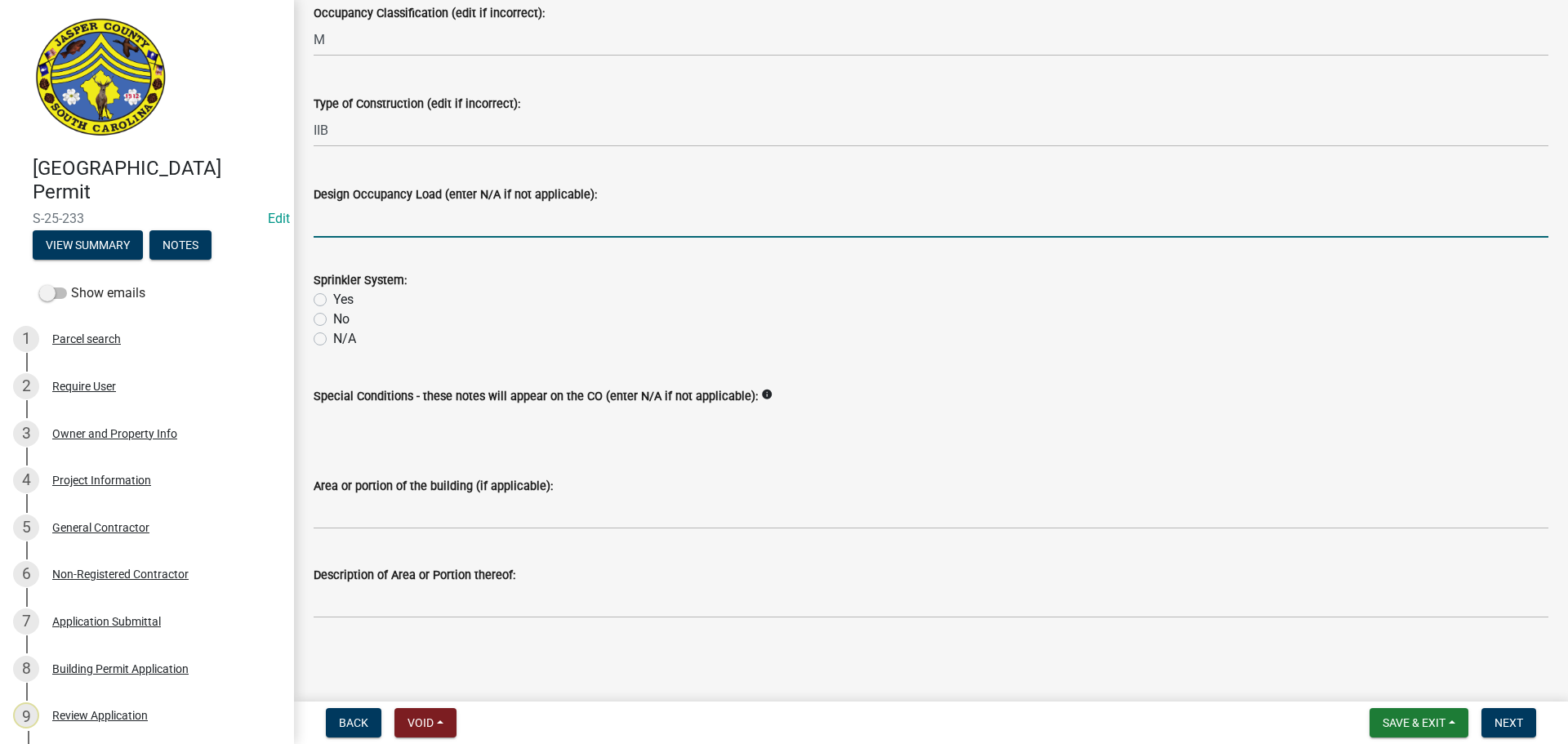
click at [461, 225] on input "Design Occupancy Load (enter N/A if not applicable):" at bounding box center [930, 221] width 1235 height 34
type input "N/A"
click at [334, 341] on label "N/A" at bounding box center [345, 339] width 23 height 19
click at [334, 339] on input "N/A" at bounding box center [339, 334] width 11 height 11
radio input "true"
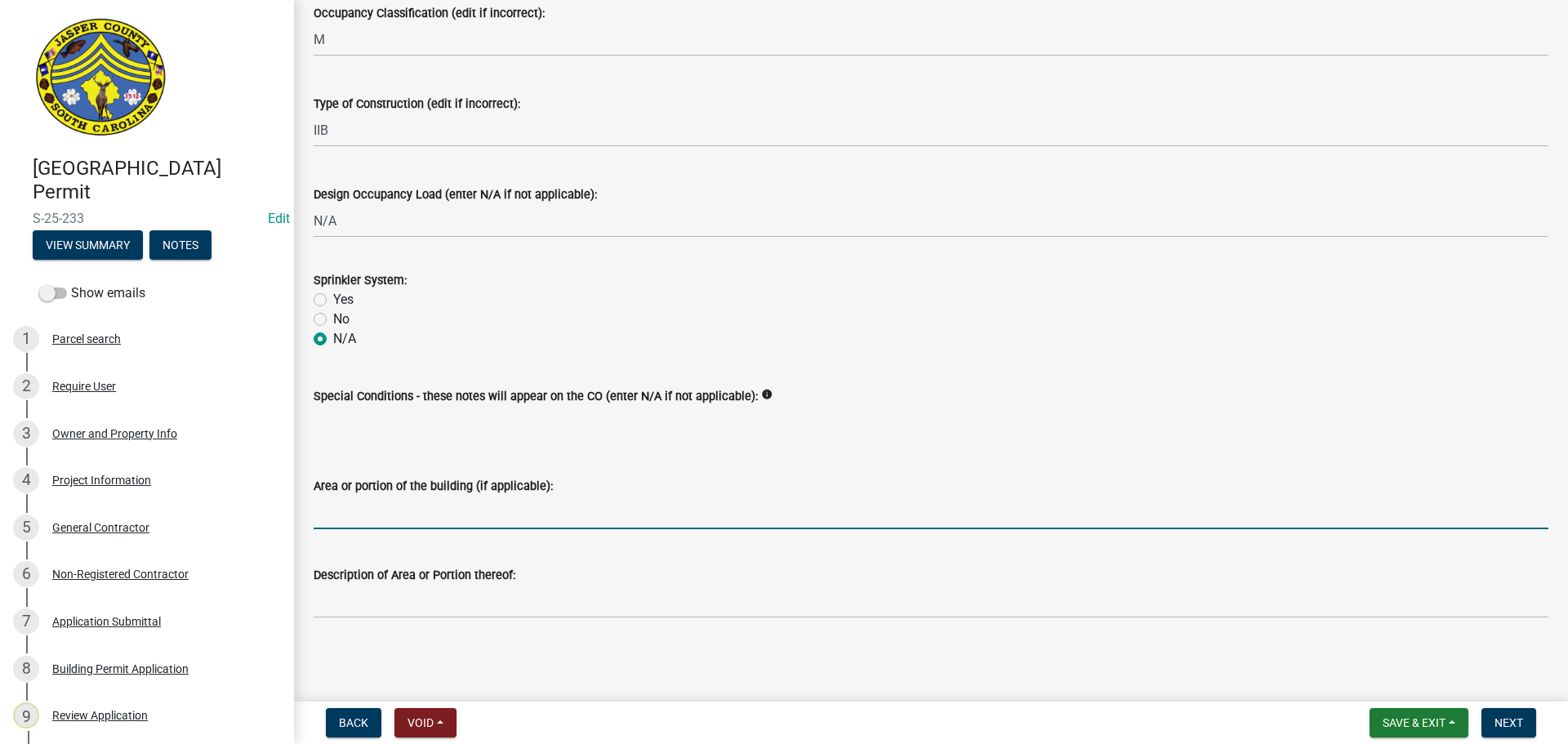
drag, startPoint x: 569, startPoint y: 517, endPoint x: 588, endPoint y: 518, distance: 19.0
click at [570, 517] on input "Area or portion of the building (if applicable):" at bounding box center [930, 513] width 1235 height 34
type input "Bulk propane tank"
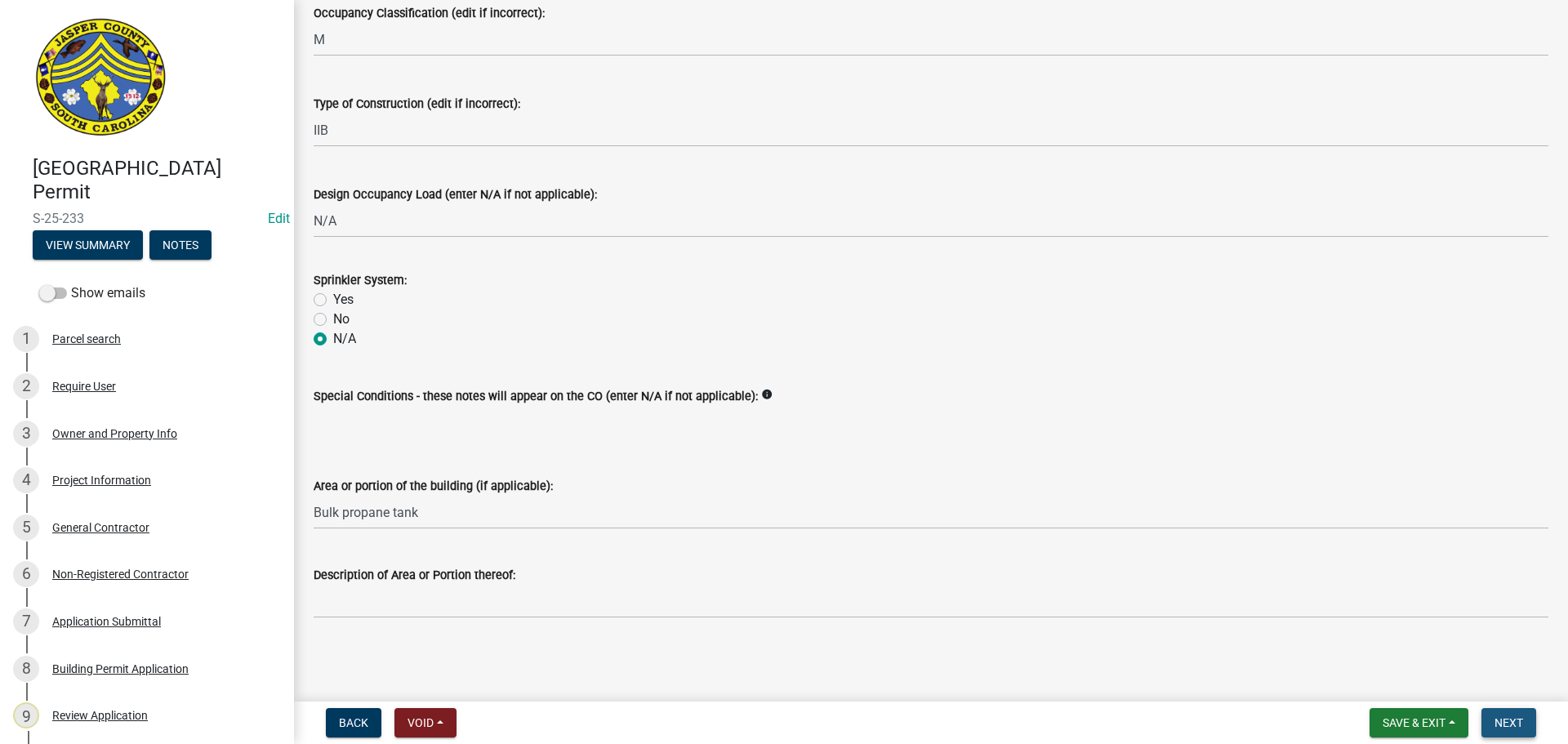
click at [1505, 720] on span "Next" at bounding box center [1509, 722] width 29 height 13
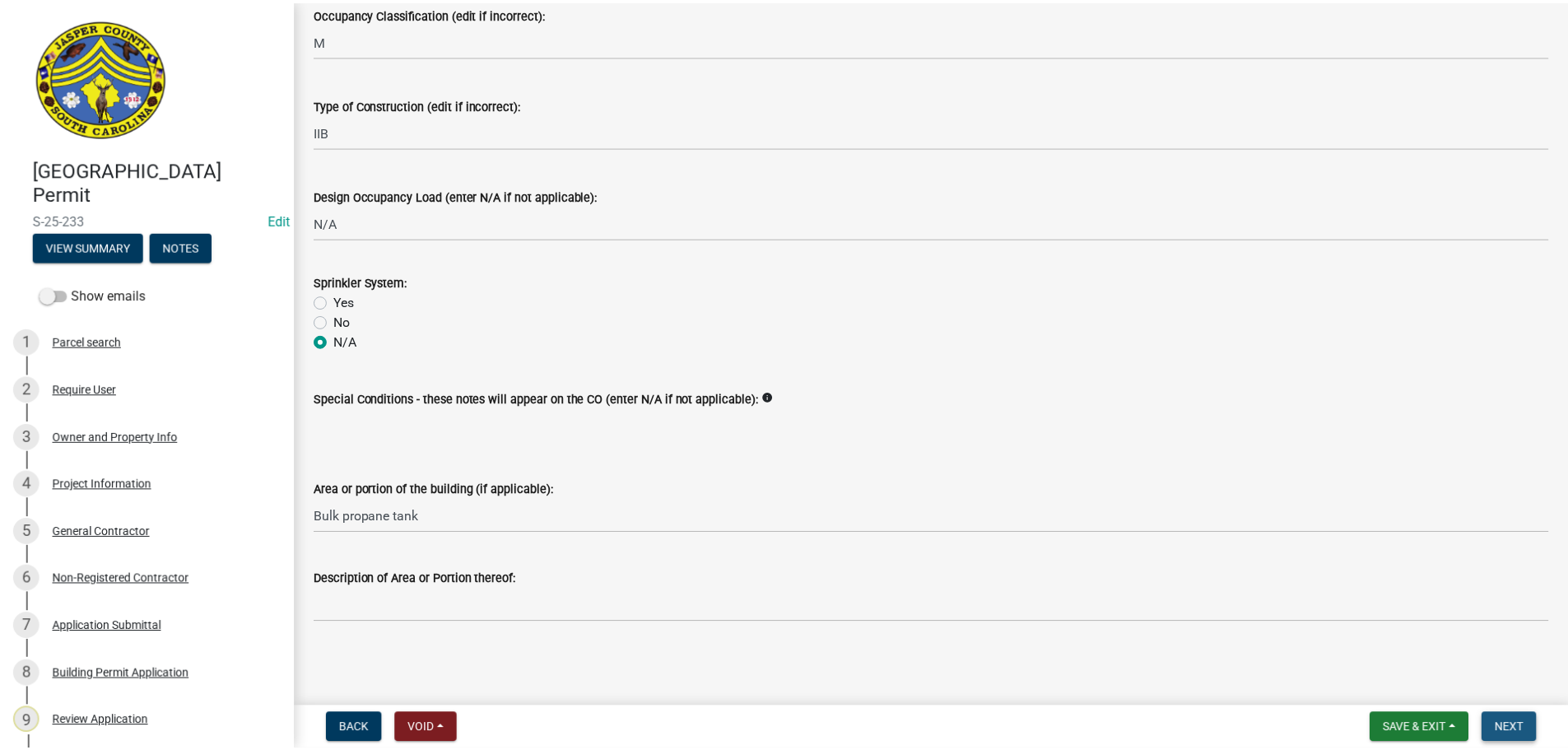
scroll to position [0, 0]
